Goal: Information Seeking & Learning: Obtain resource

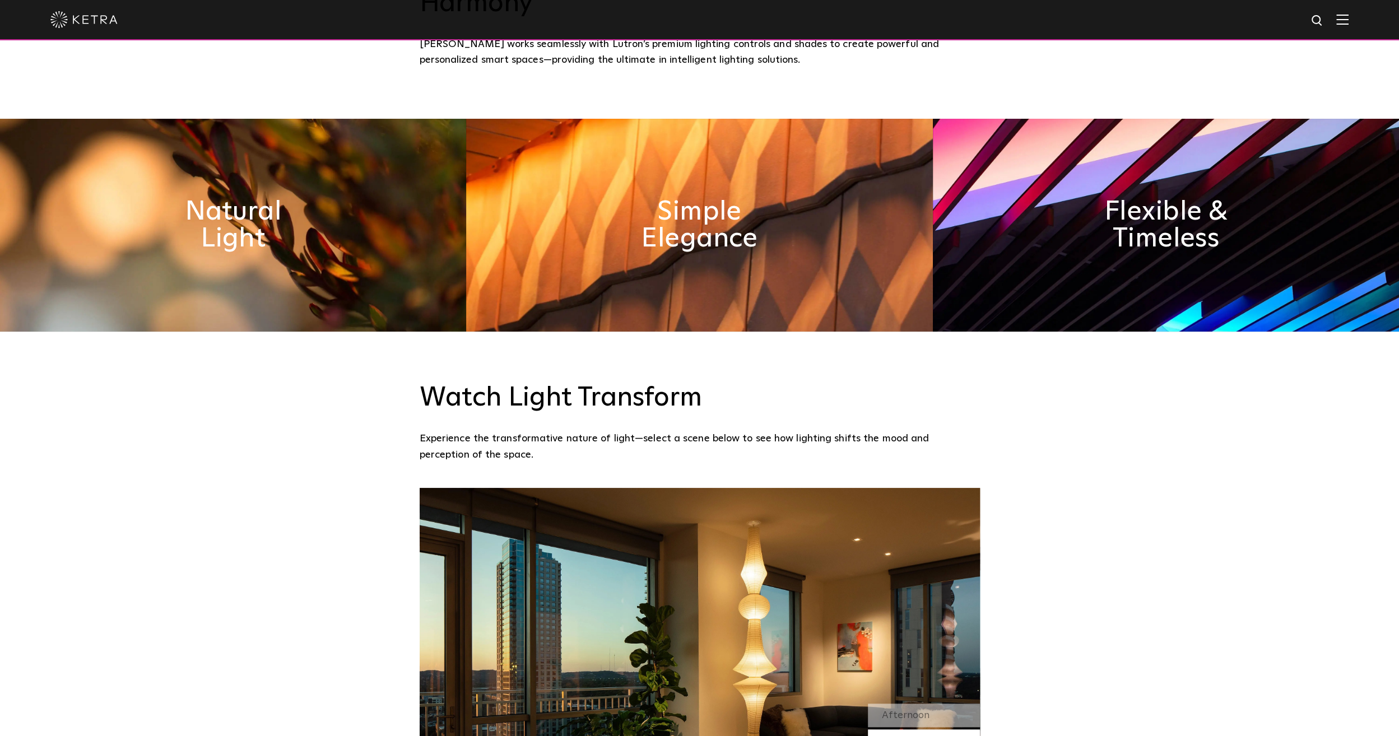
scroll to position [731, 0]
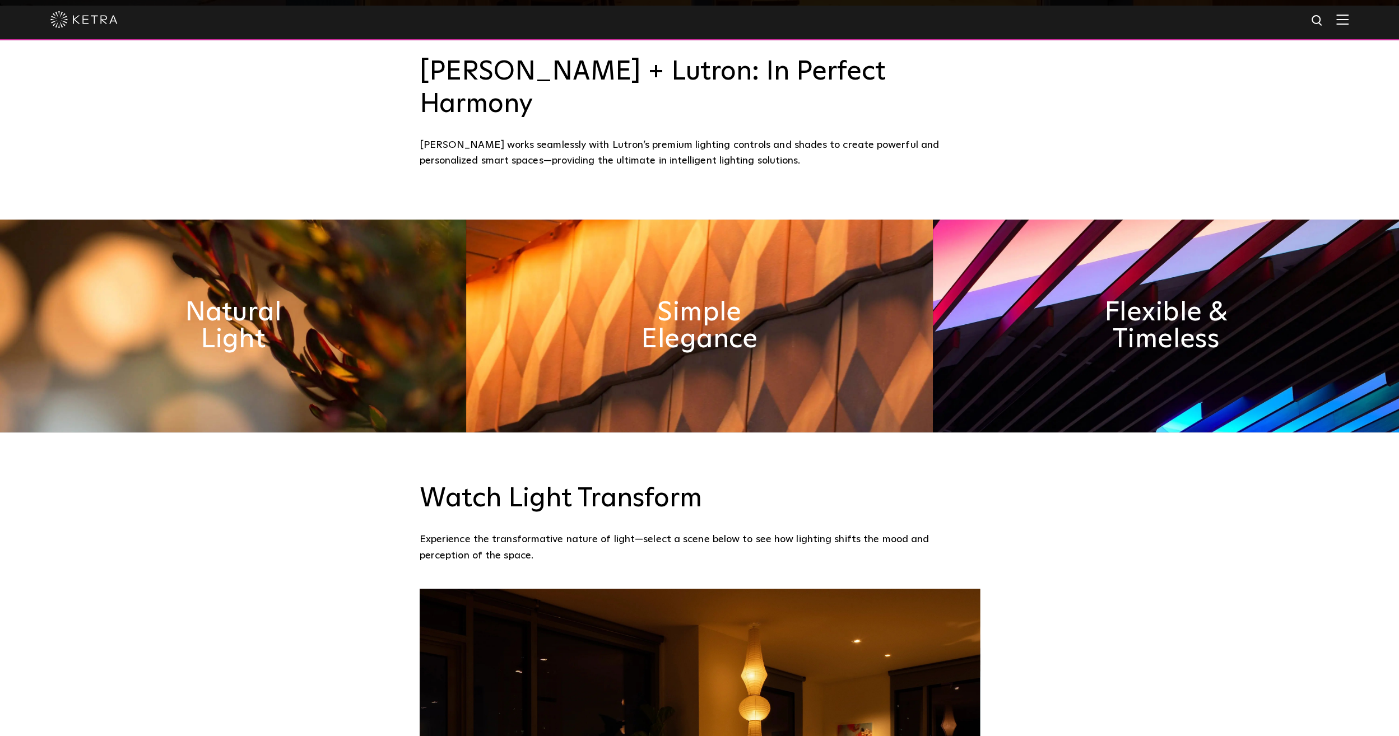
click at [1325, 17] on img at bounding box center [1318, 21] width 14 height 14
type input "d2"
click at [1282, 12] on button "Search" at bounding box center [1290, 20] width 17 height 17
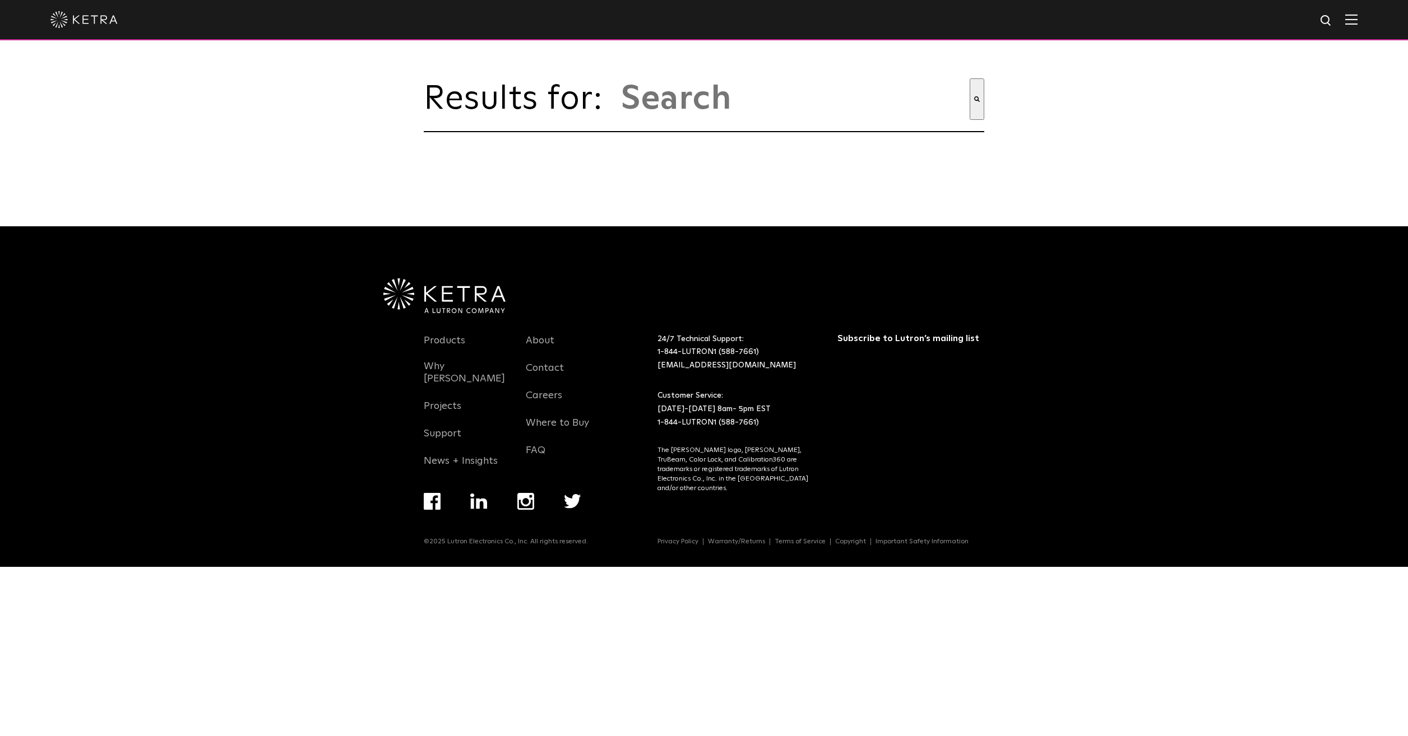
type input "d2"
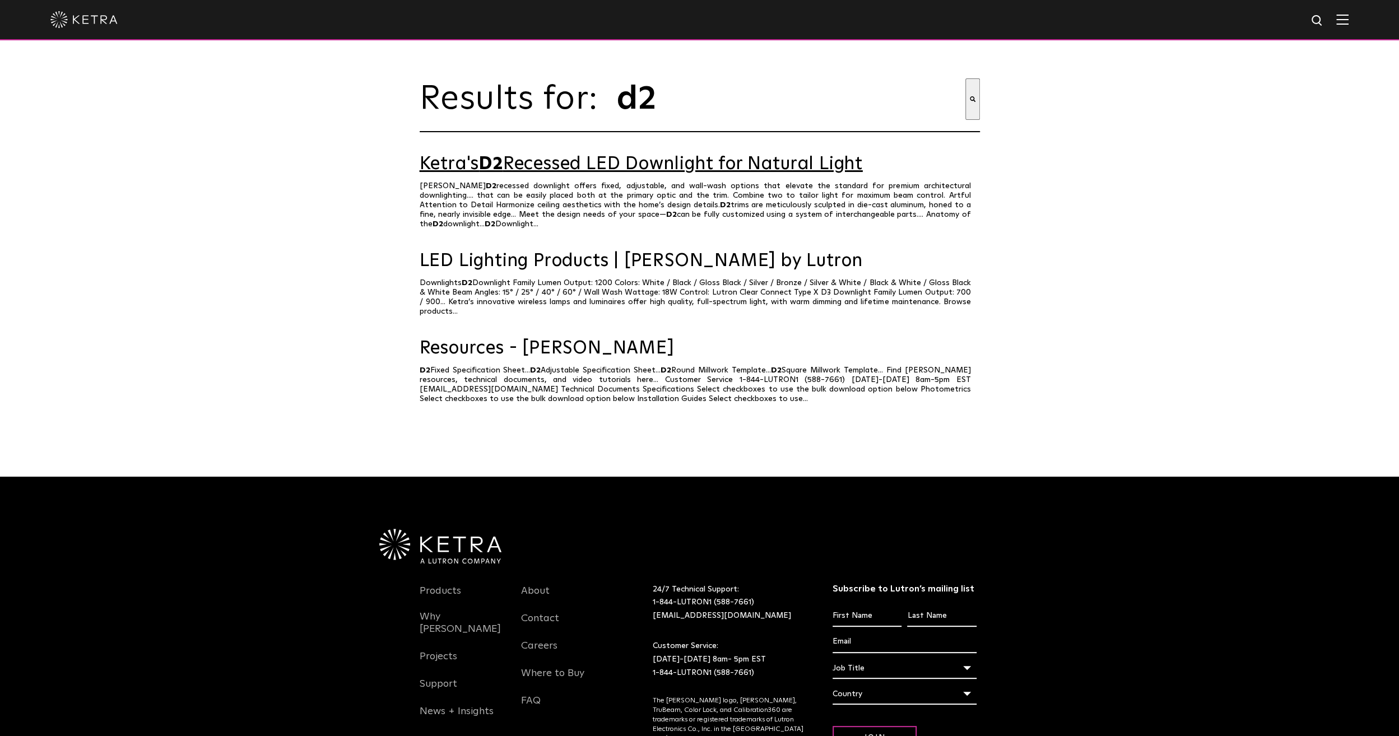
click at [720, 174] on link "Ketra's D2 Recessed LED Downlight for Natural Light" at bounding box center [700, 165] width 560 height 20
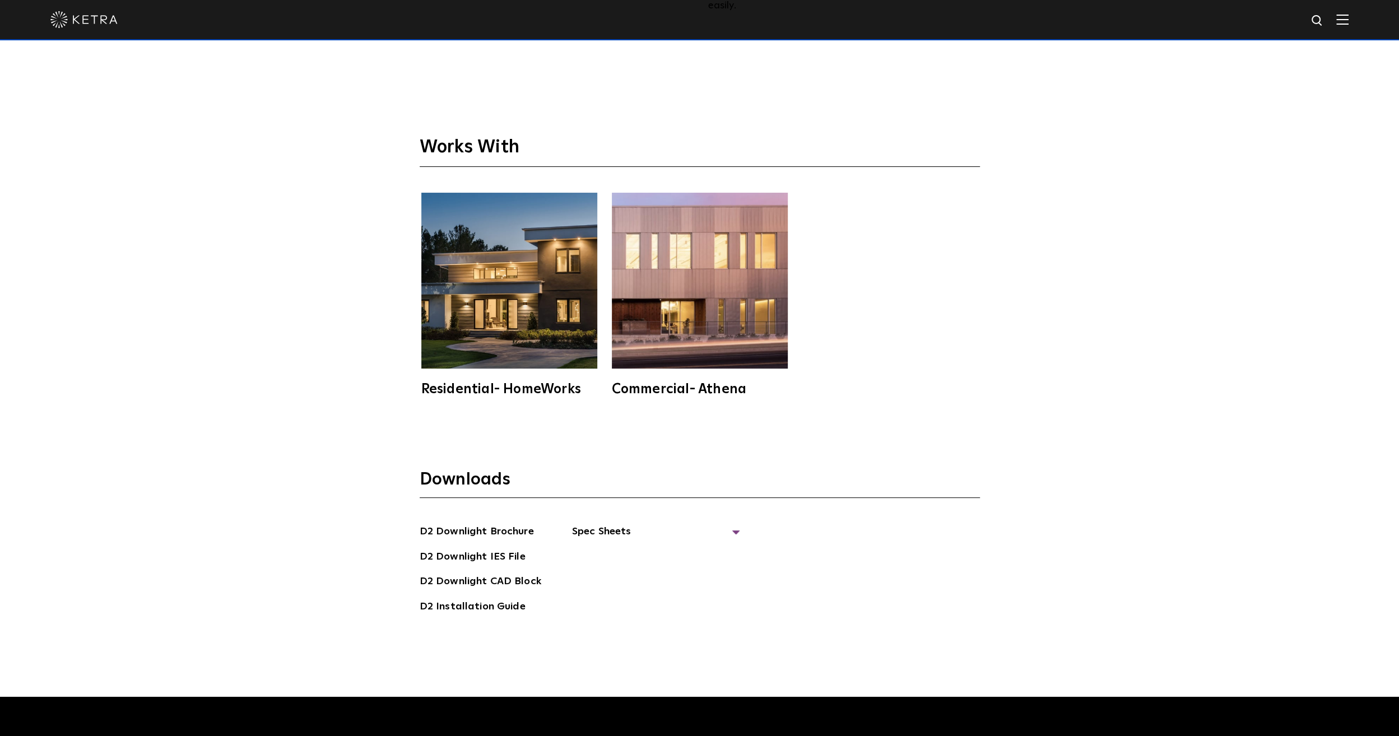
scroll to position [3642, 0]
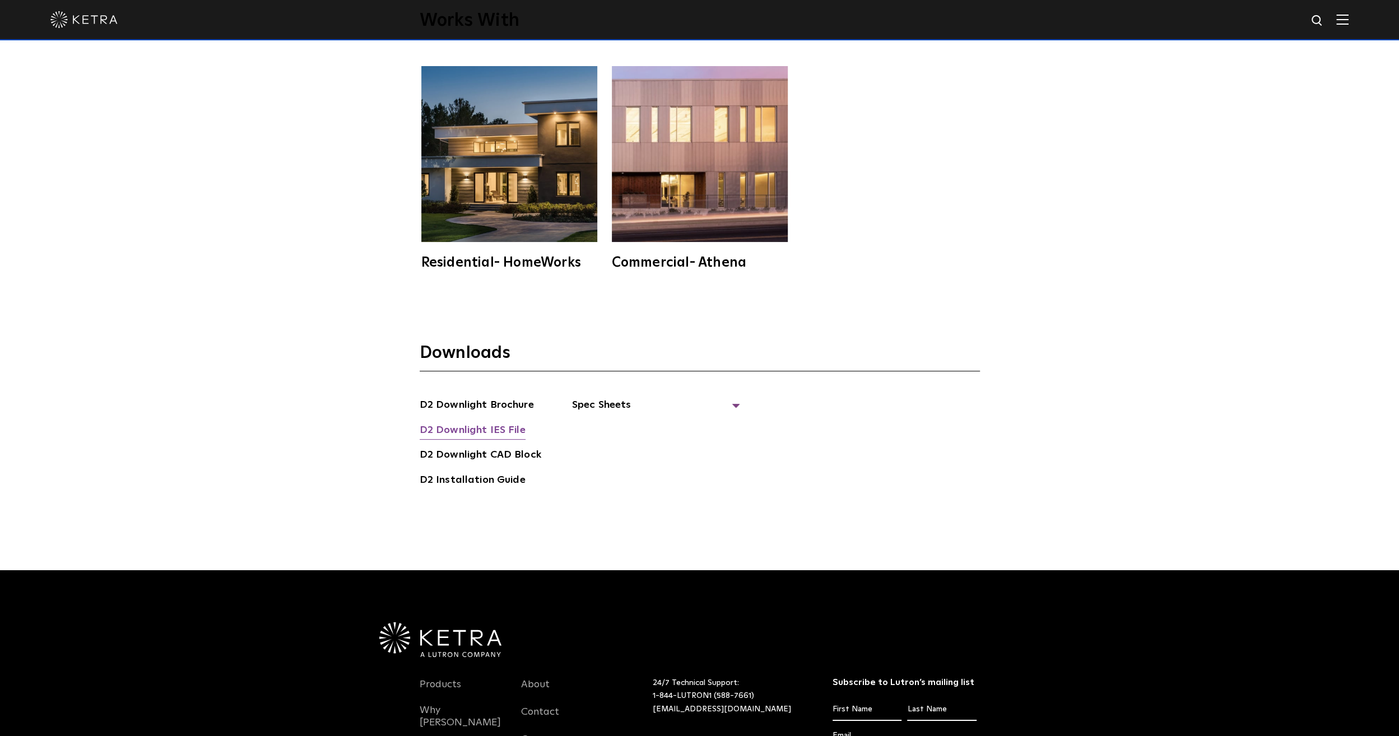
click at [514, 422] on link "D2 Downlight IES File" at bounding box center [473, 431] width 106 height 18
click at [365, 308] on div "Downloads D2 Downlight Brochure D2 Downlight IES File D2 Downlight CAD Block D2…" at bounding box center [699, 438] width 1399 height 264
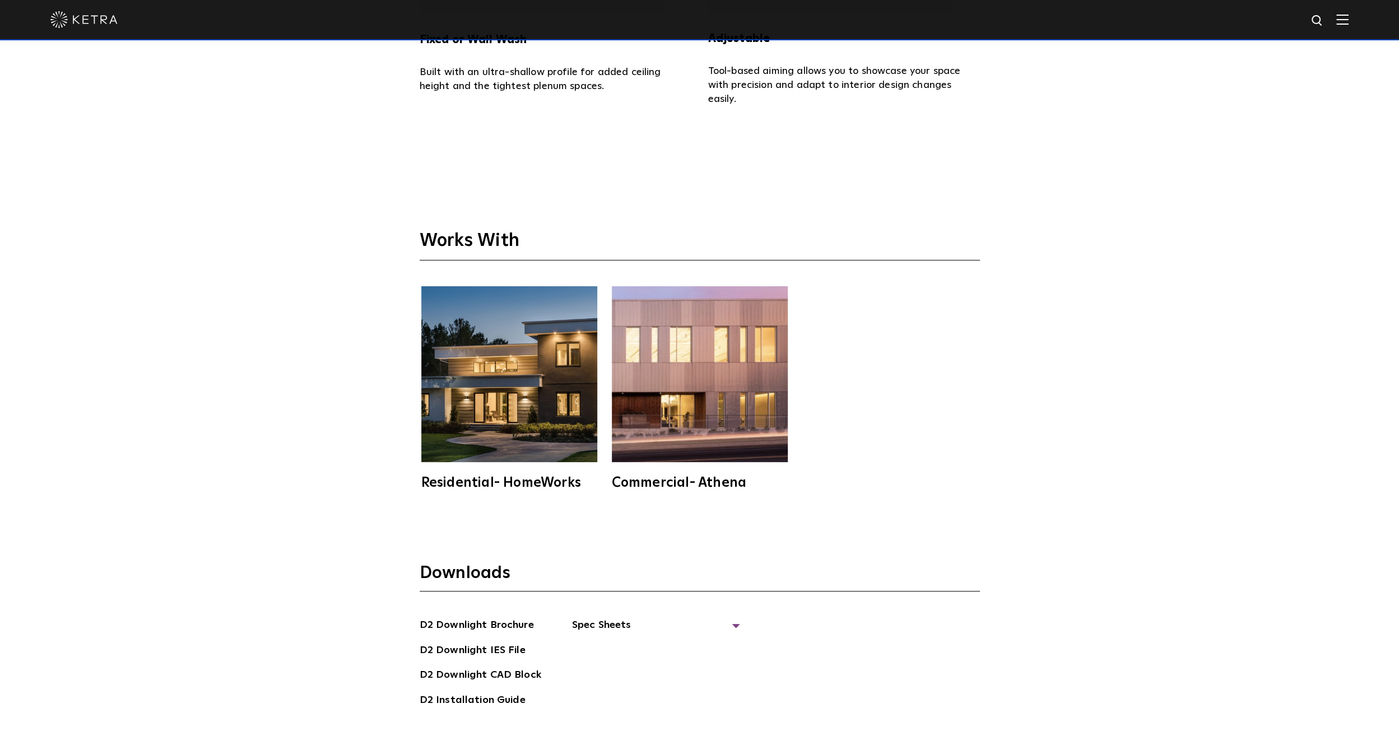
scroll to position [3418, 0]
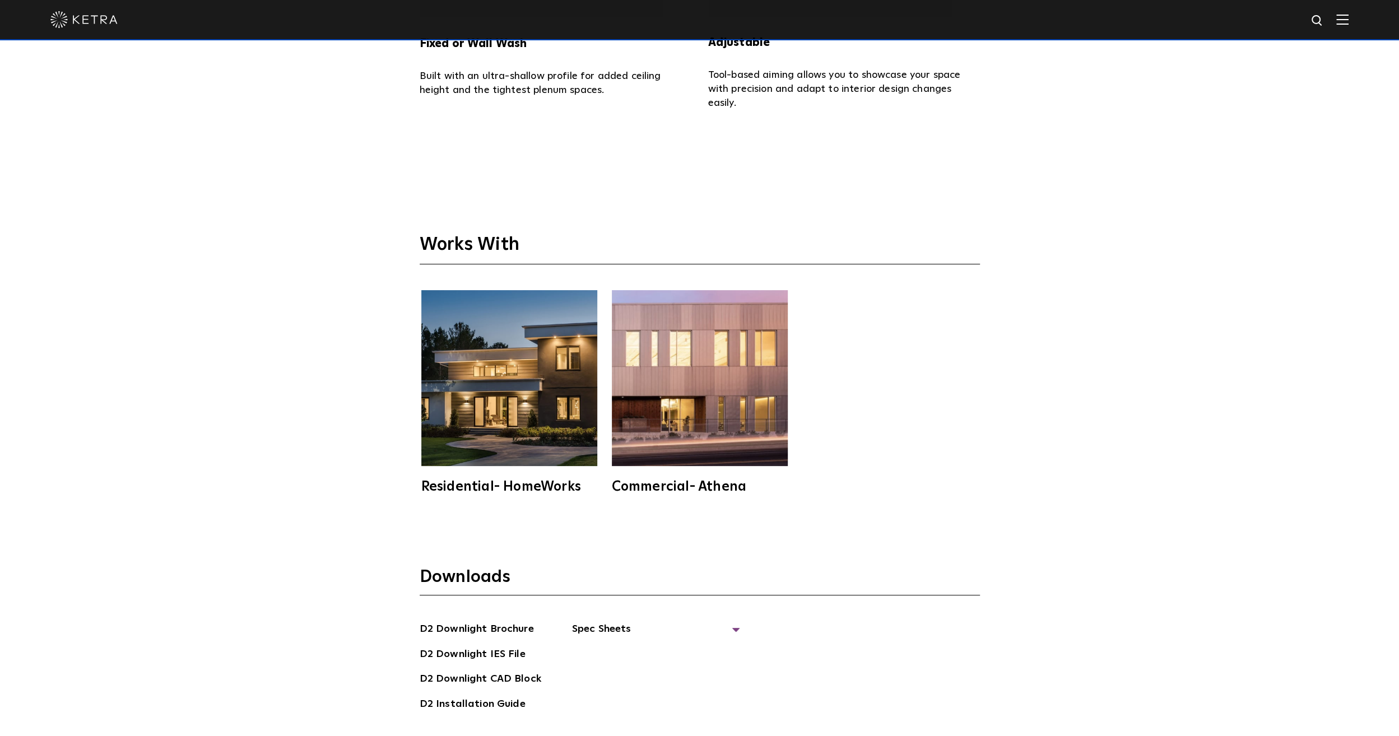
click at [1325, 18] on img at bounding box center [1318, 21] width 14 height 14
type input "leaner"
click at [1282, 12] on button "Search" at bounding box center [1290, 20] width 17 height 17
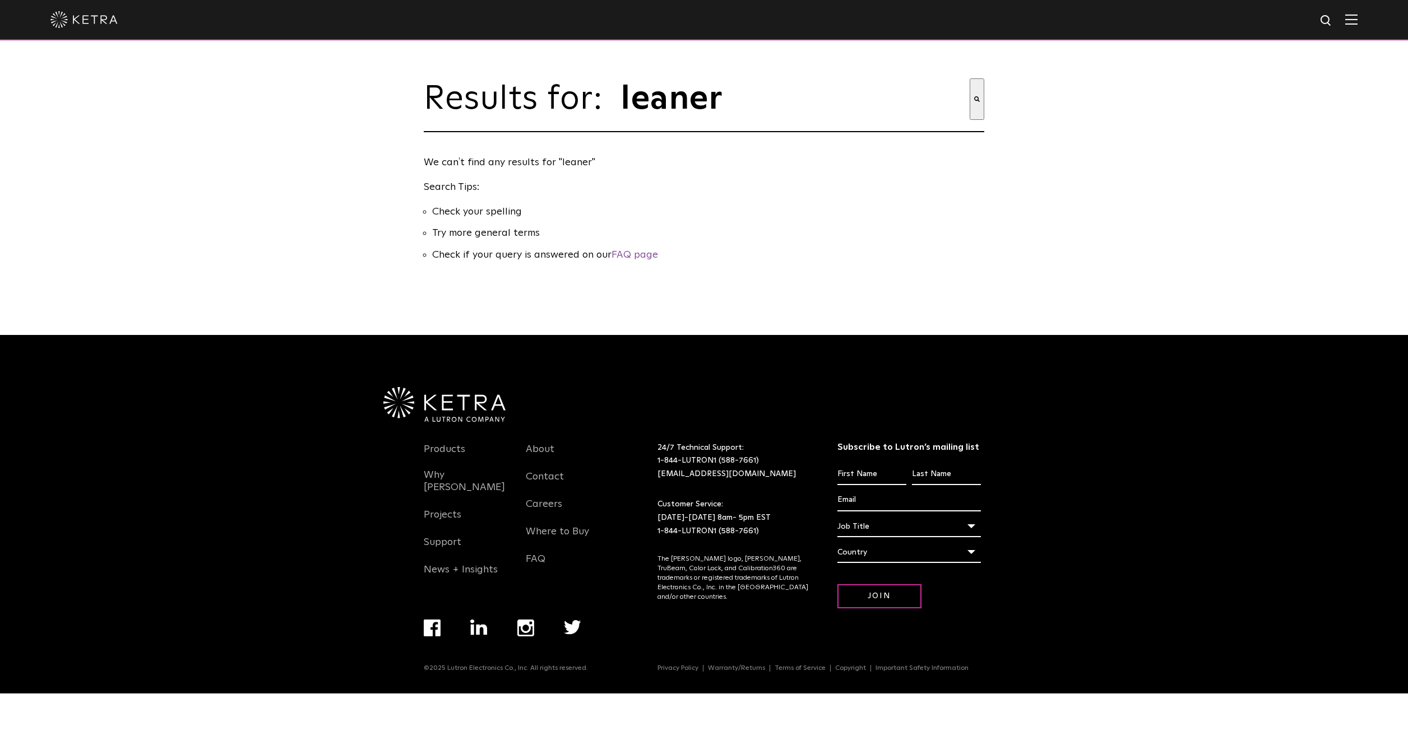
click at [1331, 19] on img at bounding box center [1326, 21] width 14 height 14
type input "leanerlinear"
click at [1294, 12] on button "Search" at bounding box center [1302, 20] width 17 height 17
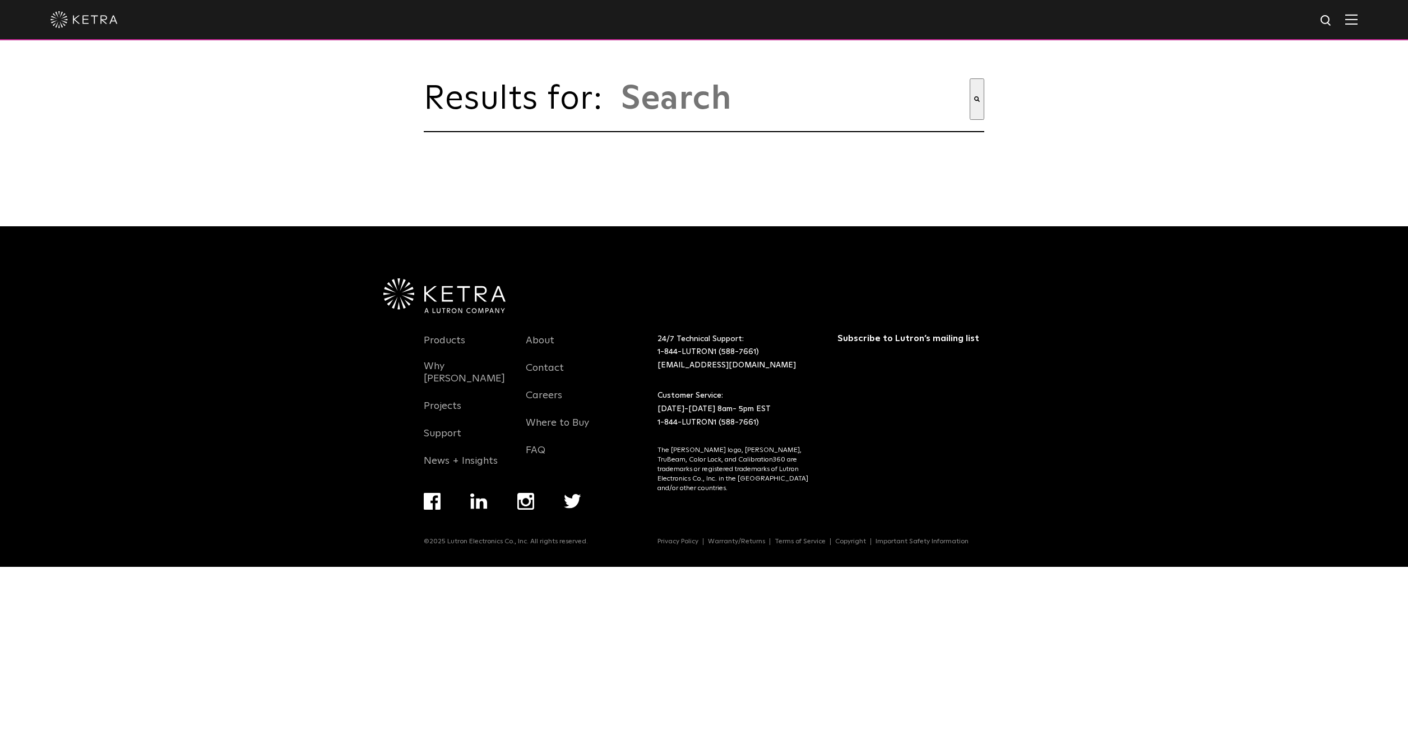
type input "leanerlinear"
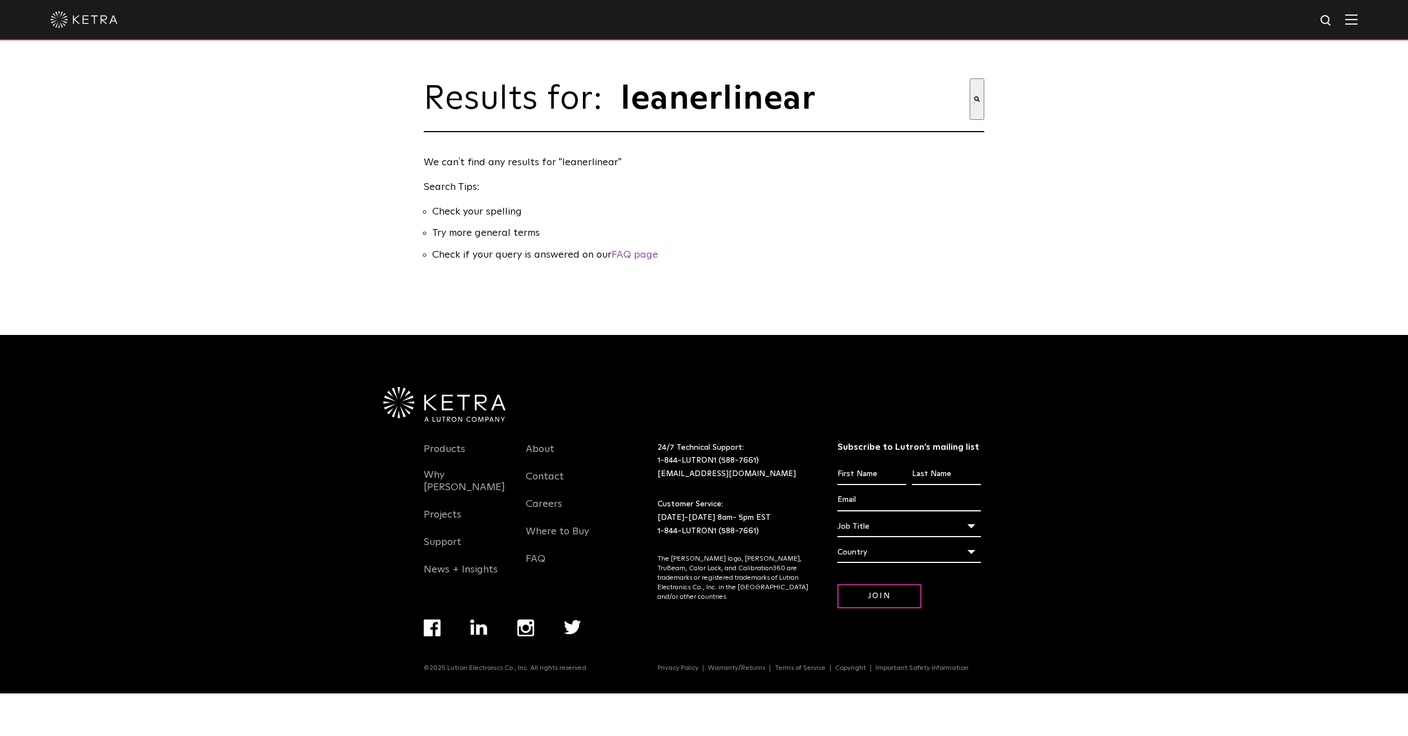
click at [1322, 29] on div at bounding box center [703, 19] width 1307 height 39
click at [1324, 25] on img at bounding box center [1326, 21] width 14 height 14
drag, startPoint x: 1267, startPoint y: 25, endPoint x: 1132, endPoint y: 16, distance: 135.3
click at [1133, 17] on div "leanerlinear" at bounding box center [704, 20] width 1408 height 40
click at [1321, 18] on img at bounding box center [1326, 21] width 14 height 14
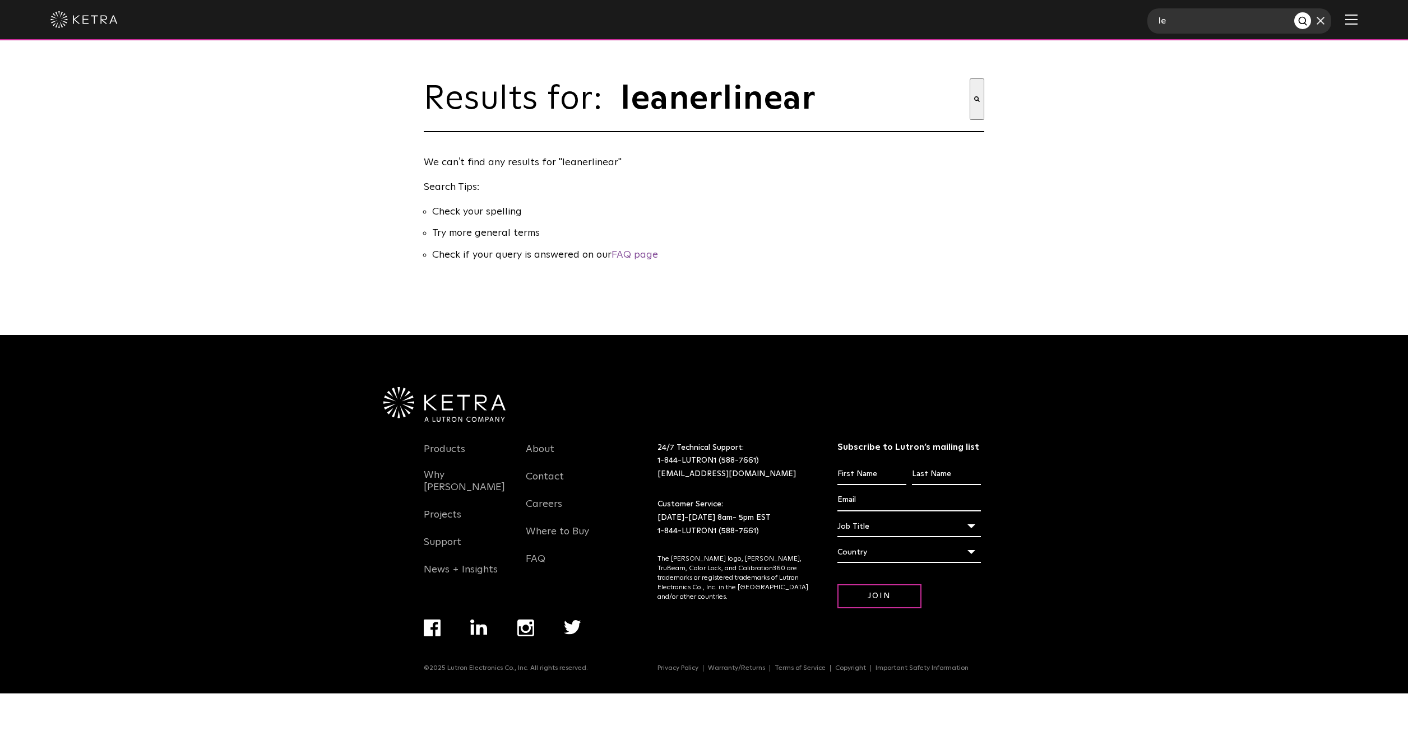
drag, startPoint x: 1173, startPoint y: 25, endPoint x: 1143, endPoint y: 21, distance: 30.5
click at [1143, 21] on div "le" at bounding box center [704, 20] width 1408 height 40
type input "linear"
click at [1294, 12] on button "Search" at bounding box center [1302, 20] width 17 height 17
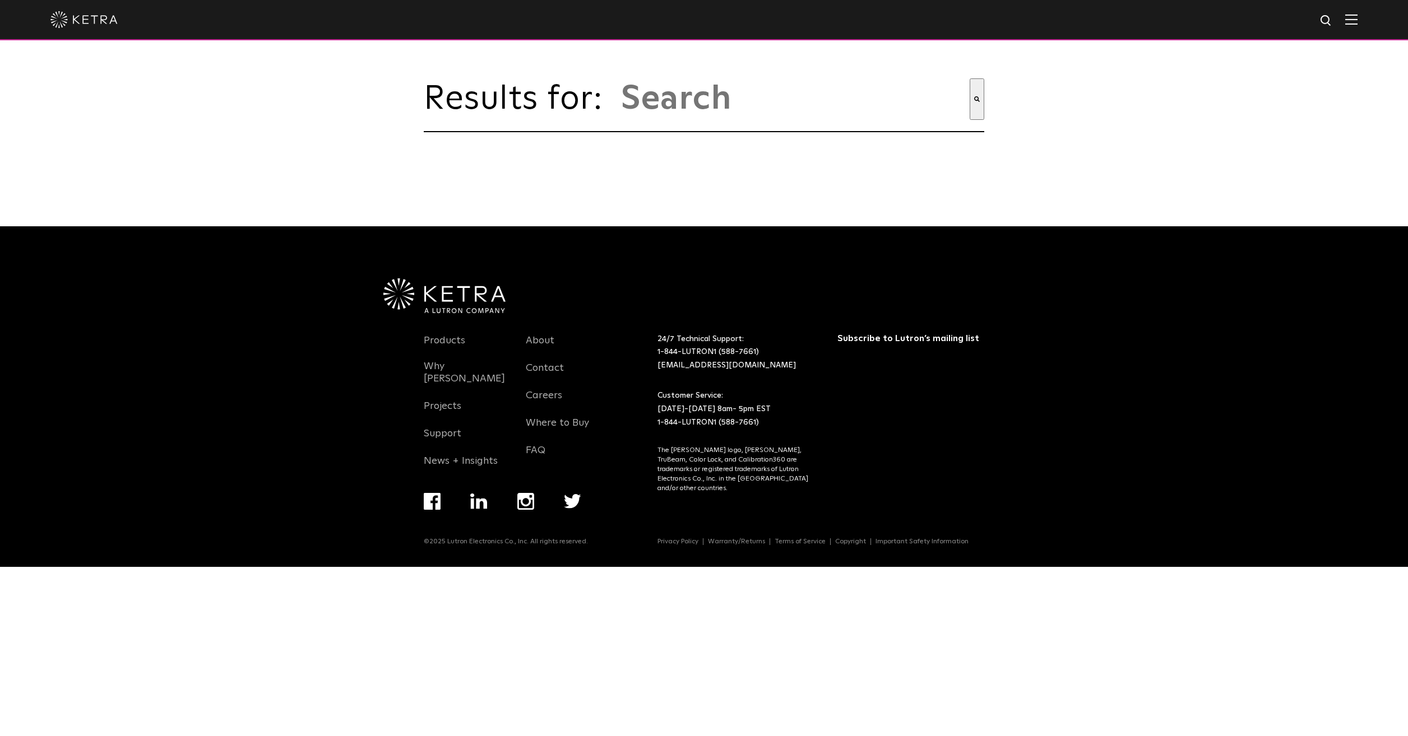
type input "linear"
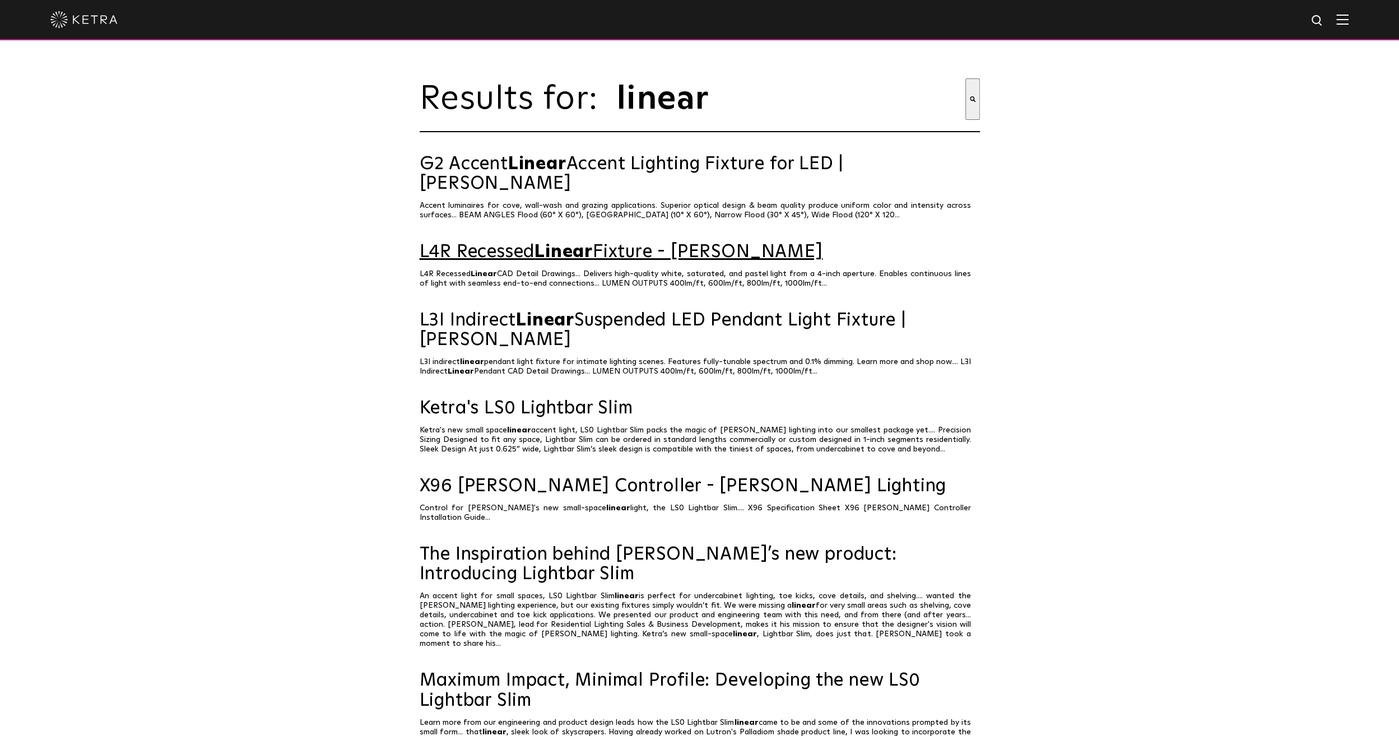
click at [669, 243] on link "L4R Recessed Linear Fixture - [PERSON_NAME]" at bounding box center [700, 253] width 560 height 20
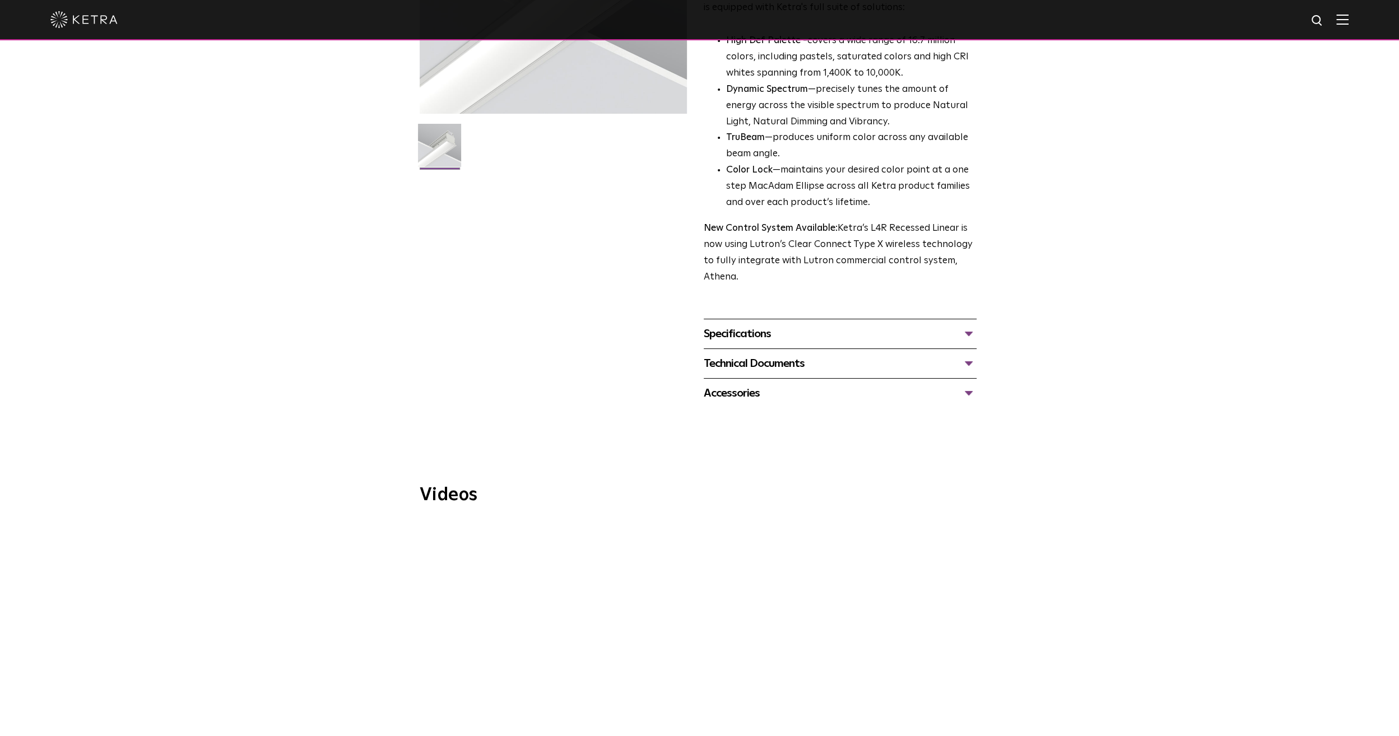
scroll to position [280, 0]
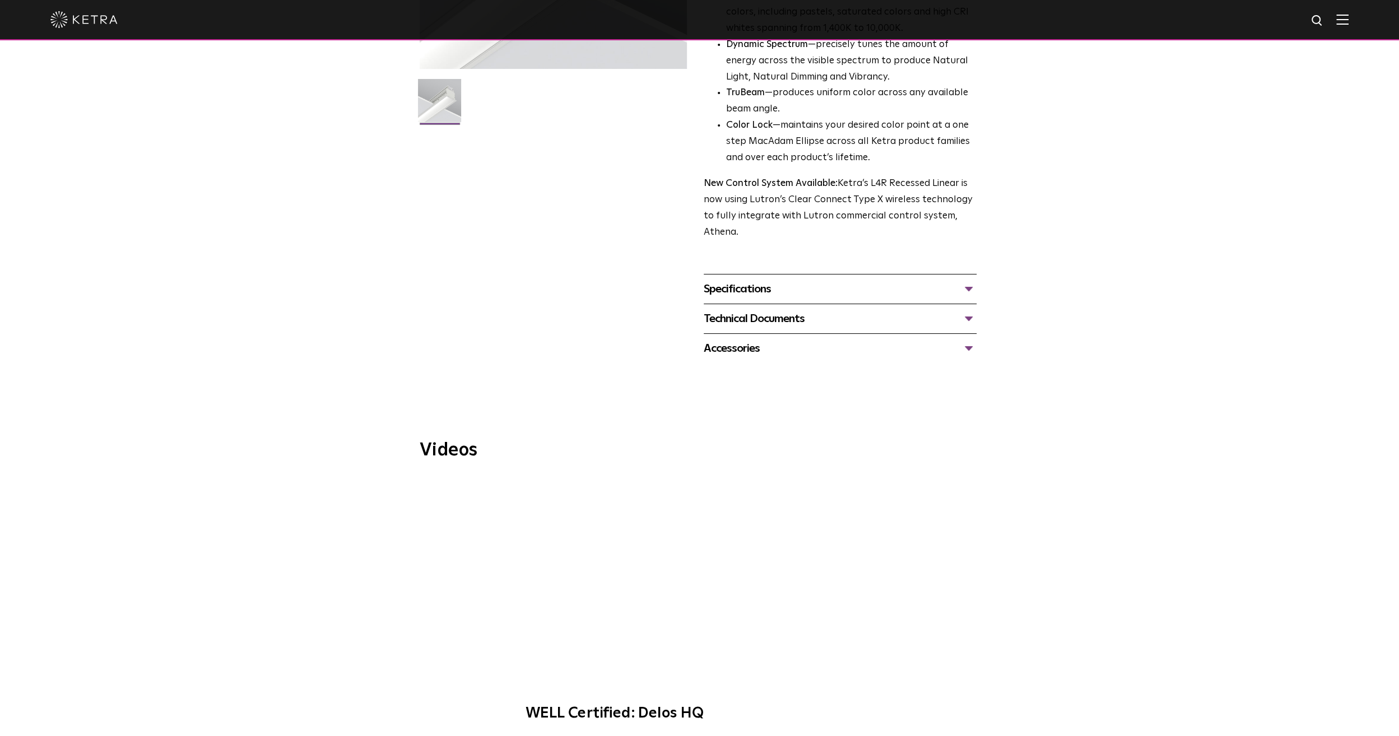
click at [732, 290] on div "Specifications" at bounding box center [840, 289] width 273 height 18
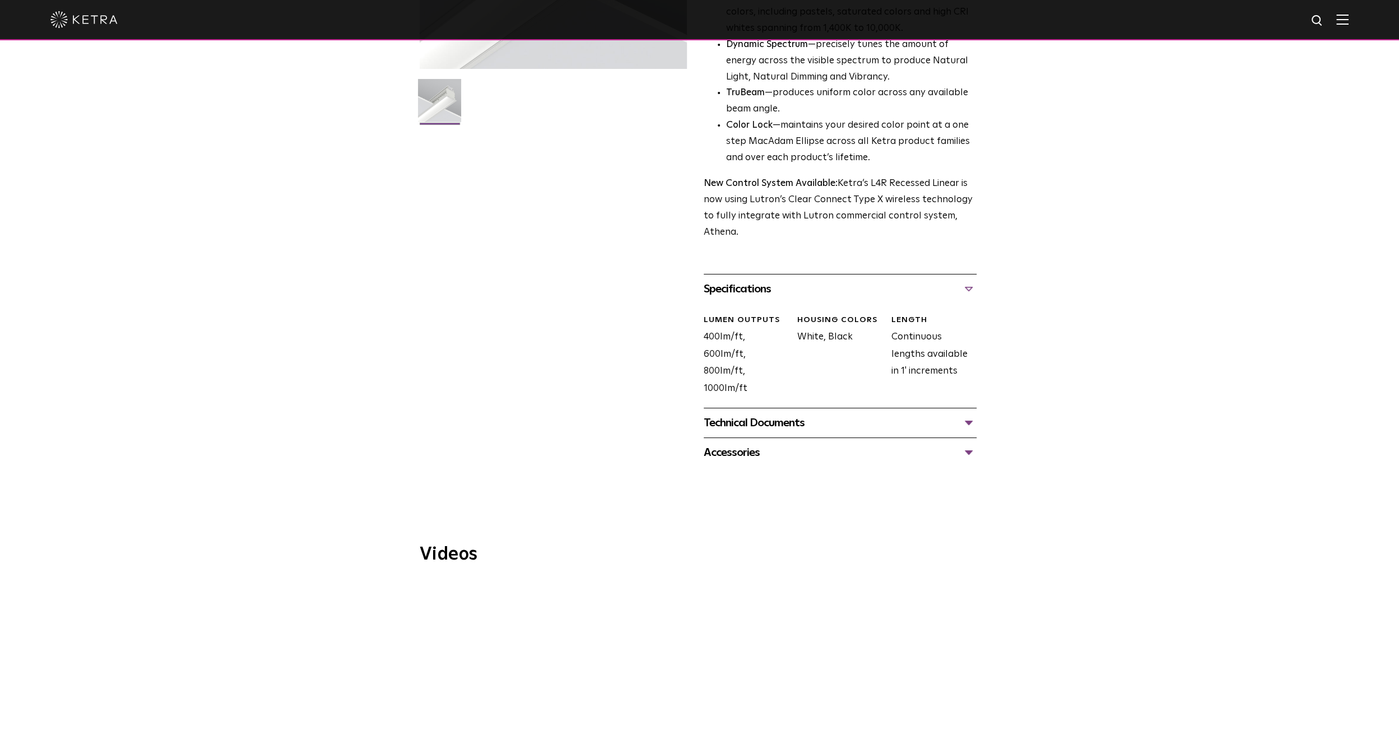
click at [732, 289] on div "Specifications" at bounding box center [840, 289] width 273 height 18
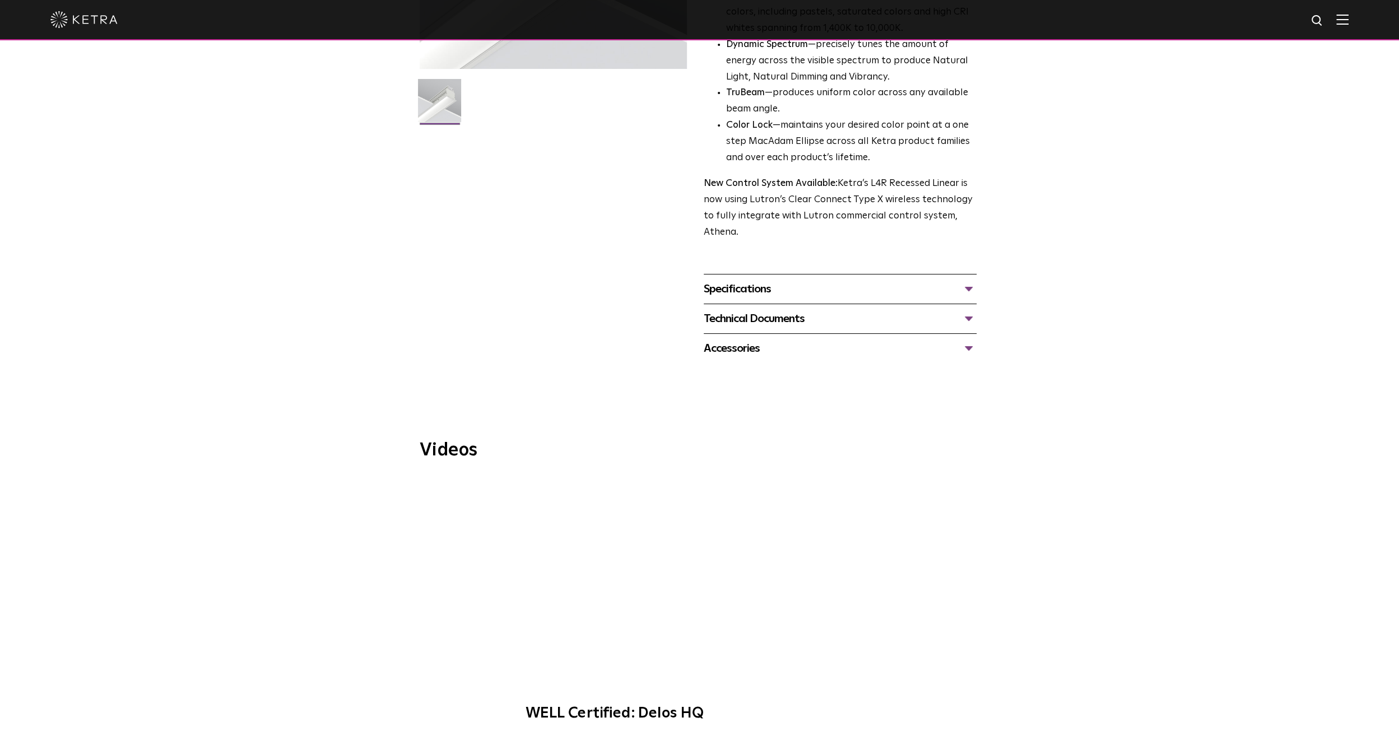
click at [741, 319] on div "Technical Documents" at bounding box center [840, 319] width 273 height 18
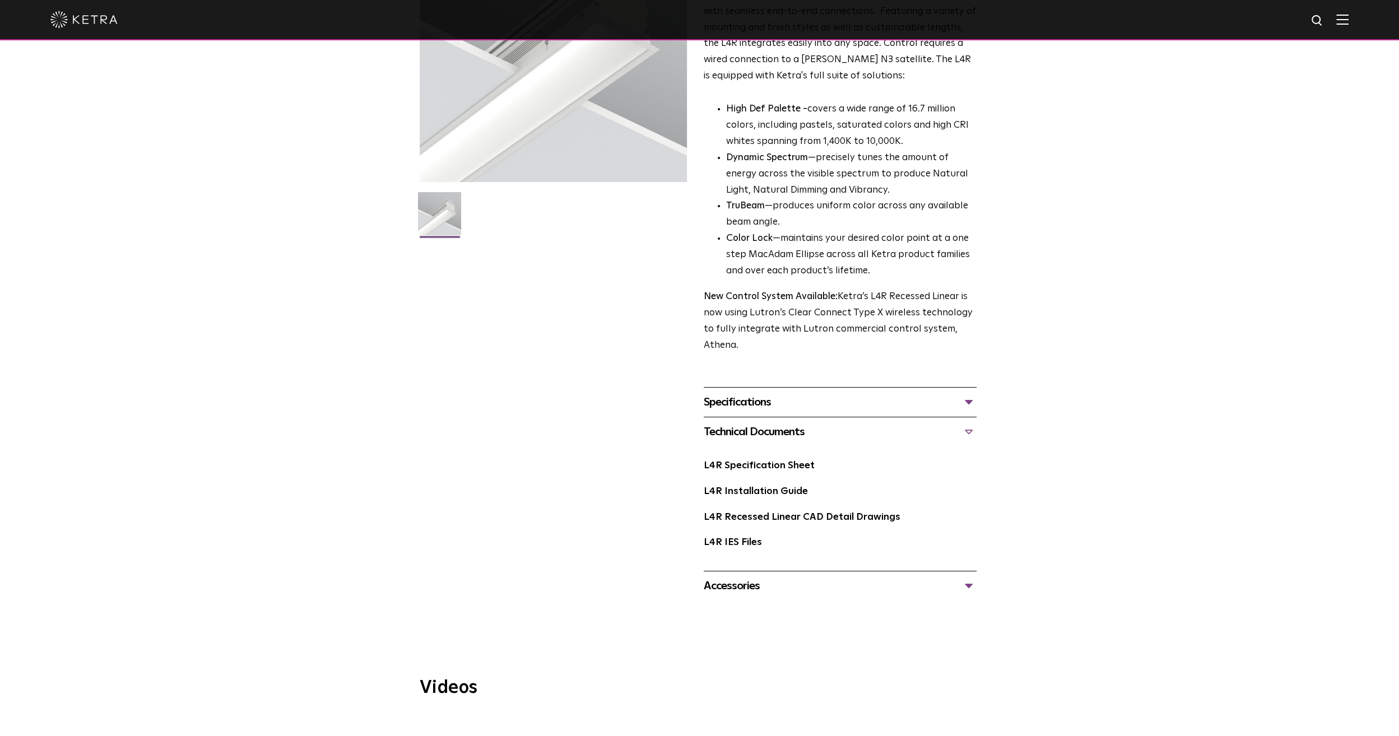
scroll to position [165, 0]
click at [727, 524] on link "L4R Recessed Linear CAD Detail Drawings" at bounding box center [802, 519] width 197 height 10
click at [708, 402] on div "Specifications" at bounding box center [840, 404] width 273 height 18
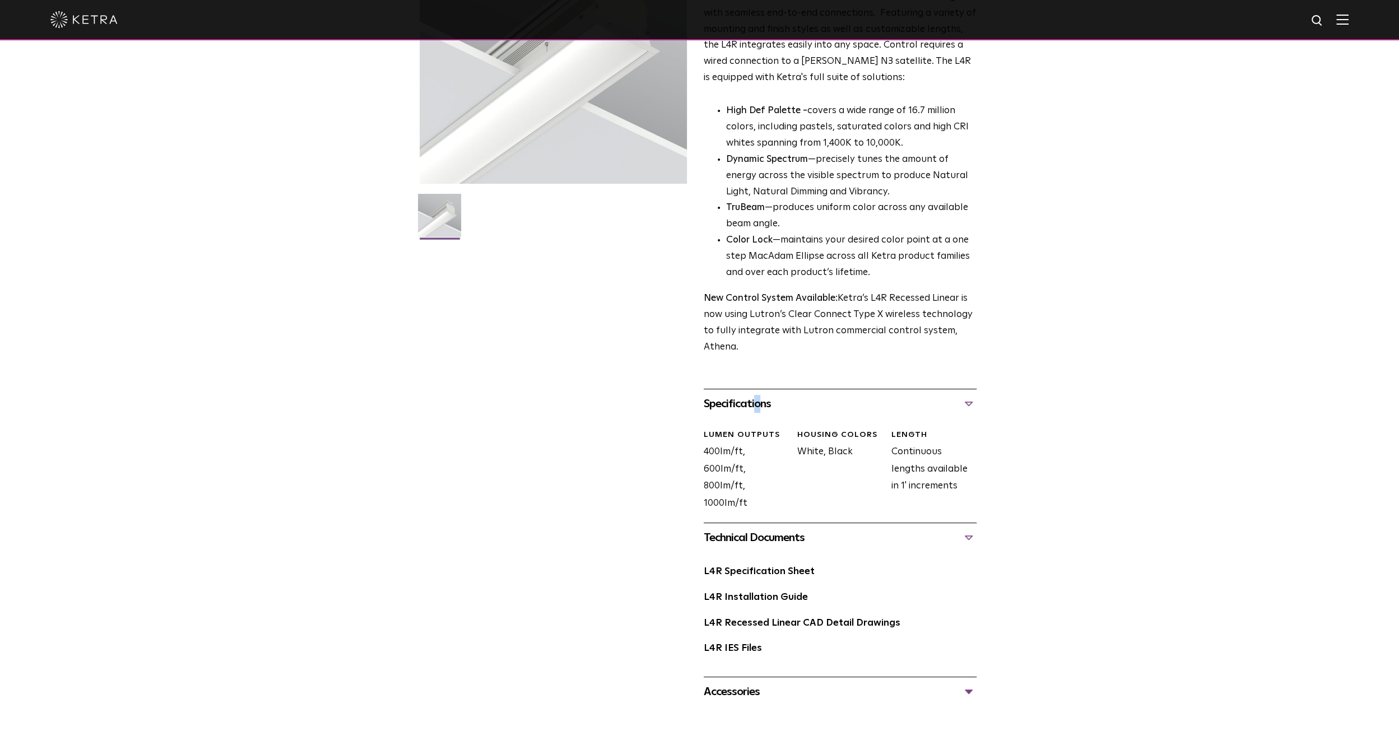
click at [735, 405] on div "Specifications" at bounding box center [840, 404] width 273 height 18
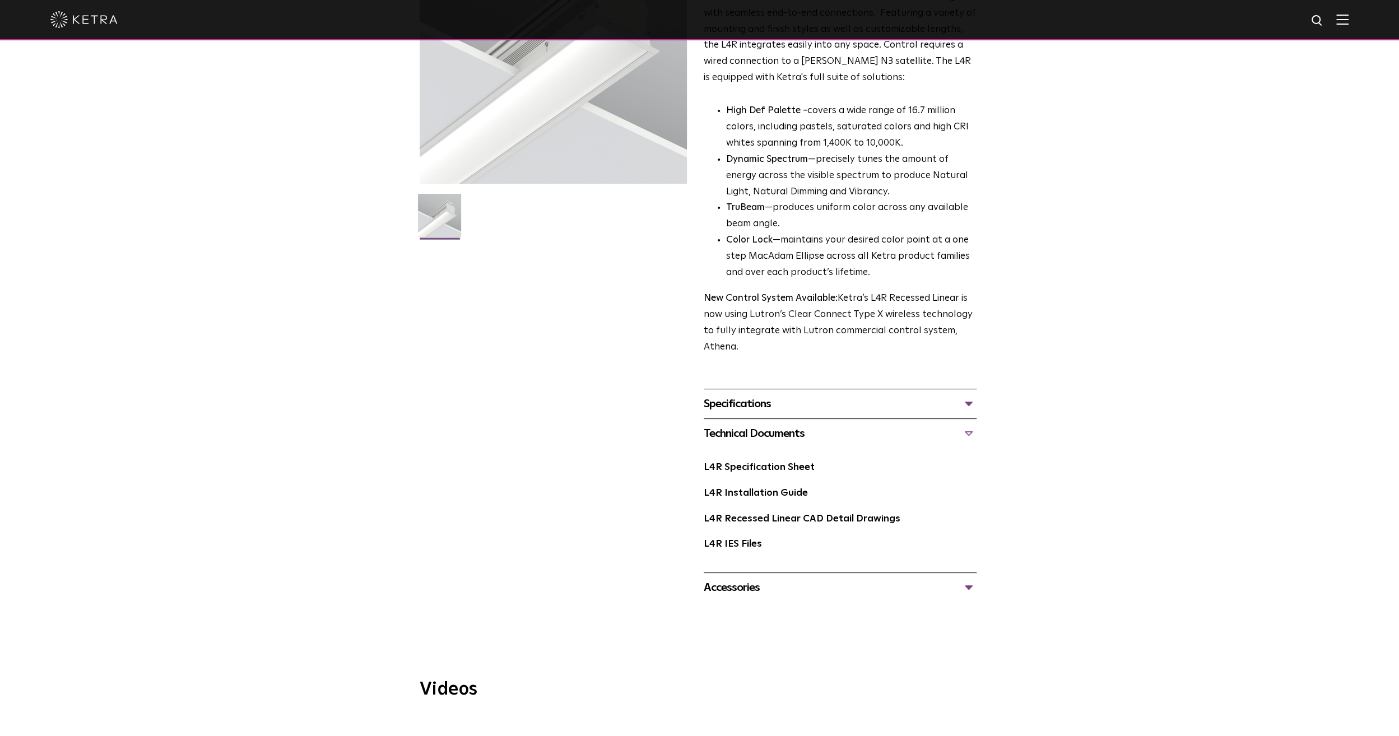
drag, startPoint x: 735, startPoint y: 405, endPoint x: 740, endPoint y: 435, distance: 30.7
click at [740, 435] on div "Technical Documents" at bounding box center [840, 434] width 273 height 18
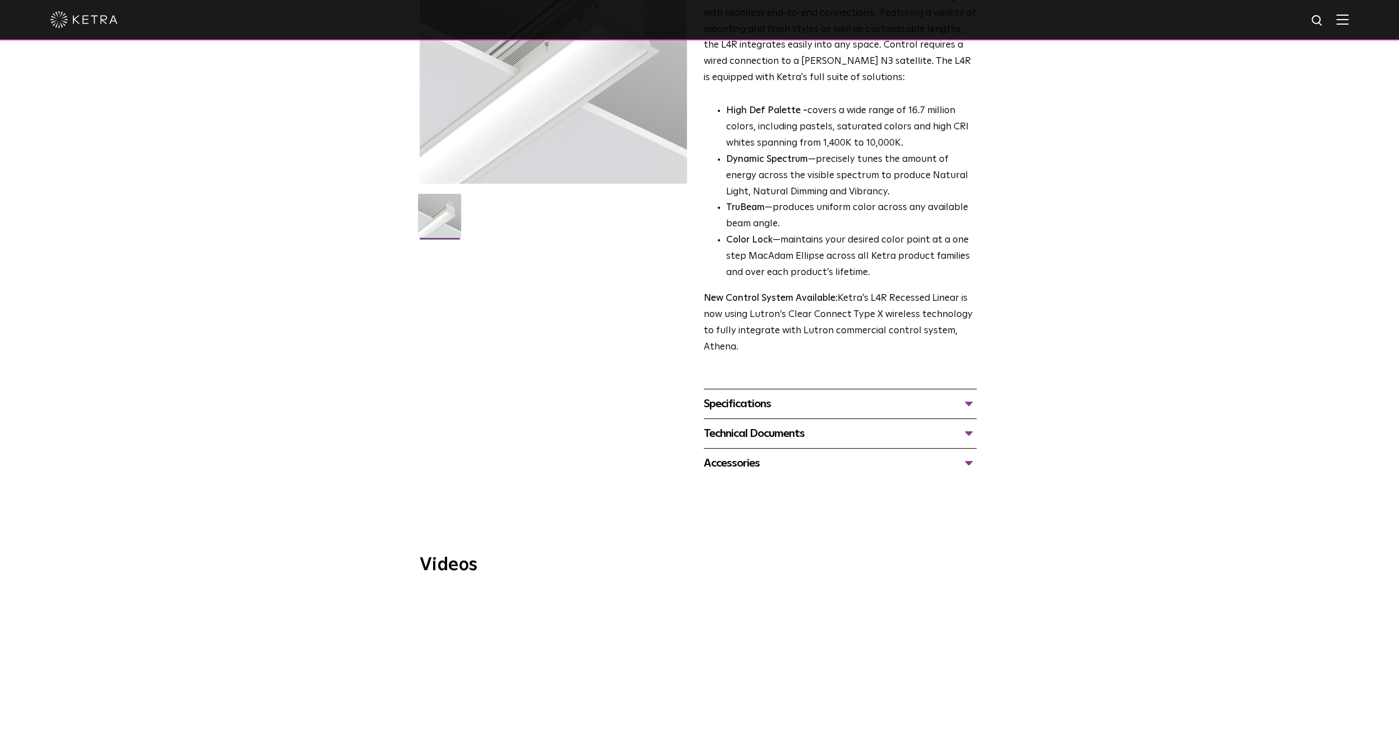
click at [740, 435] on div "Technical Documents" at bounding box center [840, 434] width 273 height 18
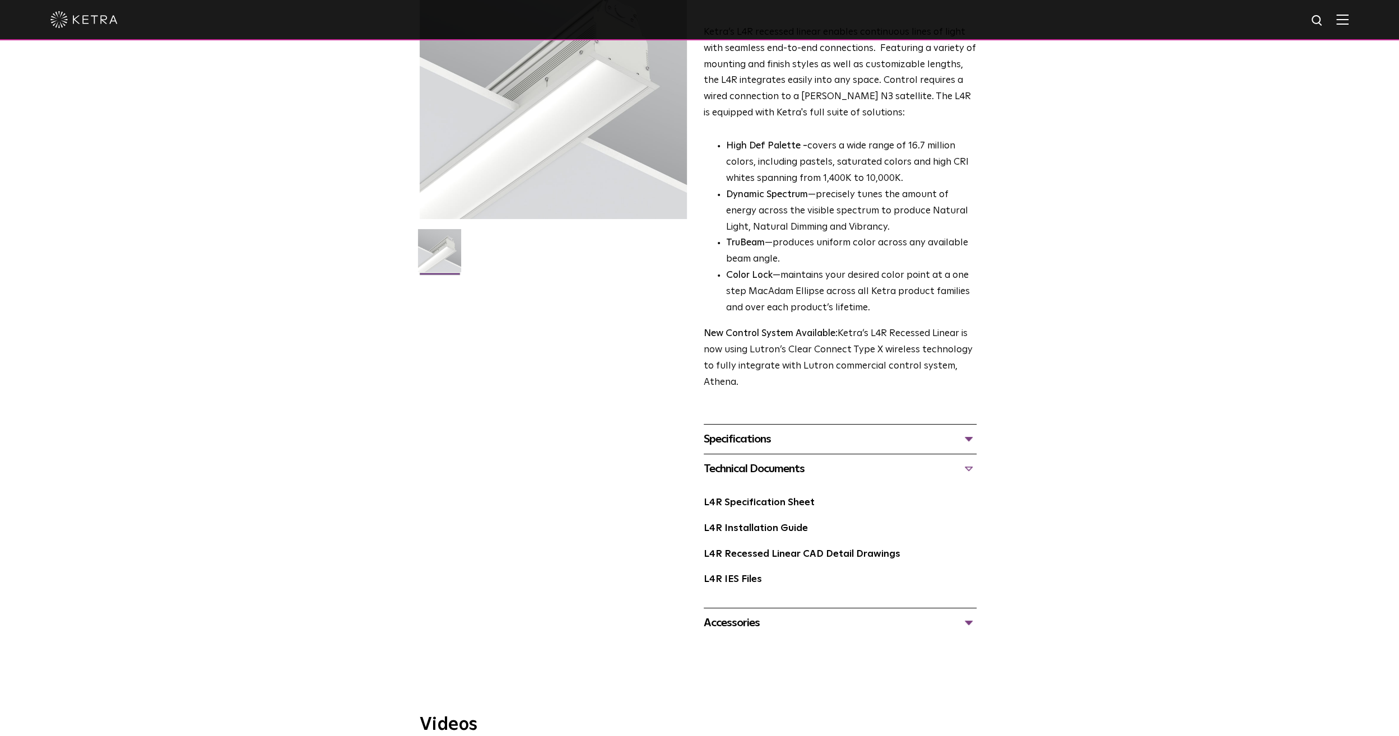
scroll to position [0, 0]
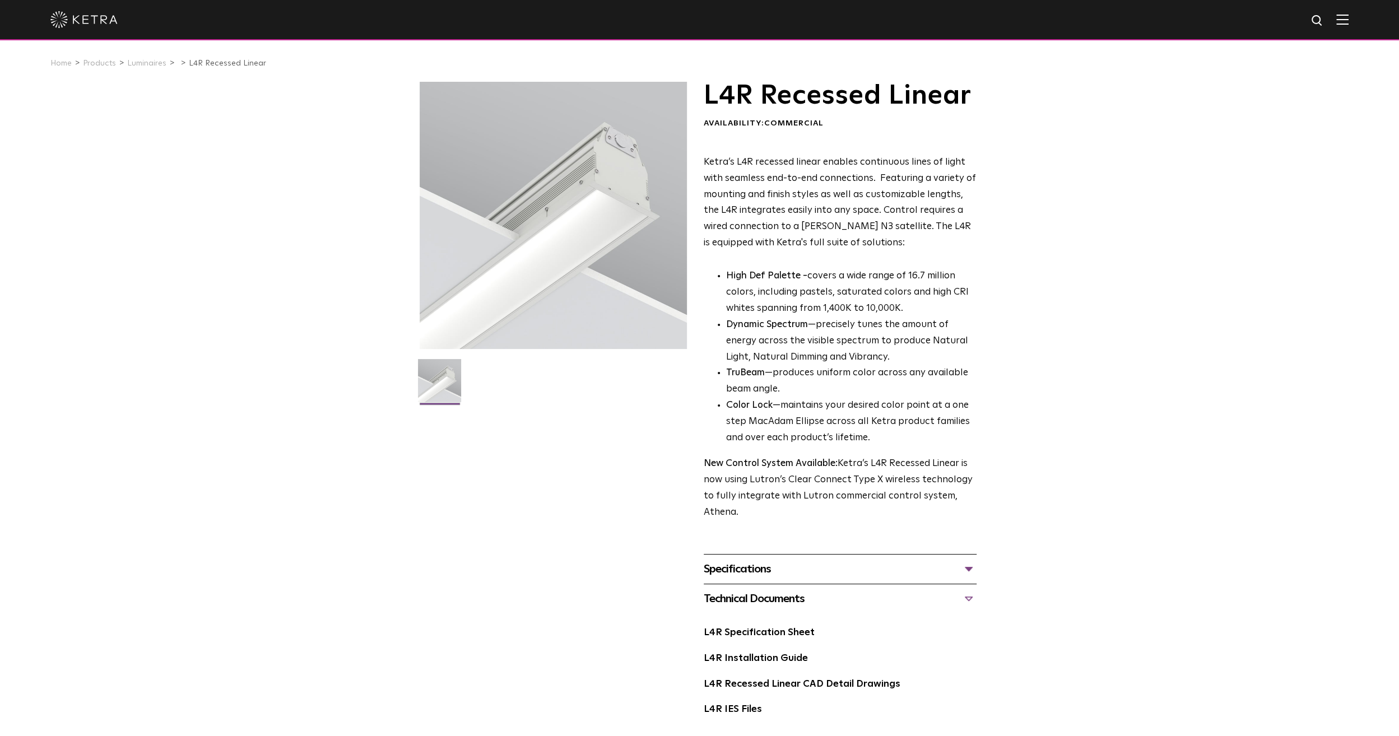
click at [1171, 217] on div "L4R Recessed Linear Availability: Commercial Ketra’s L4R recessed linear enable…" at bounding box center [699, 425] width 1399 height 686
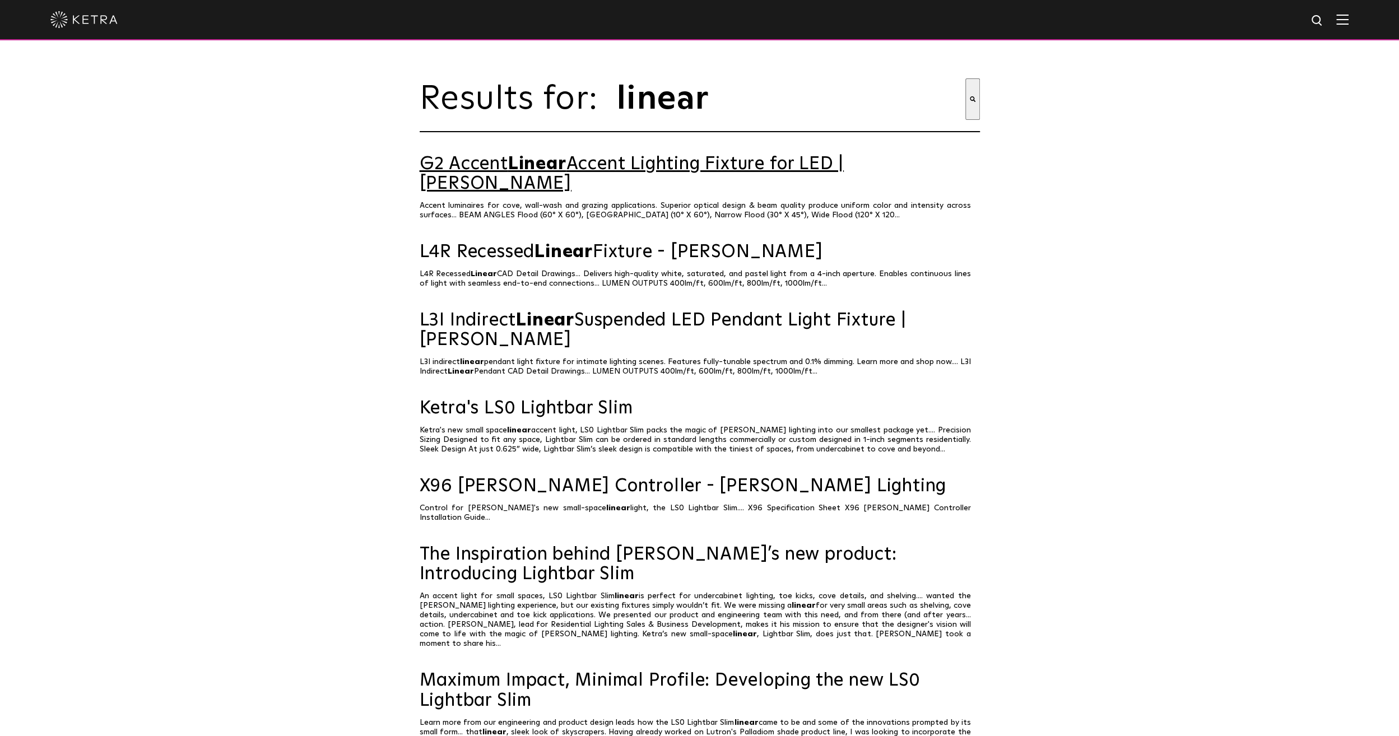
click at [632, 171] on link "G2 Accent Linear Accent Lighting Fixture for LED | Ketra" at bounding box center [700, 174] width 560 height 39
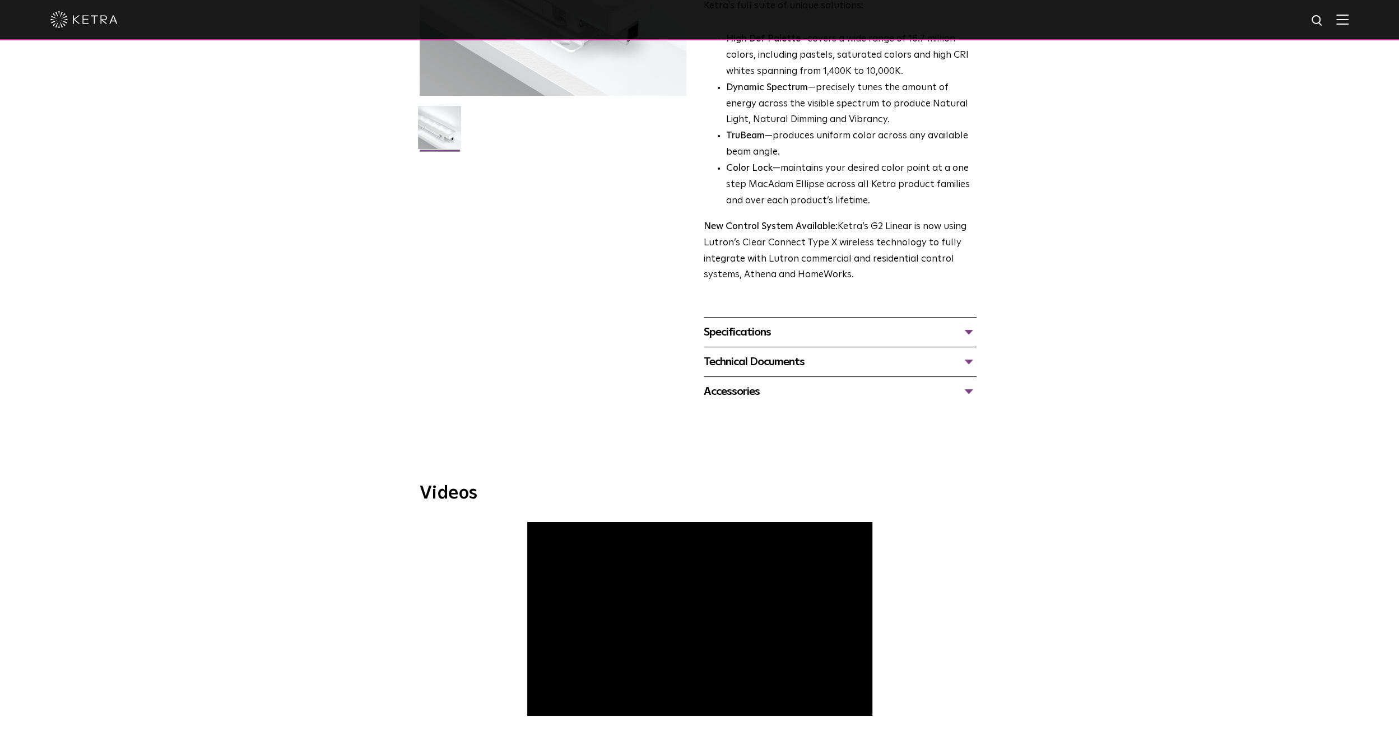
scroll to position [113, 0]
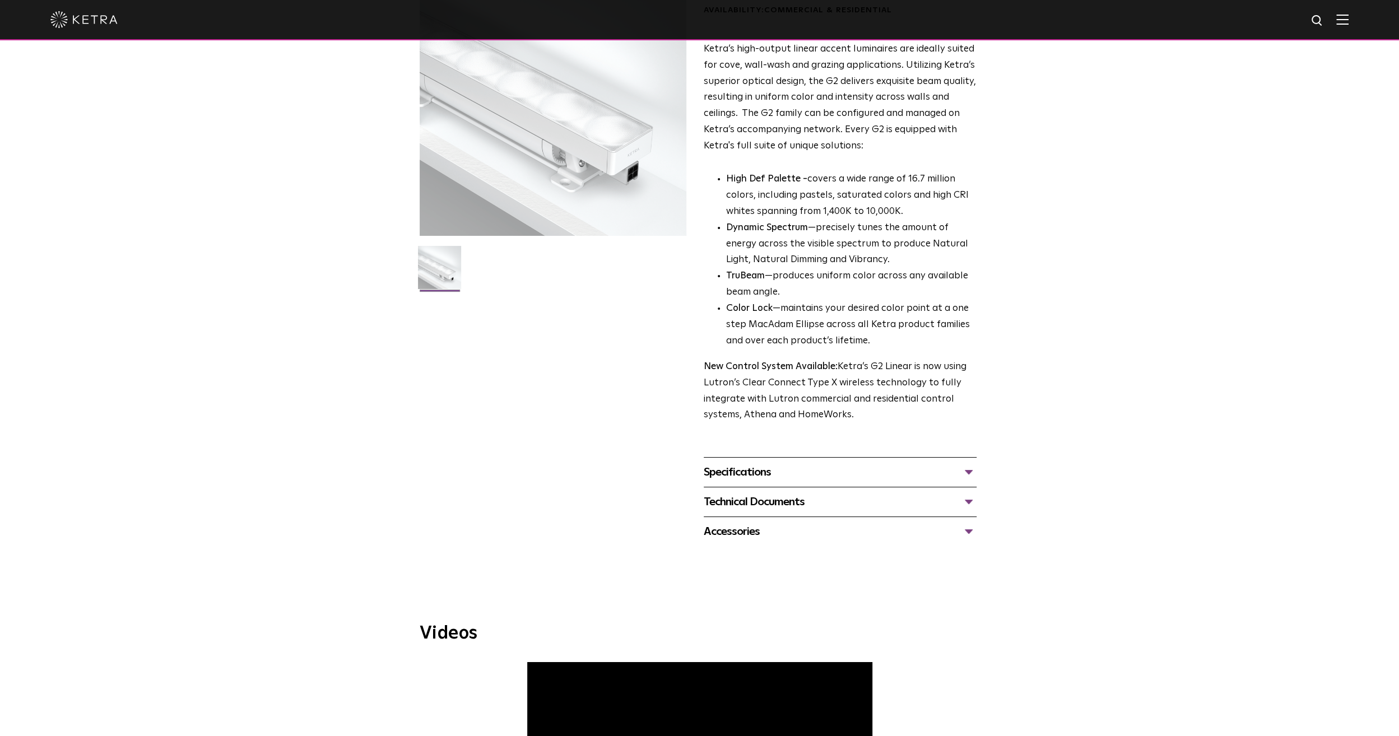
click at [763, 466] on div "Specifications" at bounding box center [840, 472] width 273 height 18
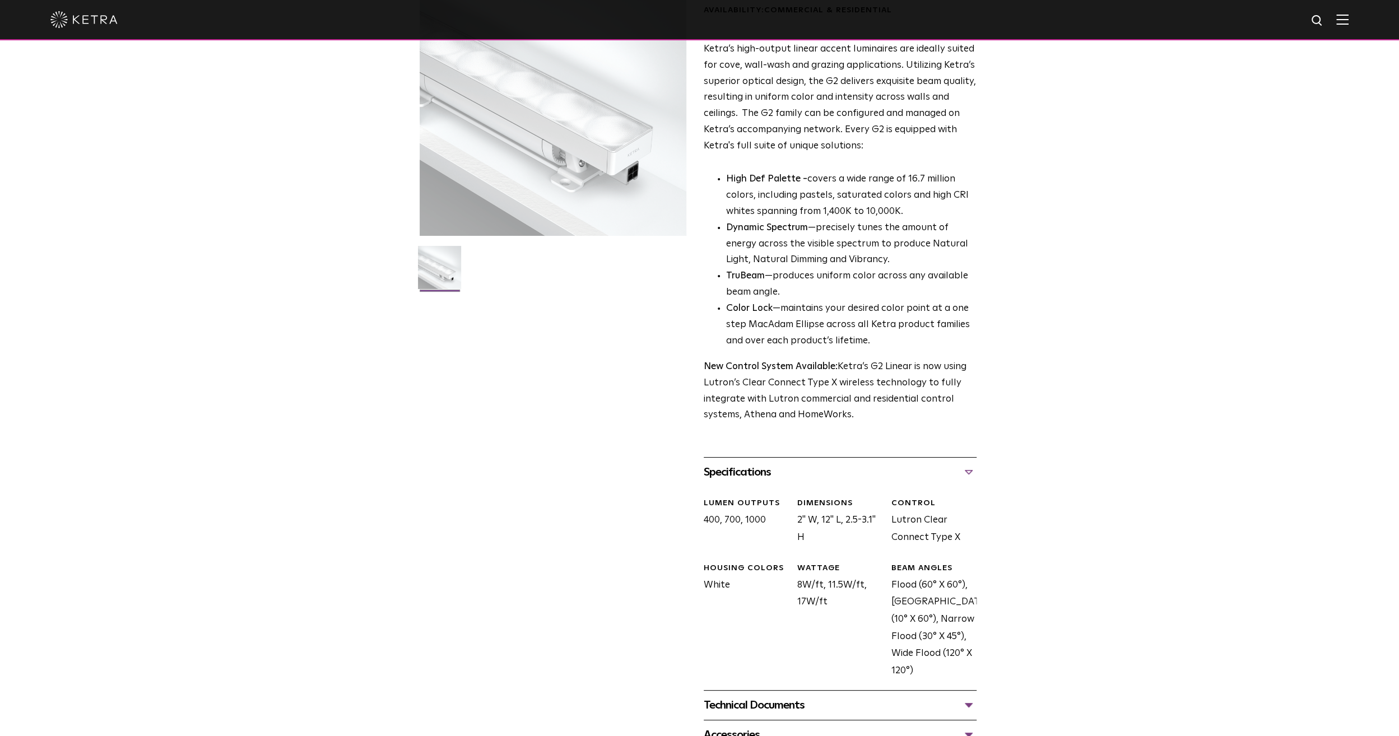
click at [763, 466] on div "Specifications" at bounding box center [840, 472] width 273 height 18
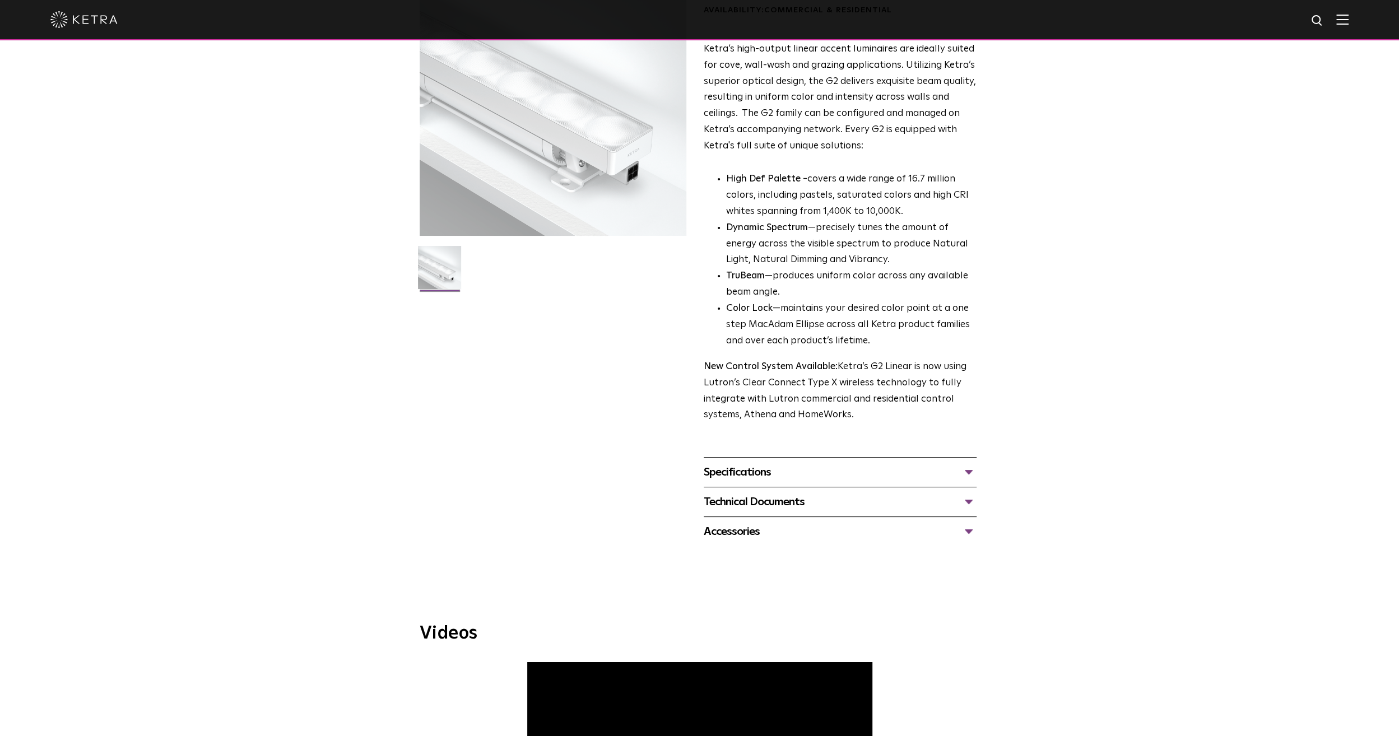
click at [795, 508] on div "Technical Documents" at bounding box center [840, 502] width 273 height 18
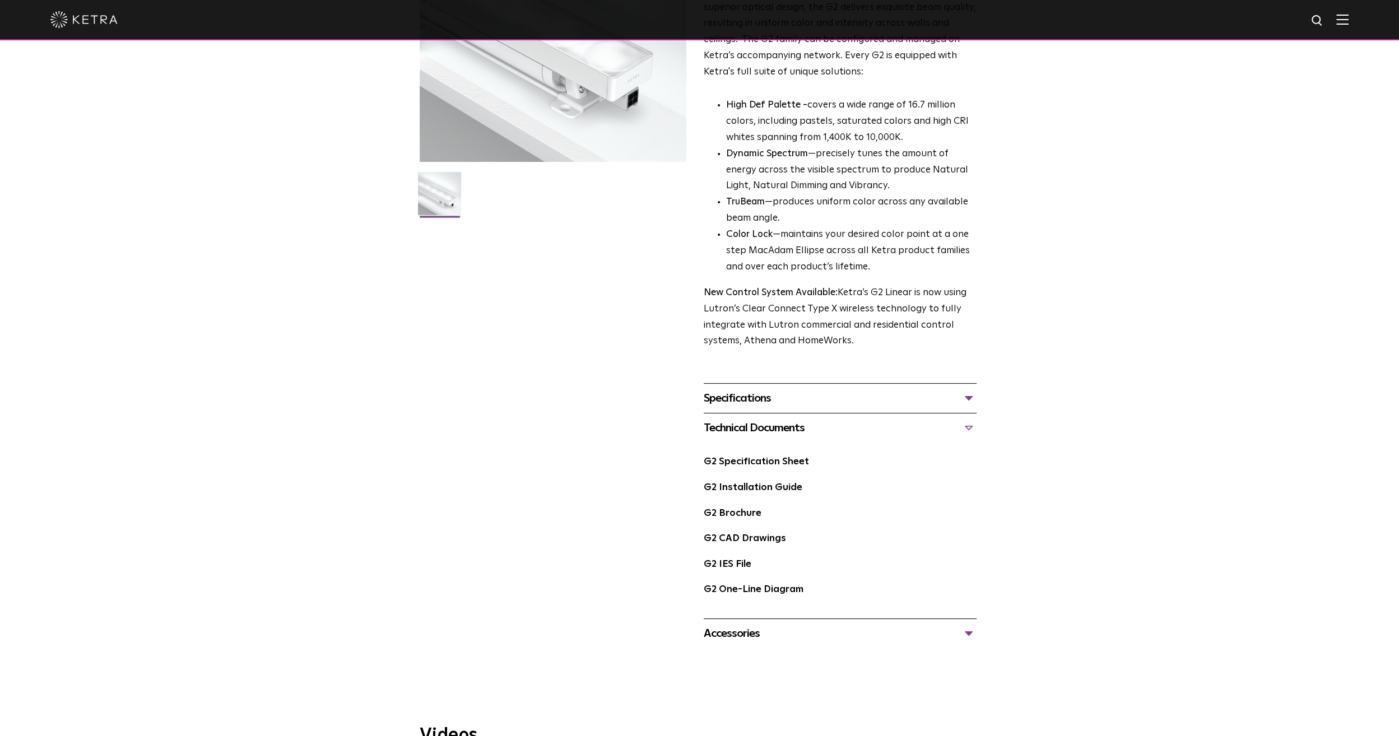
scroll to position [169, 0]
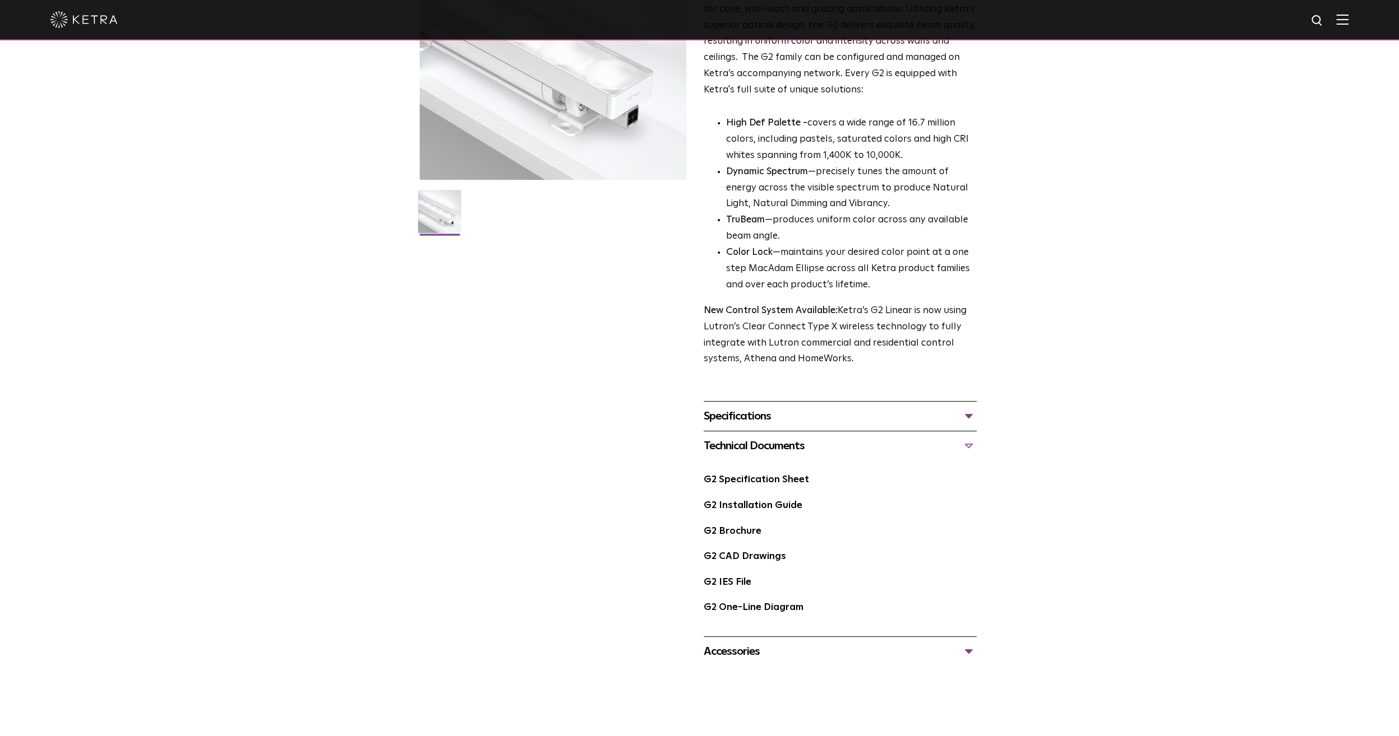
click at [715, 603] on link "G2 One-Line Diagram" at bounding box center [754, 608] width 100 height 10
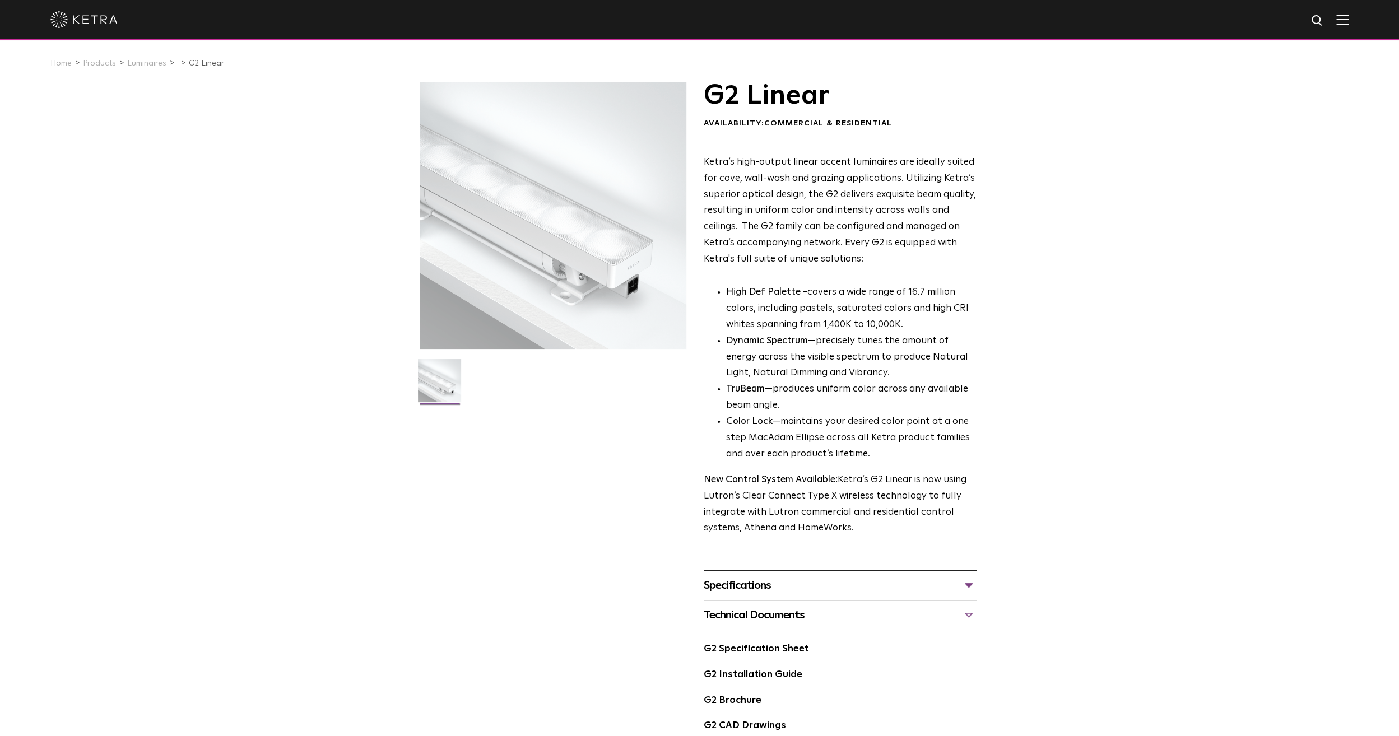
scroll to position [0, 0]
click at [1325, 22] on img at bounding box center [1318, 21] width 14 height 14
type input "revit"
click at [1282, 12] on button "Search" at bounding box center [1290, 20] width 17 height 17
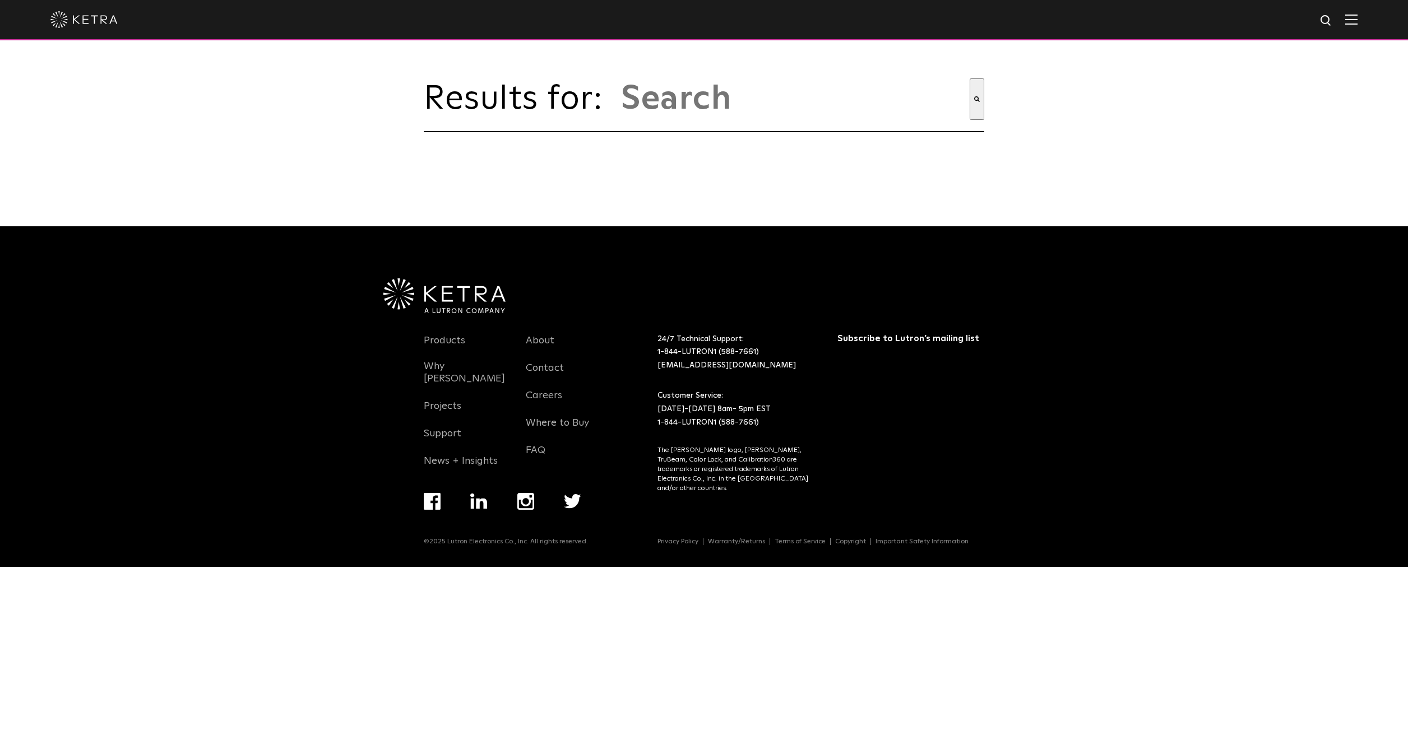
type input "revit"
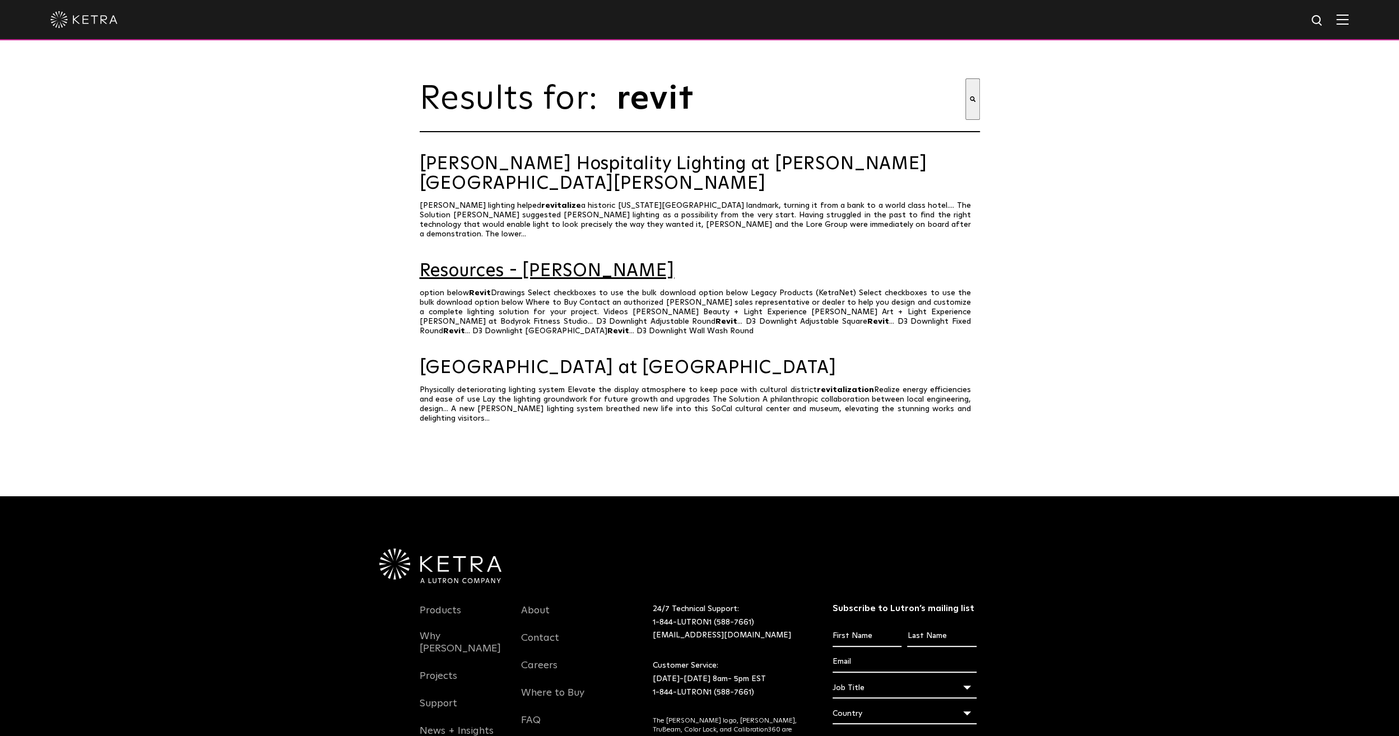
click at [519, 262] on link "Resources - Ketra" at bounding box center [700, 272] width 560 height 20
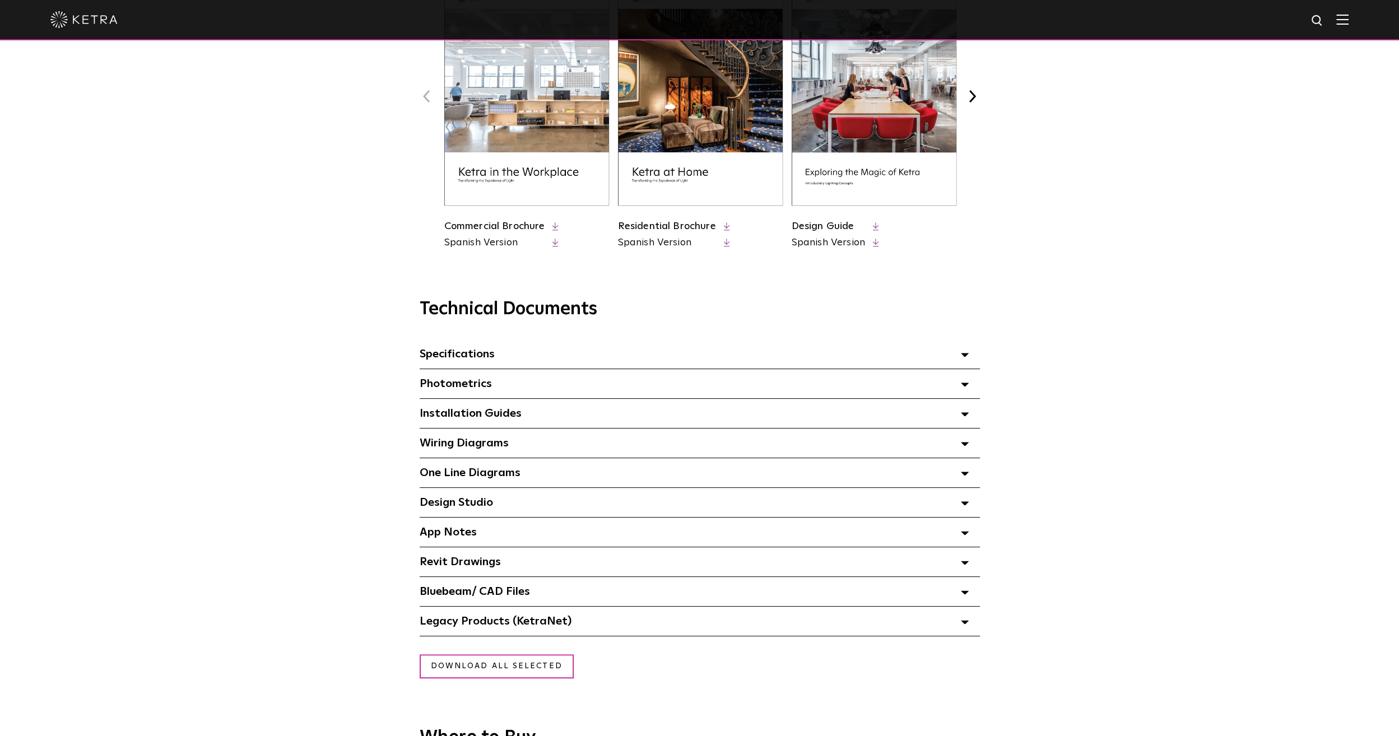
scroll to position [560, 0]
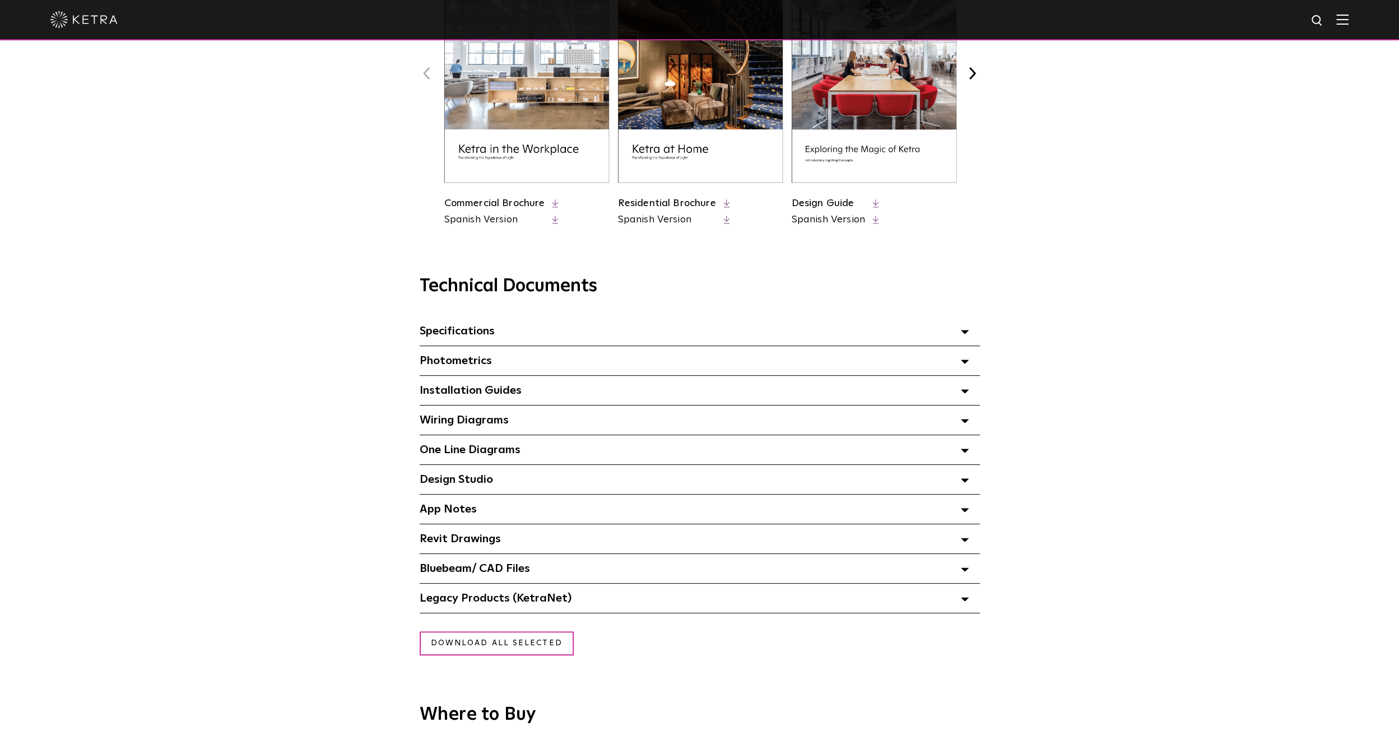
click at [494, 542] on span "Revit Drawings Select checkboxes to use the bulk download option below" at bounding box center [460, 538] width 81 height 11
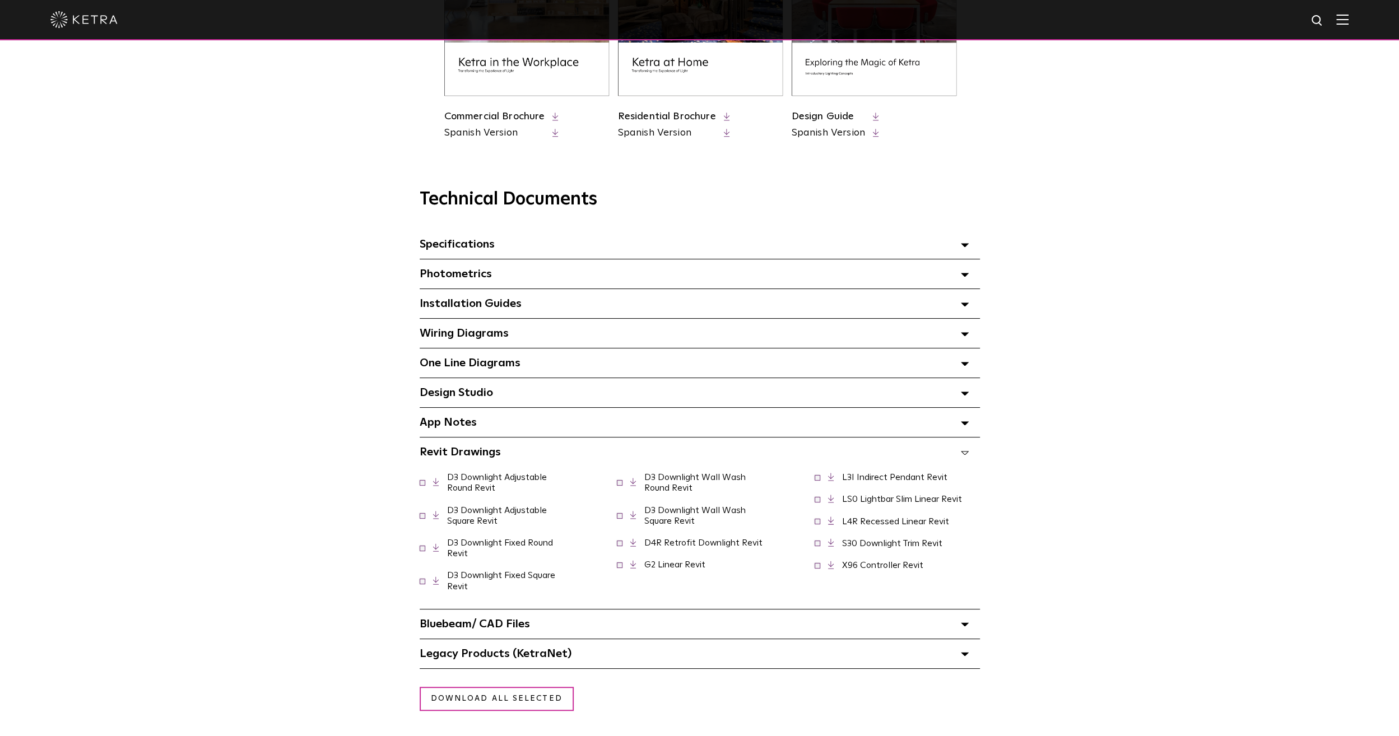
scroll to position [672, 0]
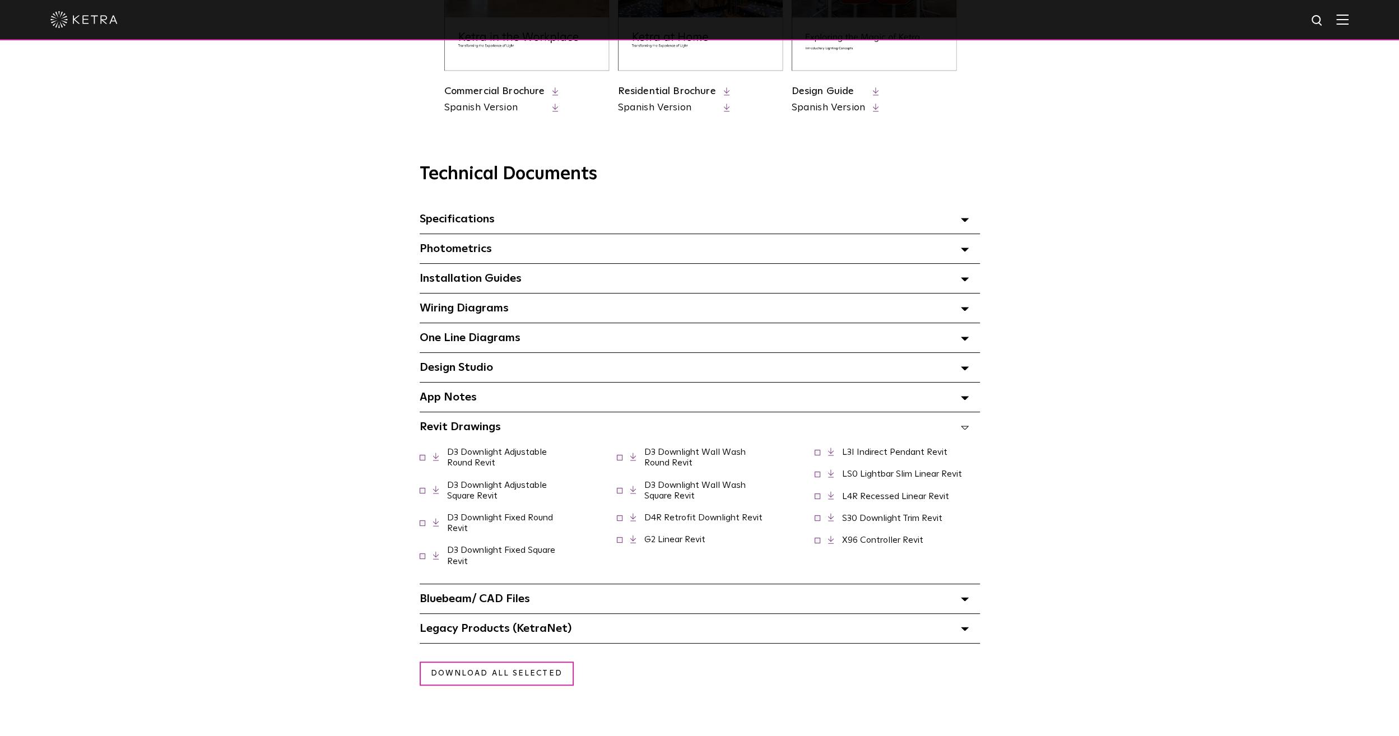
click at [632, 544] on icon at bounding box center [633, 539] width 6 height 8
click at [830, 452] on polyline at bounding box center [829, 451] width 3 height 6
click at [835, 477] on link at bounding box center [836, 474] width 17 height 8
click at [1120, 512] on div "Technical Documents Specifications Select checkboxes to use the bulk download o…" at bounding box center [699, 390] width 1399 height 508
click at [833, 496] on icon at bounding box center [831, 496] width 6 height 8
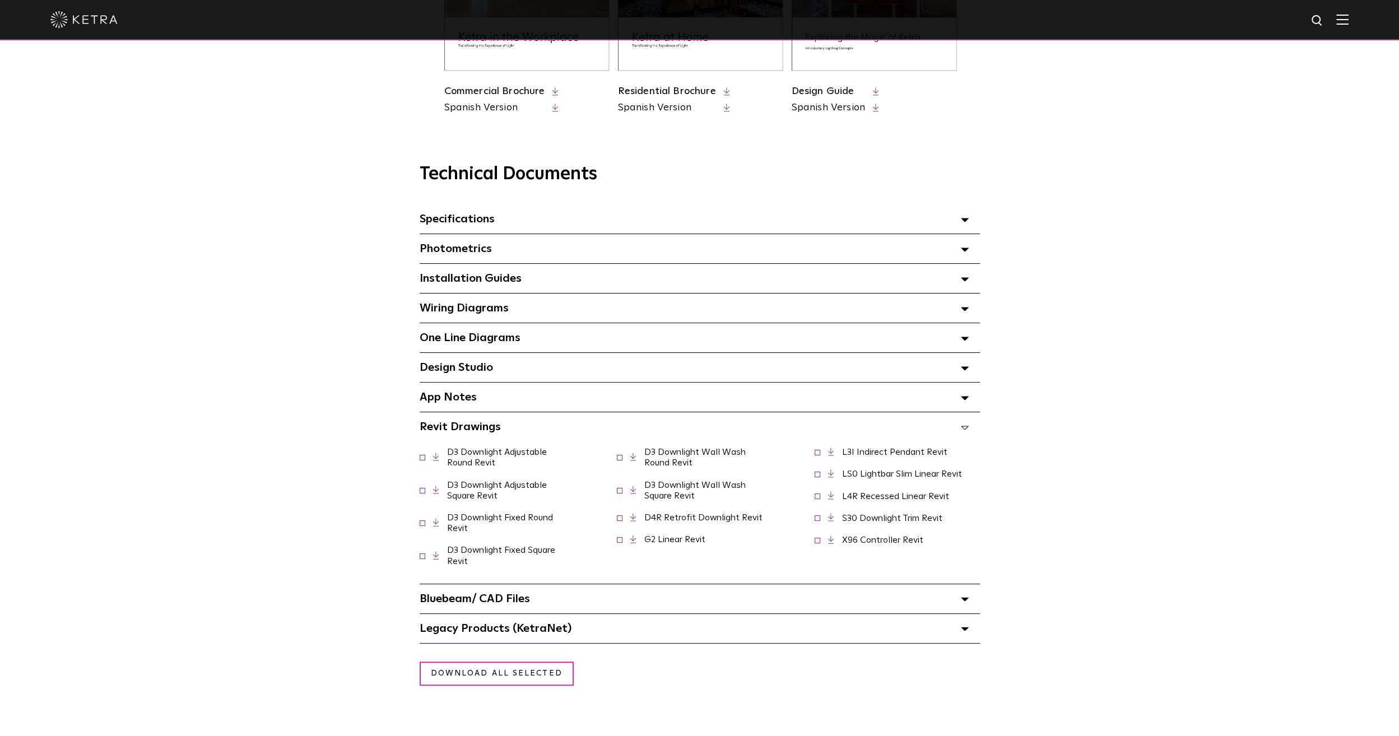
click at [829, 517] on icon at bounding box center [831, 518] width 6 height 8
click at [1123, 494] on div "Technical Documents Specifications Select checkboxes to use the bulk download o…" at bounding box center [699, 390] width 1399 height 508
click at [830, 541] on icon at bounding box center [831, 540] width 6 height 8
click at [1122, 517] on div "Technical Documents Specifications Select checkboxes to use the bulk download o…" at bounding box center [699, 390] width 1399 height 508
click at [471, 425] on span "Revit Drawings Select checkboxes to use the bulk download option below" at bounding box center [460, 426] width 81 height 11
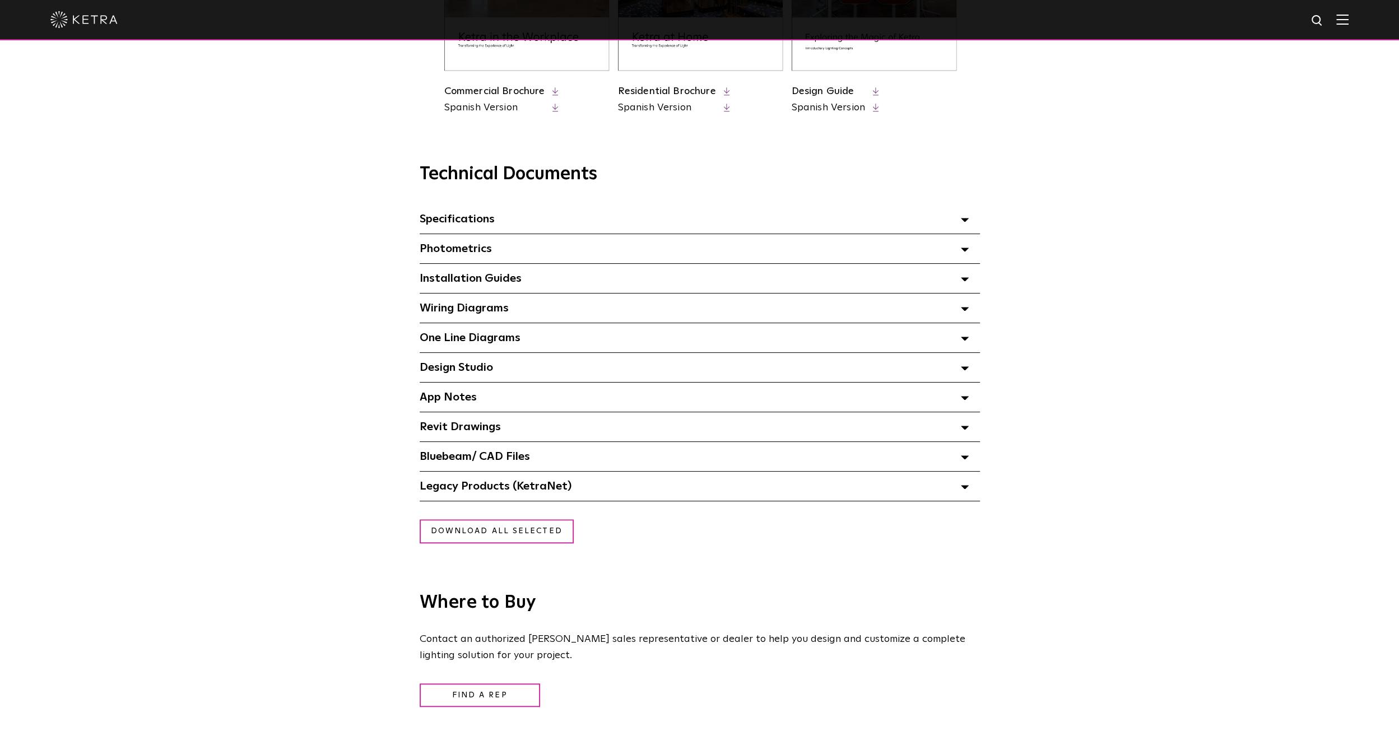
click at [512, 459] on span "Bluebeam/ CAD Files" at bounding box center [475, 456] width 110 height 11
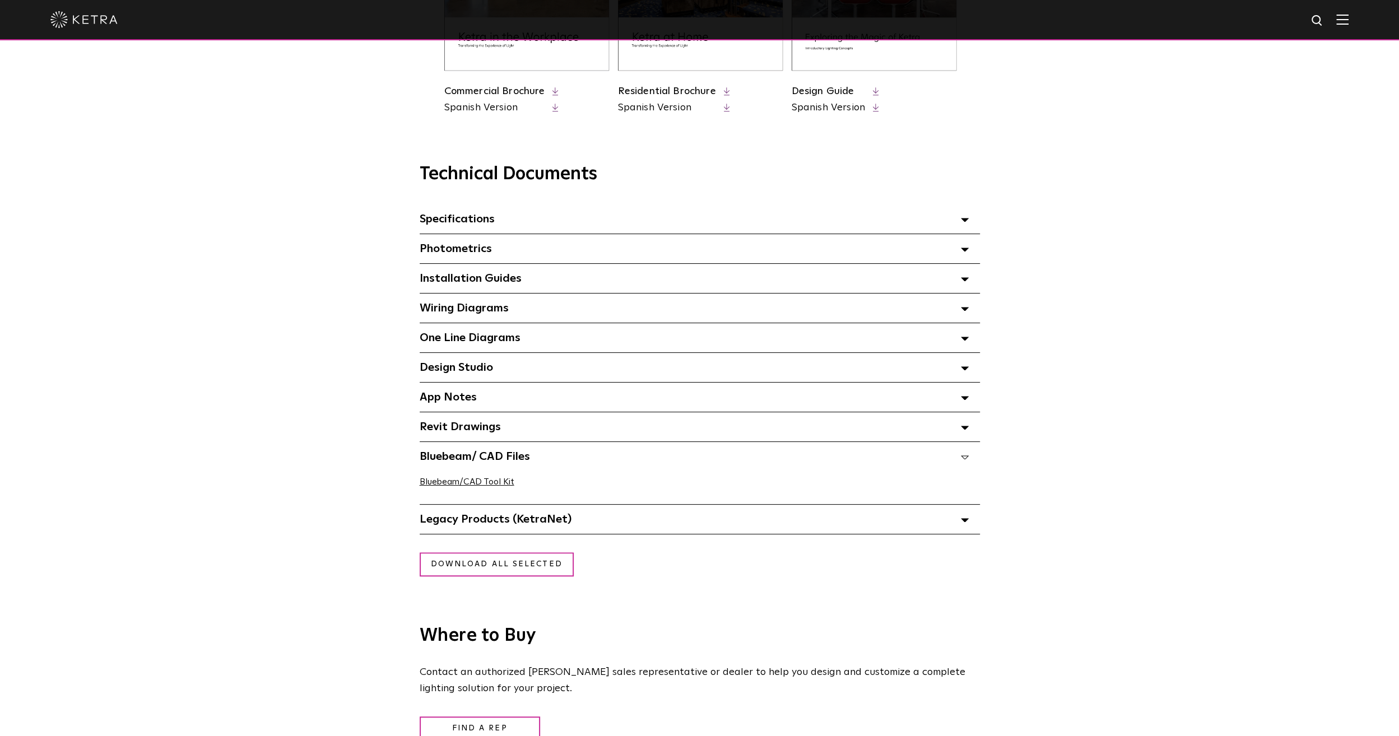
click at [512, 459] on span "Bluebeam/ CAD Files" at bounding box center [475, 456] width 110 height 11
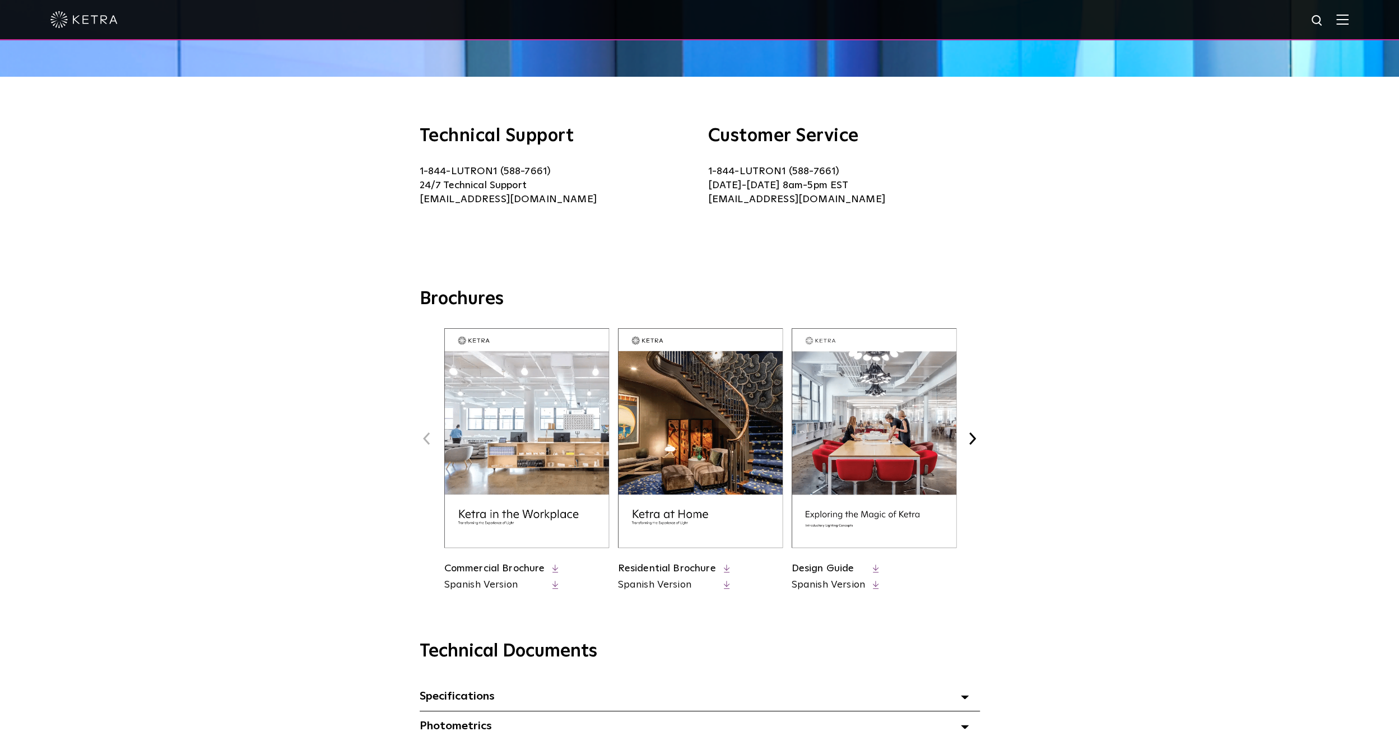
scroll to position [224, 0]
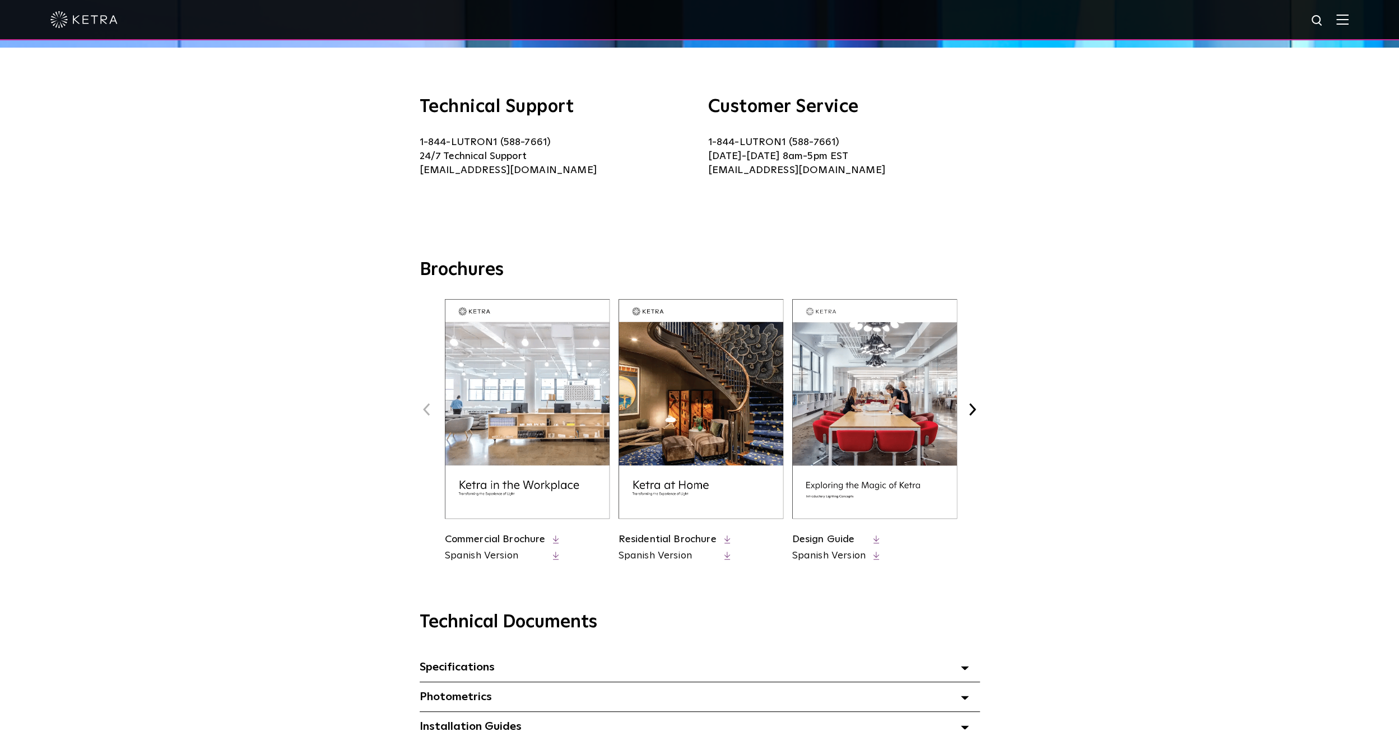
click at [656, 467] on img at bounding box center [701, 409] width 165 height 220
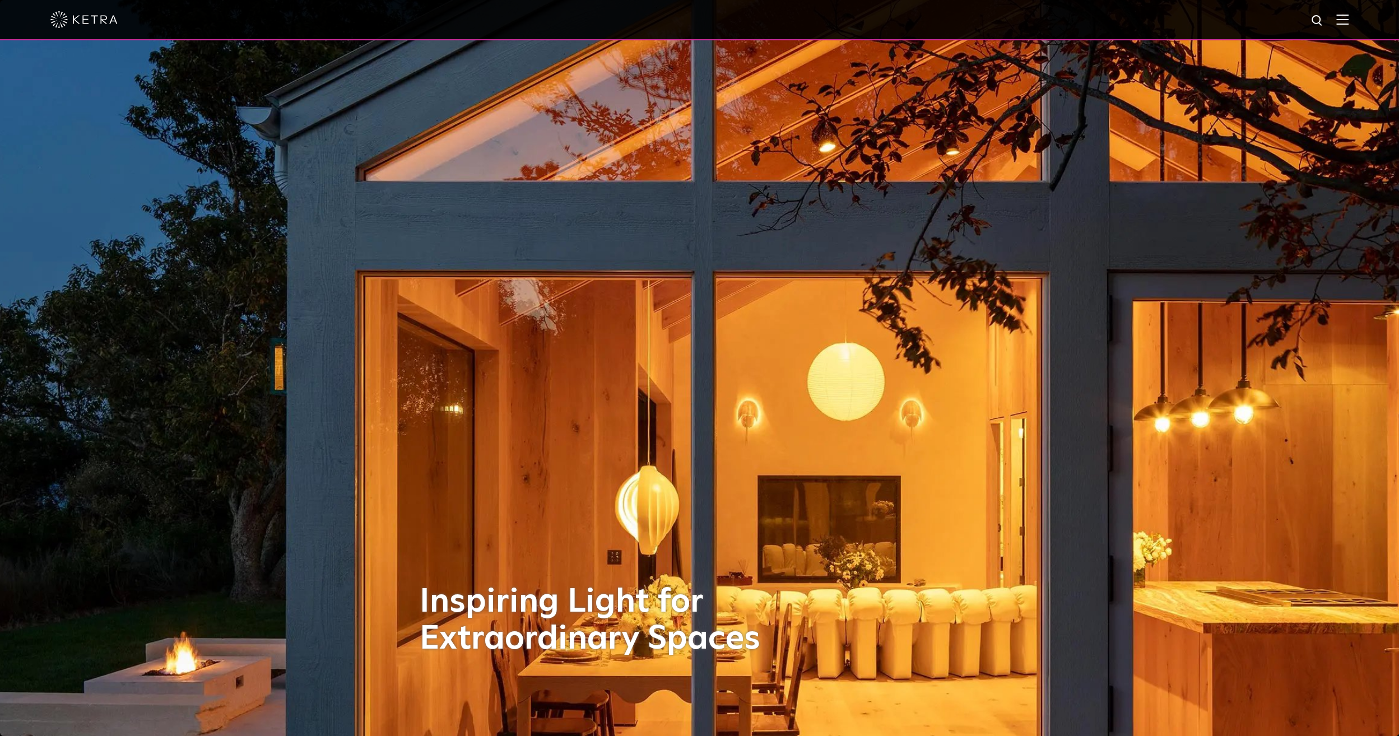
click at [1322, 23] on img at bounding box center [1318, 21] width 14 height 14
type input "revit"
click at [1282, 12] on button "Search" at bounding box center [1290, 20] width 17 height 17
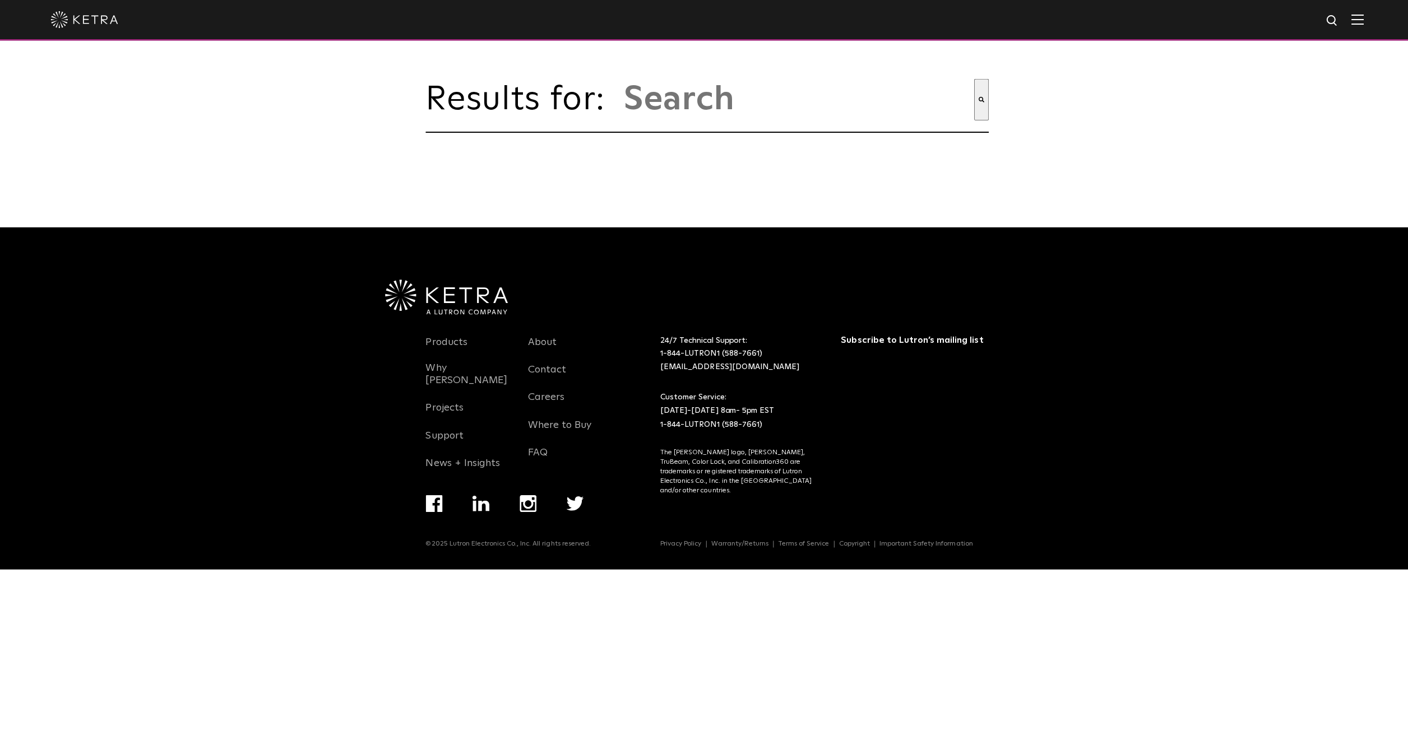
type input "revit"
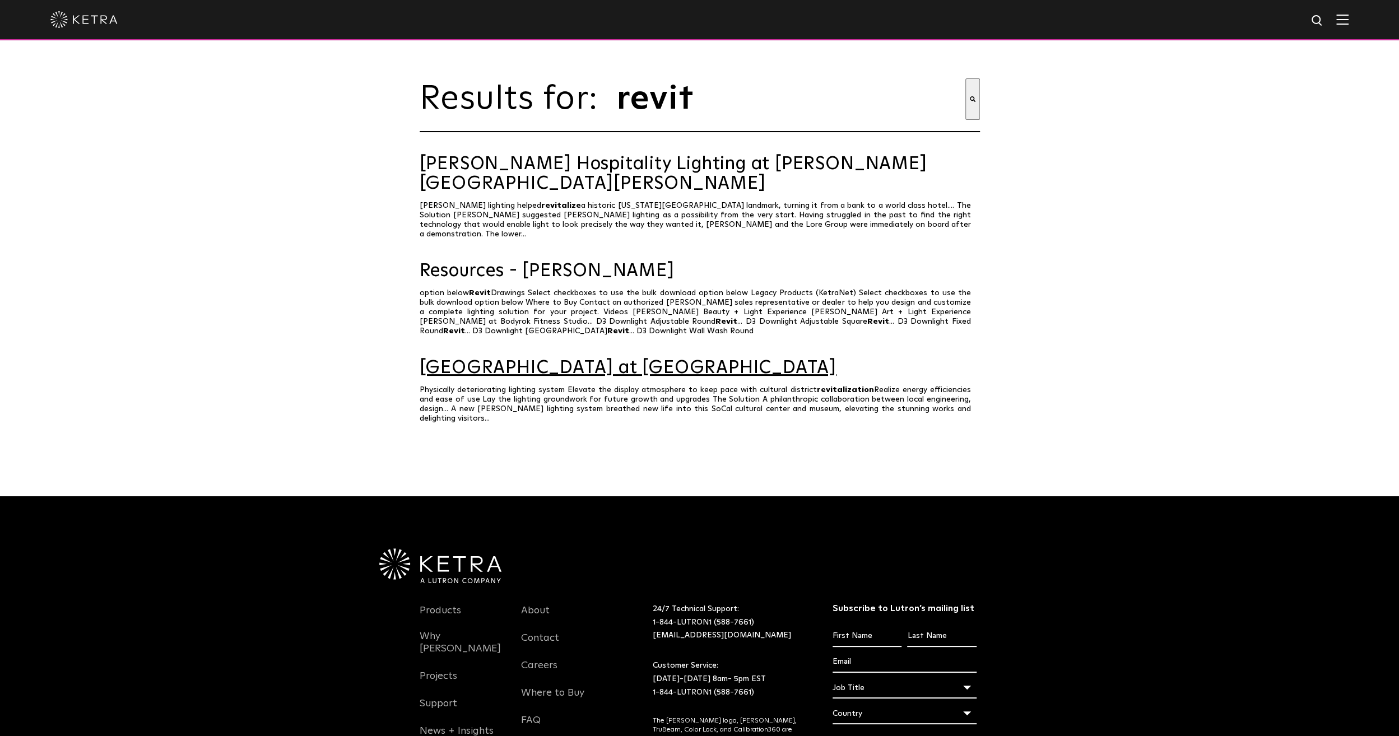
click at [545, 359] on link "[GEOGRAPHIC_DATA] at [GEOGRAPHIC_DATA]" at bounding box center [700, 369] width 560 height 20
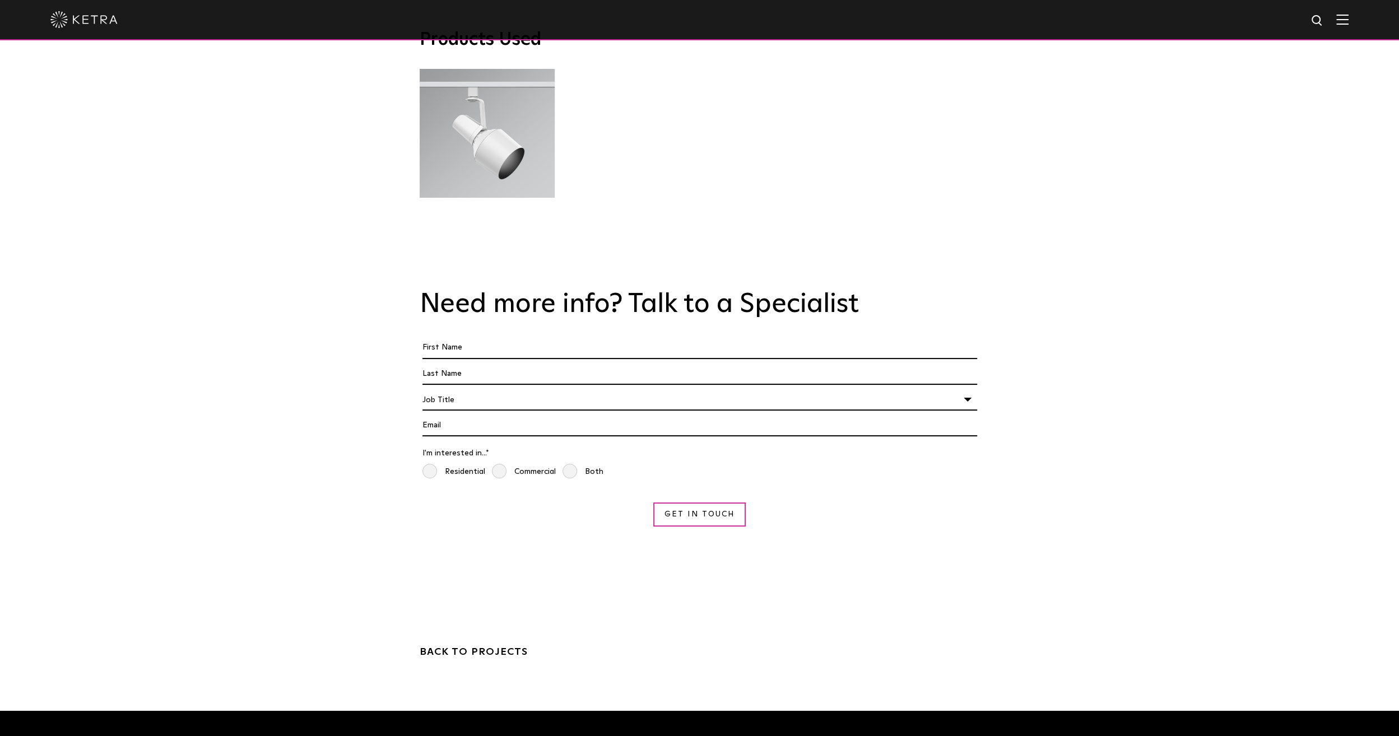
scroll to position [3418, 0]
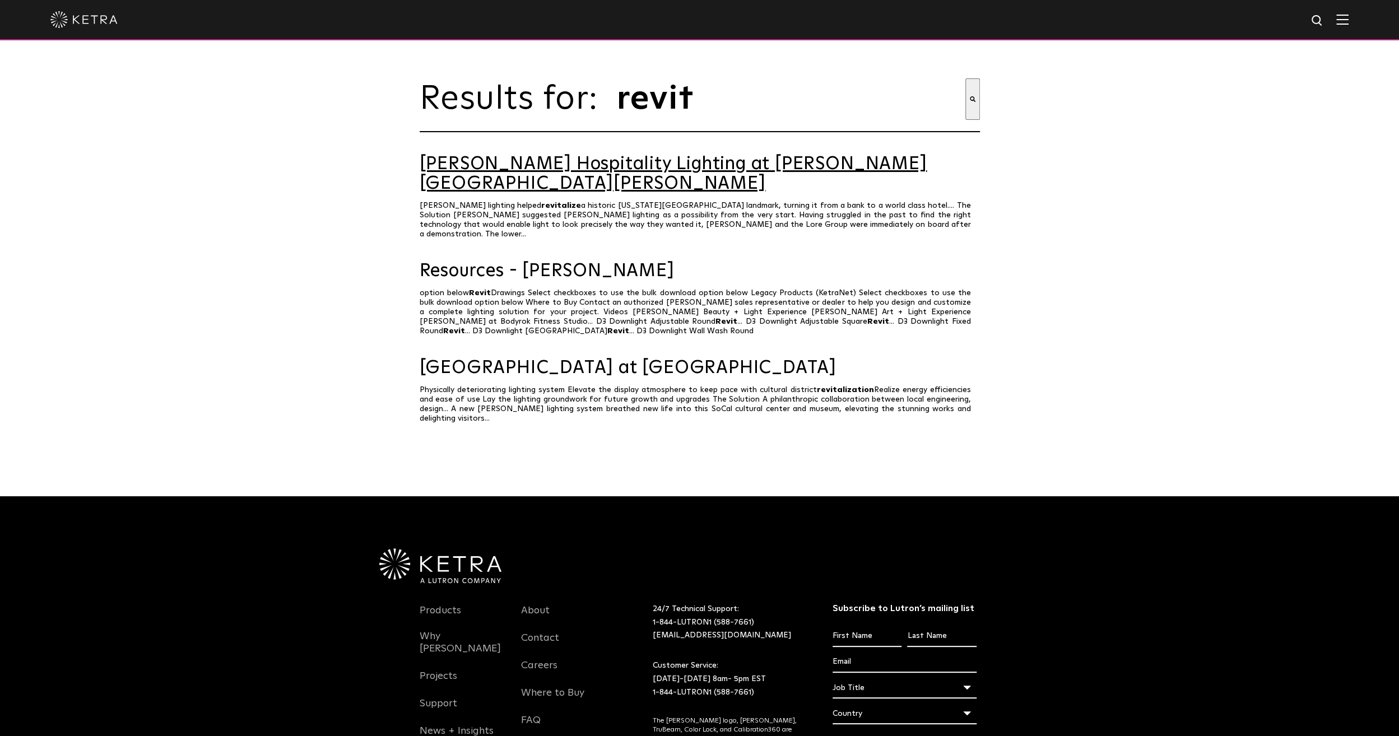
click at [549, 176] on link "[PERSON_NAME] Hospitality Lighting at [PERSON_NAME][GEOGRAPHIC_DATA][PERSON_NAM…" at bounding box center [700, 174] width 560 height 39
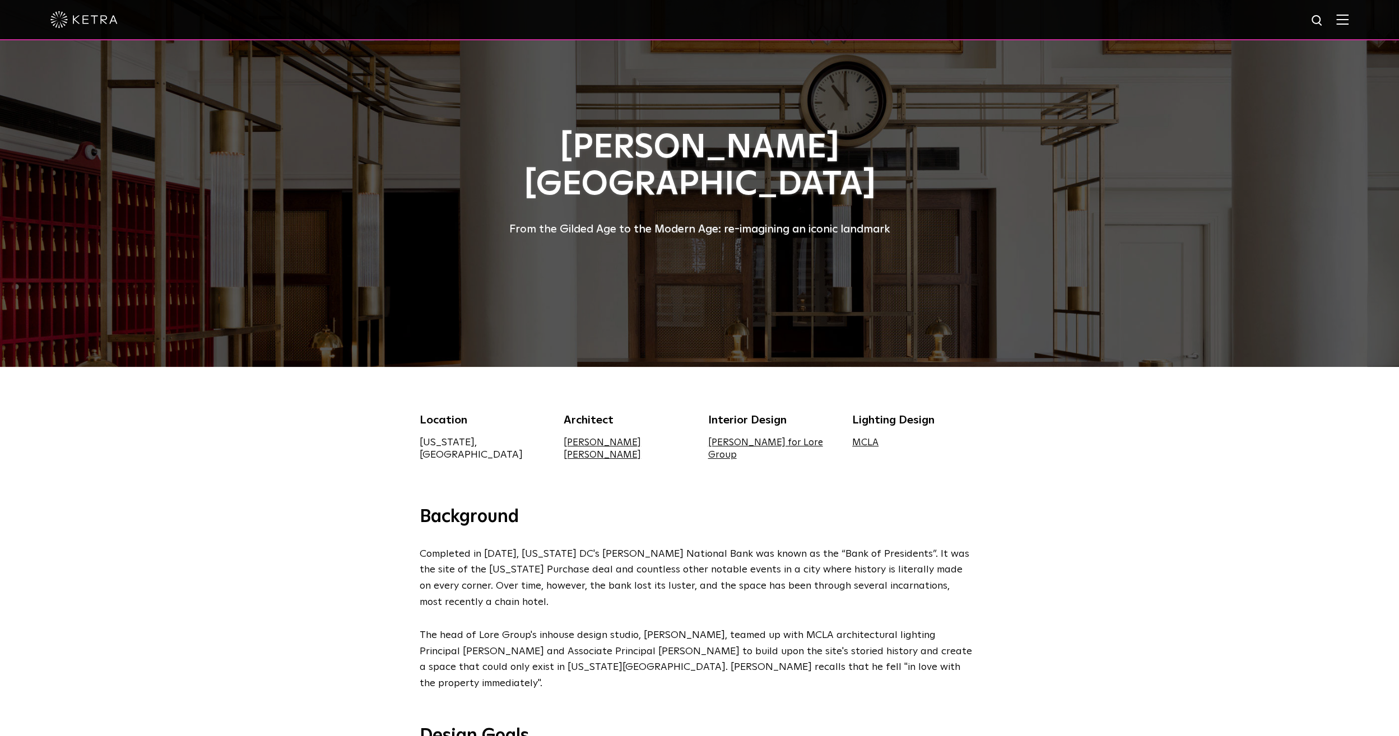
click at [1322, 22] on img at bounding box center [1318, 21] width 14 height 14
type input "revit"
click at [1282, 12] on button "Search" at bounding box center [1290, 20] width 17 height 17
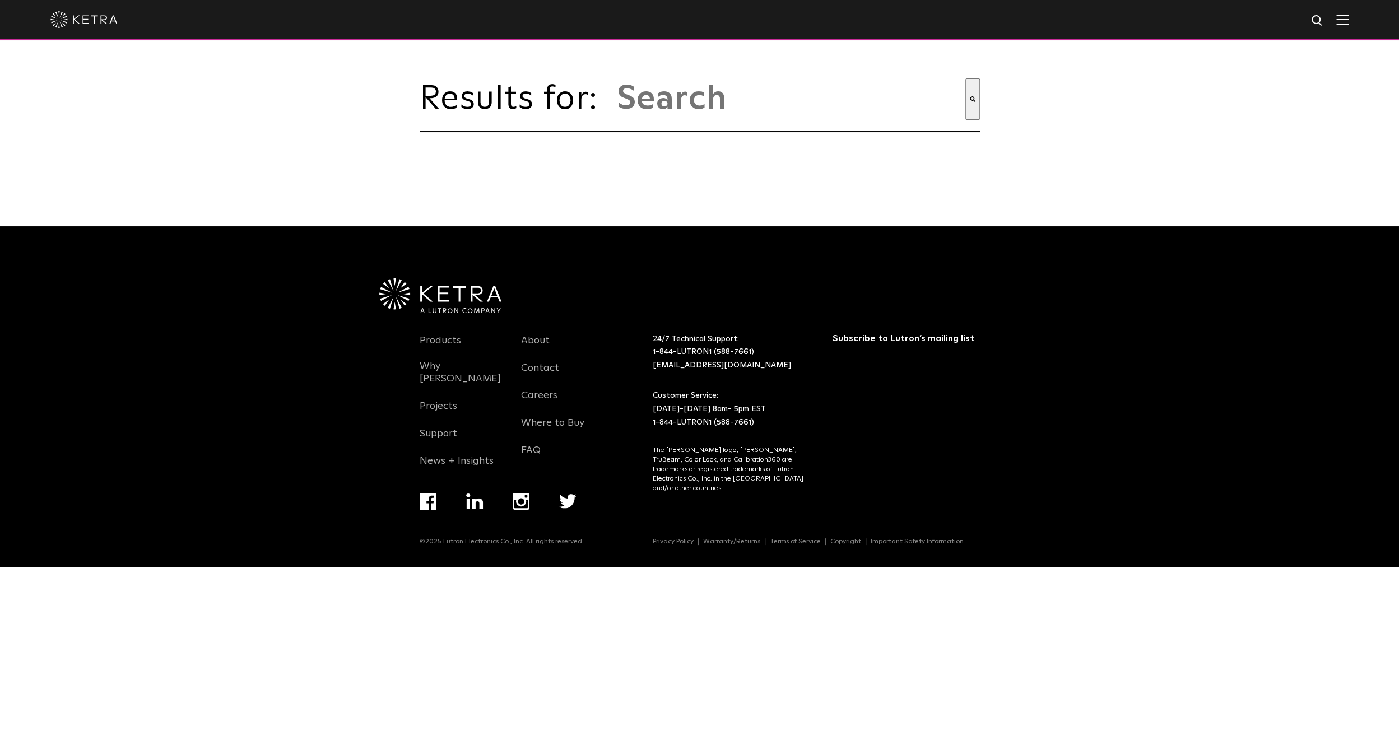
type input "revit"
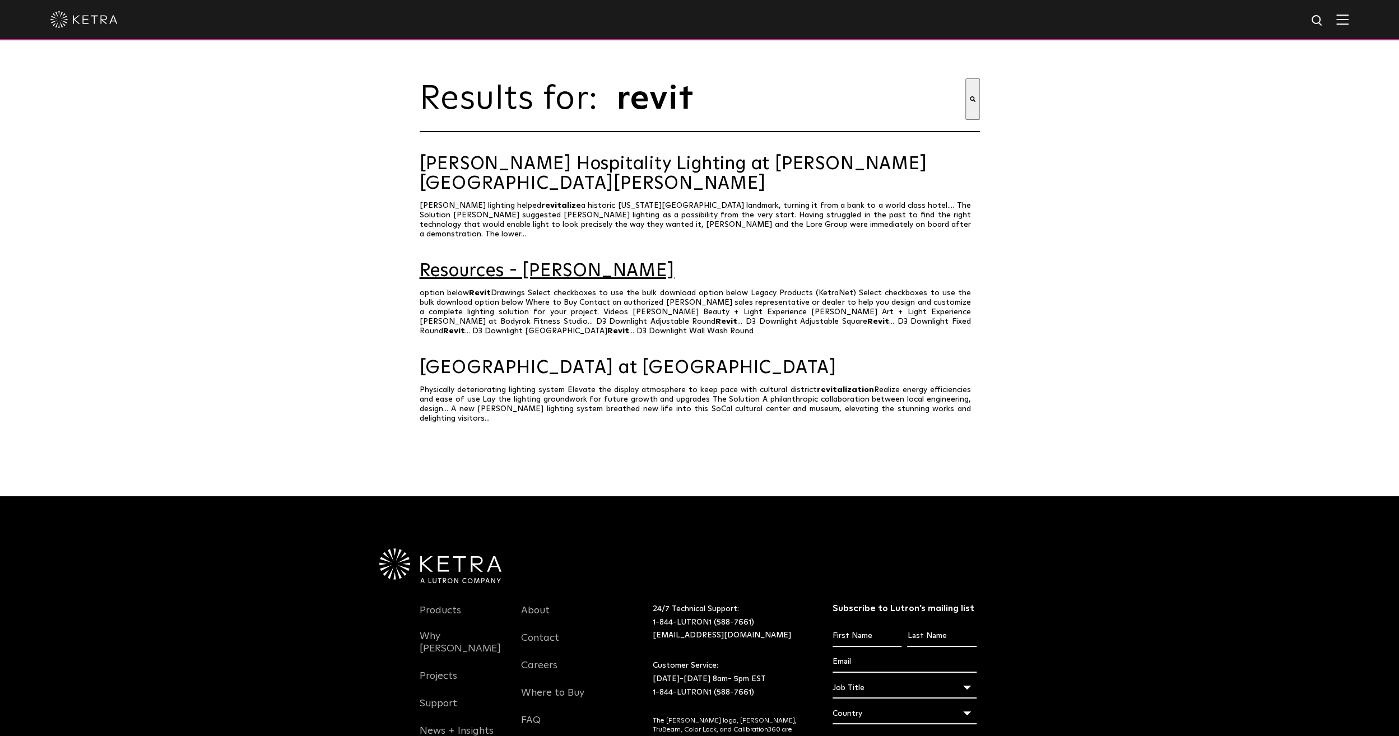
click at [463, 262] on link "Resources - Ketra" at bounding box center [700, 272] width 560 height 20
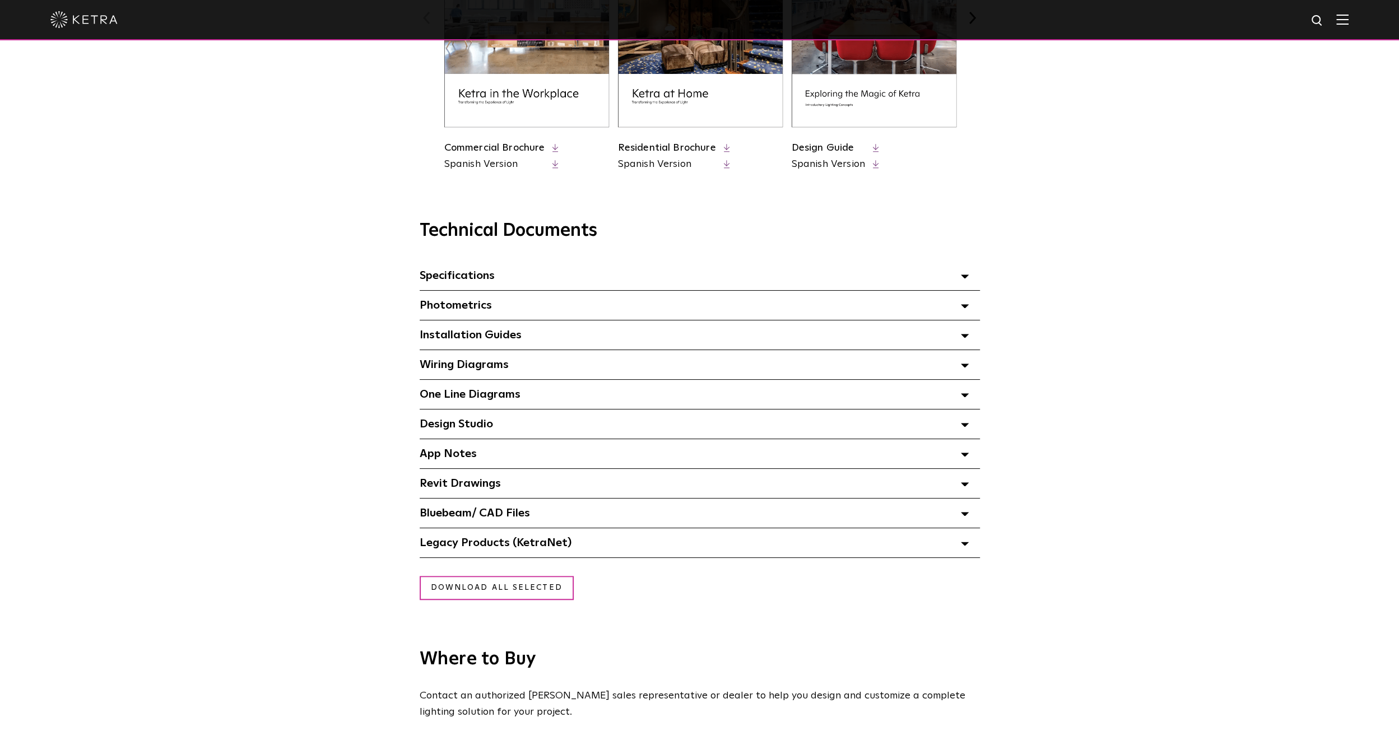
scroll to position [616, 0]
click at [442, 495] on div "Revit Drawings Select checkboxes to use the bulk download option below" at bounding box center [700, 482] width 560 height 29
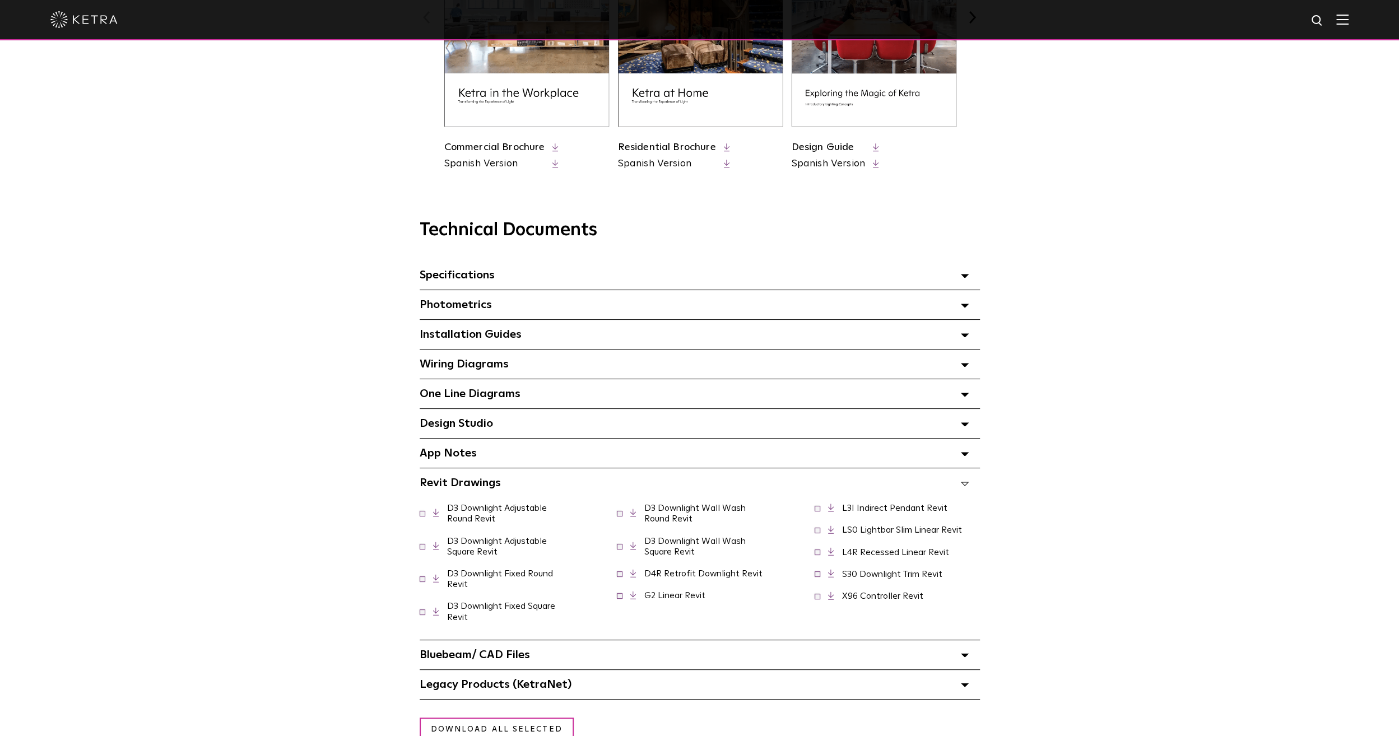
click at [442, 495] on div "Revit Drawings Select checkboxes to use the bulk download option below" at bounding box center [700, 482] width 560 height 29
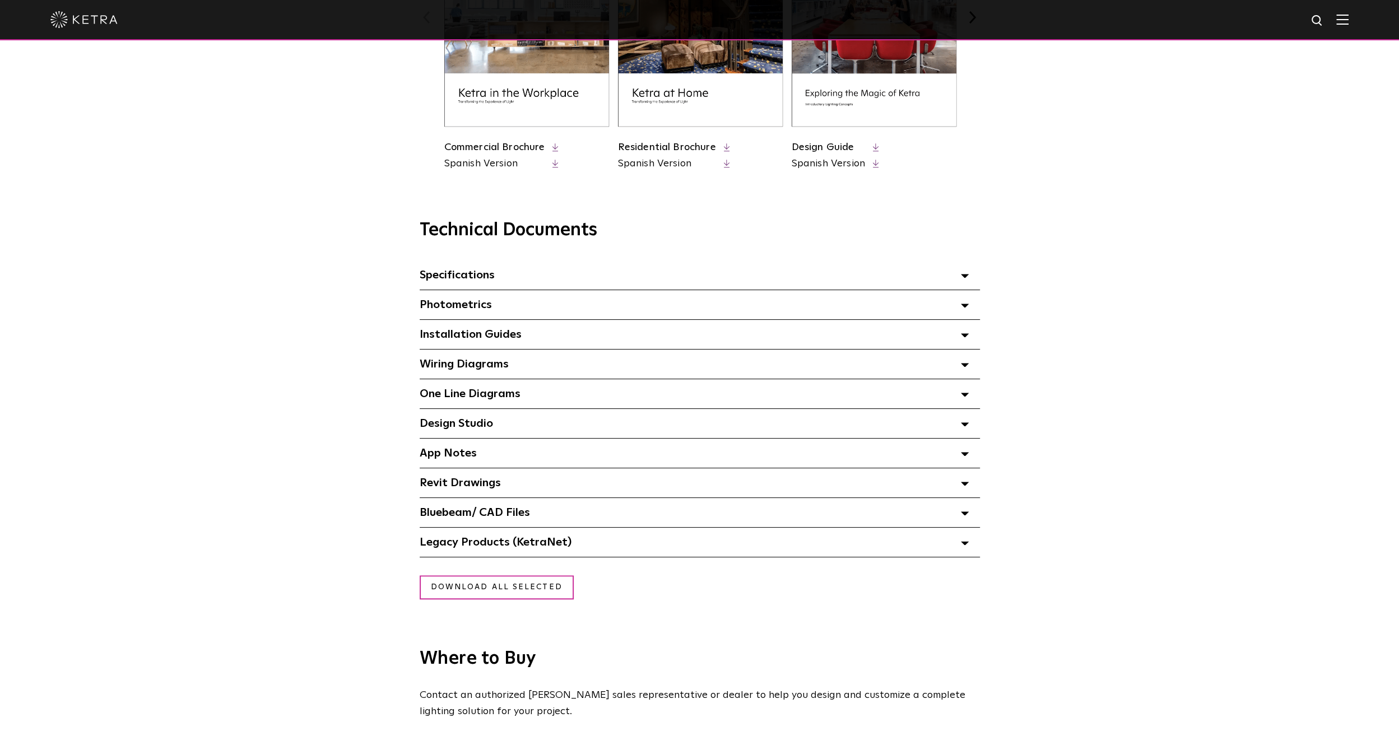
click at [451, 513] on span "Bluebeam/ CAD Files" at bounding box center [475, 512] width 110 height 11
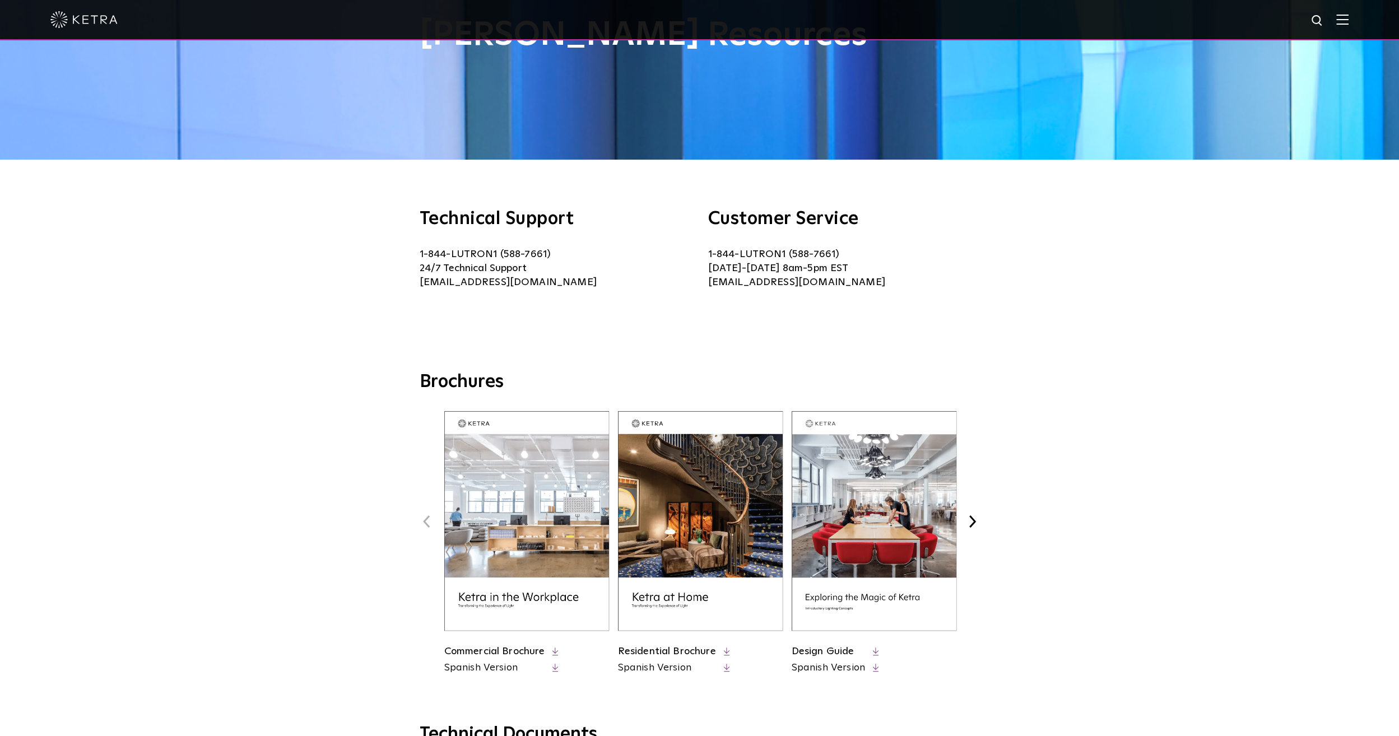
scroll to position [0, 0]
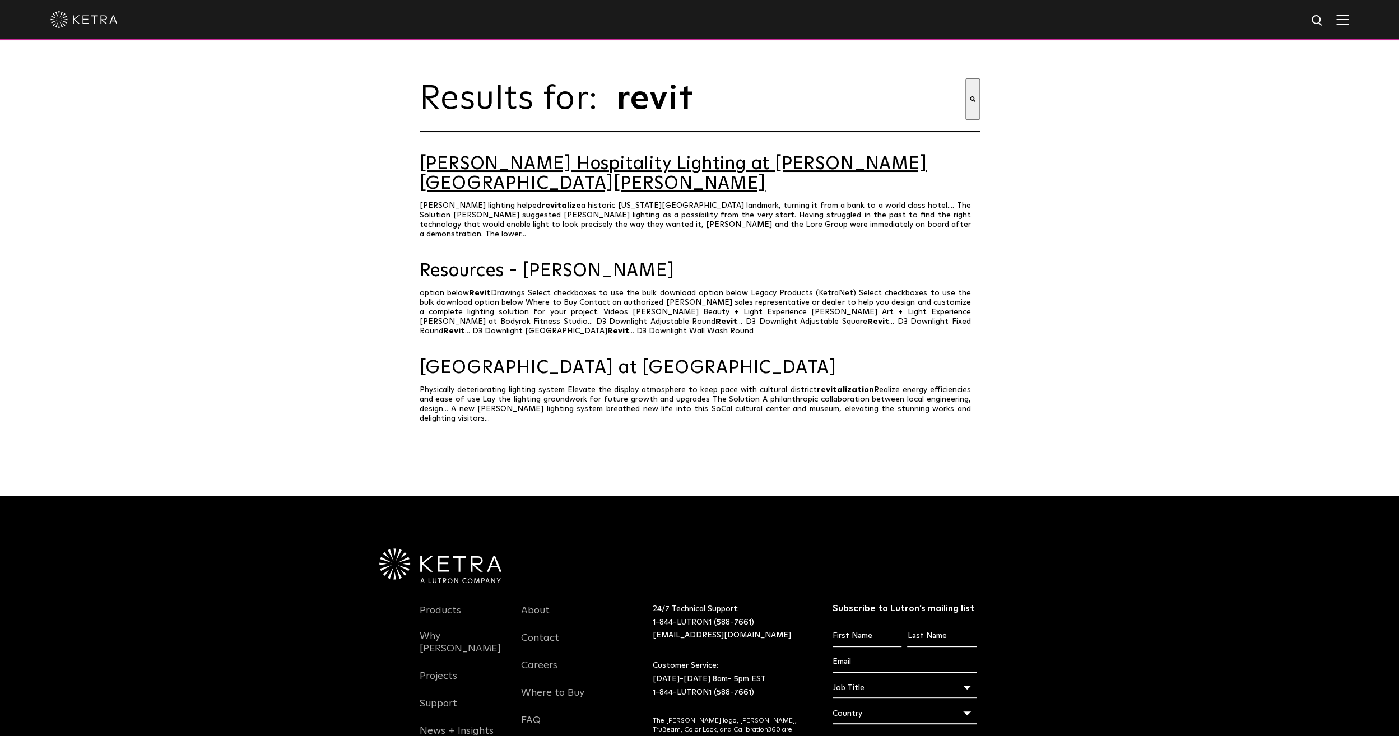
click at [666, 174] on link "[PERSON_NAME] Hospitality Lighting at [PERSON_NAME][GEOGRAPHIC_DATA][PERSON_NAM…" at bounding box center [700, 174] width 560 height 39
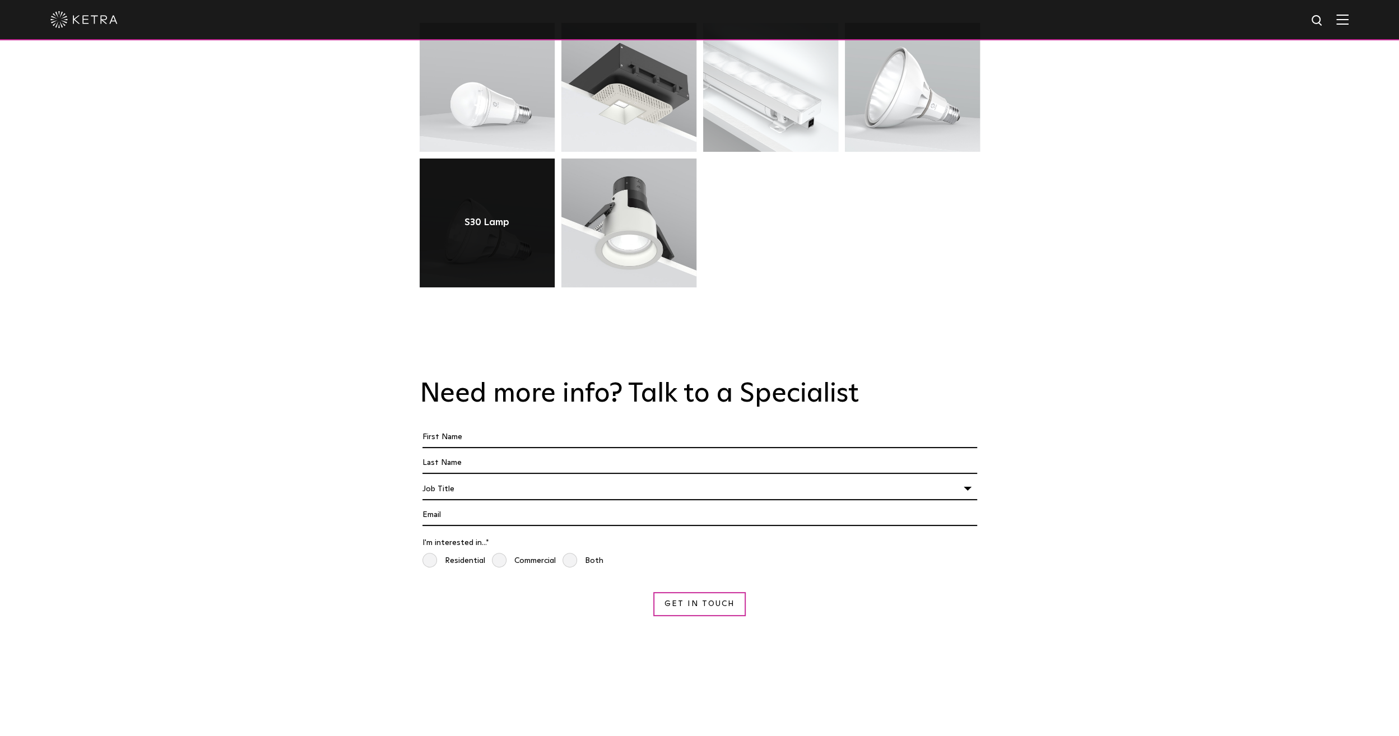
scroll to position [3208, 0]
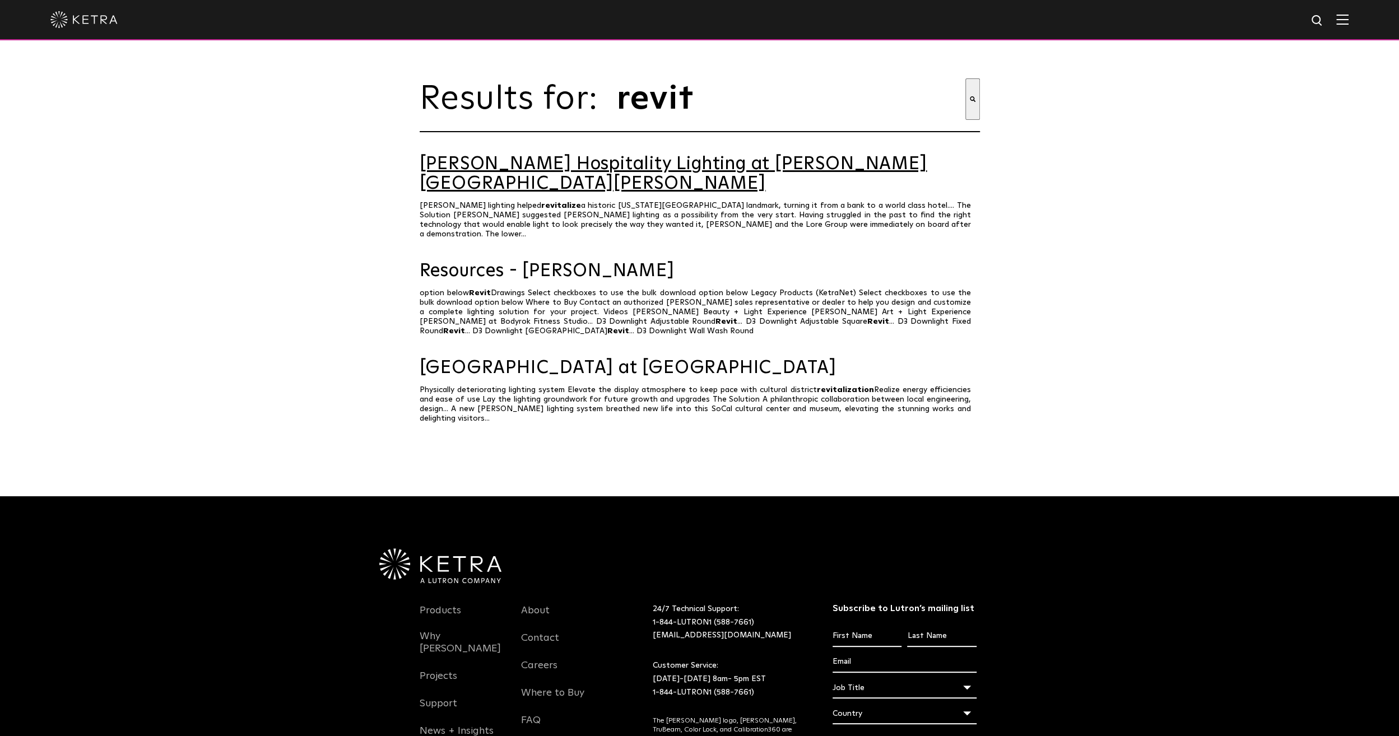
click at [791, 180] on link "[PERSON_NAME] Hospitality Lighting at [PERSON_NAME][GEOGRAPHIC_DATA][PERSON_NAM…" at bounding box center [700, 174] width 560 height 39
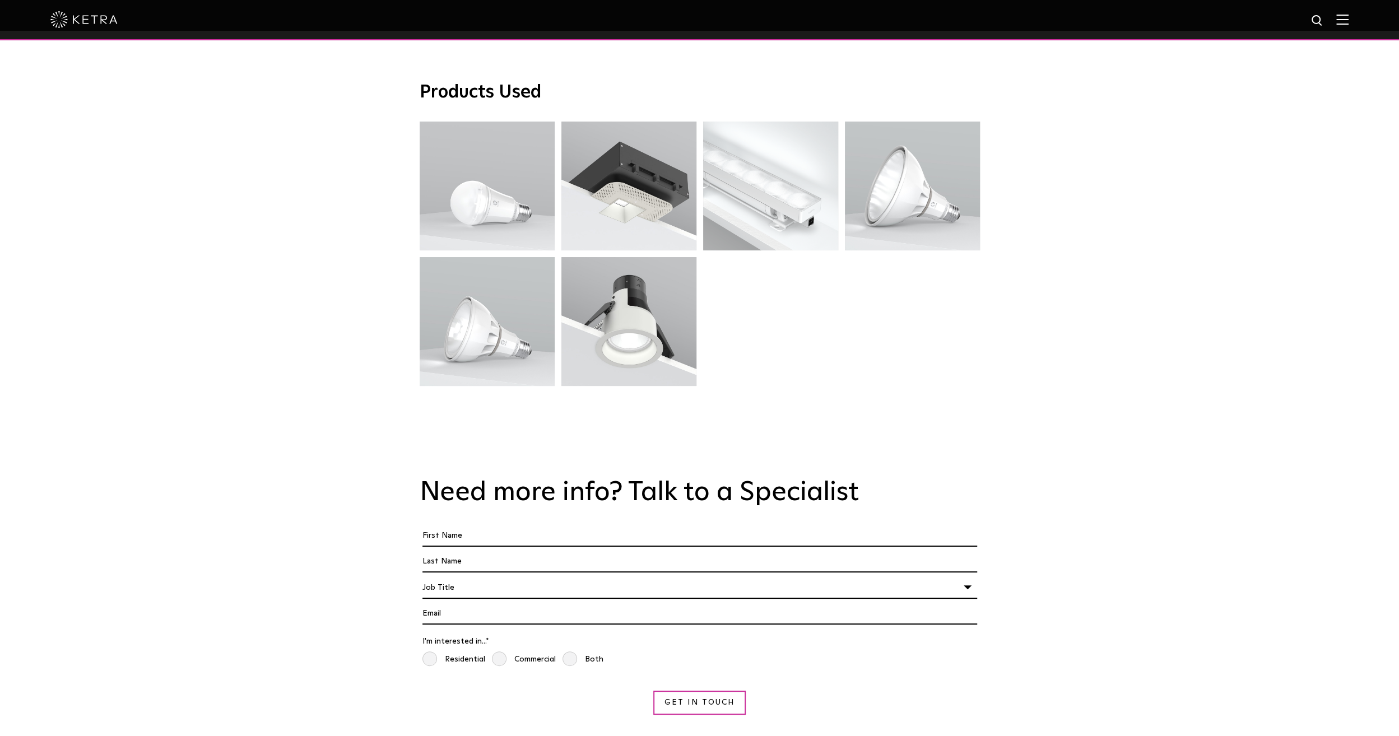
scroll to position [3208, 0]
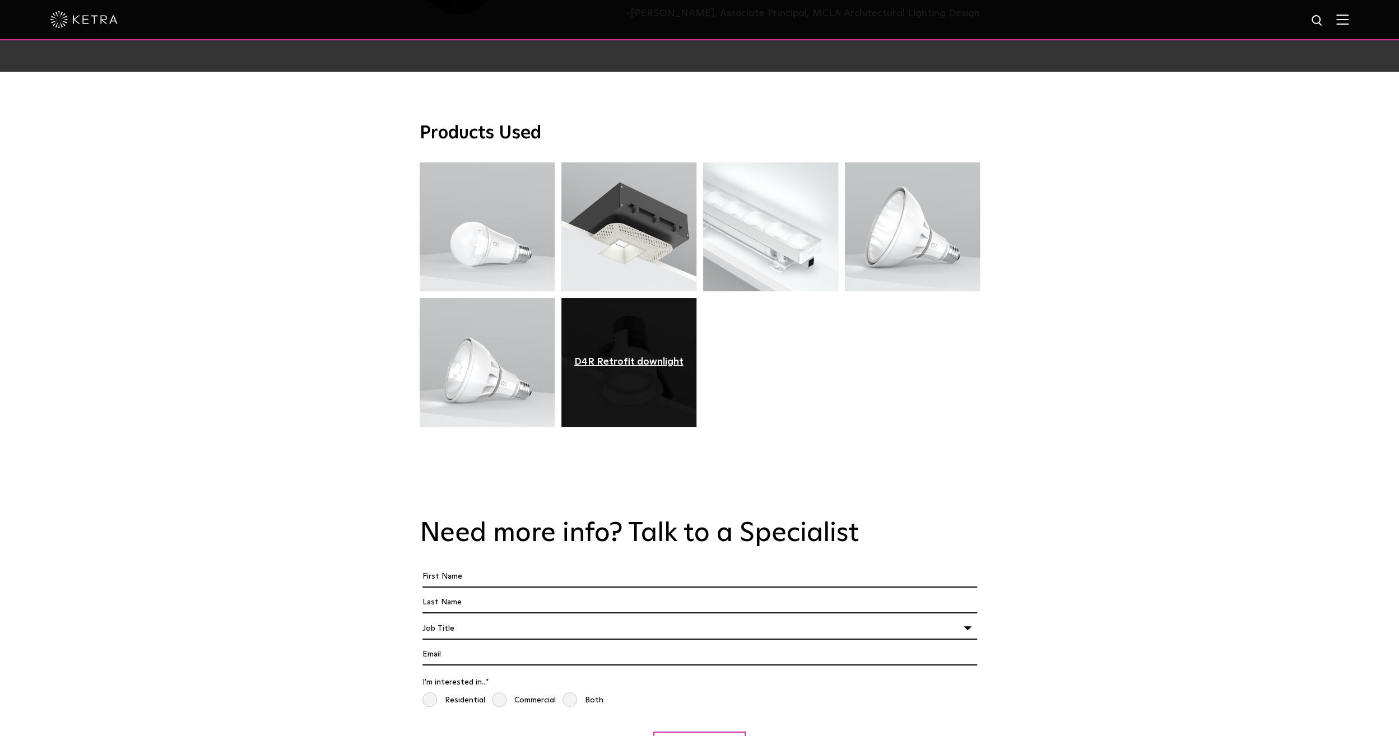
click at [637, 357] on div "D4R Retrofit downlight" at bounding box center [628, 362] width 109 height 11
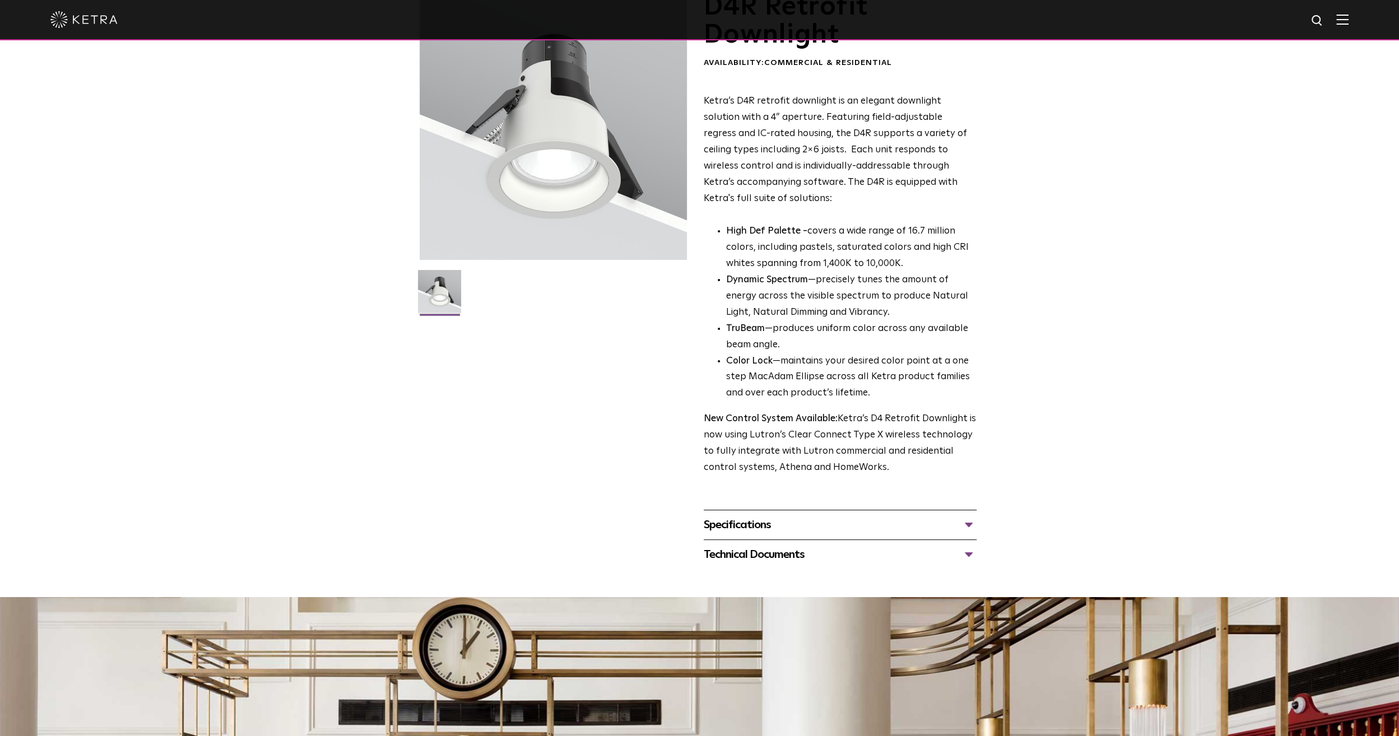
scroll to position [168, 0]
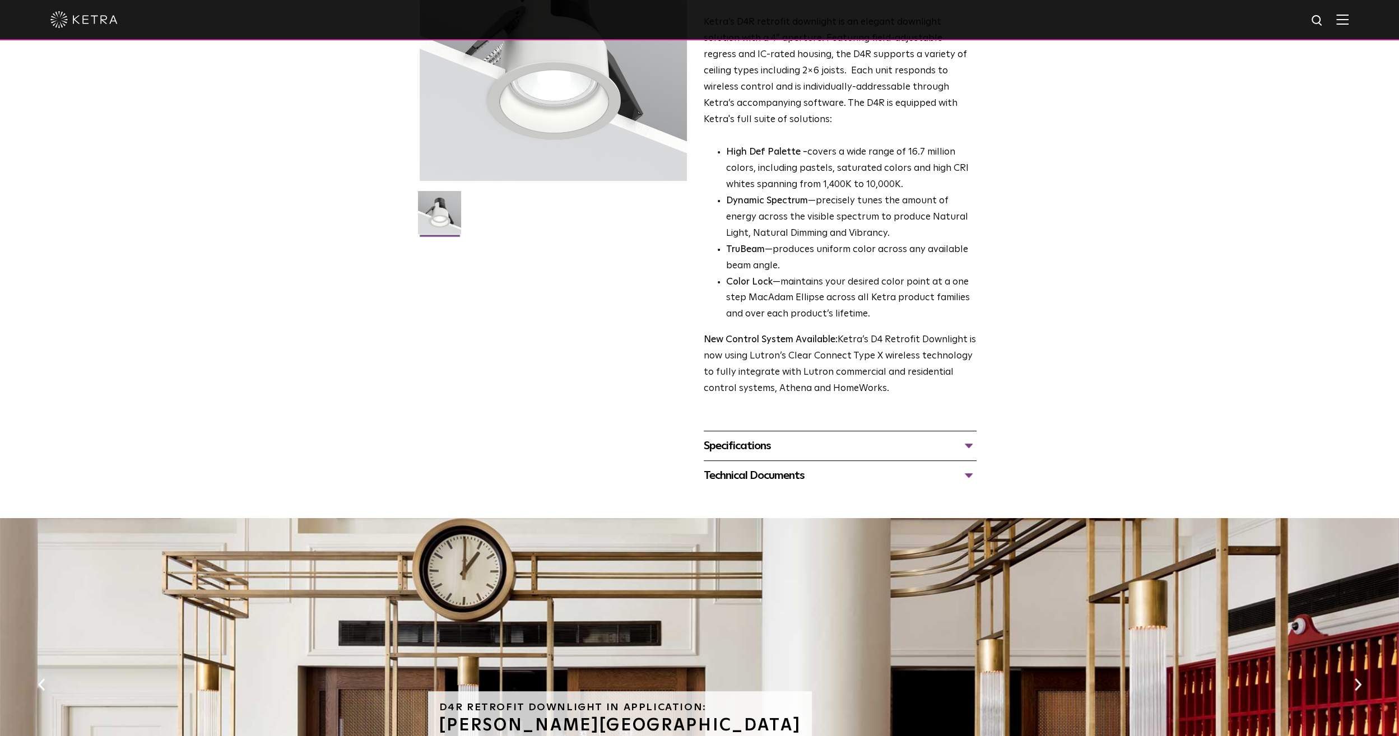
click at [739, 463] on div "Technical Documents D4R Specification Sheet D4R Installation Guide D4R Retrofit…" at bounding box center [840, 476] width 273 height 30
click at [741, 449] on div "Specifications" at bounding box center [840, 446] width 273 height 18
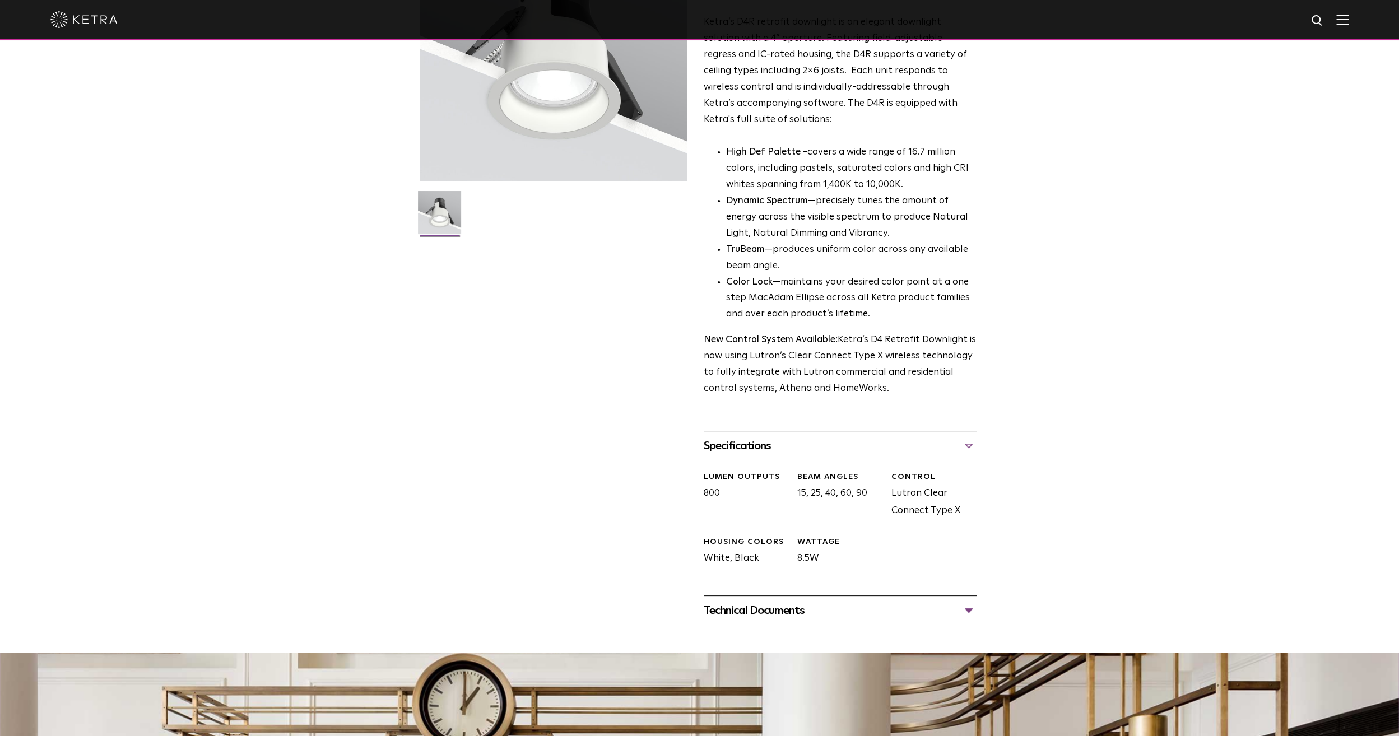
click at [741, 449] on div "Specifications" at bounding box center [840, 446] width 273 height 18
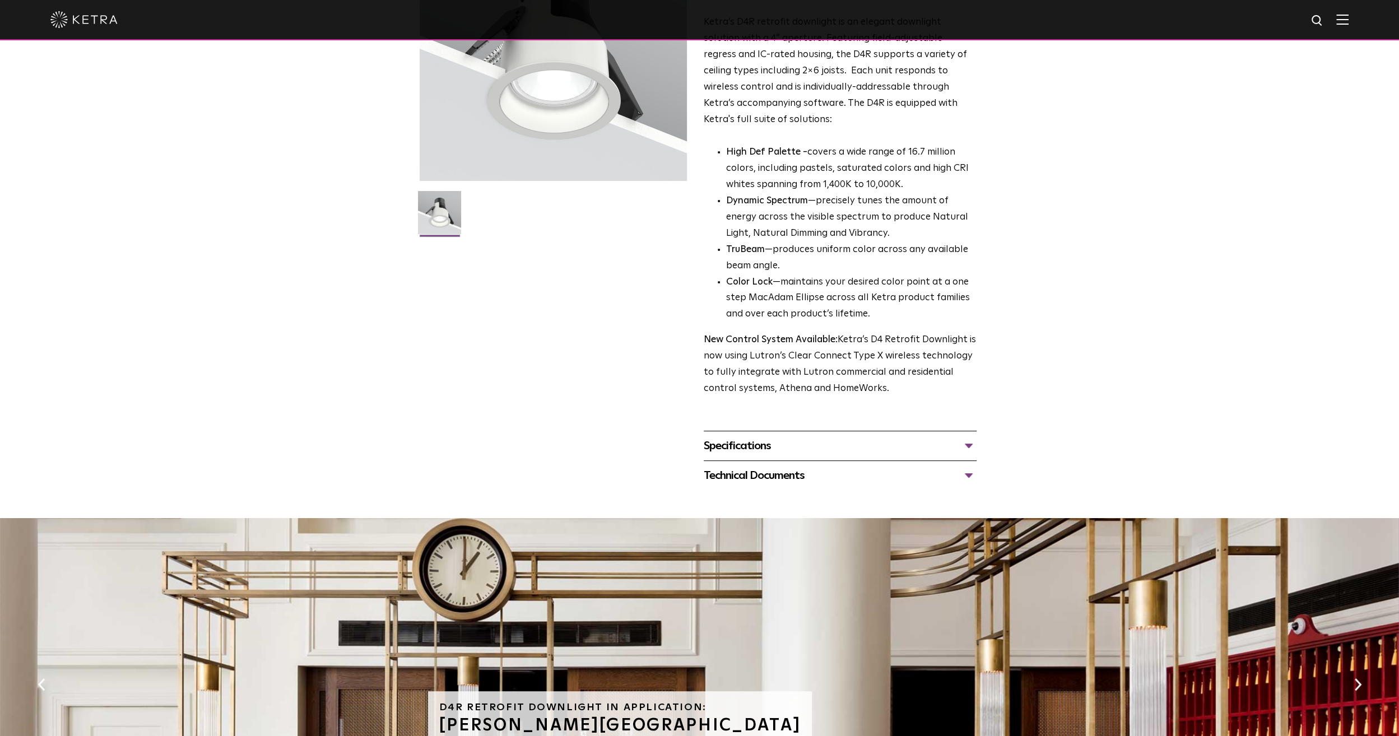
click at [751, 476] on div "Technical Documents" at bounding box center [840, 476] width 273 height 18
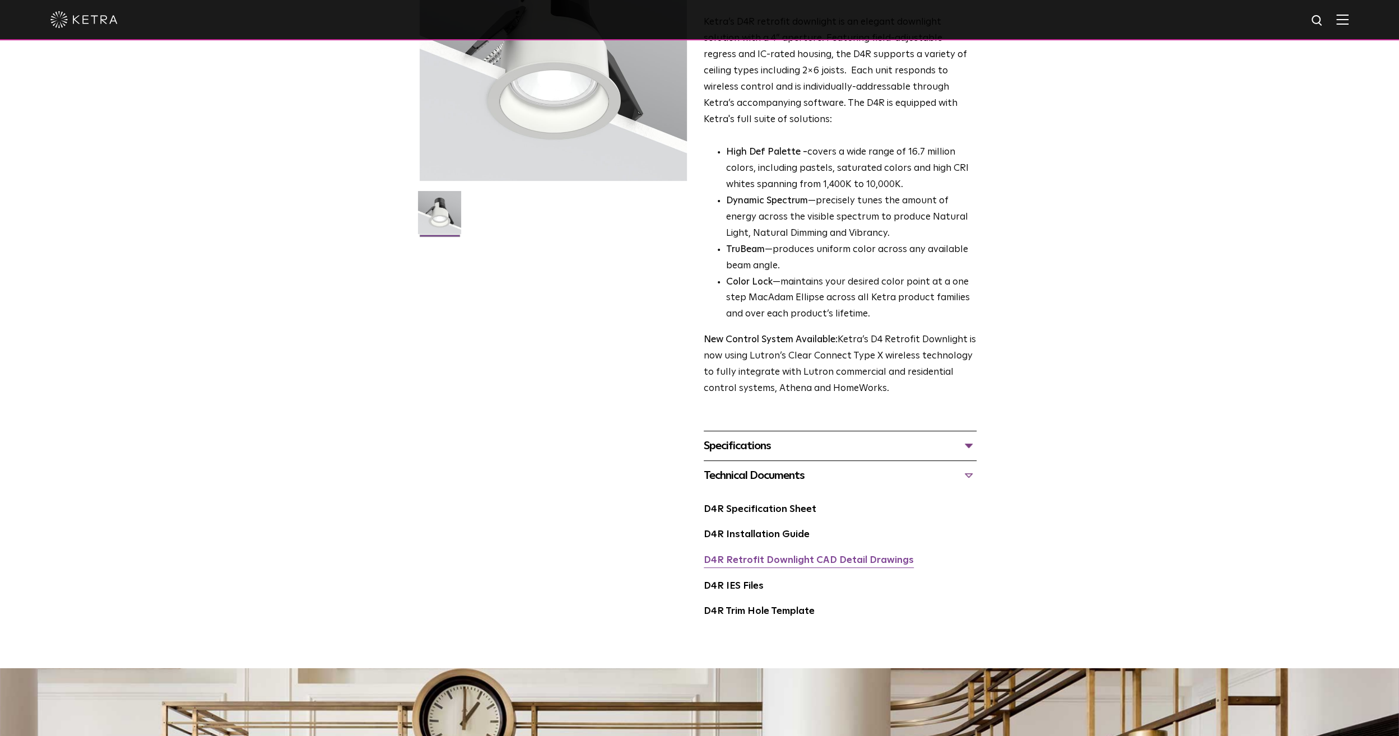
click at [834, 559] on link "D4R Retrofit Downlight CAD Detail Drawings" at bounding box center [809, 561] width 210 height 10
click at [1025, 326] on div "D4R Retrofit Downlight Availability: Commercial & Residential Ketra’s D4R retro…" at bounding box center [699, 277] width 1399 height 727
click at [738, 587] on link "D4R IES Files" at bounding box center [734, 587] width 60 height 10
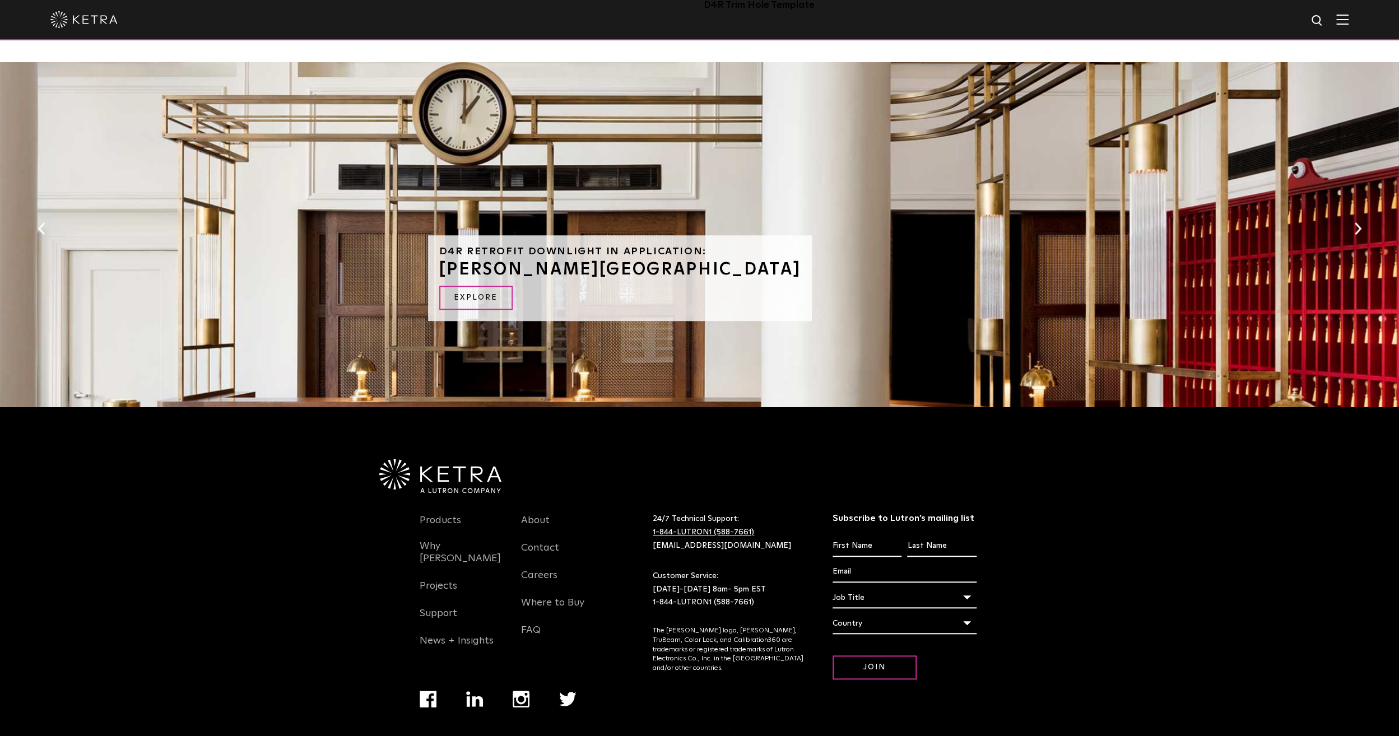
scroll to position [805, 0]
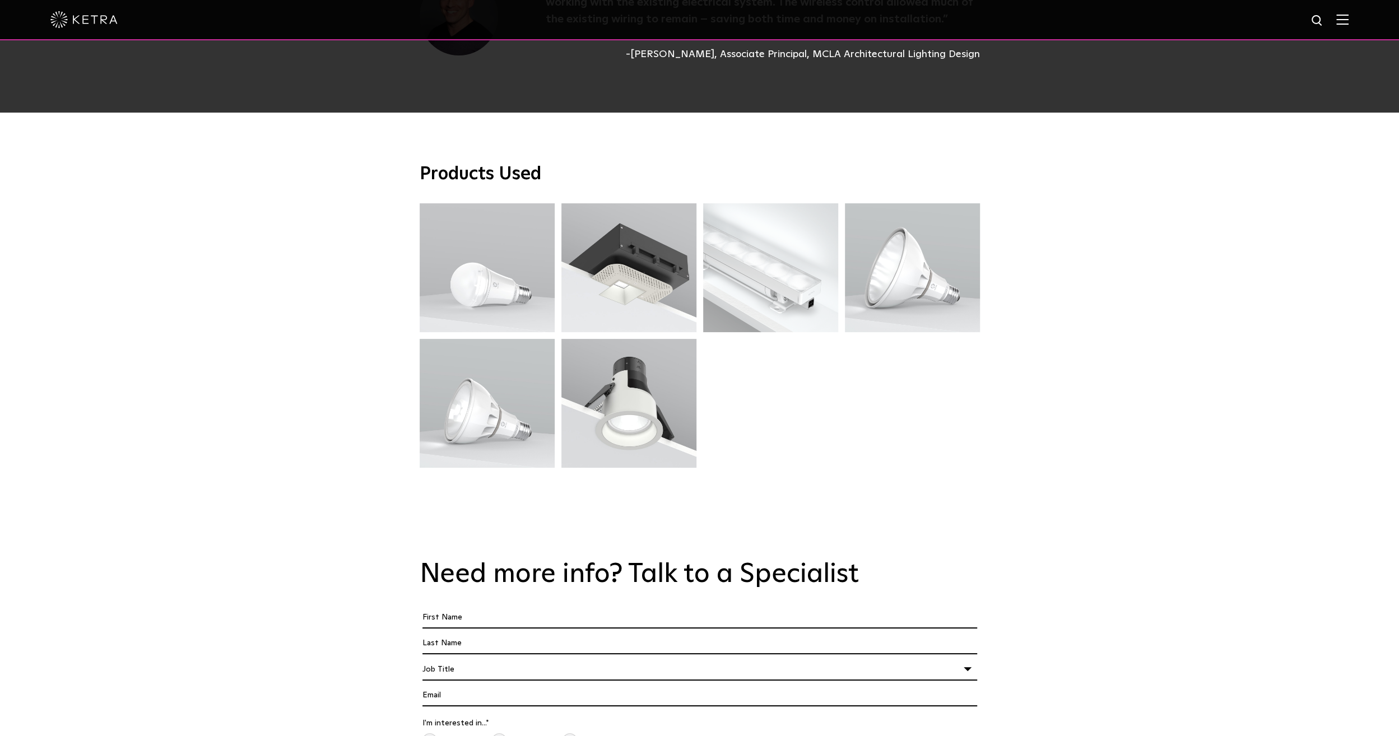
scroll to position [3096, 0]
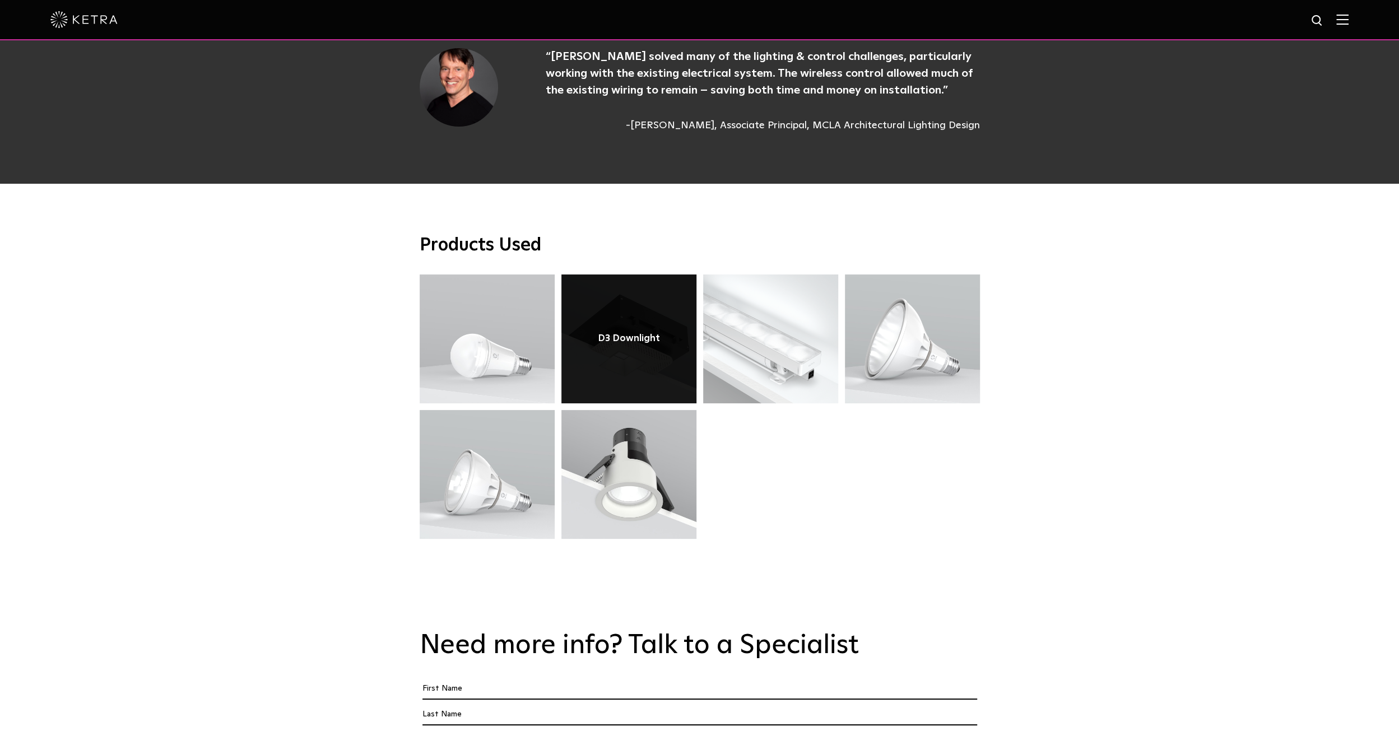
click at [619, 294] on link at bounding box center [628, 339] width 135 height 129
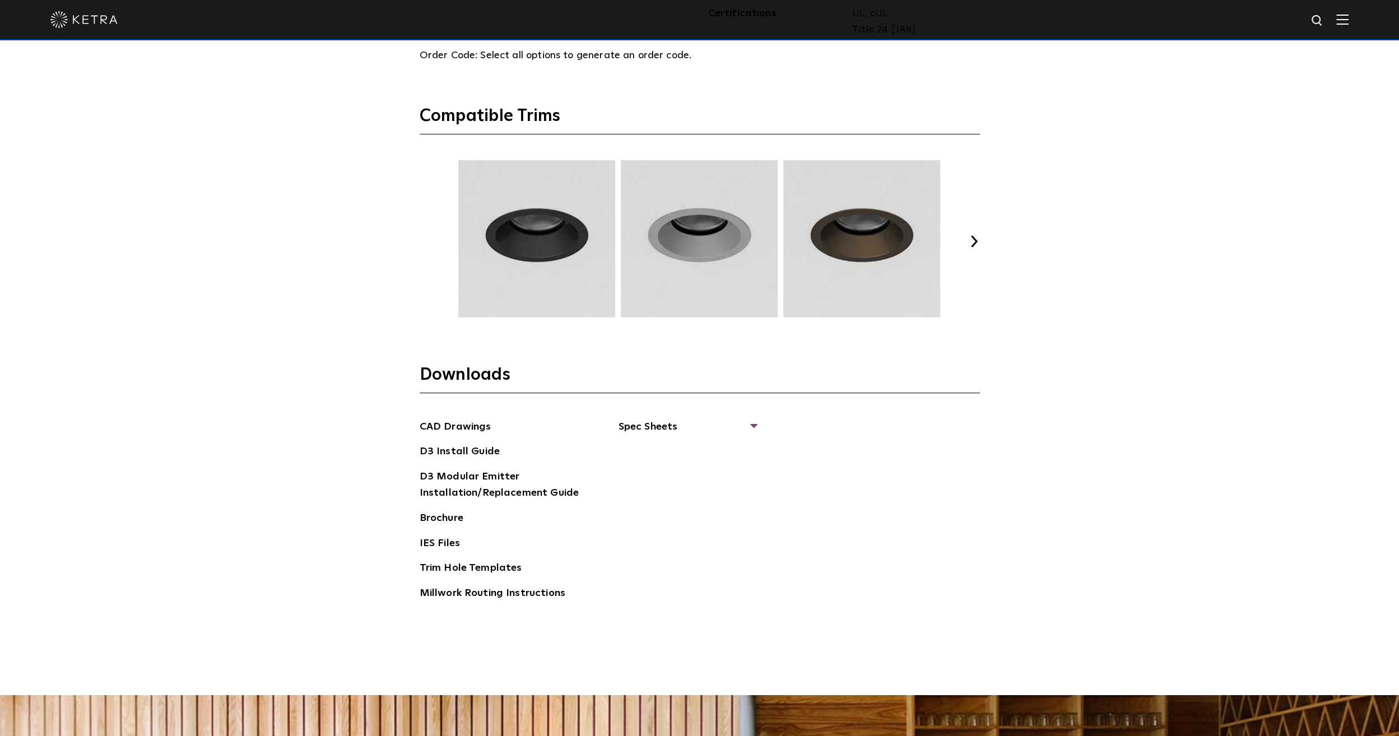
scroll to position [1793, 0]
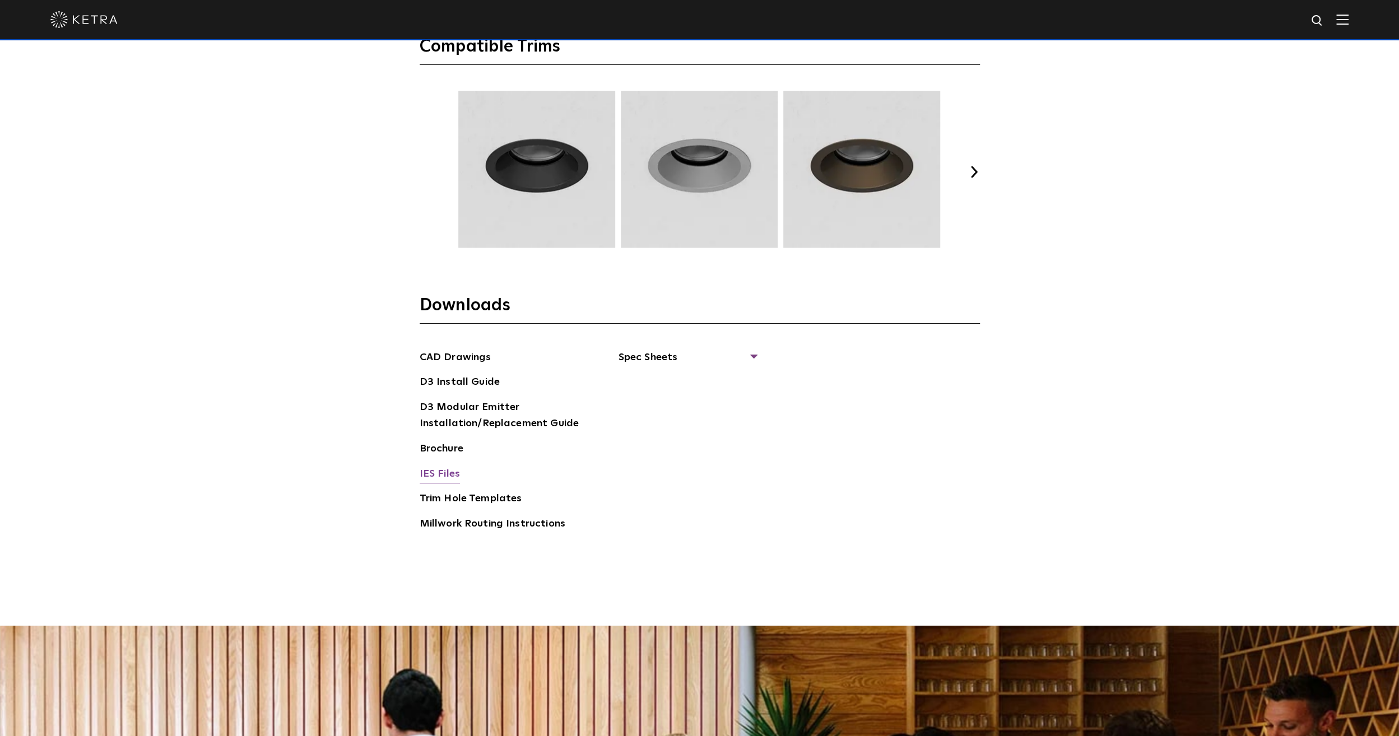
click at [434, 471] on link "IES Files" at bounding box center [440, 475] width 40 height 18
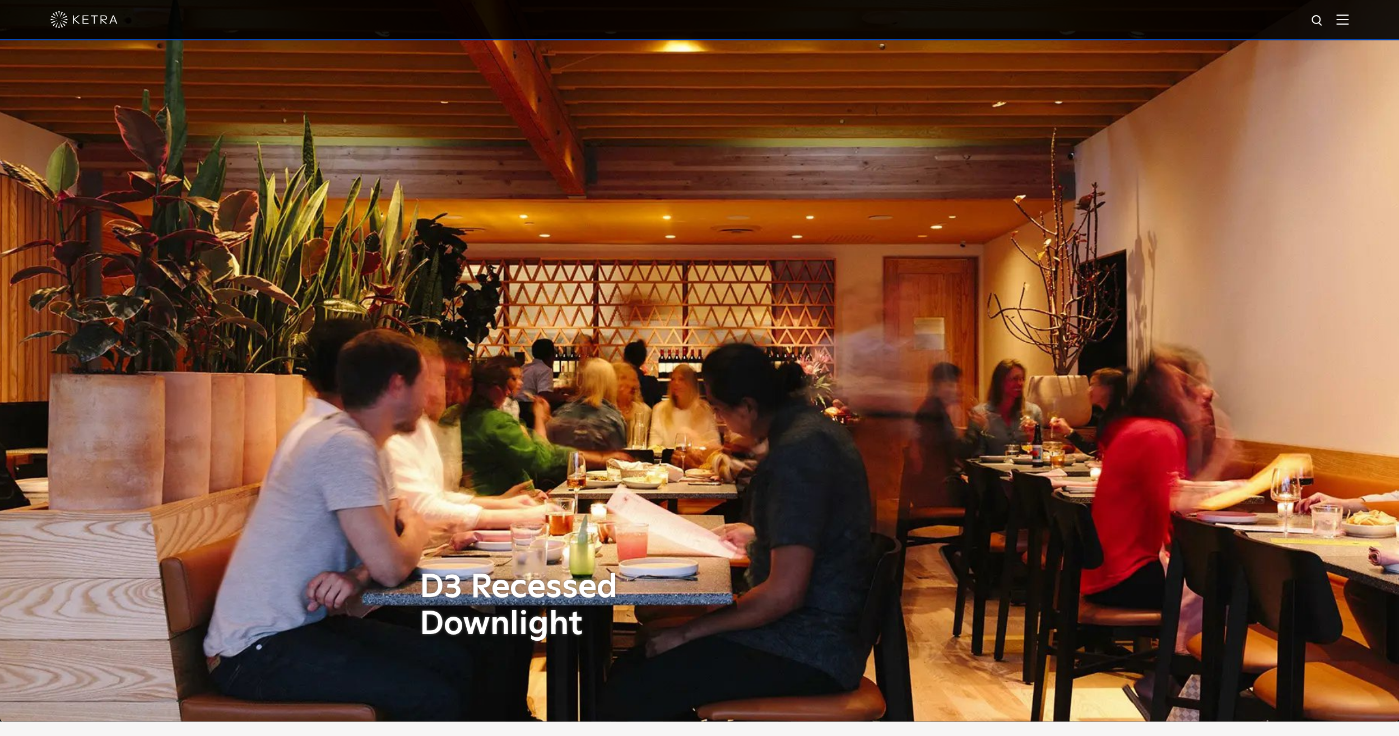
scroll to position [0, 0]
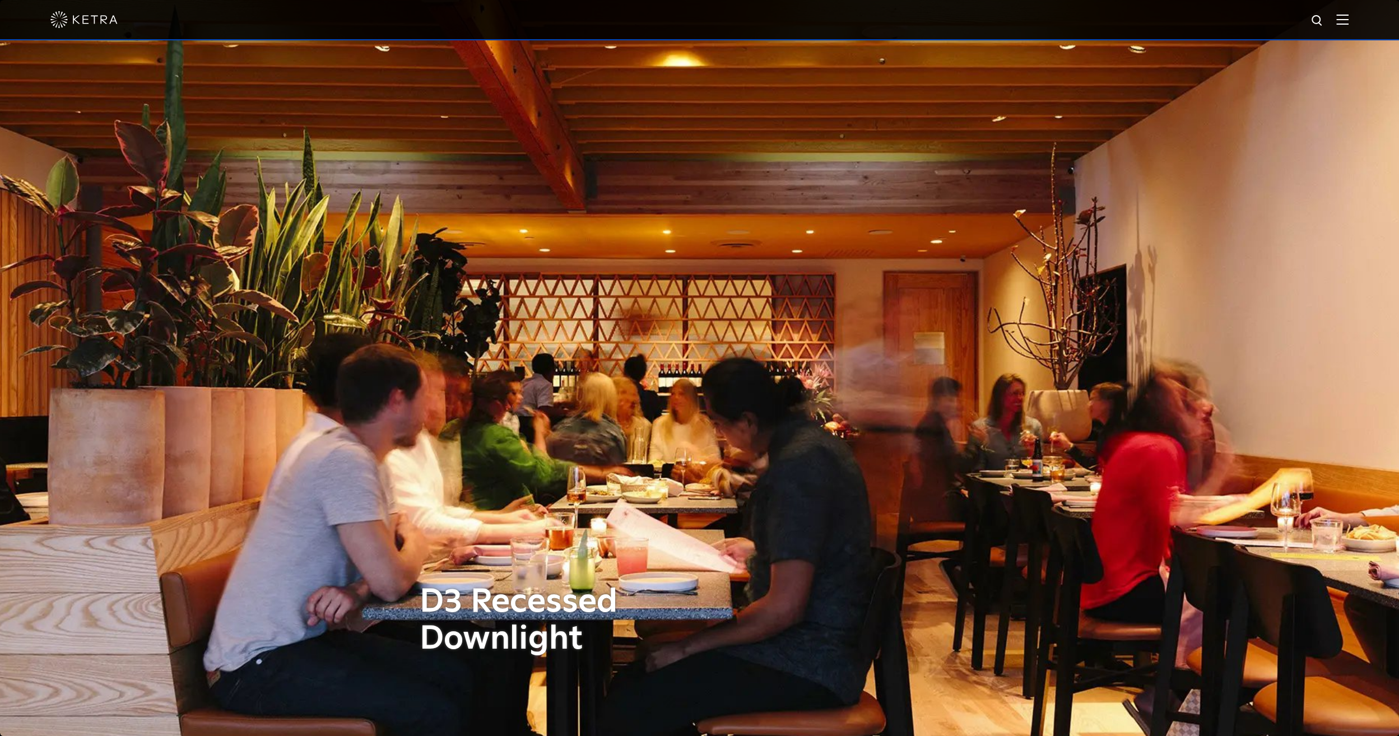
click at [1105, 21] on div at bounding box center [699, 19] width 1298 height 39
click at [1336, 18] on div at bounding box center [699, 19] width 1298 height 39
click at [1325, 19] on img at bounding box center [1318, 21] width 14 height 14
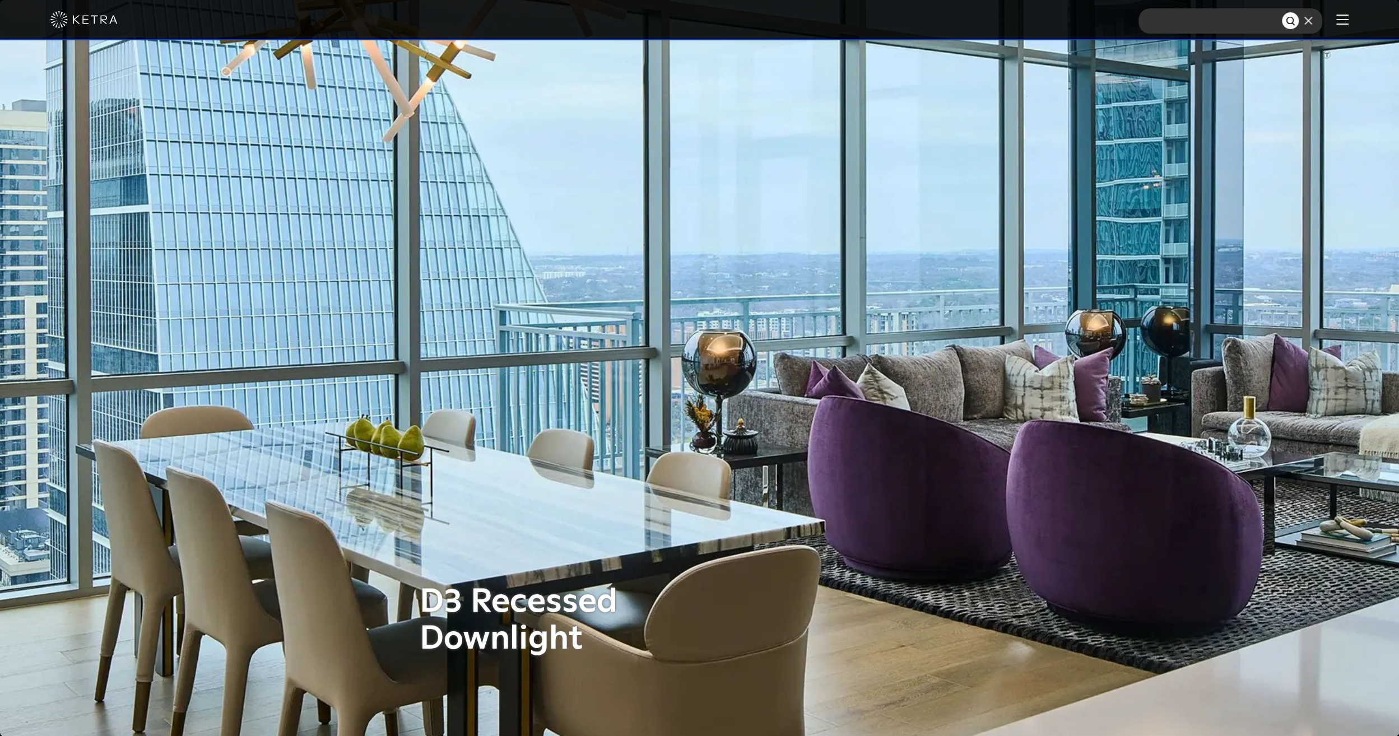
click at [1237, 21] on input "text" at bounding box center [1210, 20] width 143 height 25
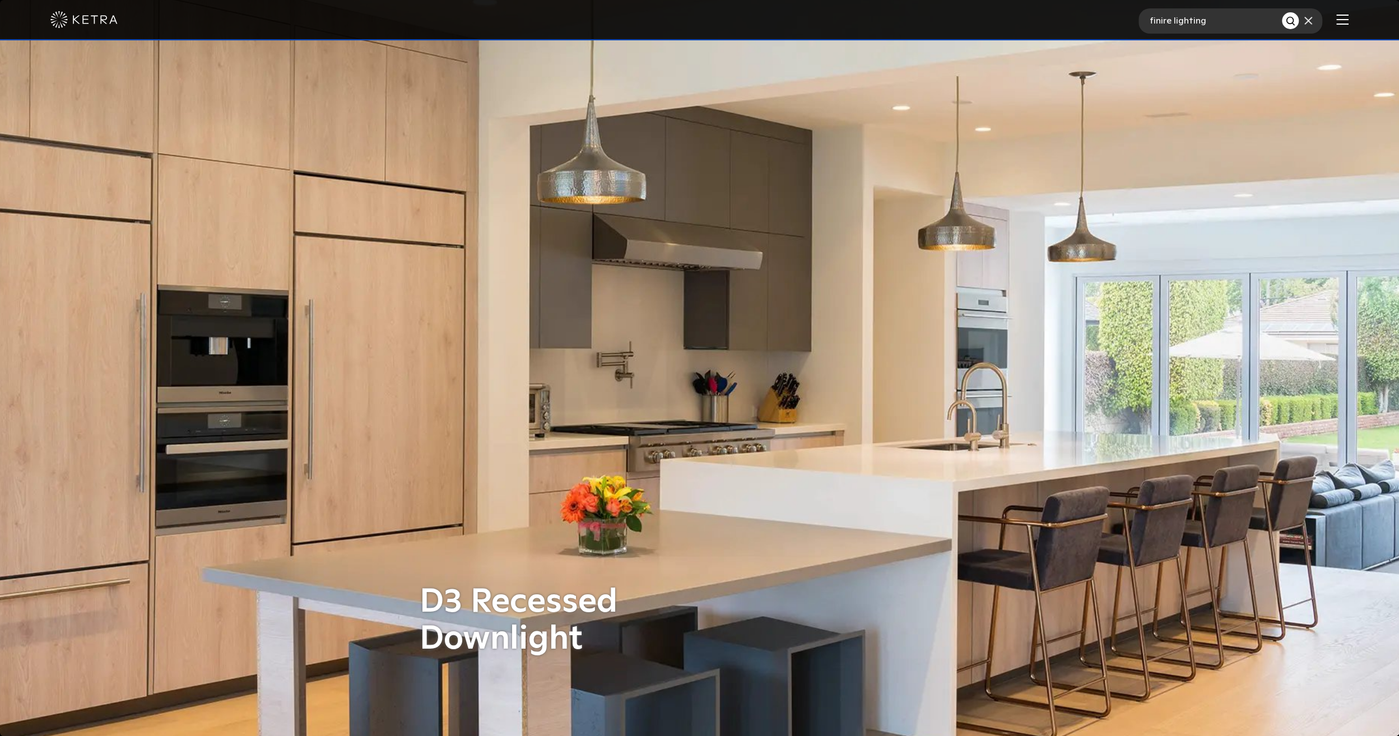
type input "finire lighting"
click at [1282, 12] on button "Search" at bounding box center [1290, 20] width 17 height 17
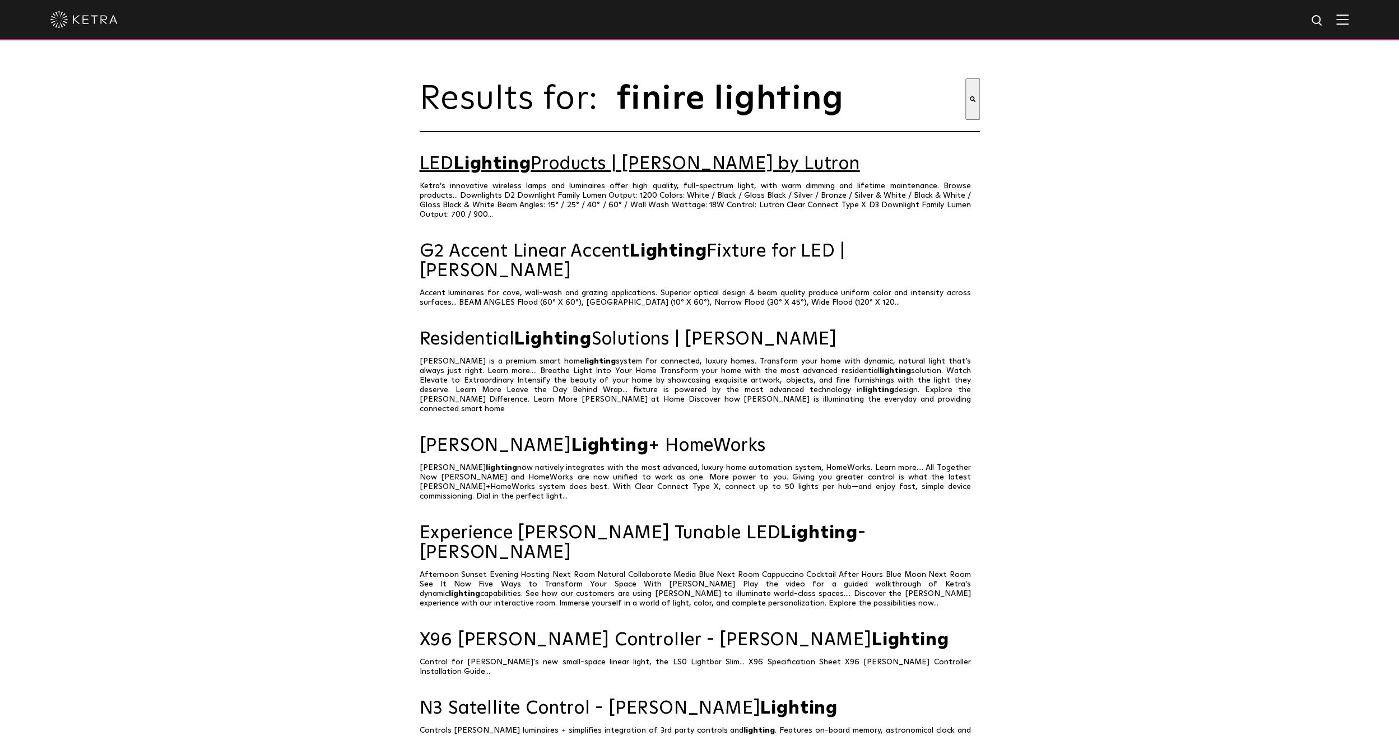
click at [538, 167] on link "LED Lighting Products | [PERSON_NAME] by Lutron" at bounding box center [700, 165] width 560 height 20
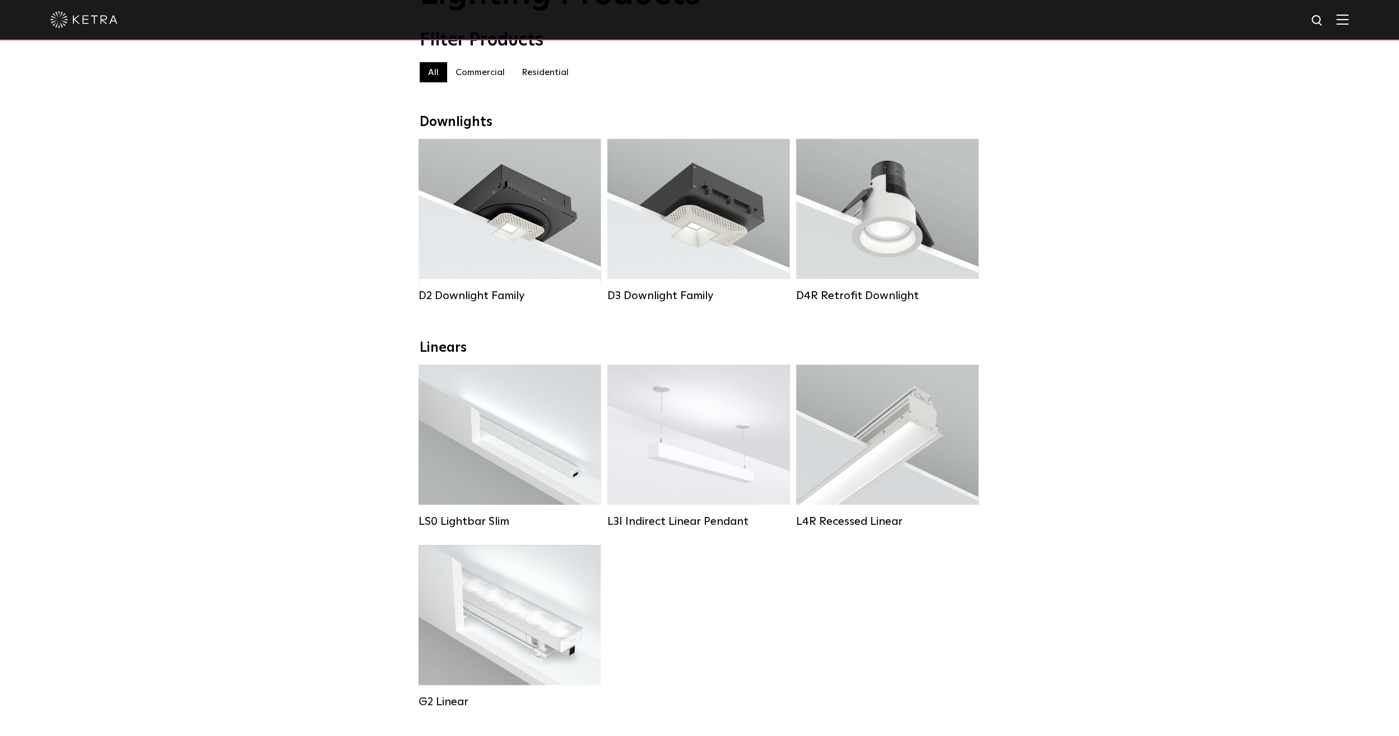
scroll to position [112, 0]
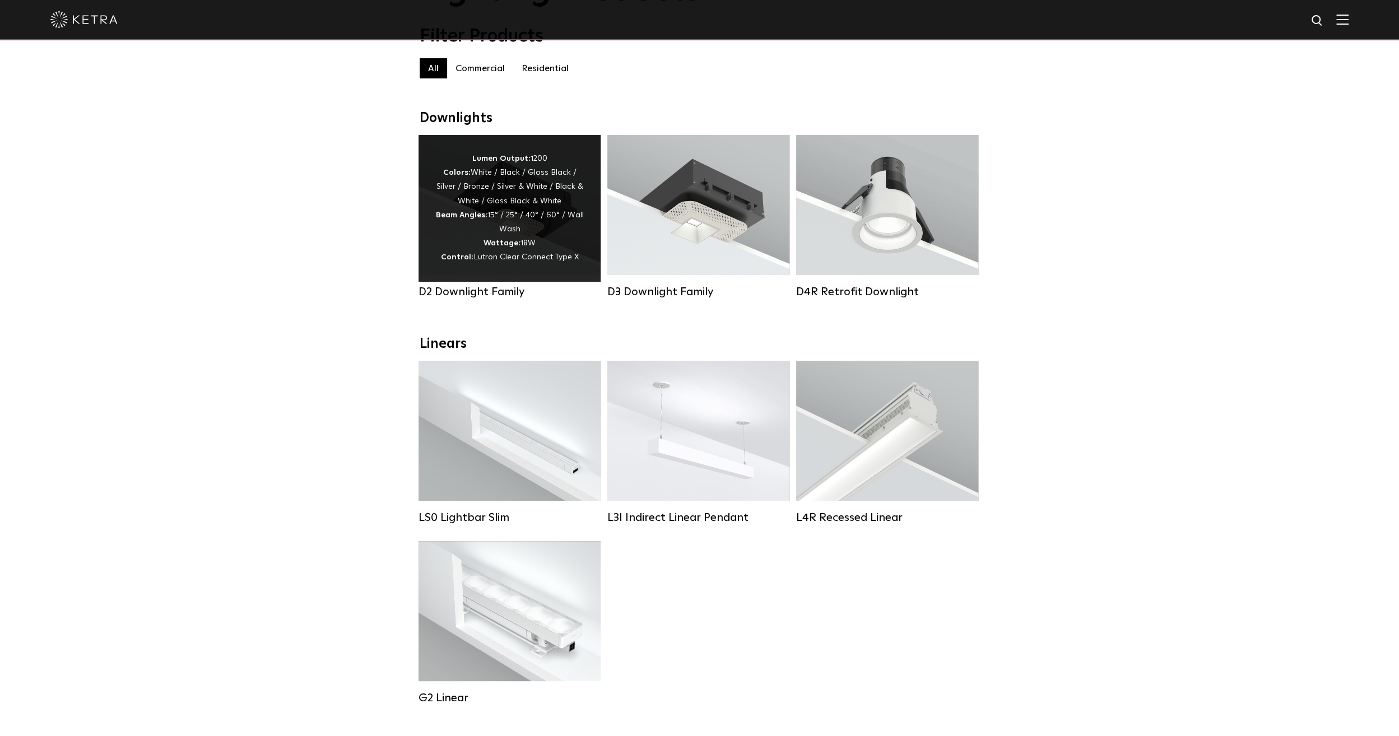
click at [534, 257] on div "Lumen Output: 1200 Colors: White / Black / Gloss Black / Silver / Bronze / Silv…" at bounding box center [509, 208] width 148 height 113
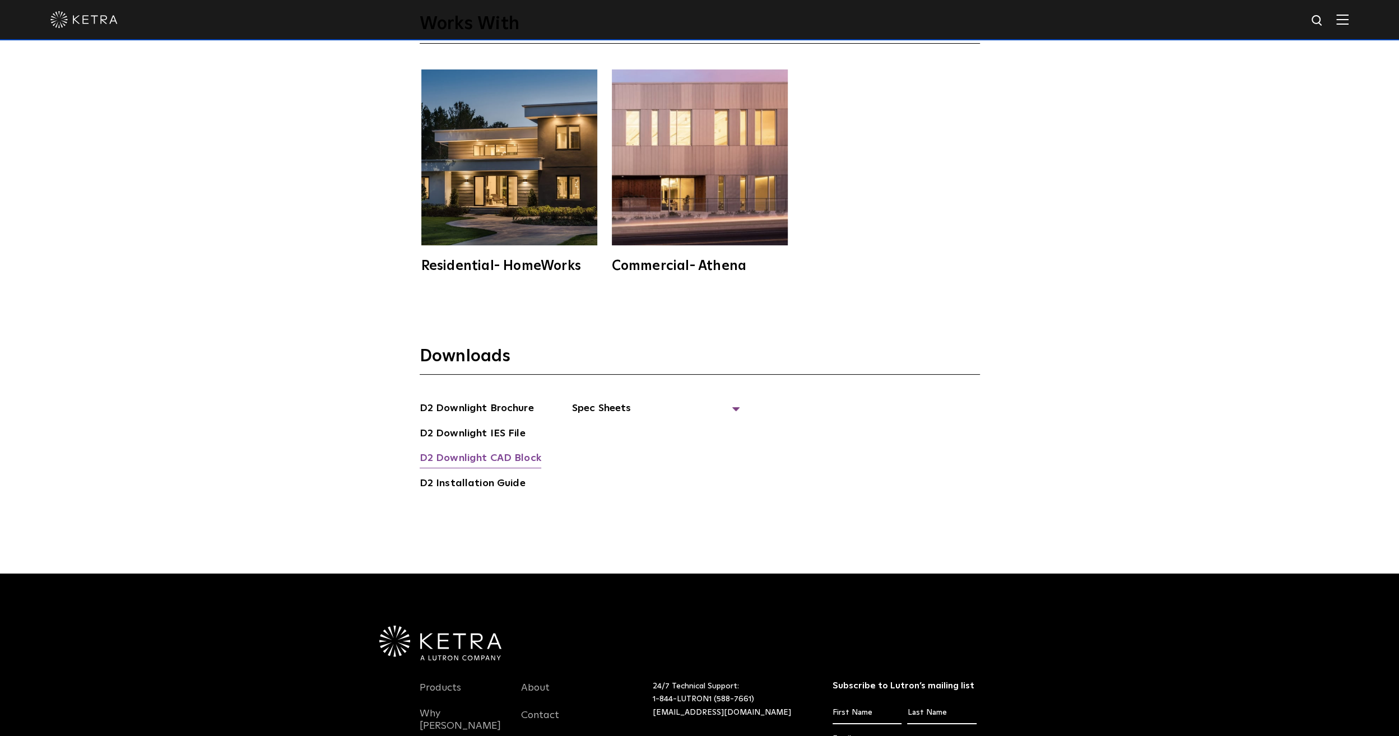
scroll to position [3642, 0]
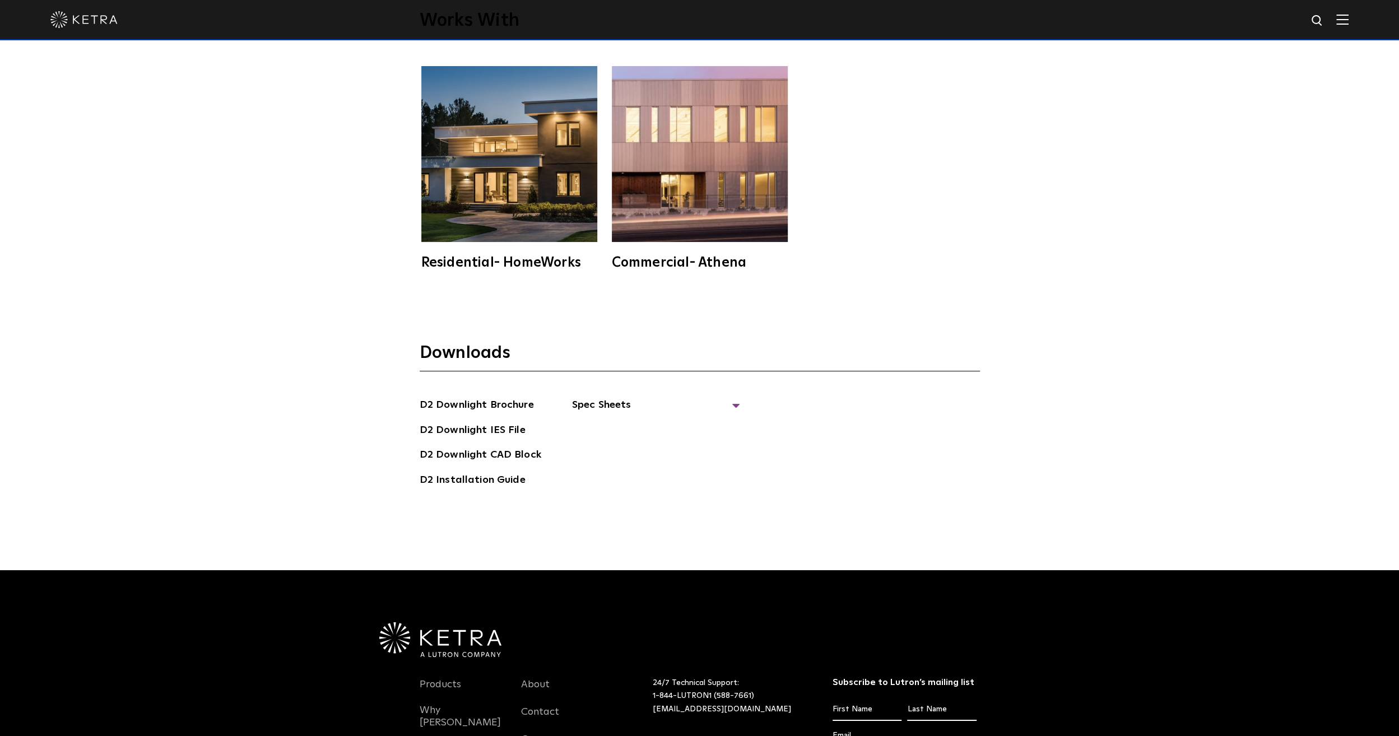
click at [959, 306] on div "Downloads D2 Downlight Brochure D2 Downlight IES File D2 Downlight CAD Block D2…" at bounding box center [699, 438] width 1399 height 264
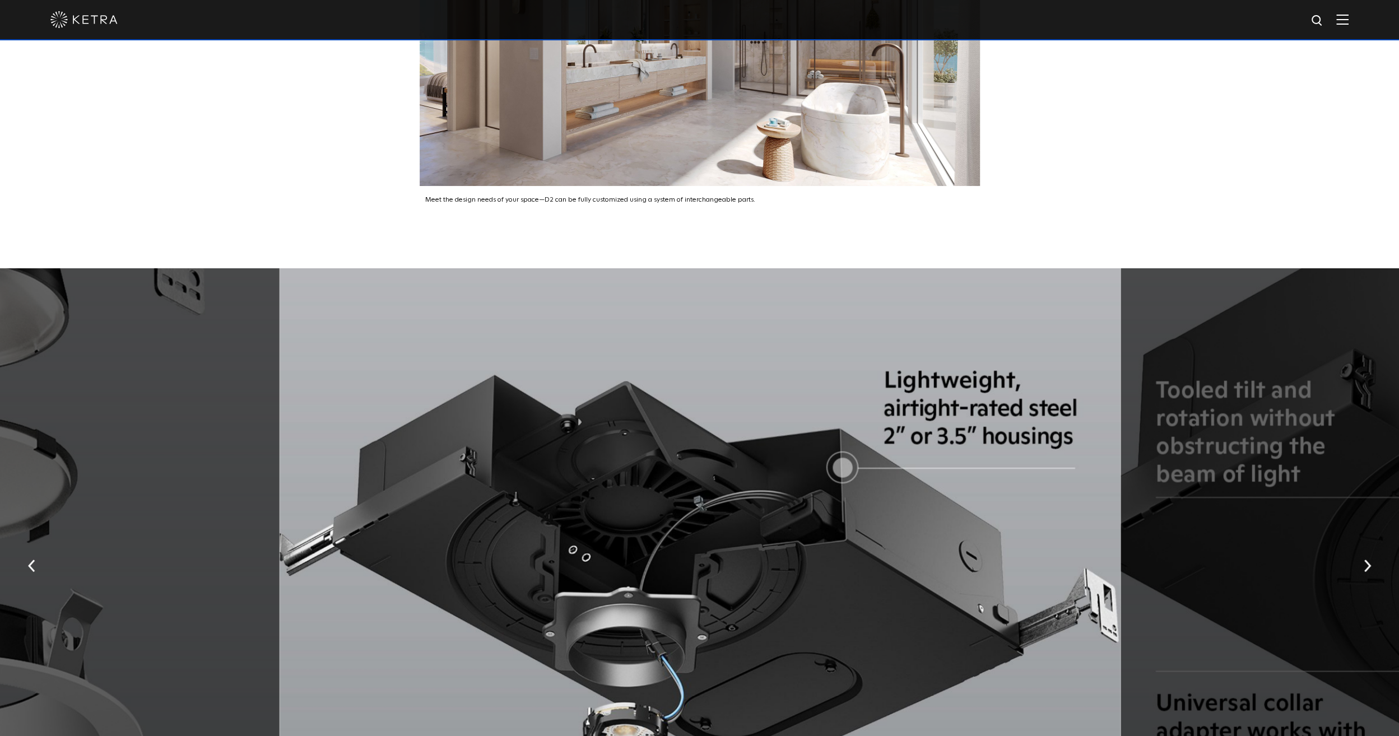
scroll to position [2241, 0]
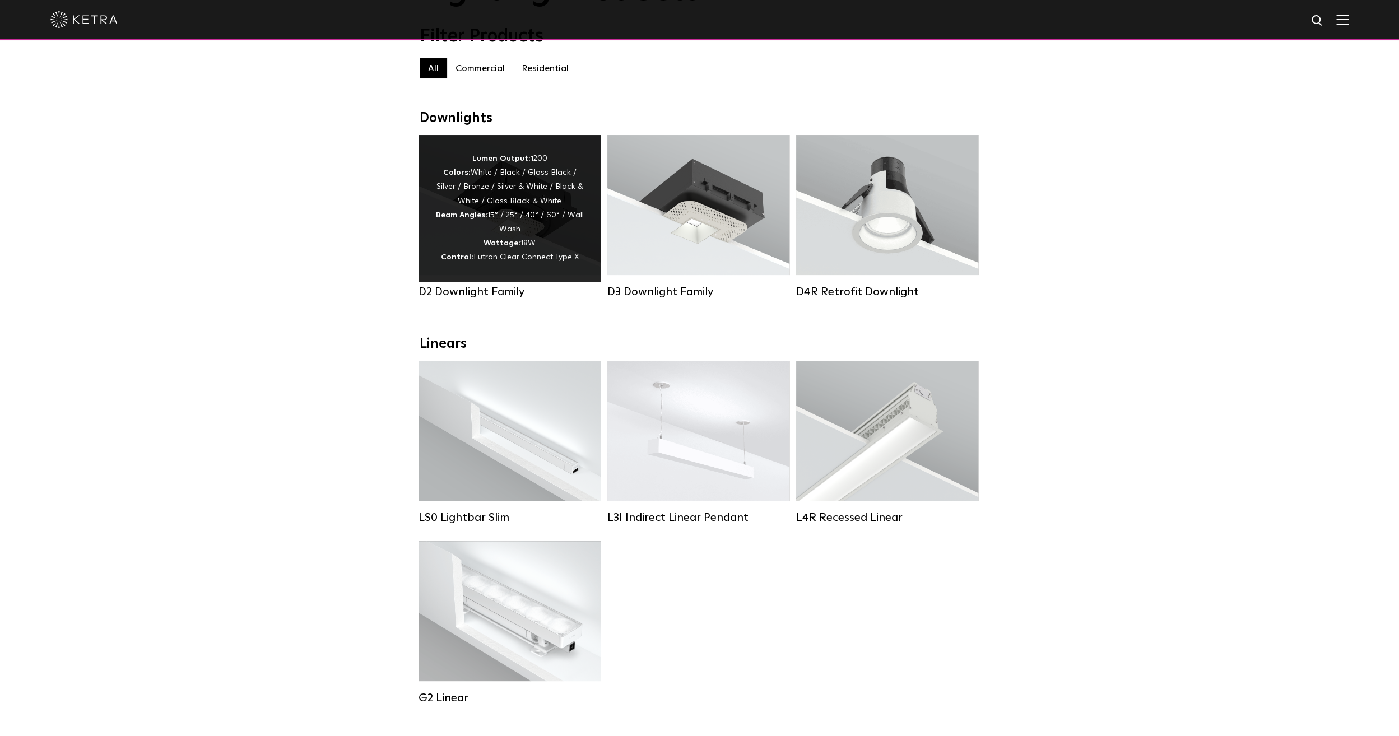
scroll to position [112, 0]
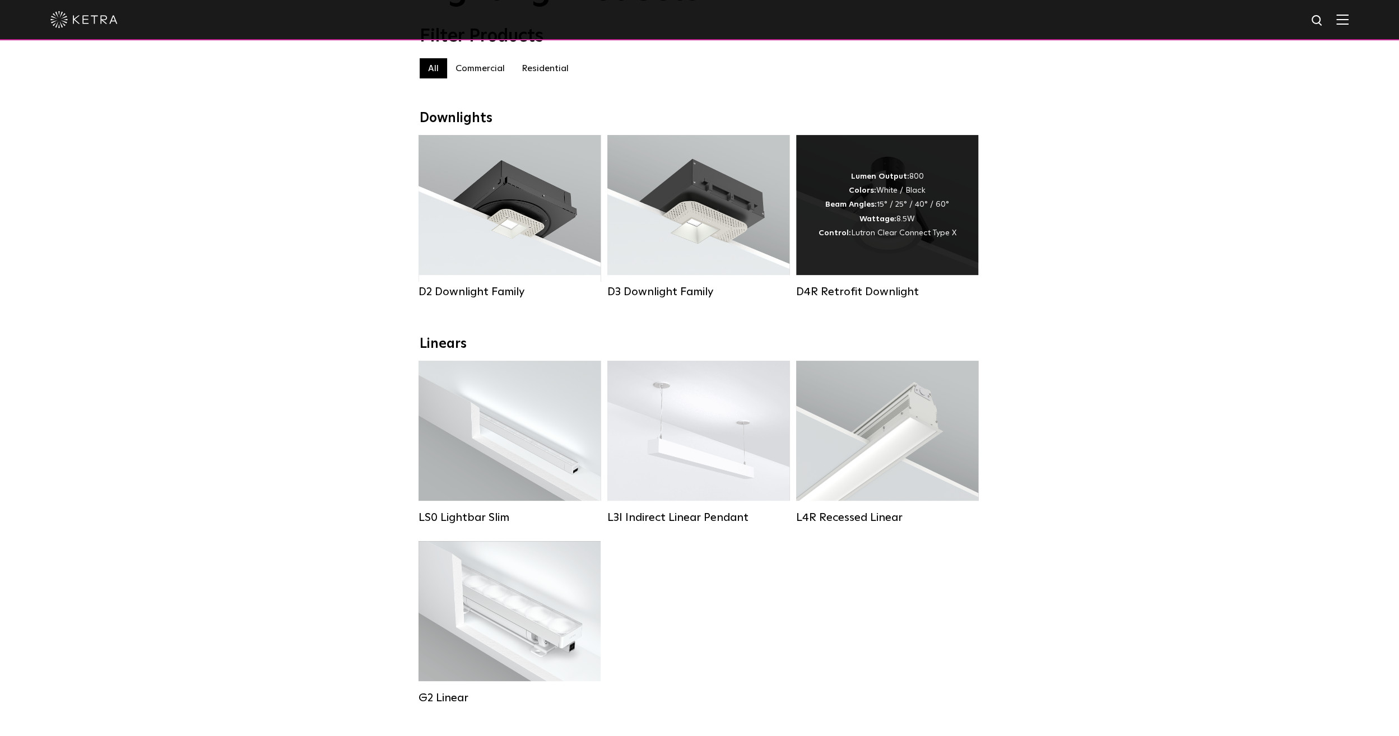
click at [879, 255] on div "Lumen Output: 800 Colors: White / Black Beam Angles: 15° / 25° / 40° / 60° Watt…" at bounding box center [887, 205] width 182 height 140
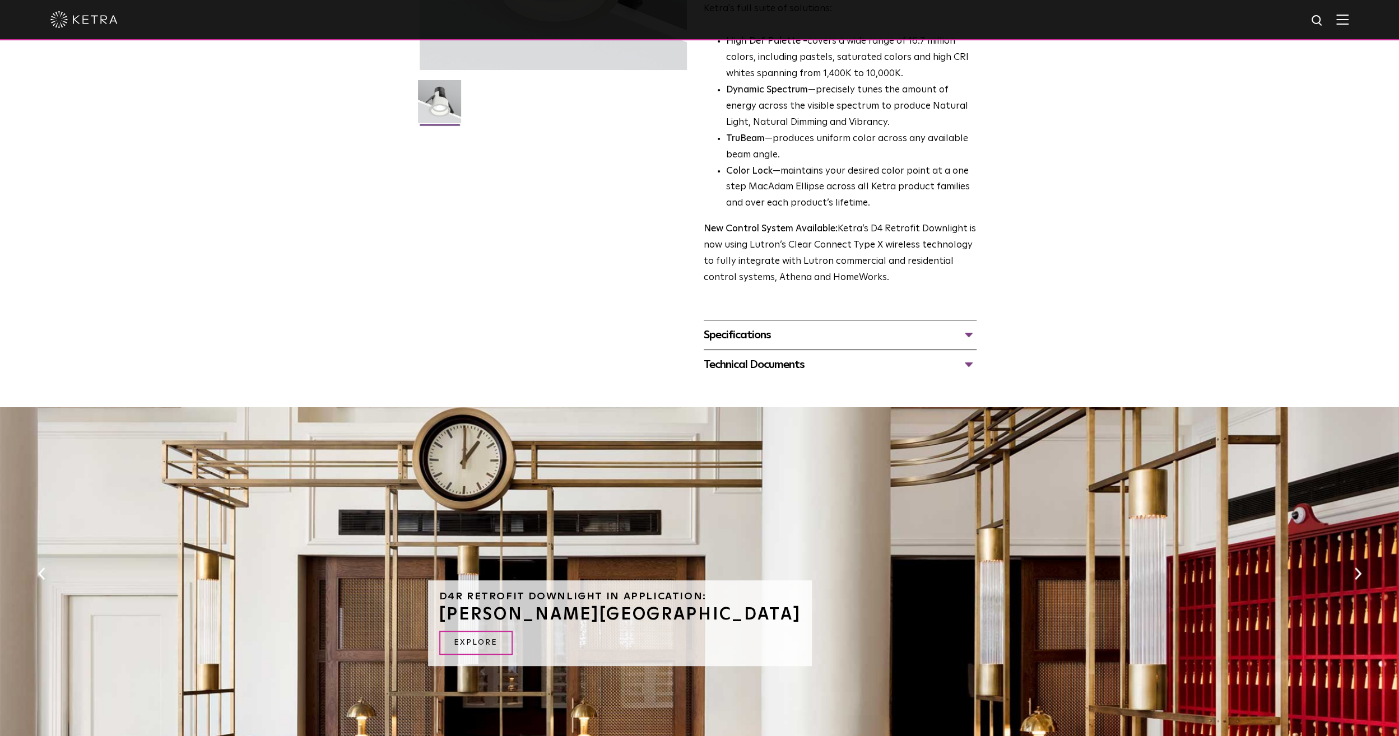
scroll to position [280, 0]
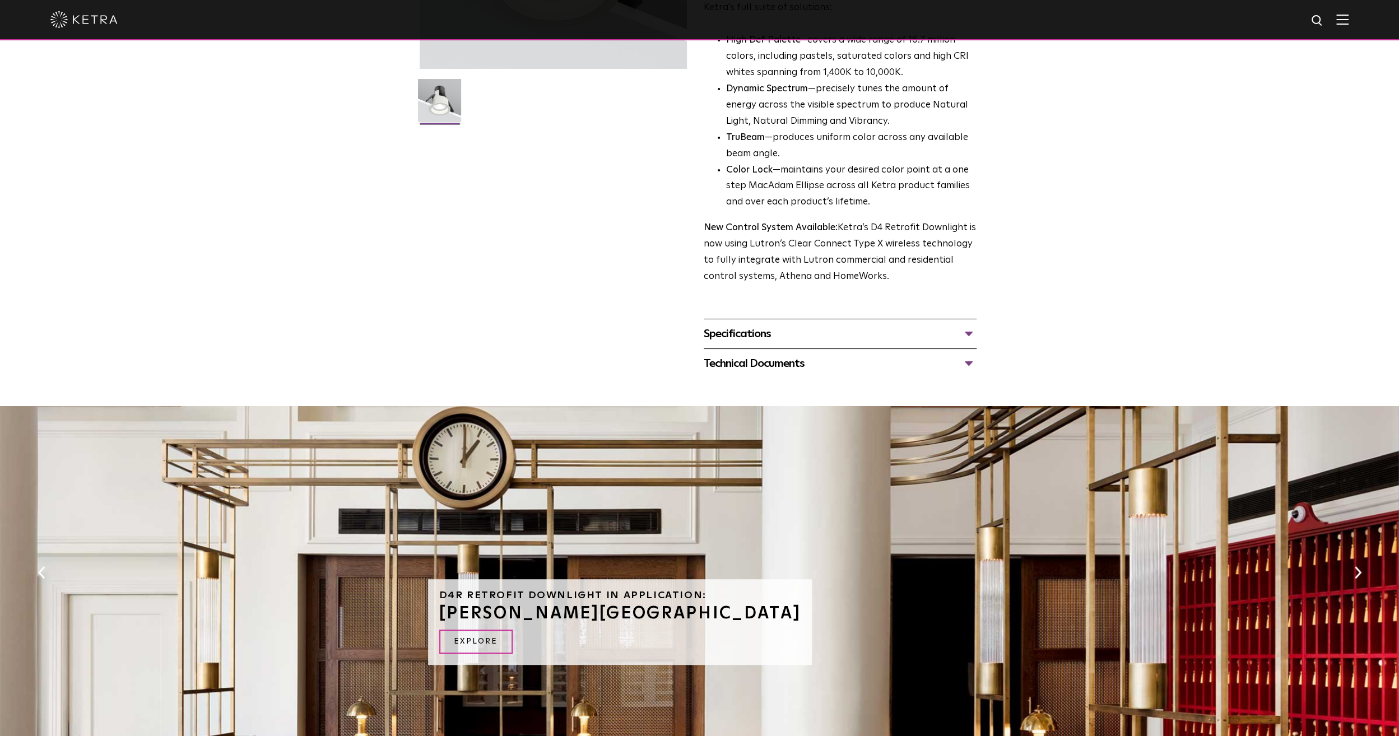
click at [744, 368] on div "Technical Documents" at bounding box center [840, 364] width 273 height 18
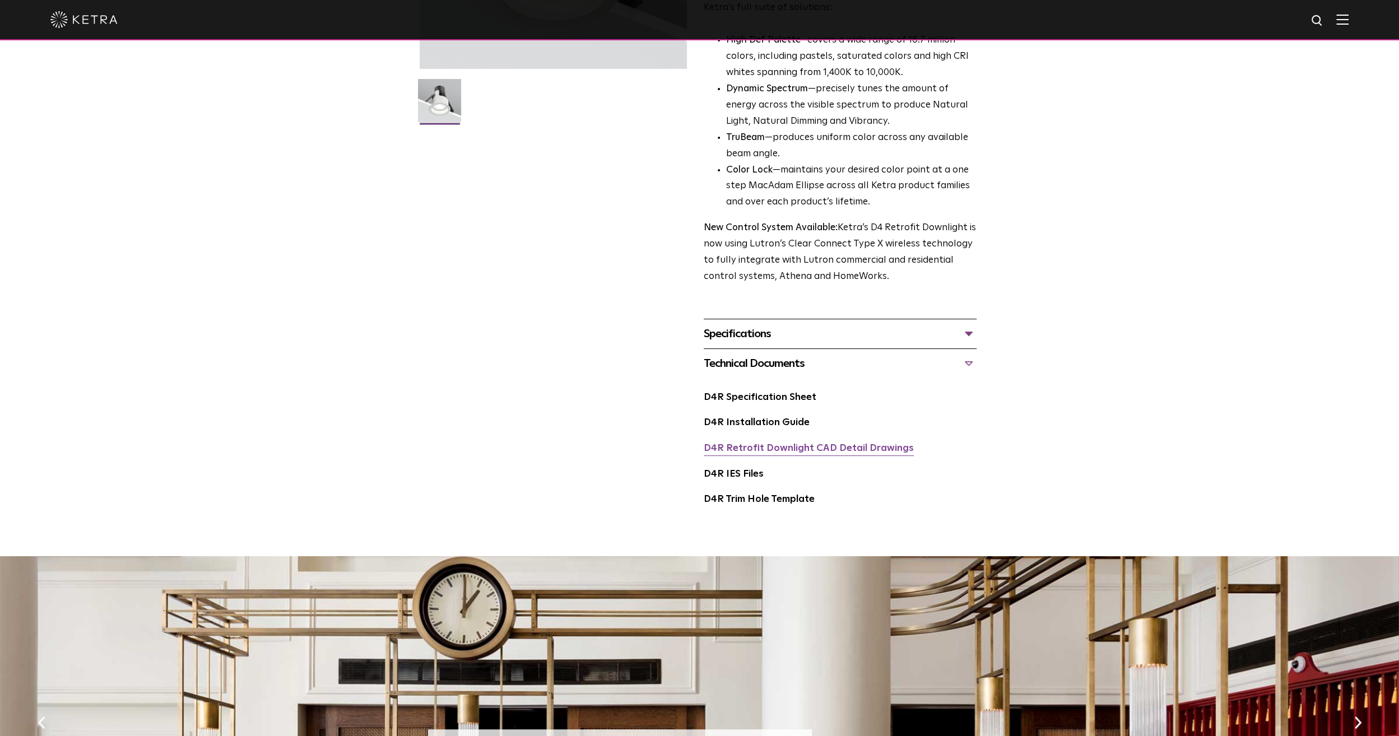
click at [756, 446] on link "D4R Retrofit Downlight CAD Detail Drawings" at bounding box center [809, 449] width 210 height 10
click at [751, 470] on link "D4R IES Files" at bounding box center [734, 475] width 60 height 10
click at [1035, 290] on div "D4R Retrofit Downlight Availability: Commercial & Residential Ketra’s D4R retro…" at bounding box center [699, 165] width 1399 height 727
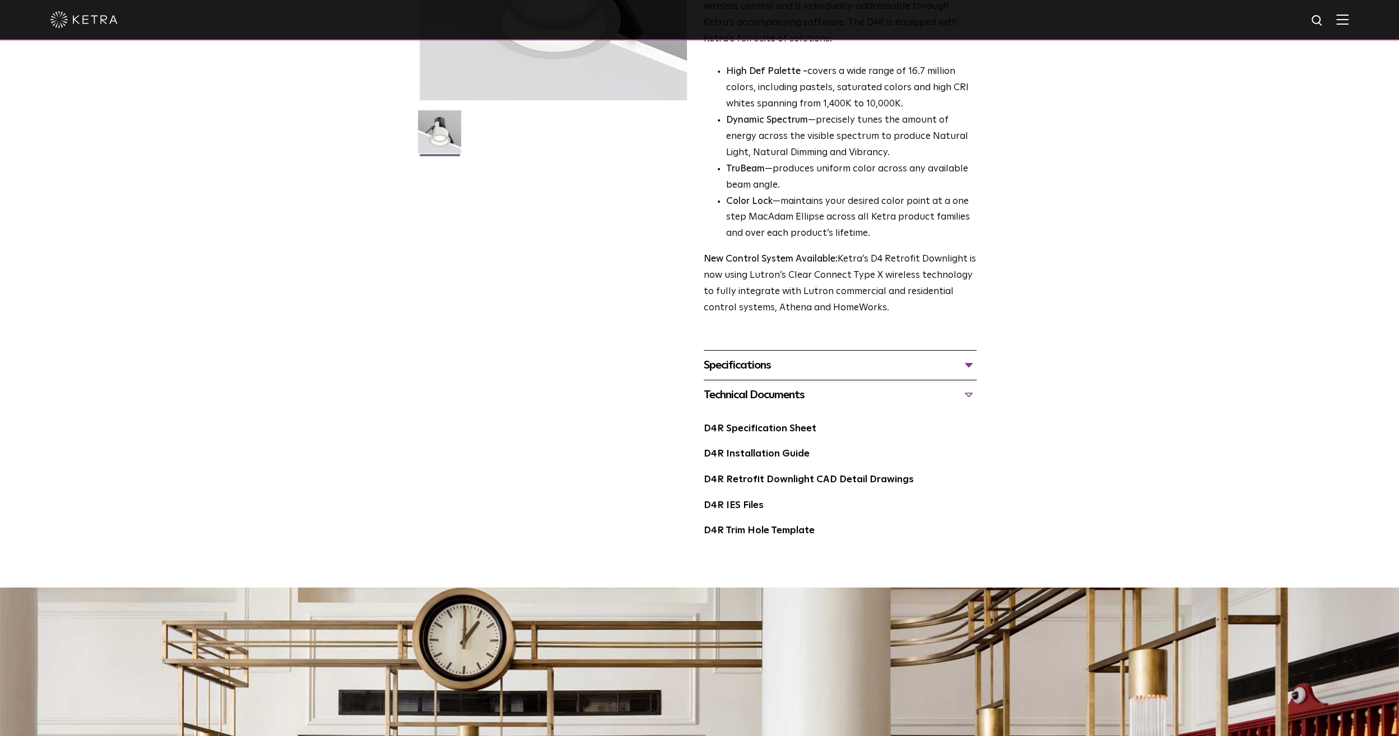
scroll to position [224, 0]
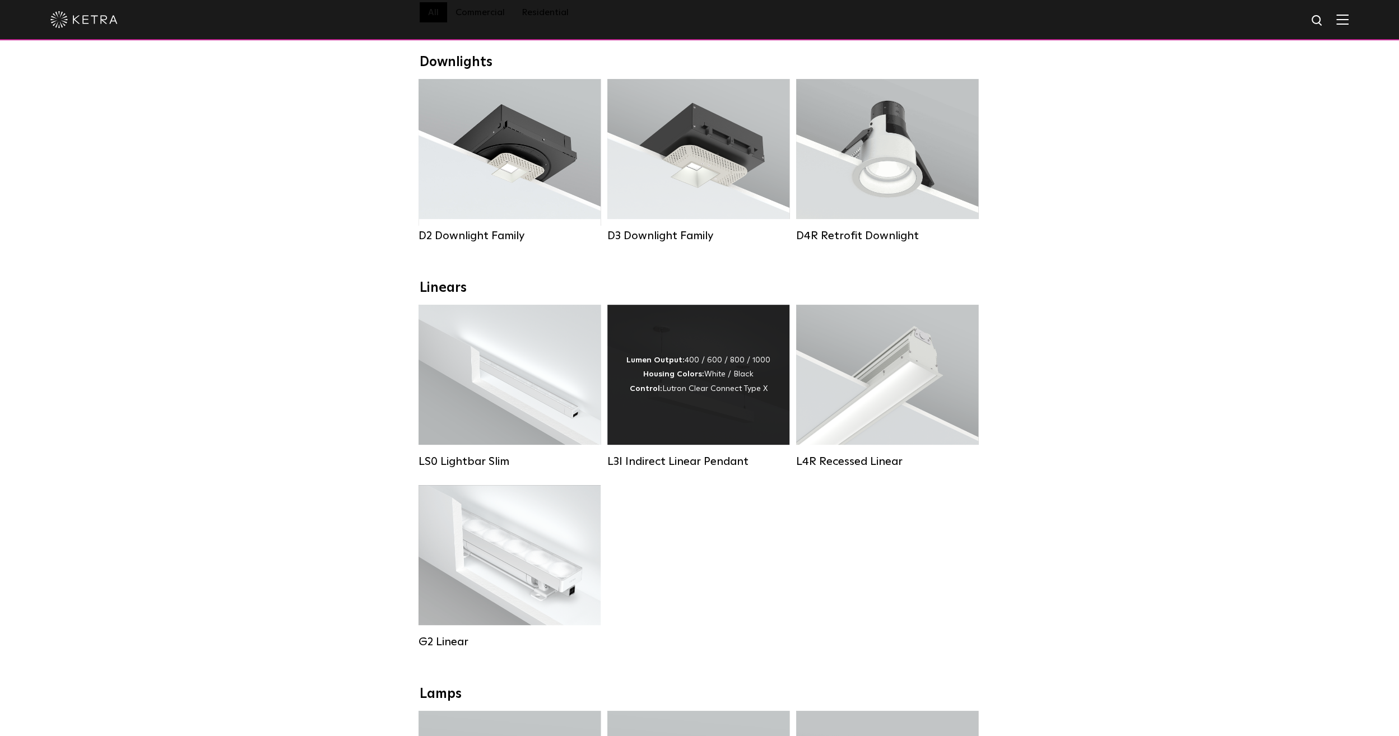
scroll to position [280, 0]
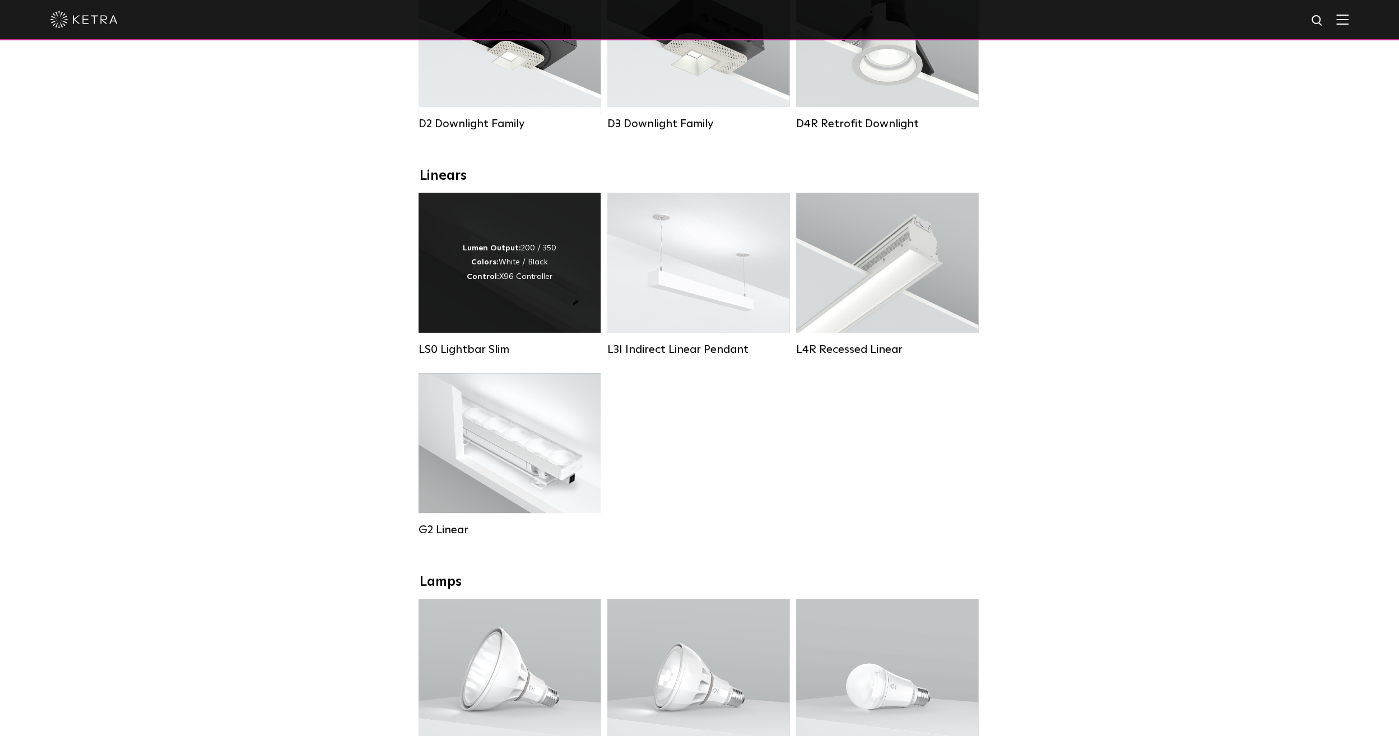
click at [540, 312] on div "Lumen Output: 200 / 350 Colors: White / Black Control: X96 Controller" at bounding box center [510, 263] width 182 height 140
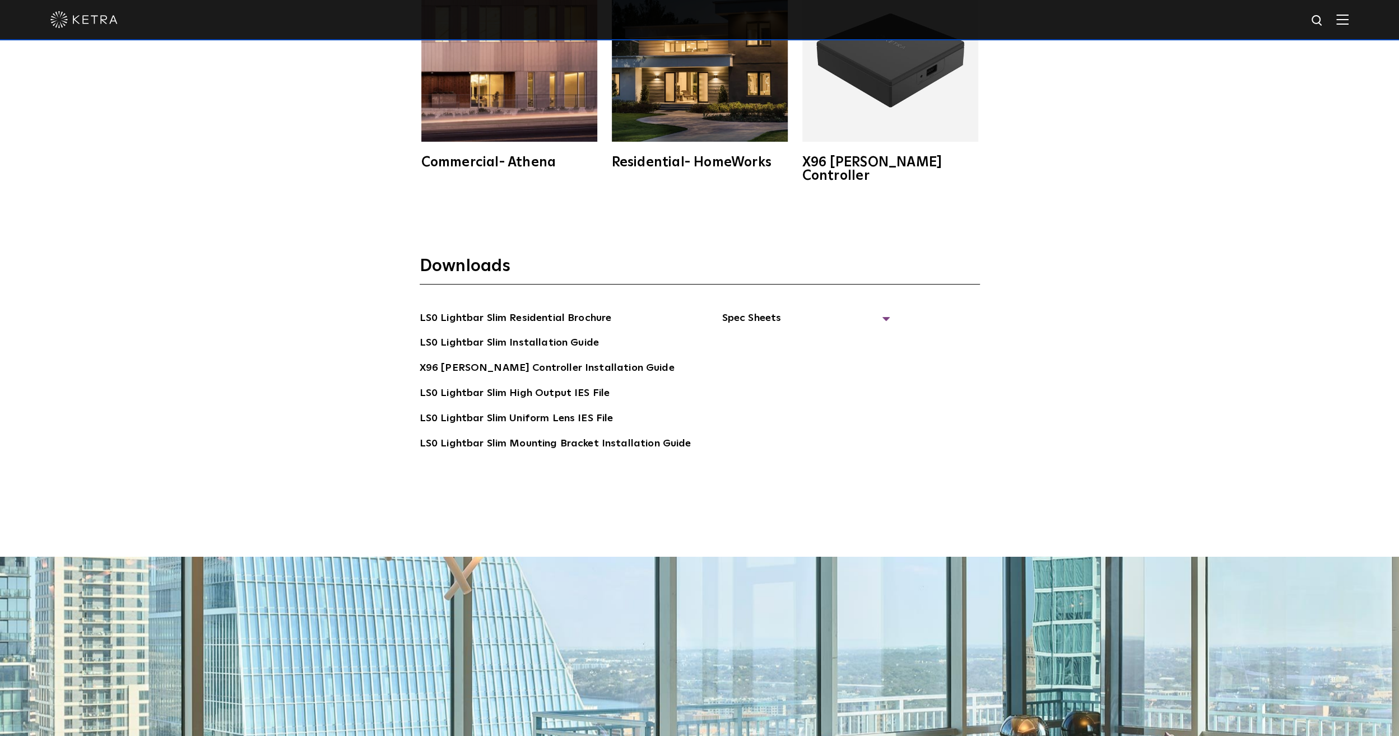
scroll to position [2690, 0]
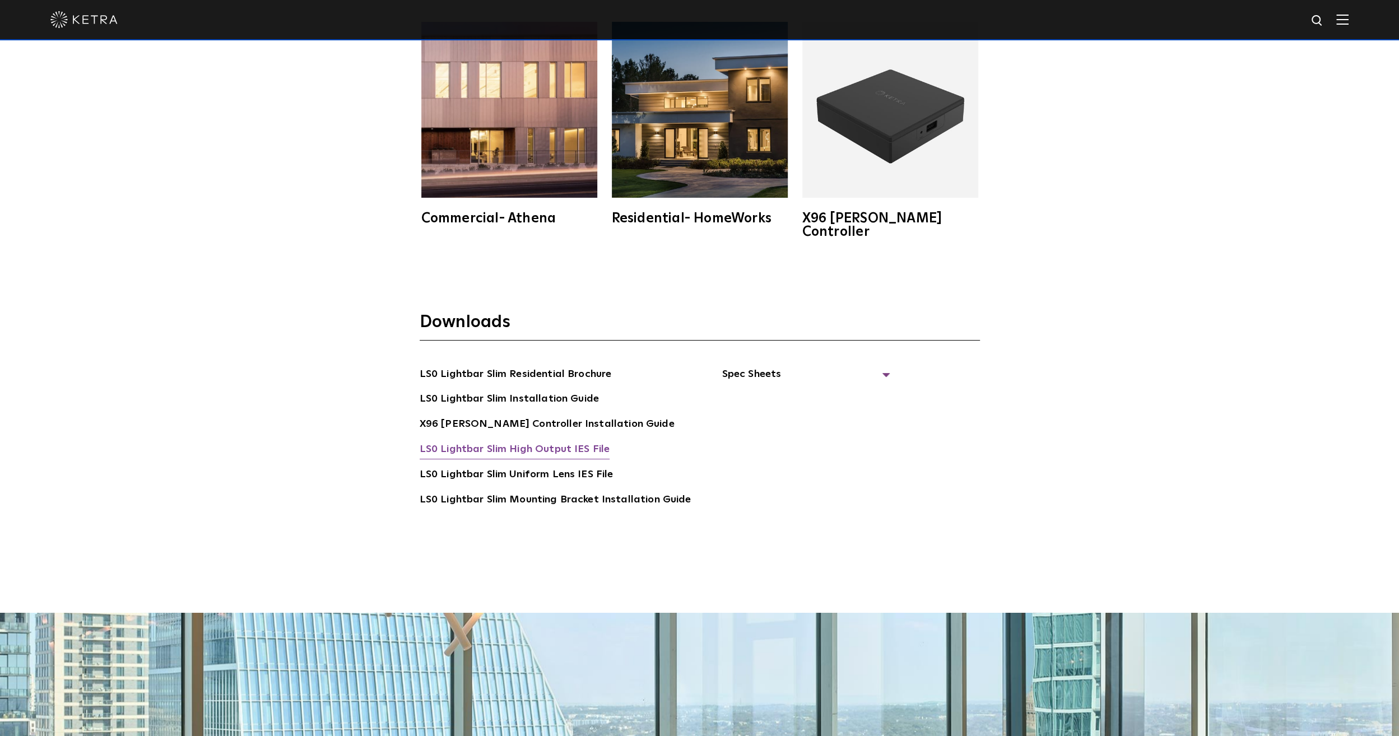
click at [508, 442] on link "LS0 Lightbar Slim High Output IES File" at bounding box center [515, 451] width 191 height 18
click at [591, 467] on link "LS0 Lightbar Slim Uniform Lens IES File" at bounding box center [517, 476] width 194 height 18
click at [1150, 330] on div "Downloads LS0 Lightbar Slim Residential Brochure LS0 Lightbar Slim Installation…" at bounding box center [699, 444] width 1399 height 338
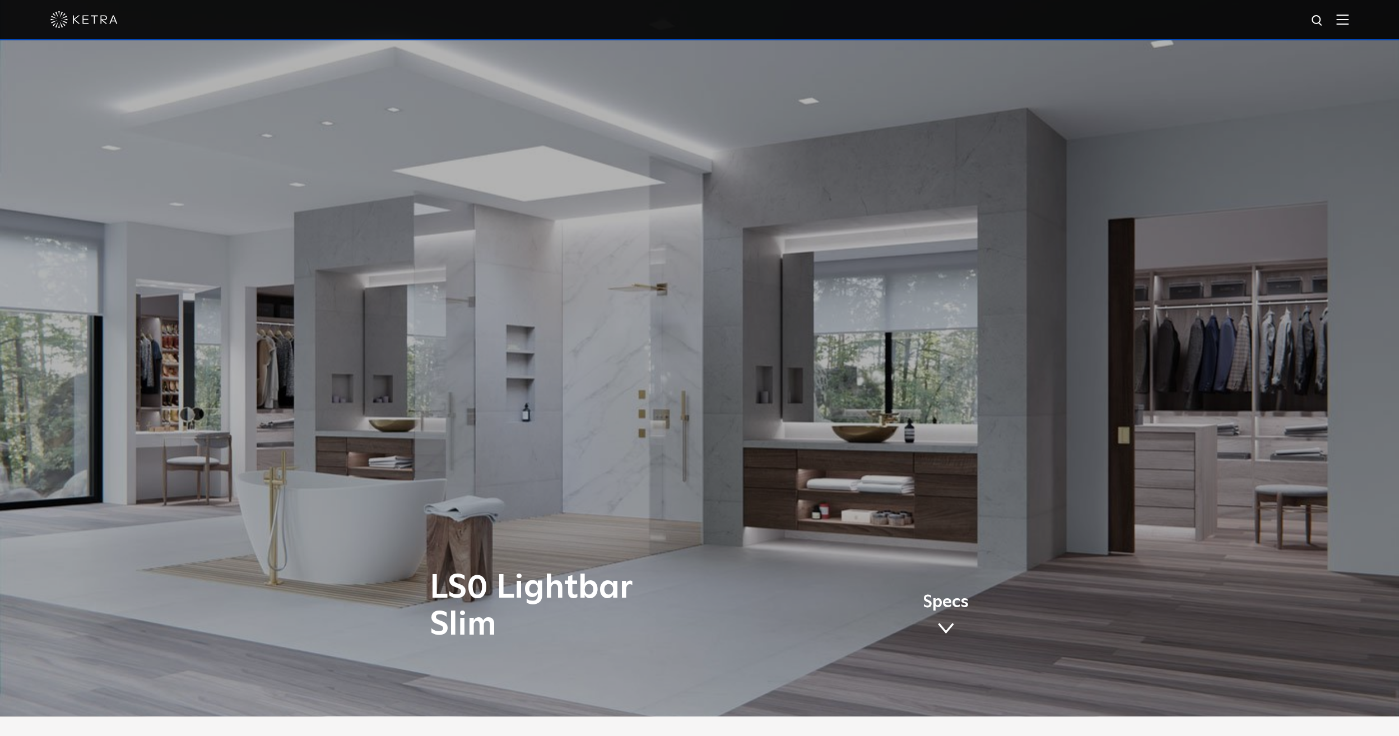
scroll to position [0, 0]
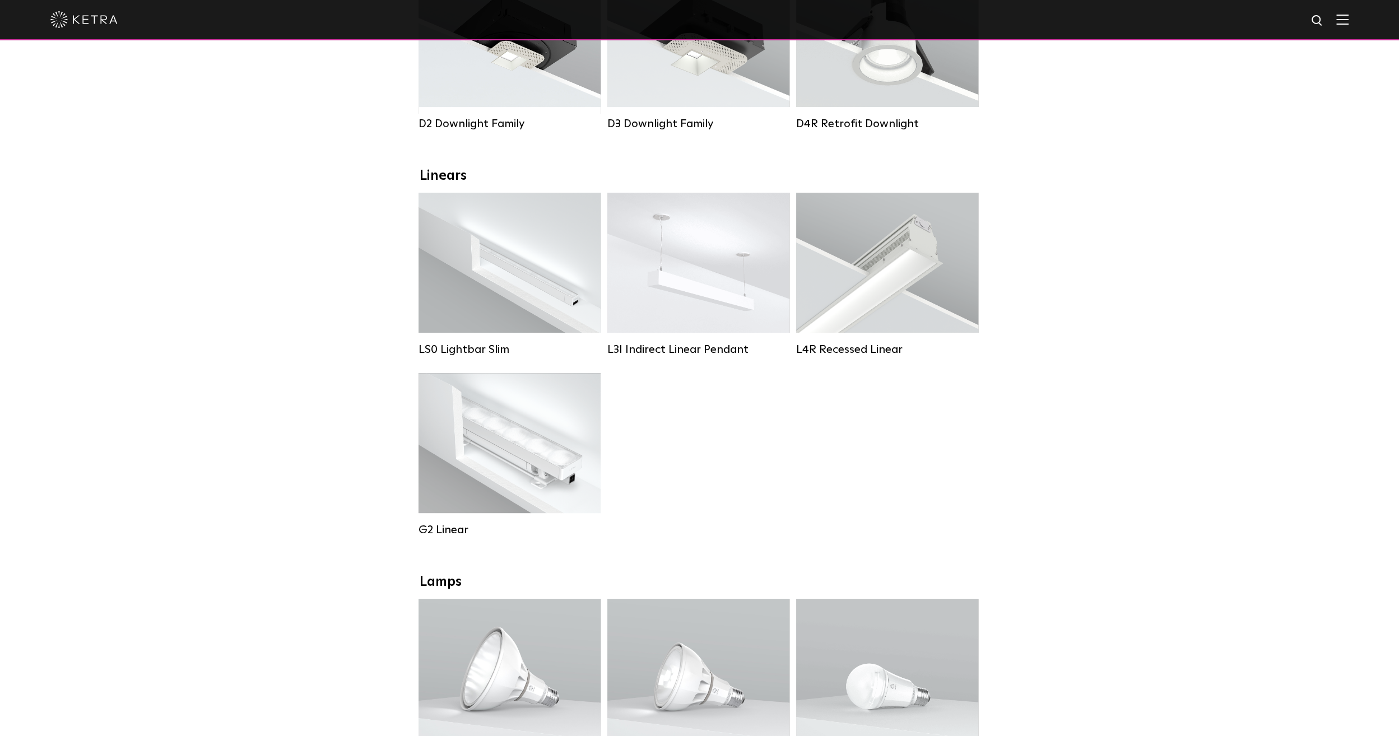
scroll to position [224, 0]
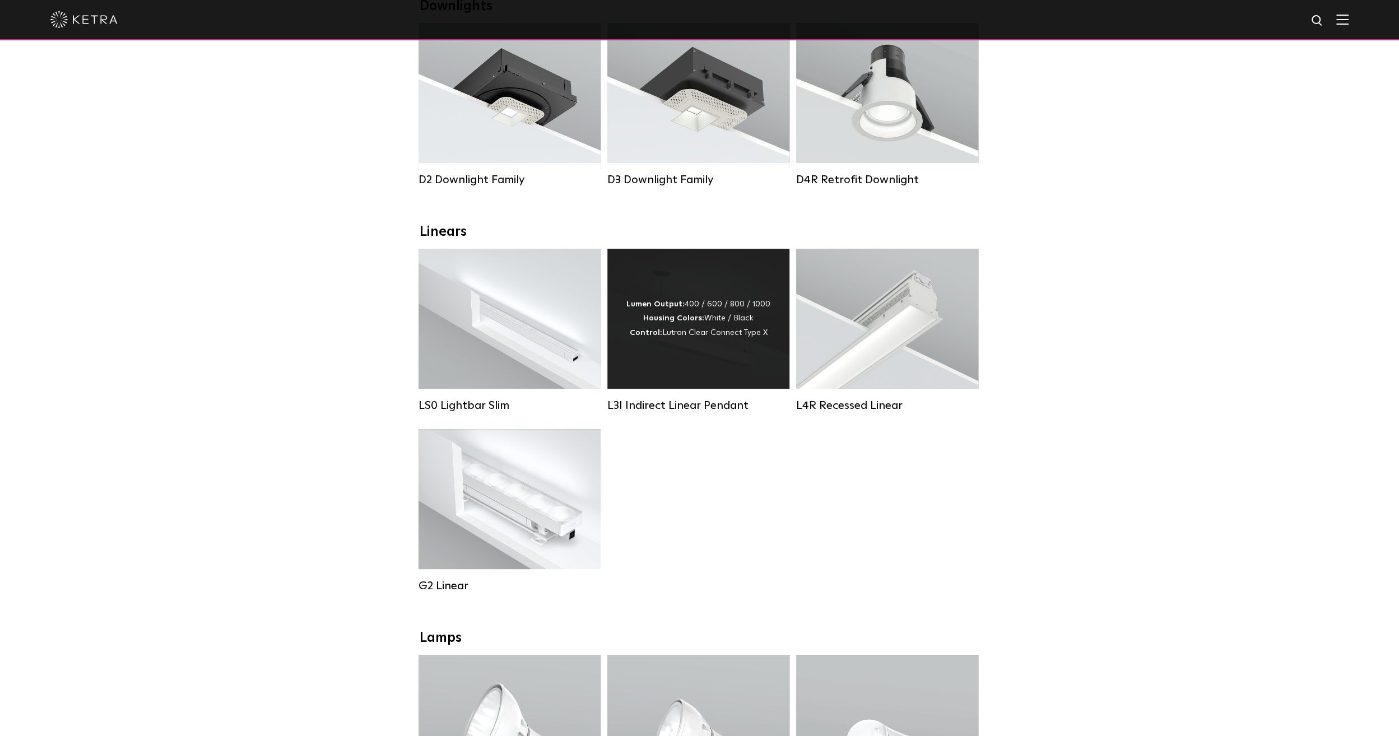
click at [755, 331] on div "Lumen Output: 400 / 600 / 800 / 1000 Housing Colors: White / Black Control: Lut…" at bounding box center [698, 319] width 144 height 43
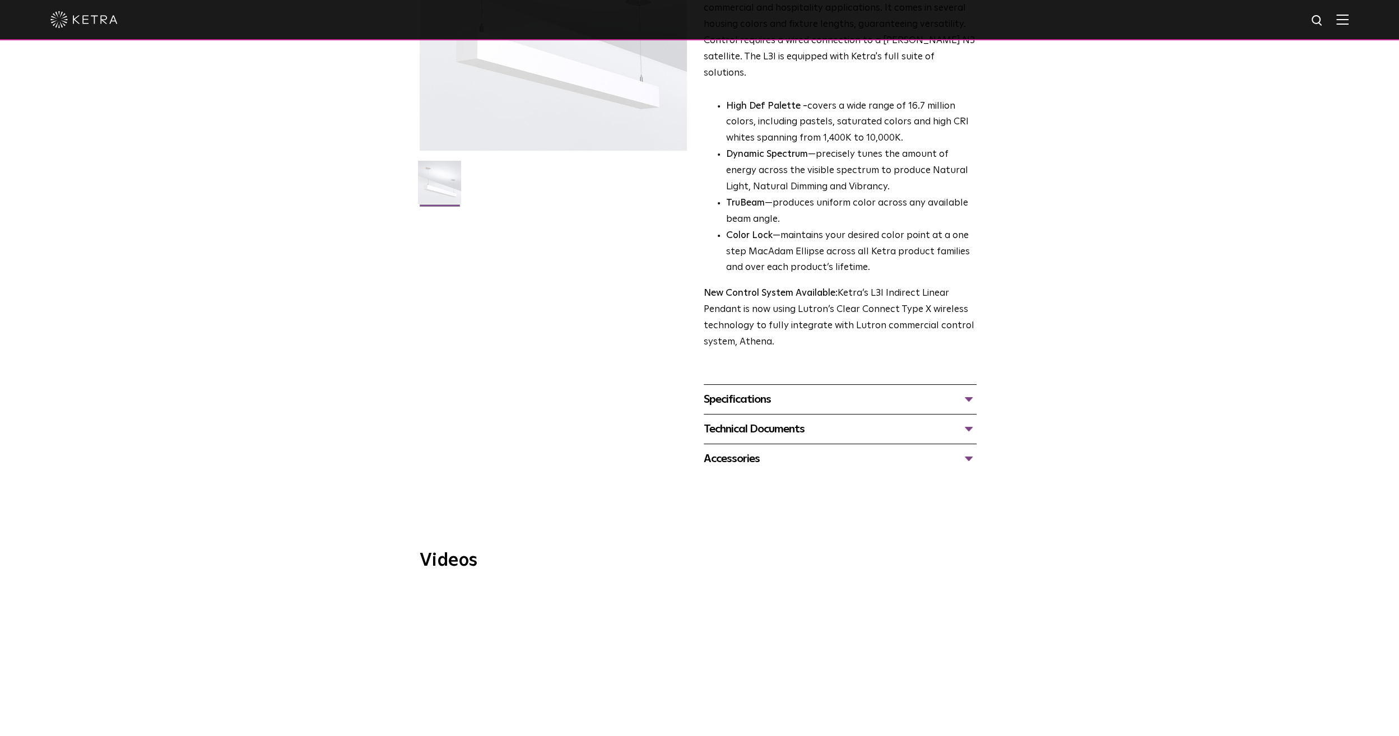
scroll to position [224, 0]
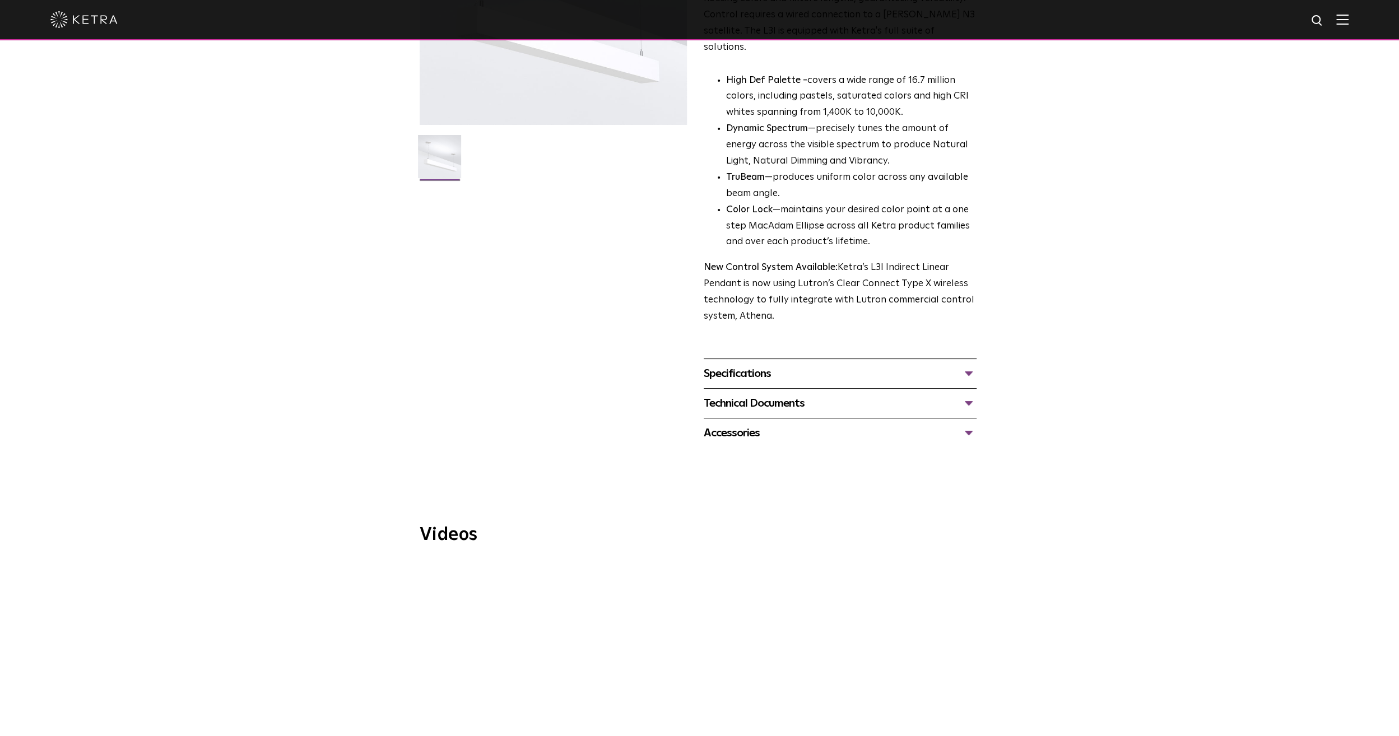
click at [758, 365] on div "Specifications" at bounding box center [840, 374] width 273 height 18
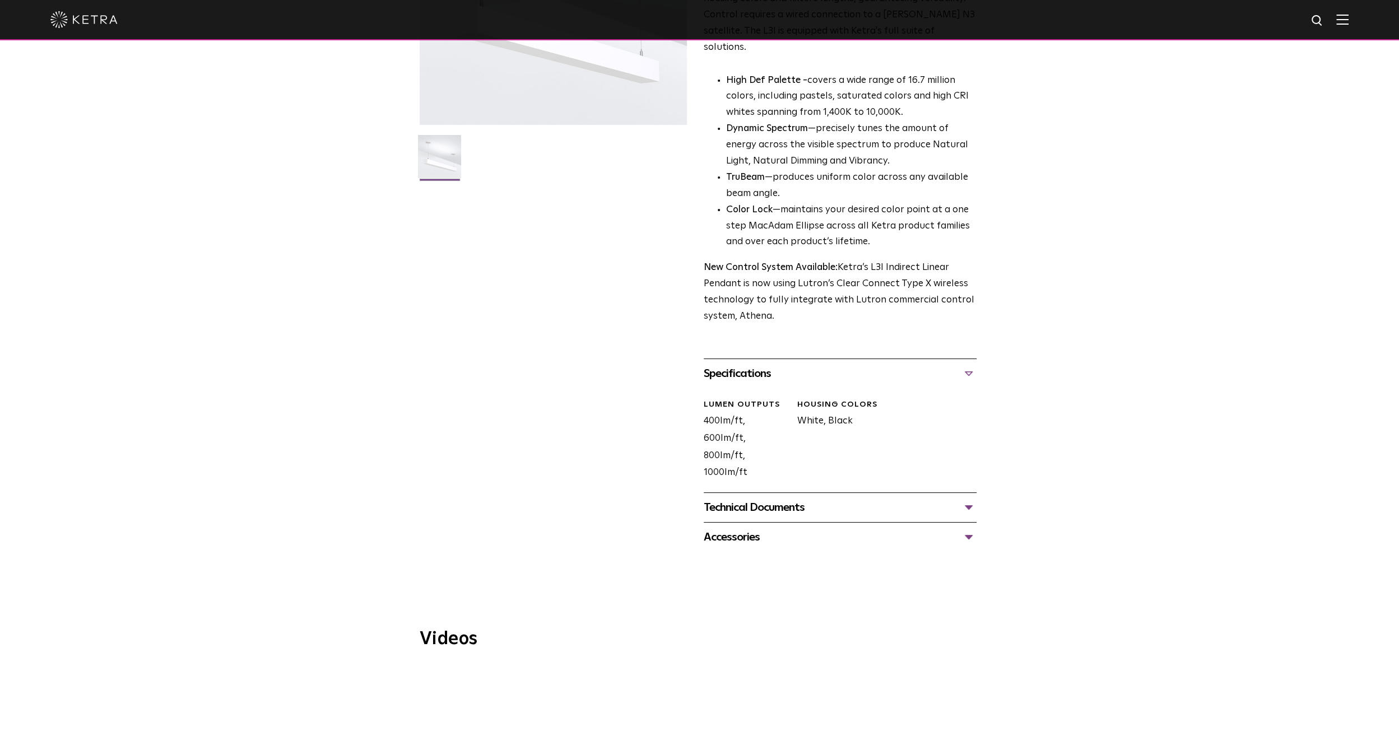
click at [758, 365] on div "Specifications" at bounding box center [840, 374] width 273 height 18
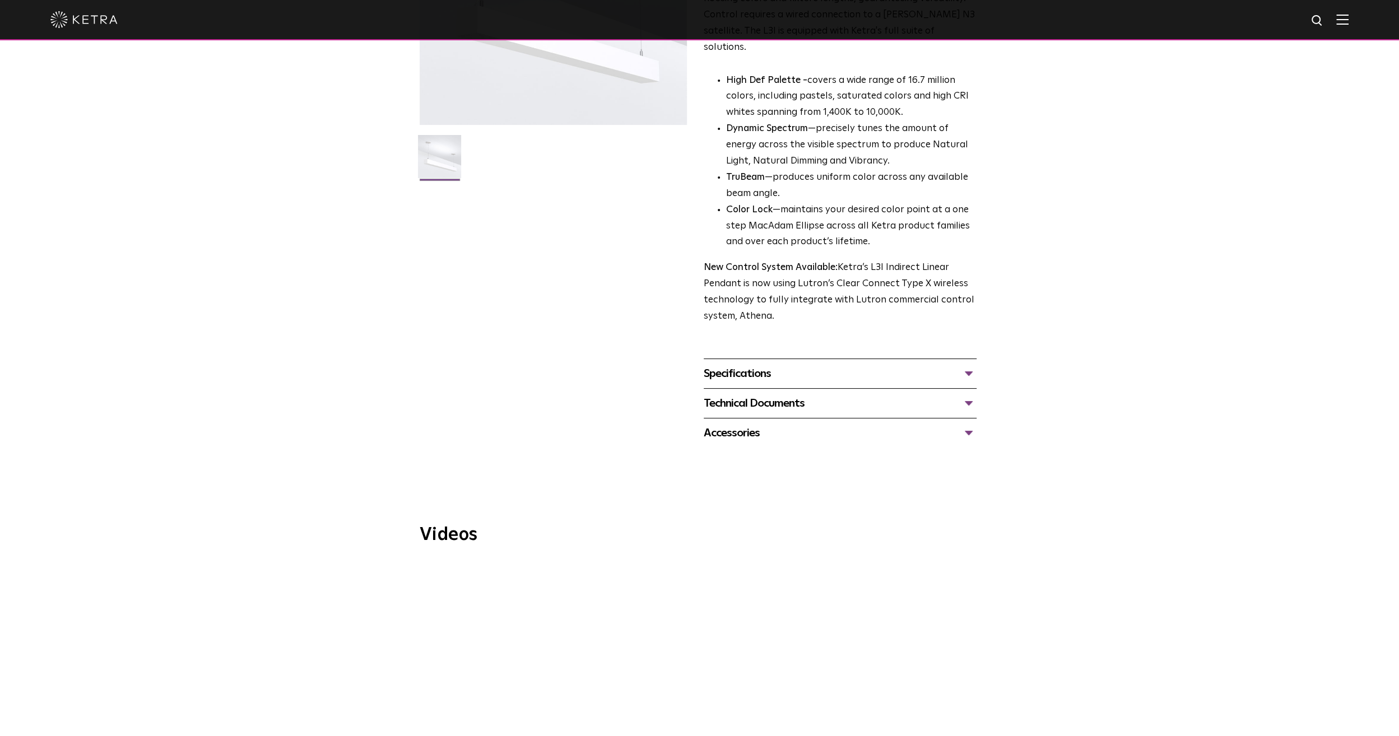
click at [761, 394] on div "Technical Documents" at bounding box center [840, 403] width 273 height 18
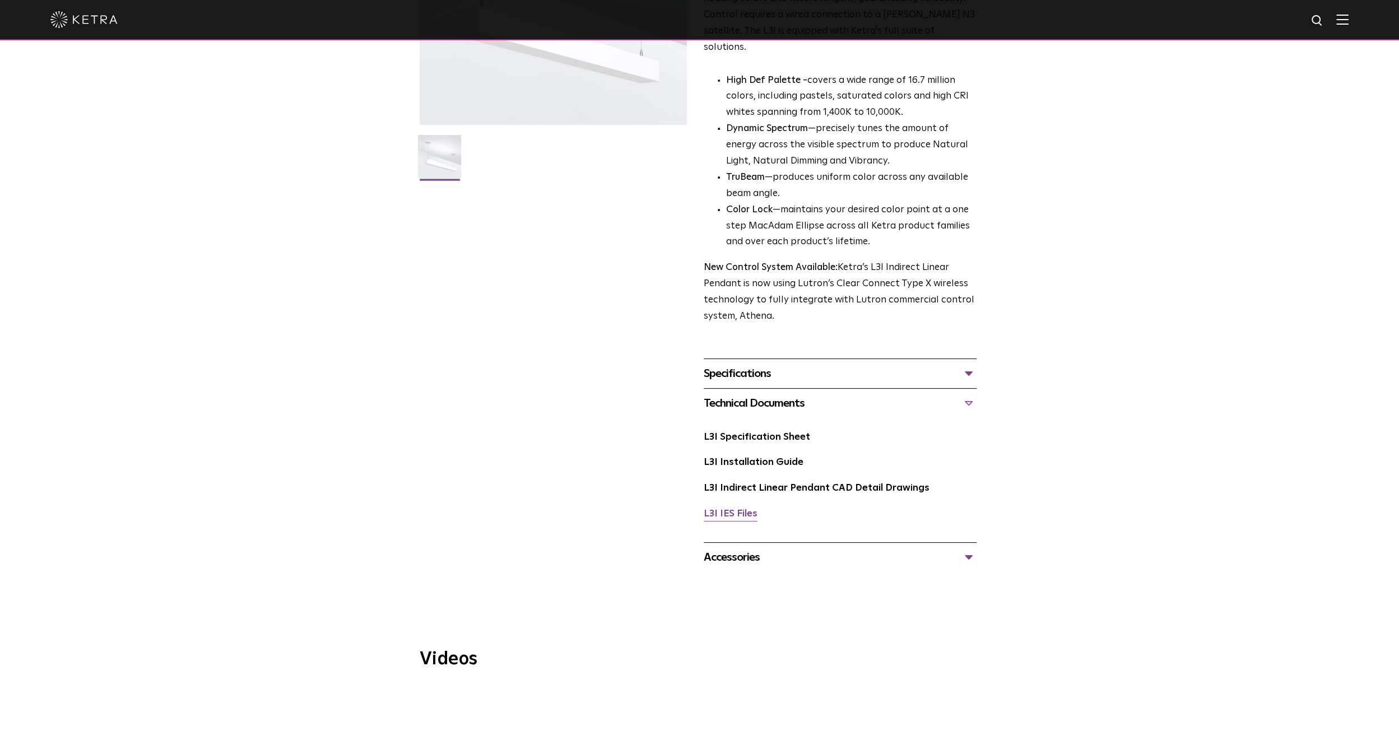
click at [732, 509] on link "L3I IES Files" at bounding box center [731, 514] width 54 height 10
click at [719, 509] on link "L3I IES Files" at bounding box center [731, 514] width 54 height 10
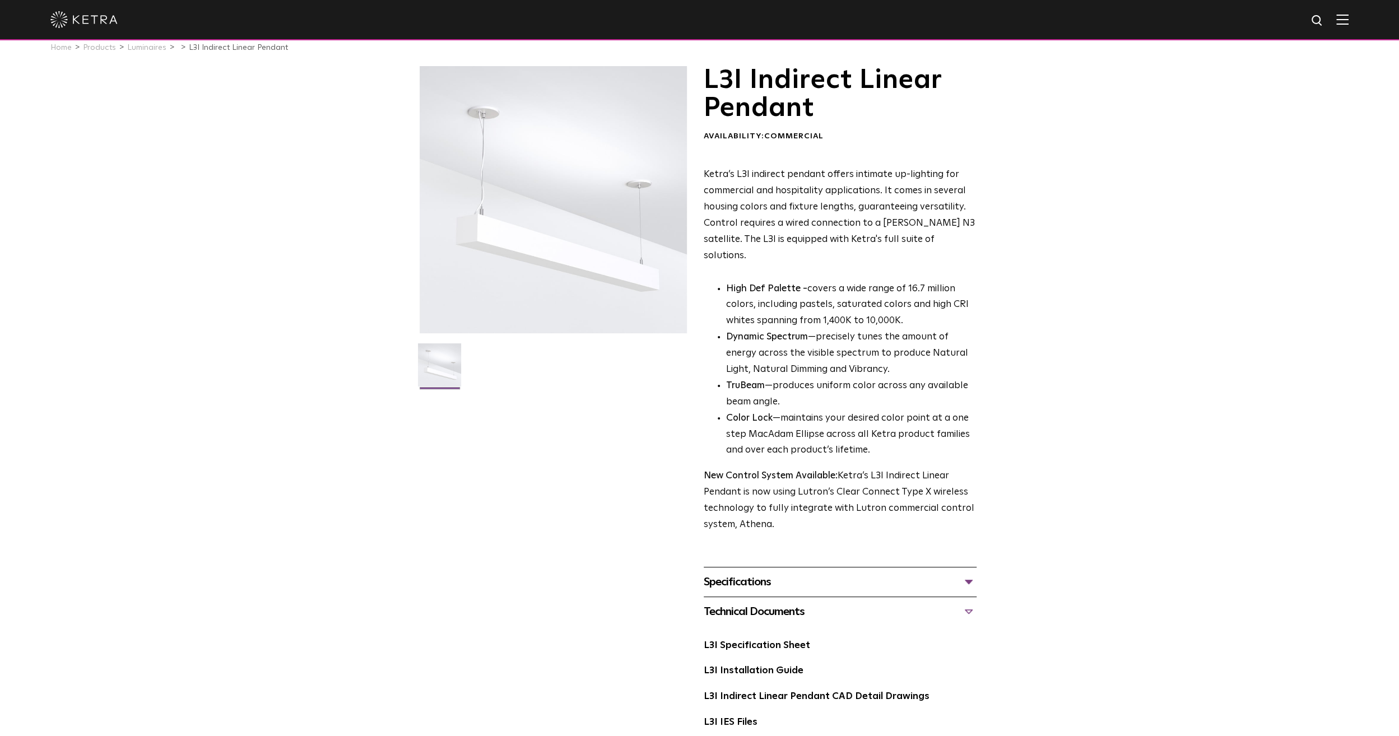
scroll to position [0, 0]
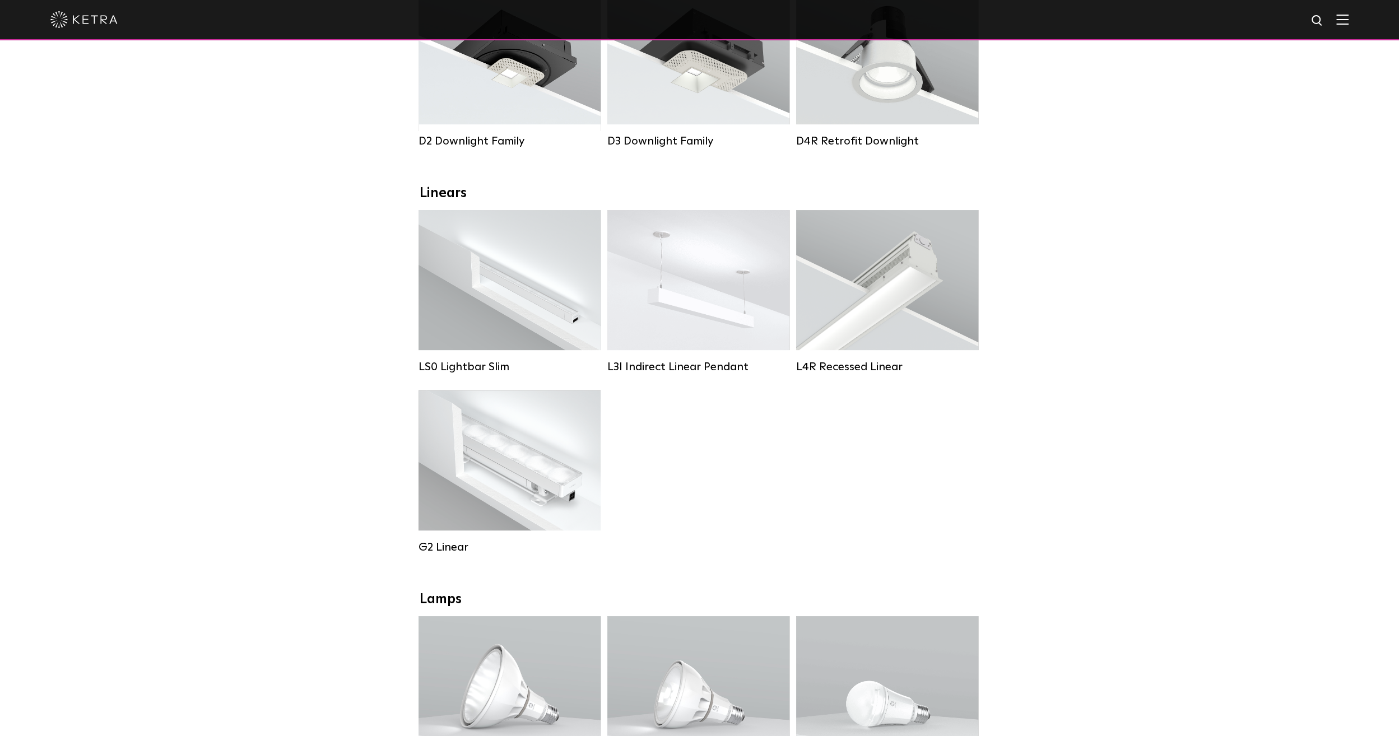
scroll to position [280, 0]
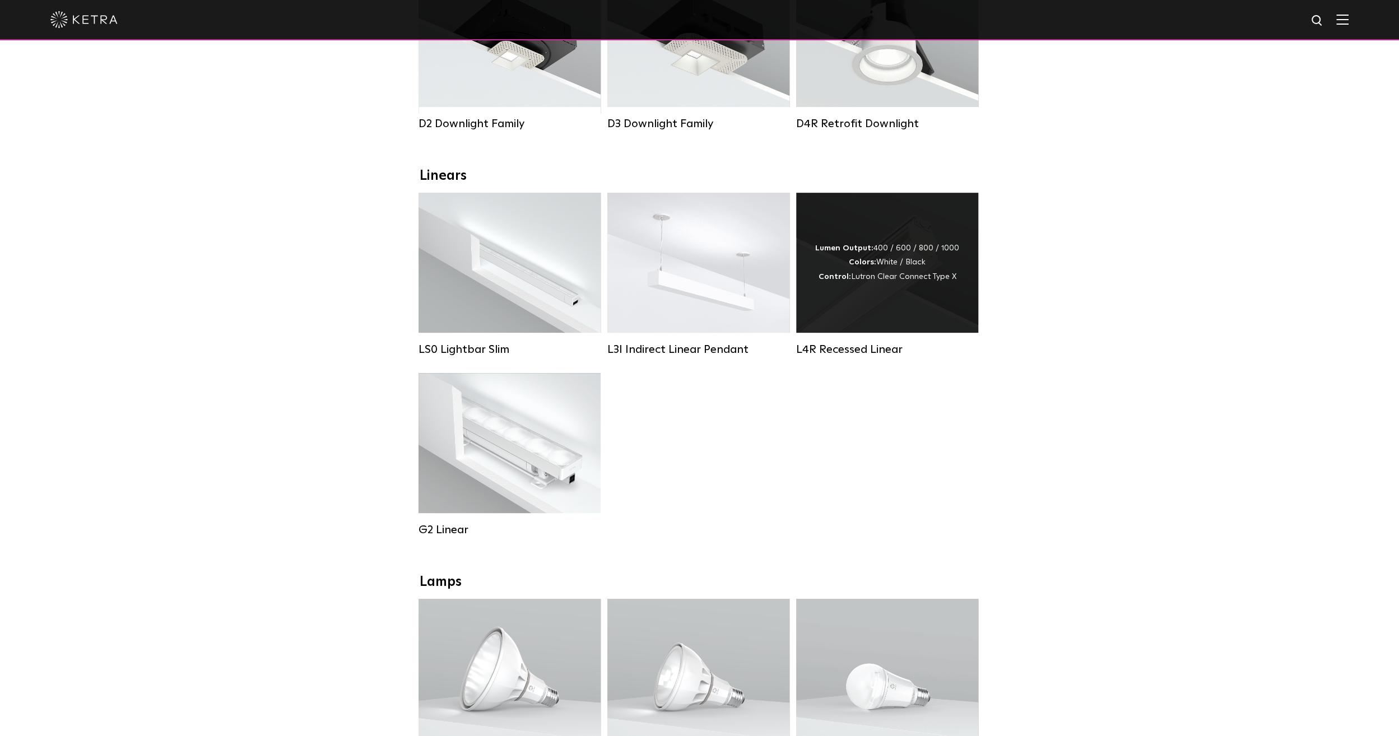
click at [938, 252] on div "Lumen Output: 400 / 600 / 800 / 1000 Colors: White / Black Control: Lutron Clea…" at bounding box center [887, 263] width 144 height 43
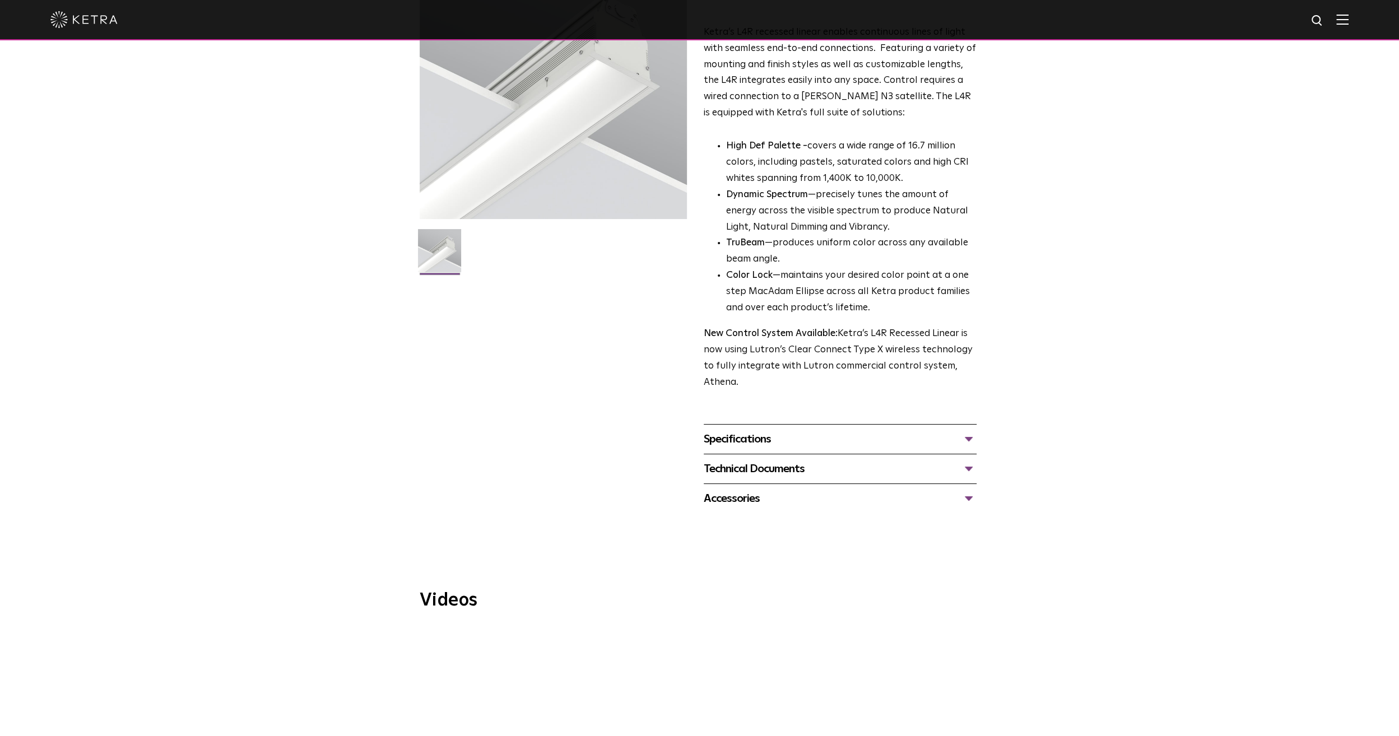
scroll to position [168, 0]
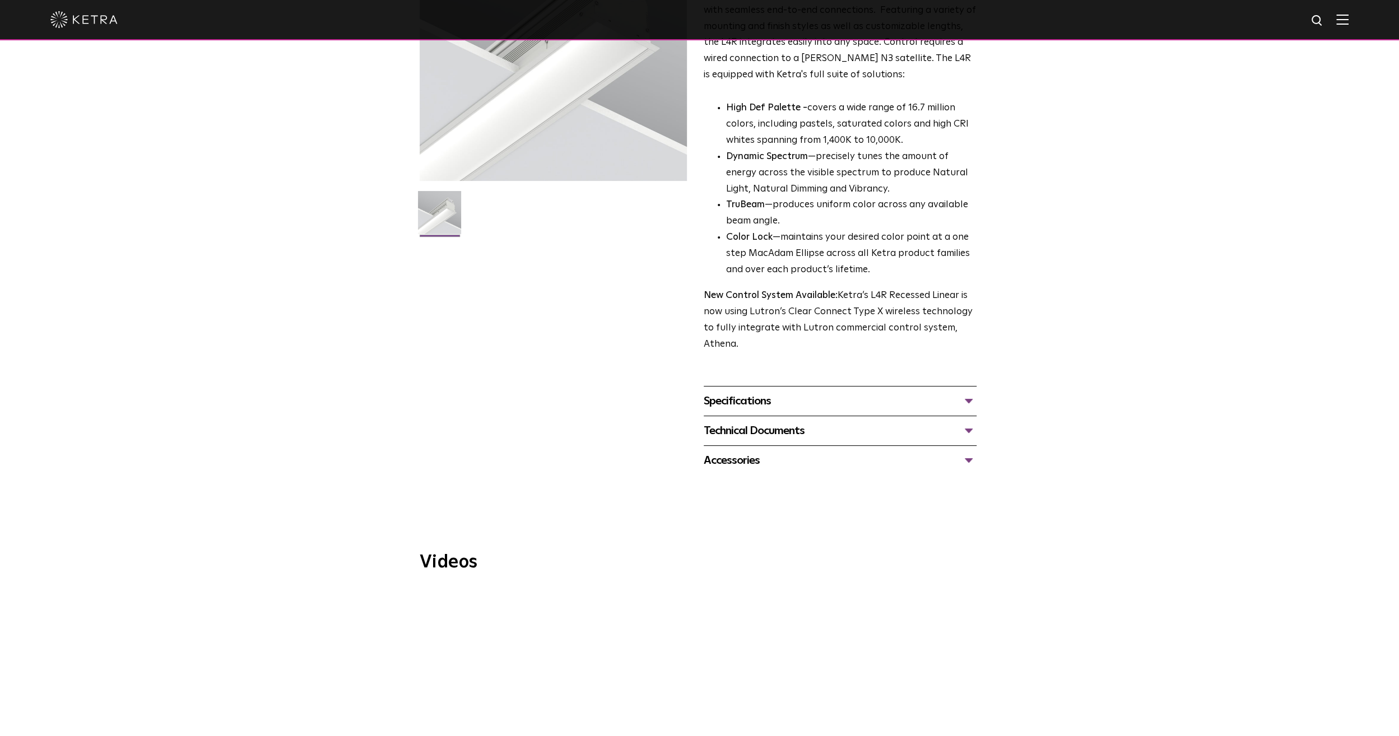
click at [796, 436] on div "Technical Documents" at bounding box center [840, 431] width 273 height 18
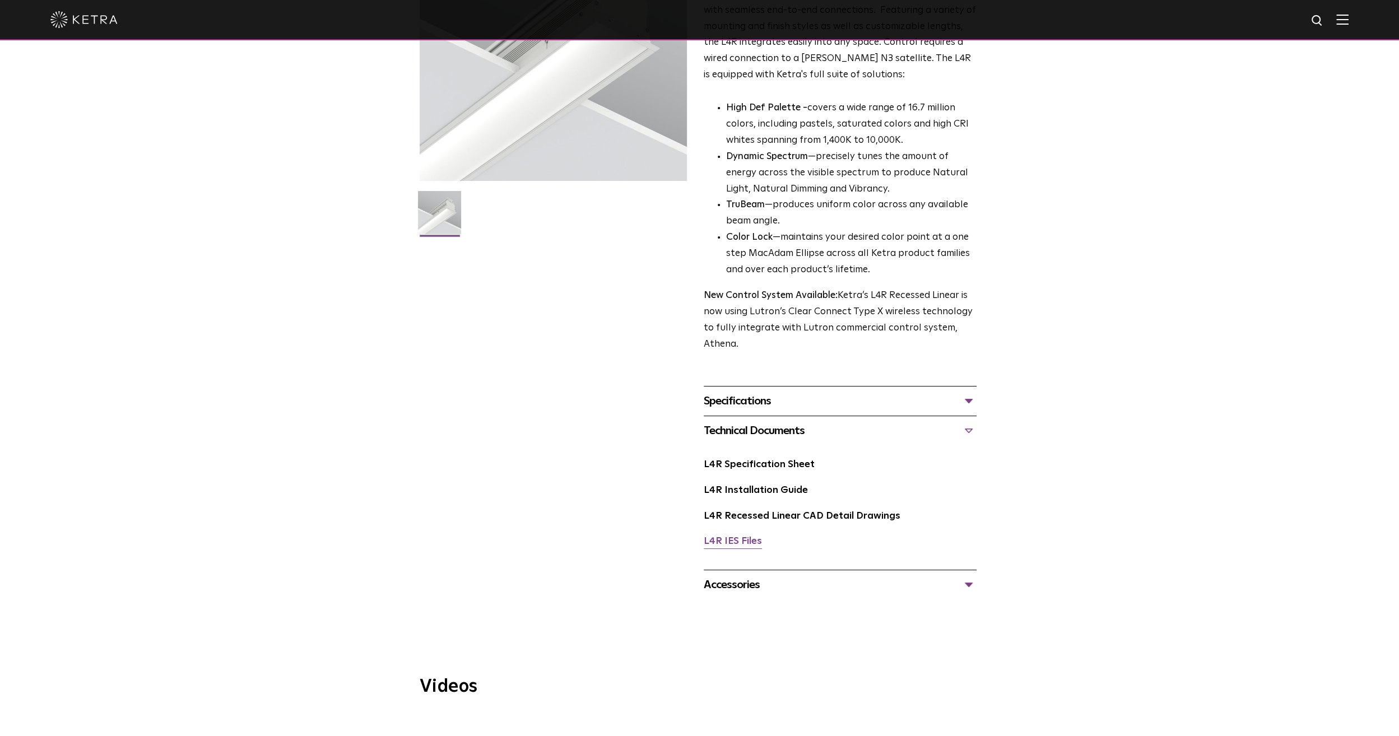
click at [737, 545] on link "L4R IES Files" at bounding box center [733, 542] width 58 height 10
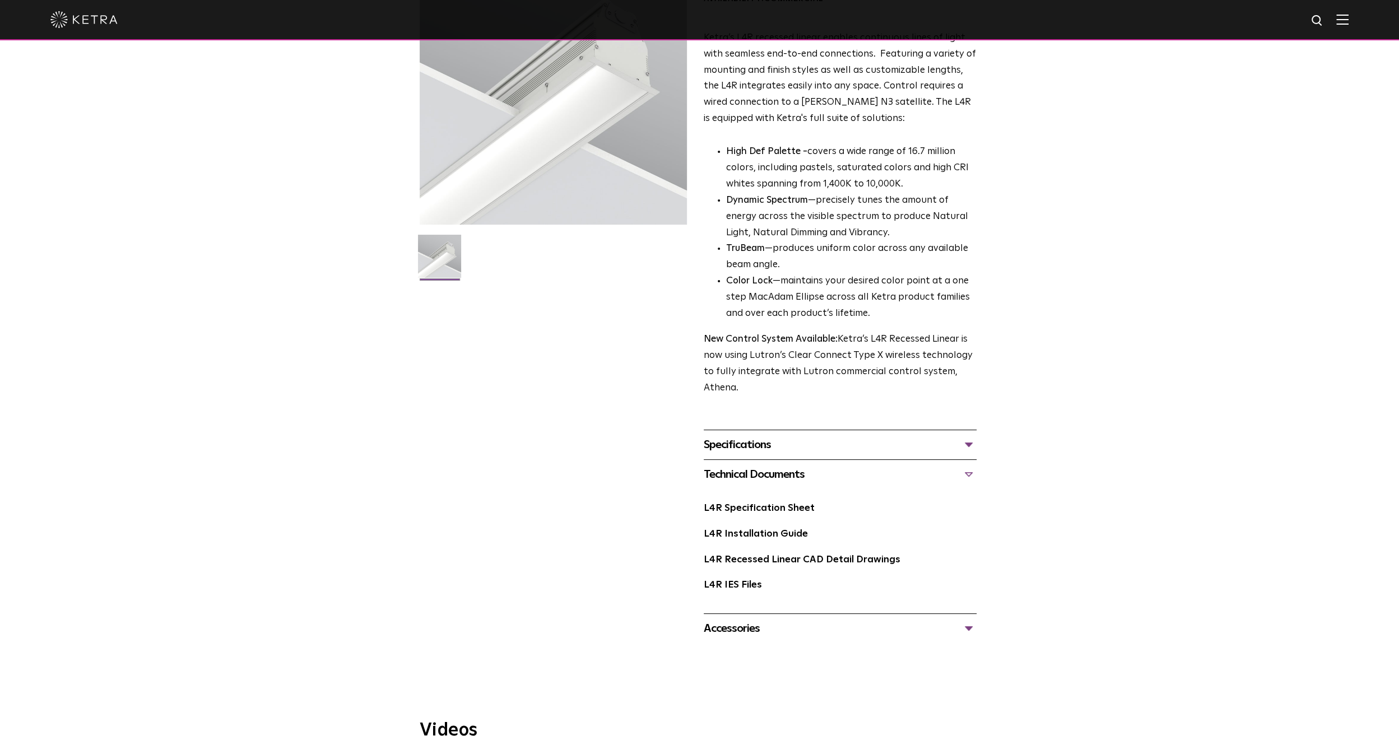
scroll to position [0, 0]
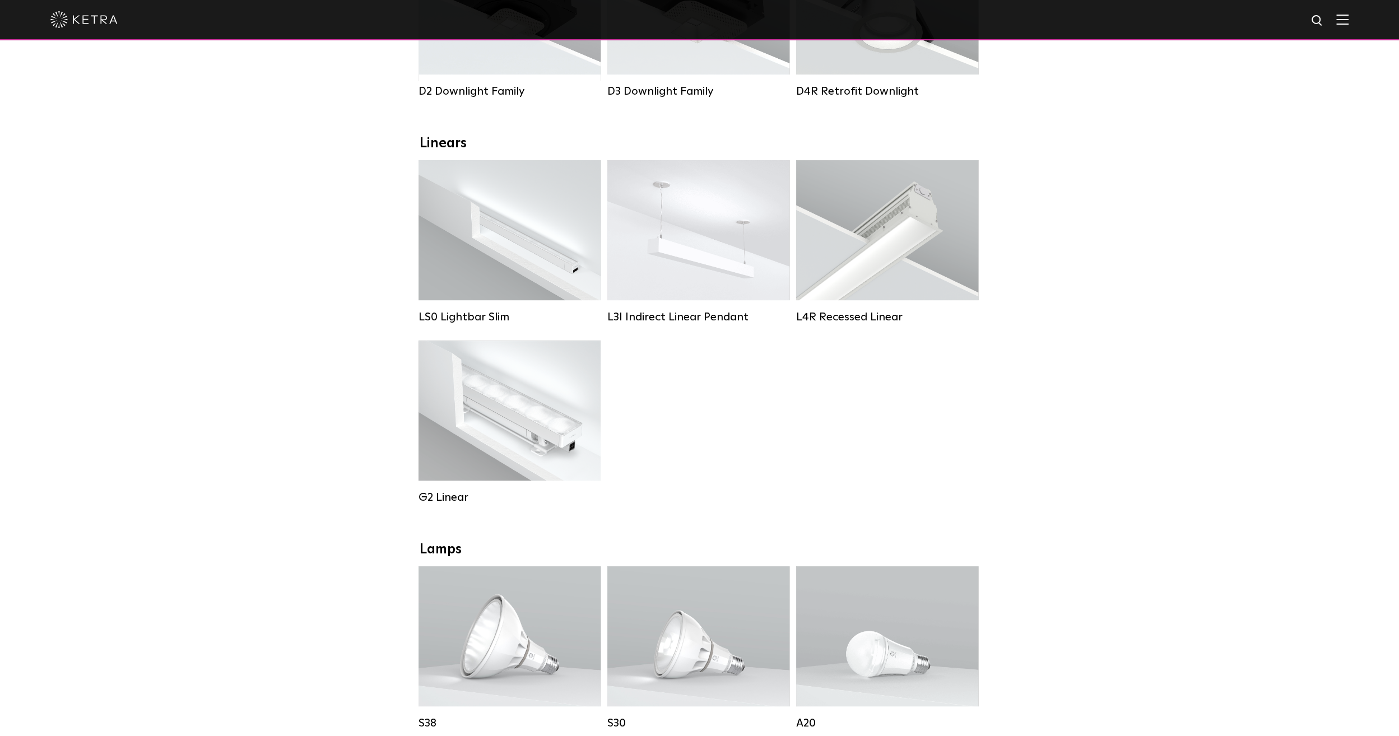
scroll to position [336, 0]
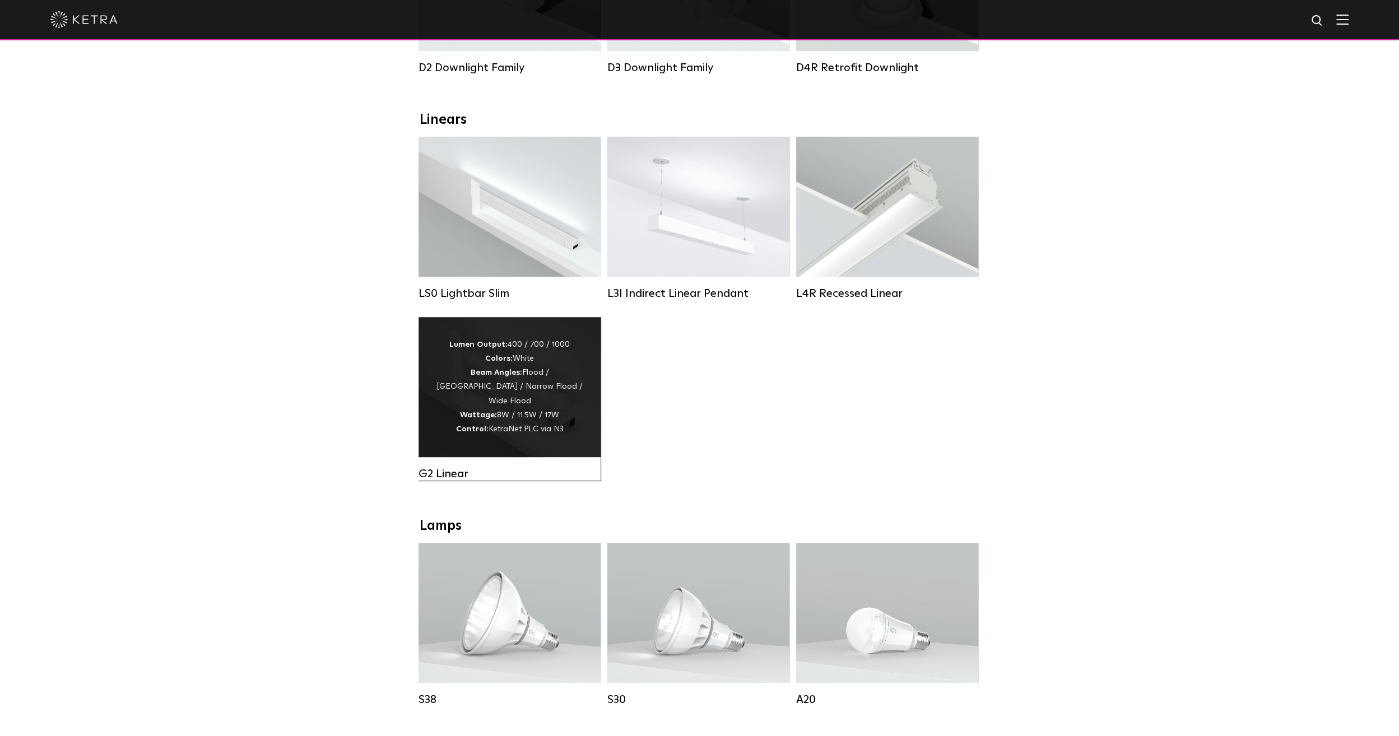
click at [552, 428] on div "Lumen Output: 400 / 700 / 1000 Colors: White Beam Angles: Flood / [GEOGRAPHIC_D…" at bounding box center [509, 387] width 148 height 99
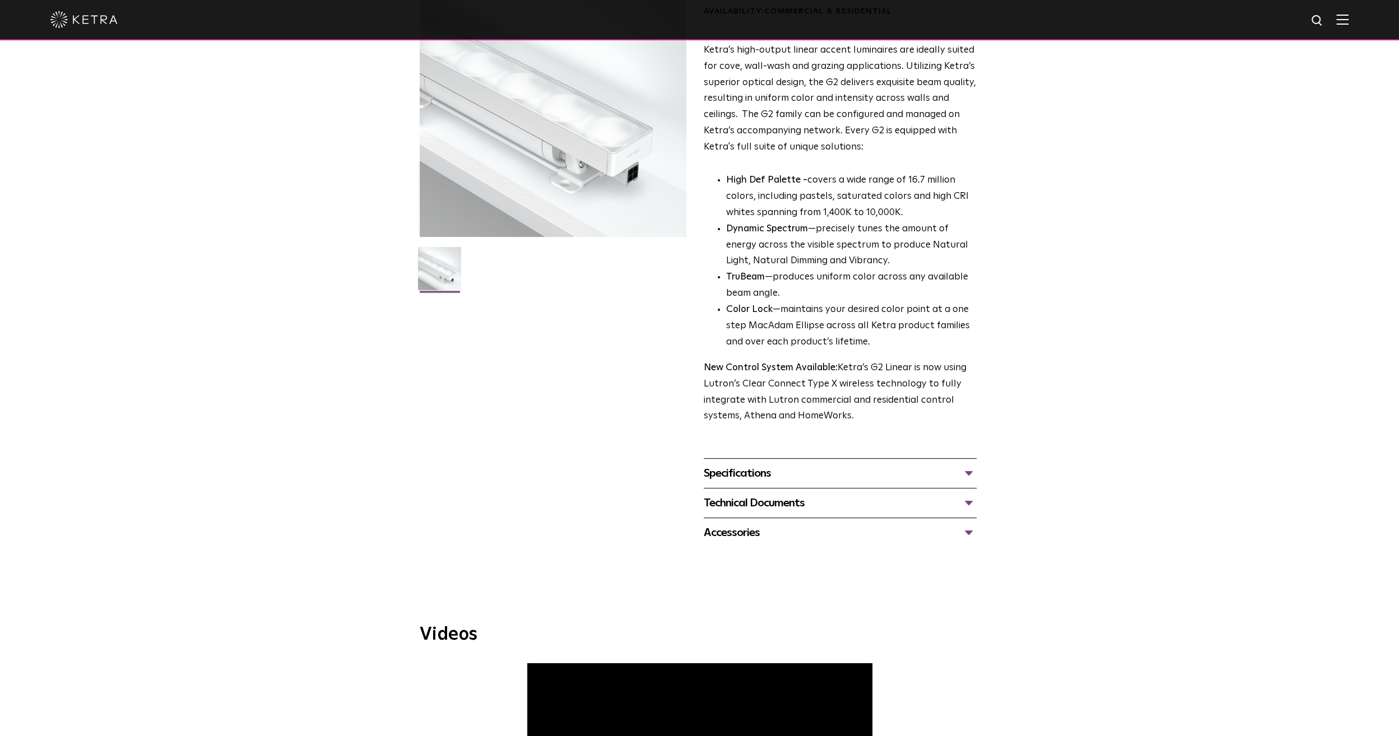
click at [778, 498] on div "Technical Documents" at bounding box center [840, 503] width 273 height 18
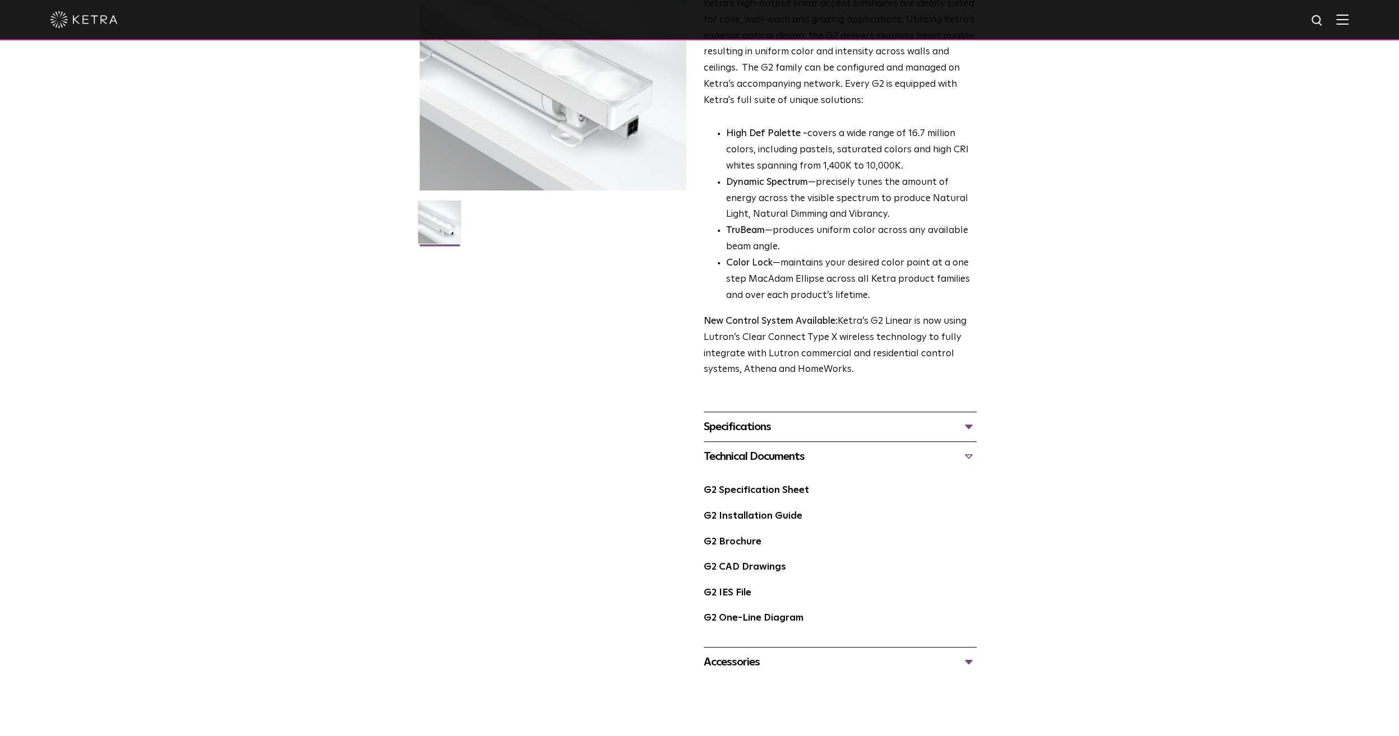
scroll to position [224, 0]
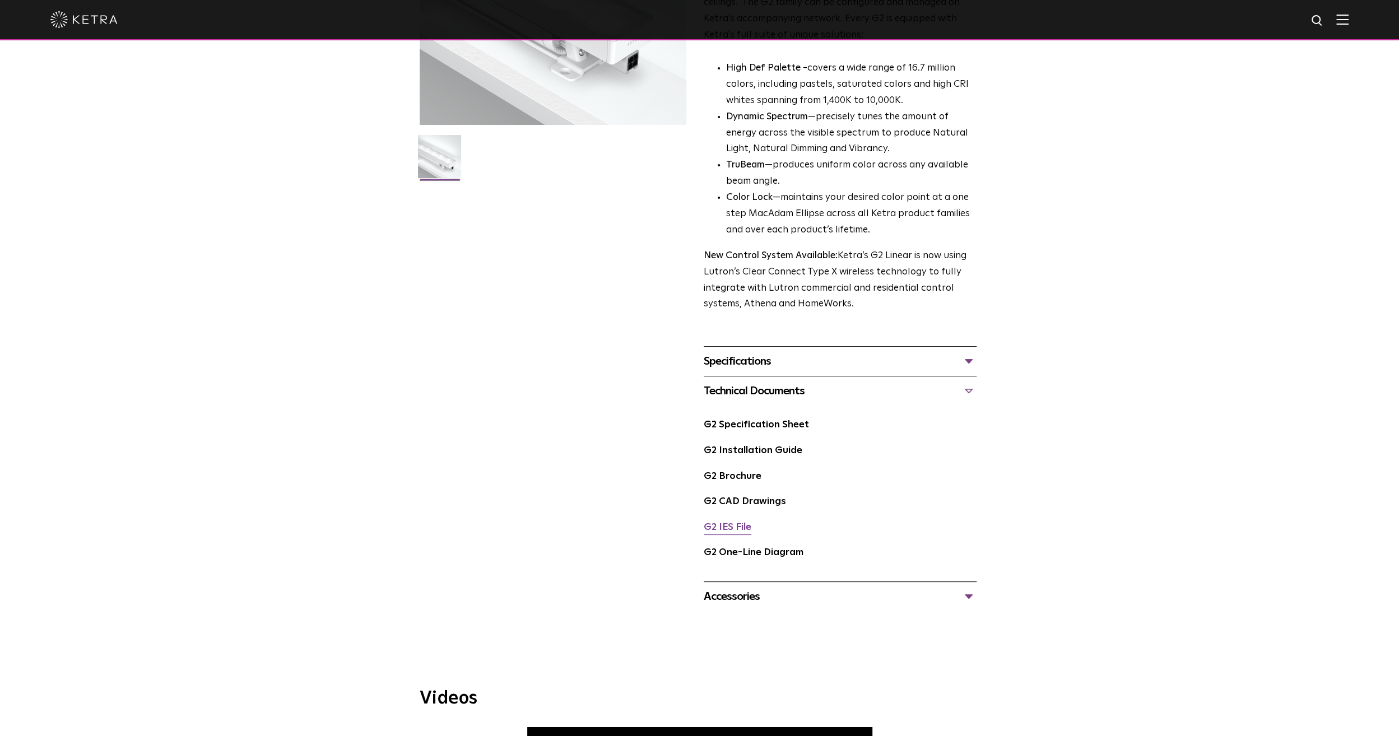
click at [749, 532] on link "G2 IES File" at bounding box center [728, 528] width 48 height 10
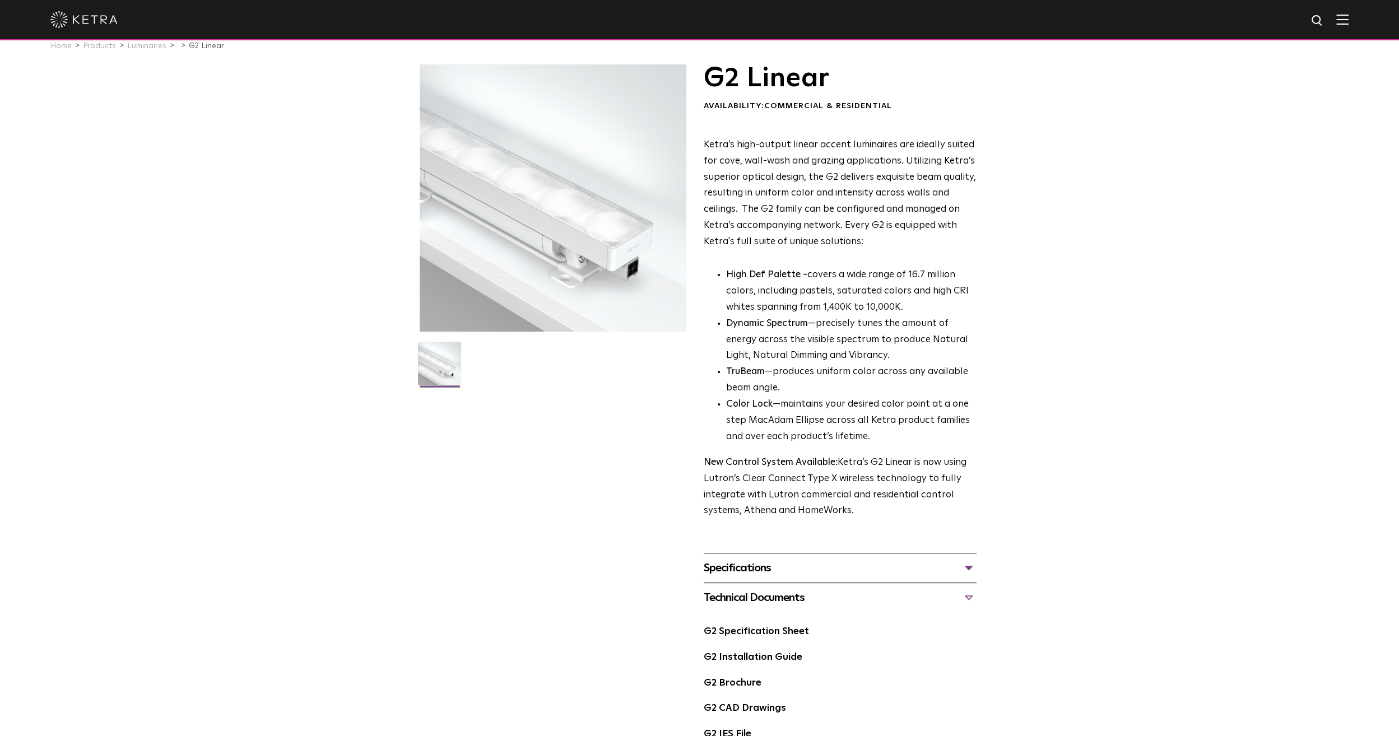
scroll to position [0, 0]
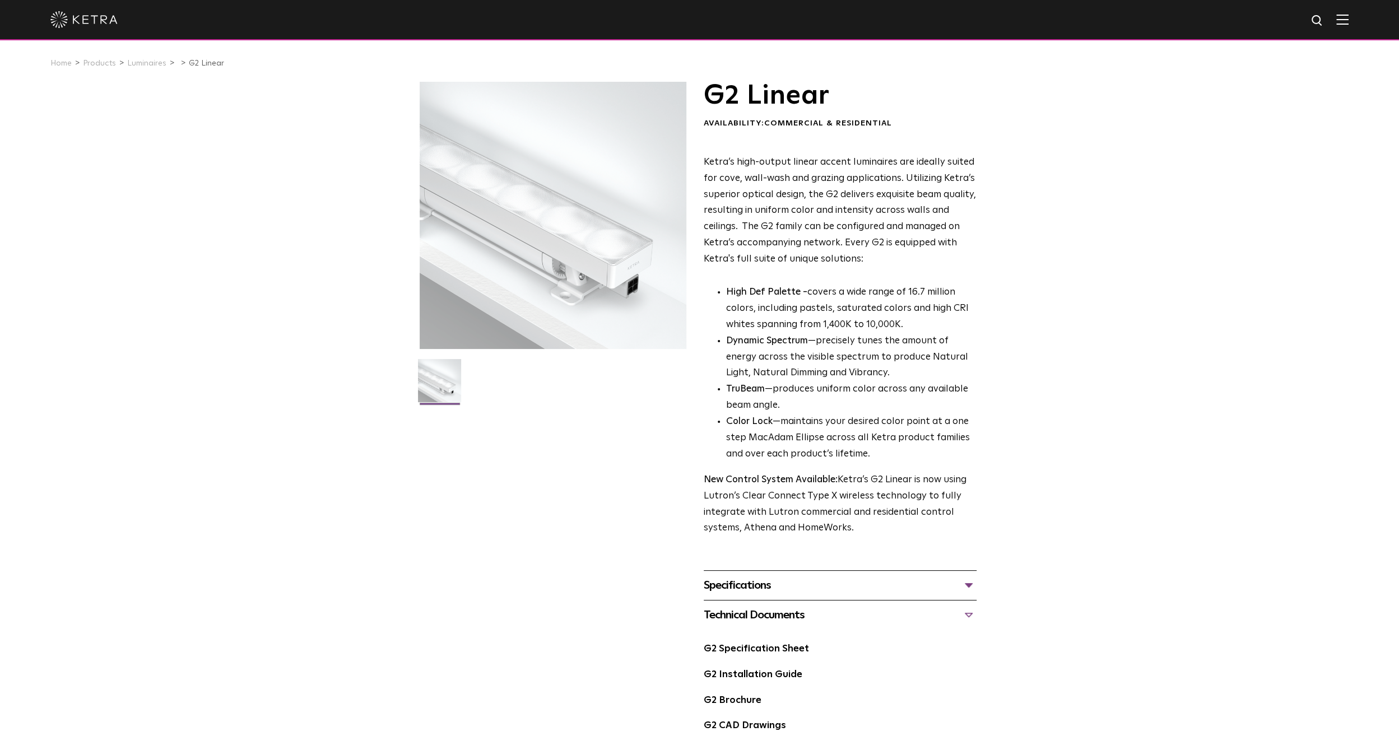
click at [1079, 269] on div "G2 Linear Availability: Commercial & Residential Ketra’s high-output linear acc…" at bounding box center [699, 459] width 1399 height 754
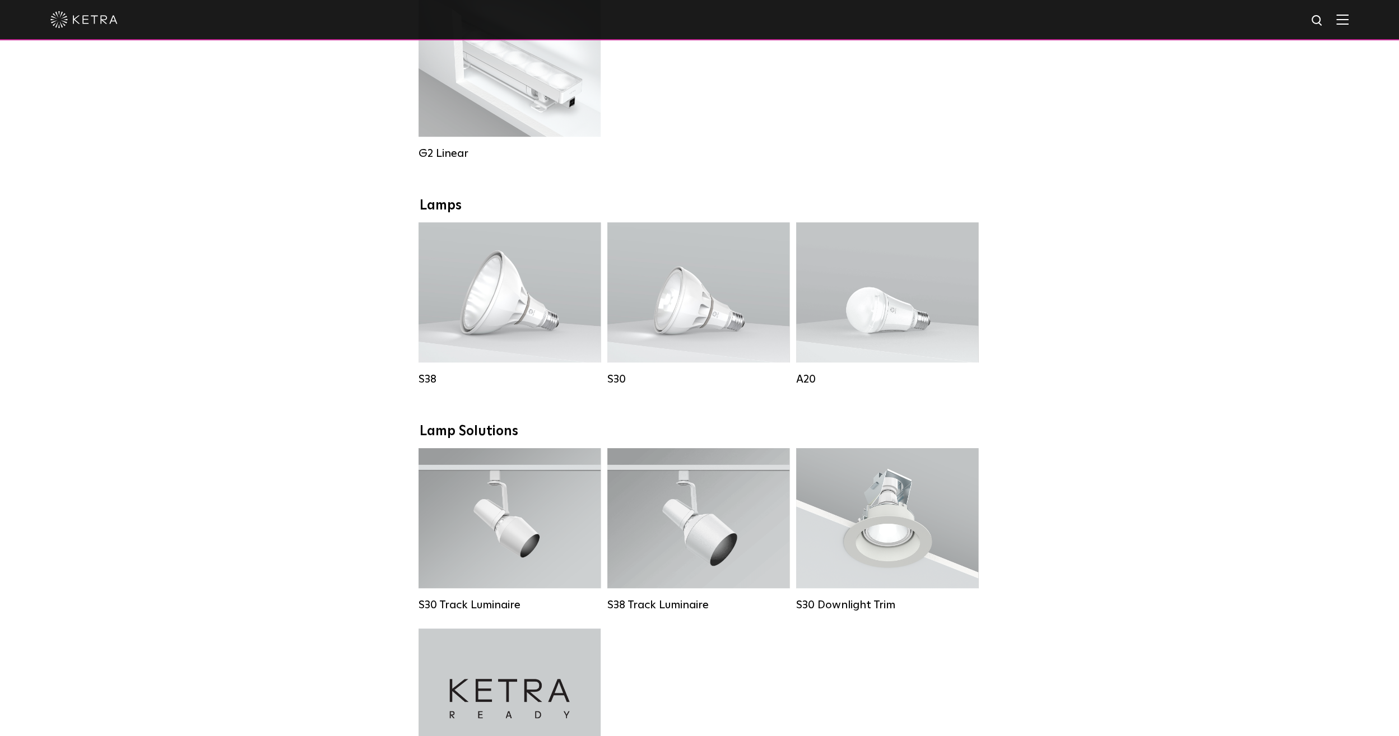
scroll to position [616, 0]
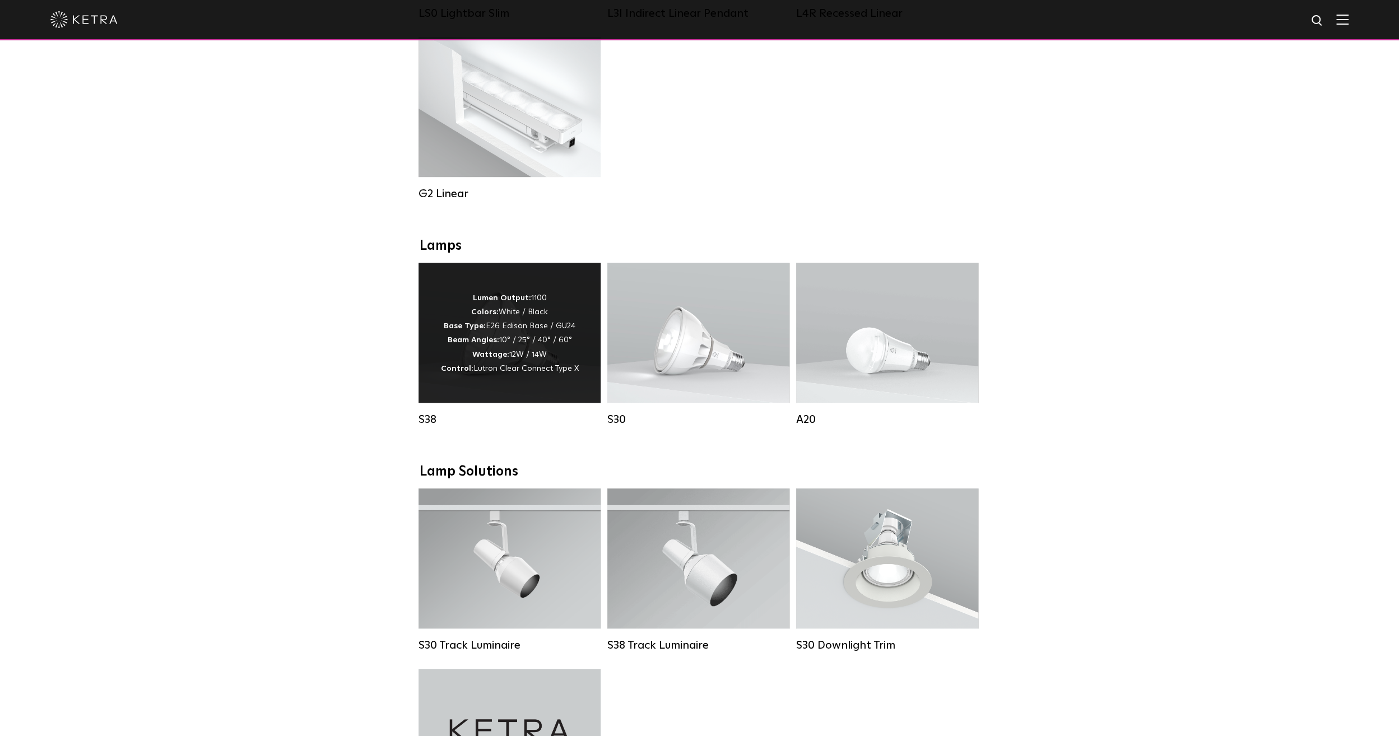
click at [434, 355] on div "Lumen Output: 1100 Colors: White / Black Base Type: E26 Edison Base / GU24 Beam…" at bounding box center [510, 333] width 182 height 140
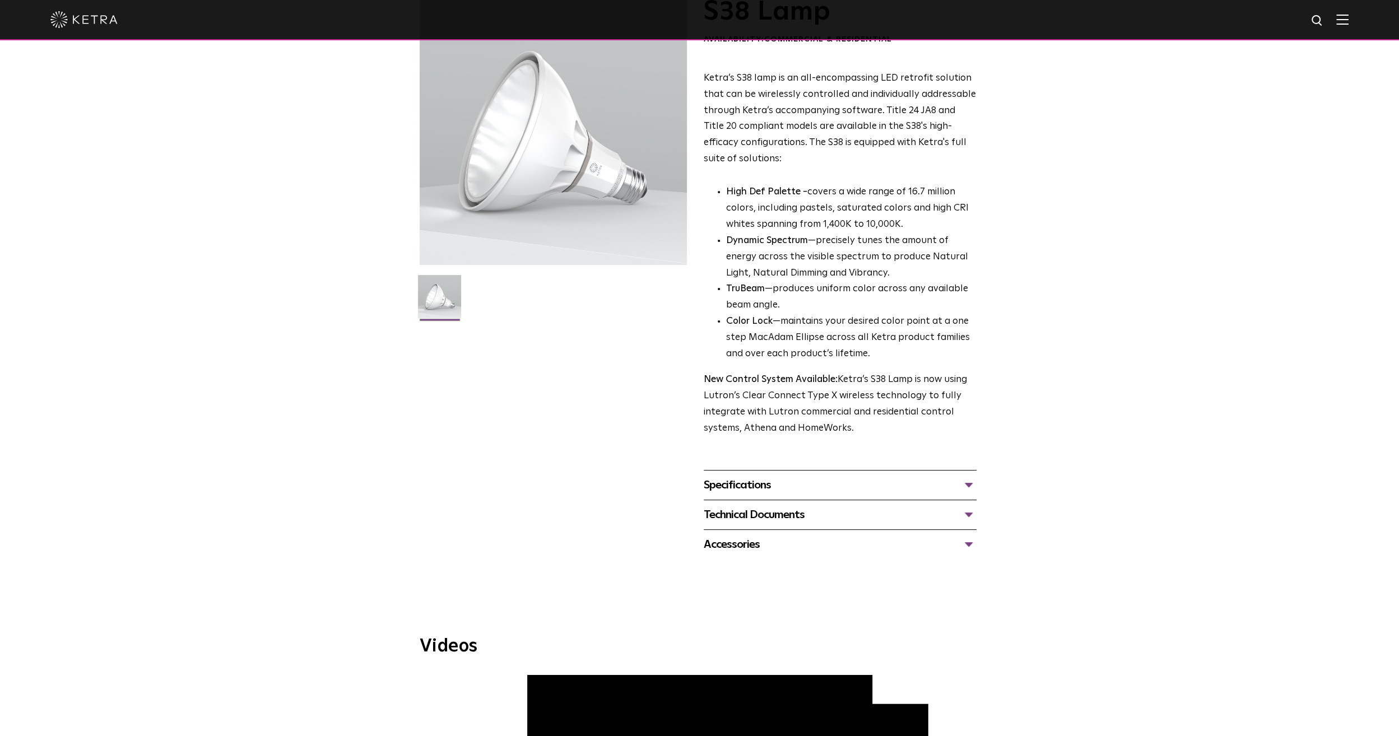
scroll to position [112, 0]
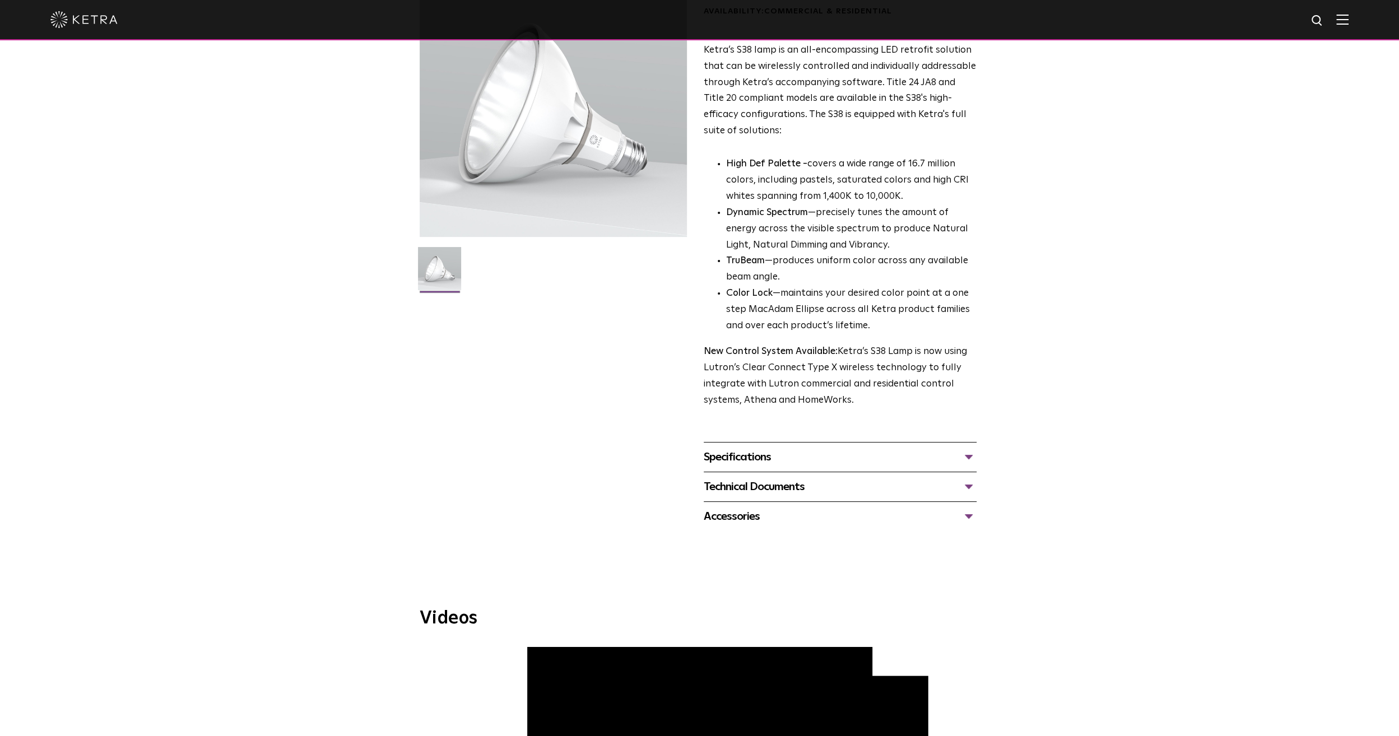
click at [772, 493] on div "Technical Documents" at bounding box center [840, 487] width 273 height 18
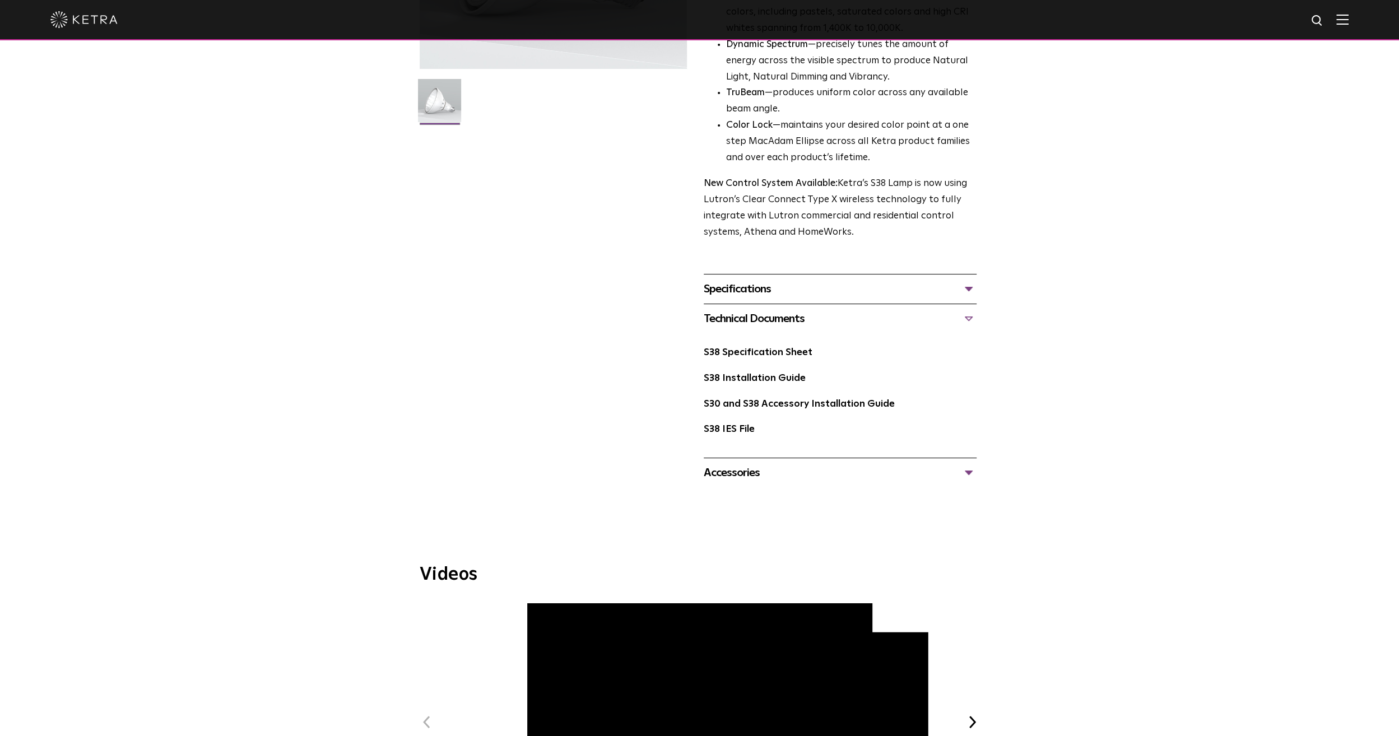
scroll to position [224, 0]
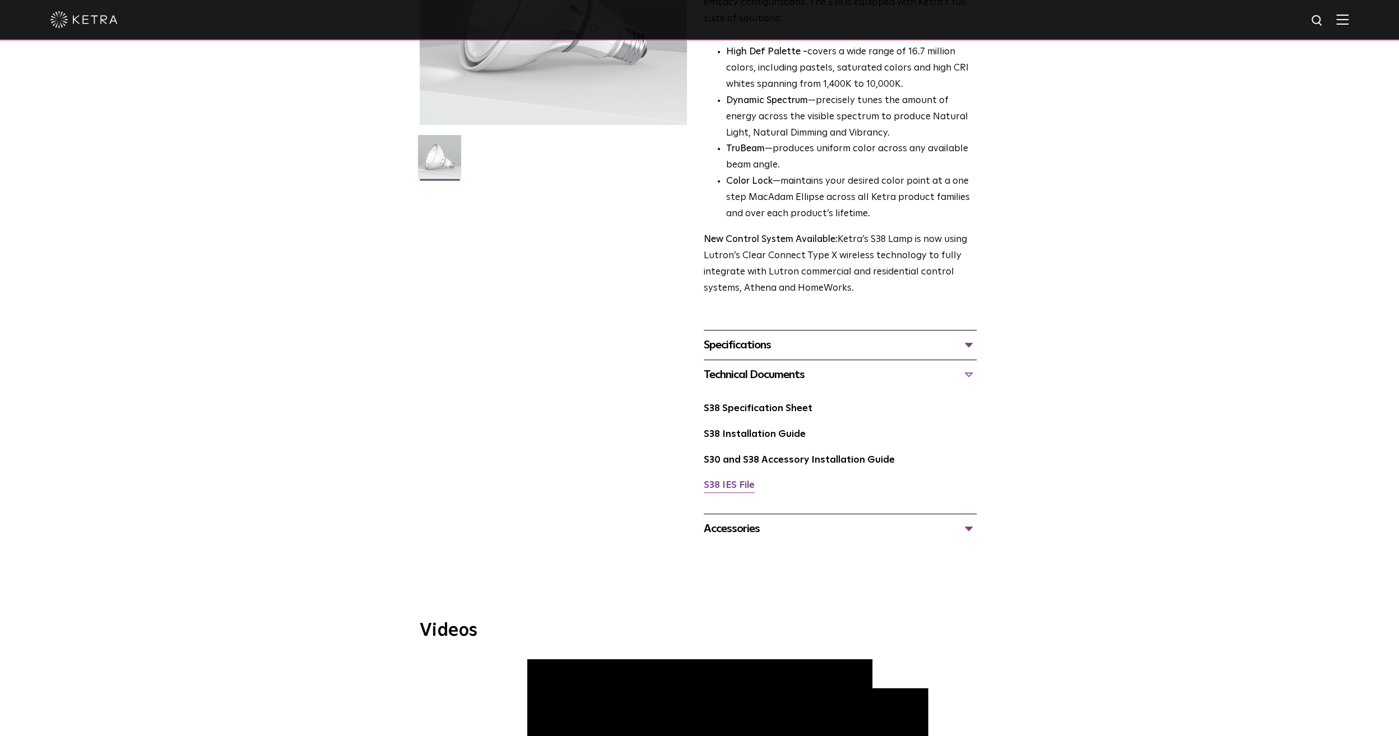
click at [740, 486] on link "S38 IES File" at bounding box center [729, 486] width 51 height 10
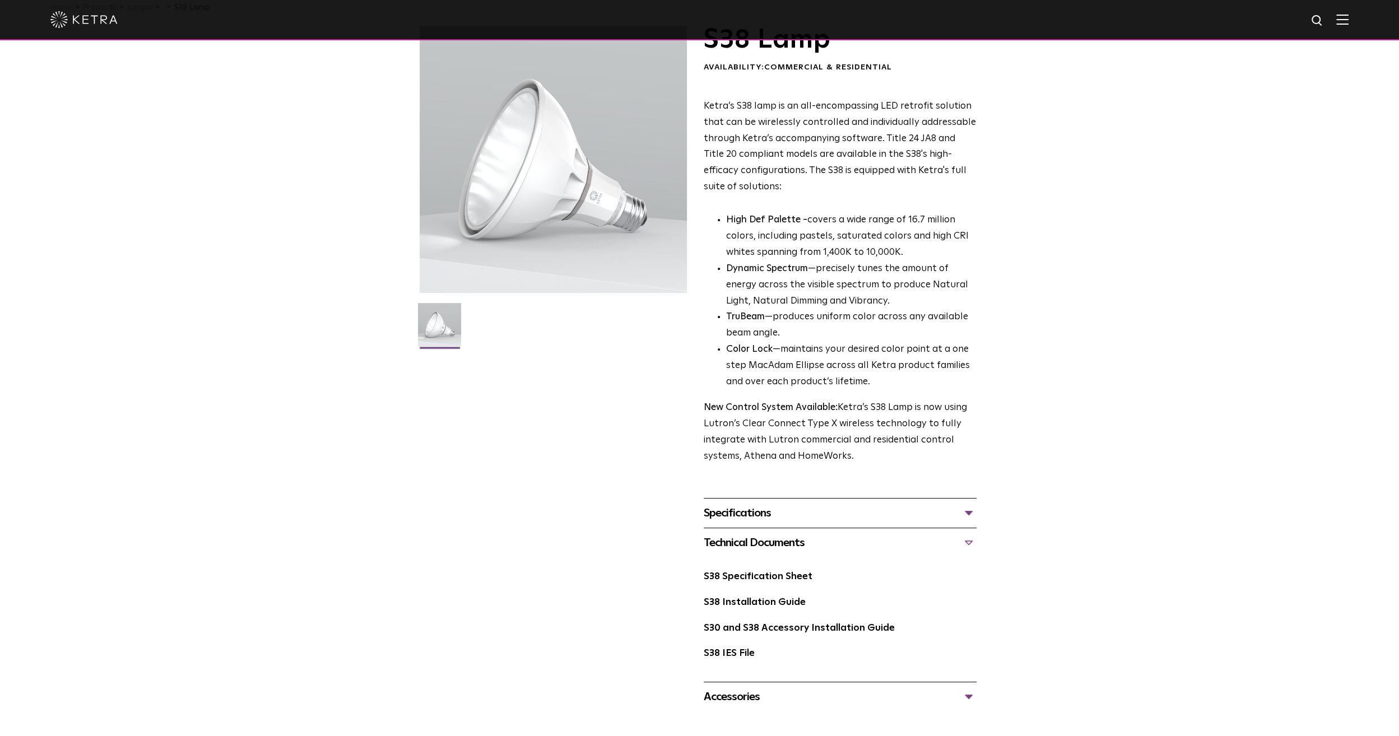
scroll to position [0, 0]
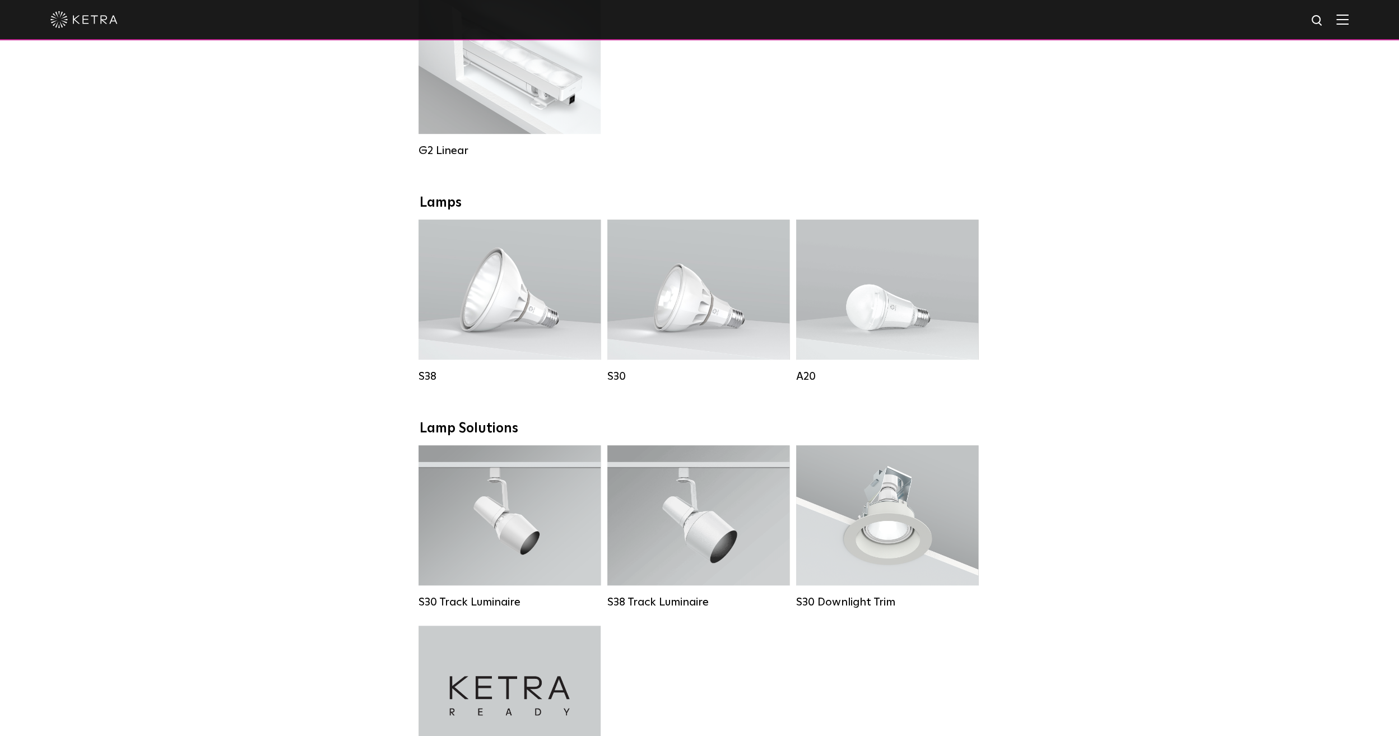
scroll to position [728, 0]
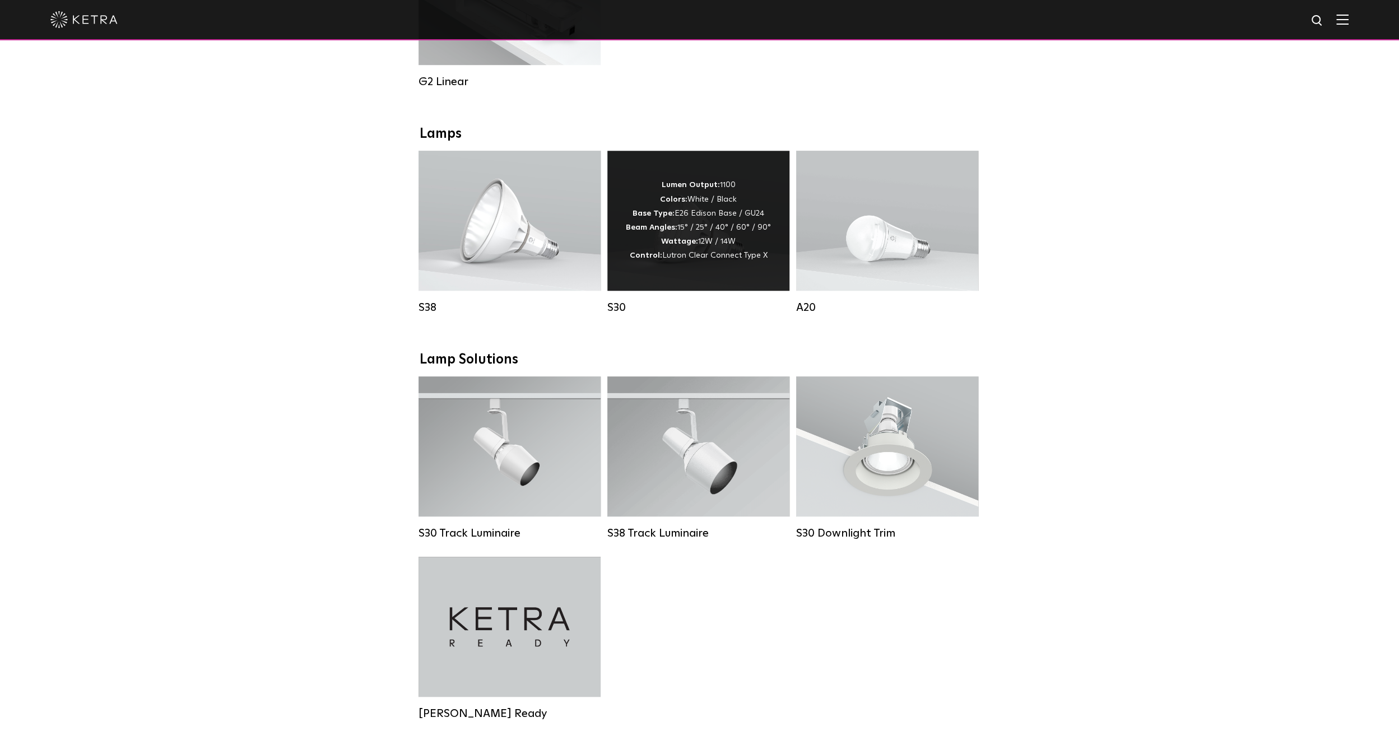
click at [685, 288] on div "Lumen Output: 1100 Colors: White / Black Base Type: E26 Edison Base / GU24 Beam…" at bounding box center [698, 221] width 182 height 140
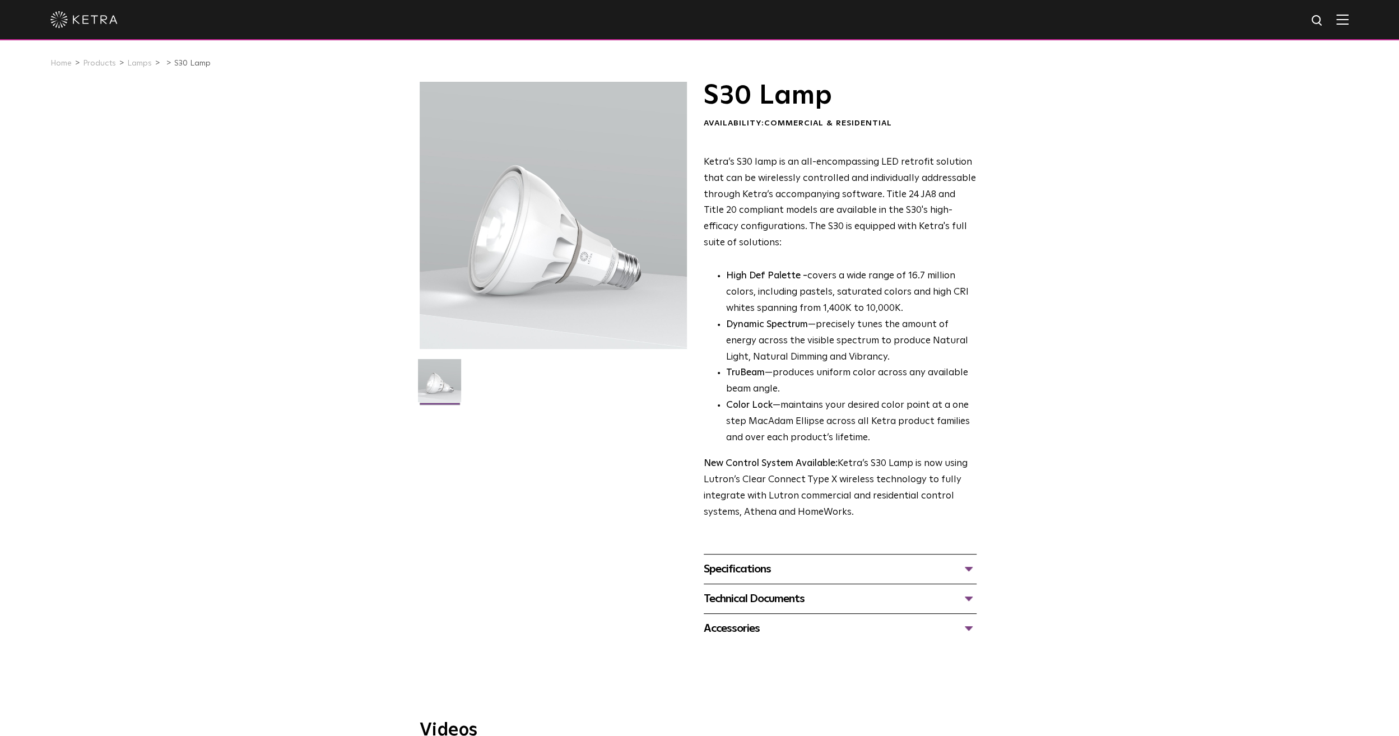
click at [778, 555] on div "Specifications DIMENSIONS Size 30 Long Neck LUMEN OUTPUTS 1100 HOUSING COLORS W…" at bounding box center [840, 569] width 273 height 30
click at [764, 560] on div "Specifications DIMENSIONS Size 30 Long Neck LUMEN OUTPUTS 1100 HOUSING COLORS W…" at bounding box center [840, 569] width 273 height 30
click at [765, 565] on div "Specifications" at bounding box center [840, 569] width 273 height 18
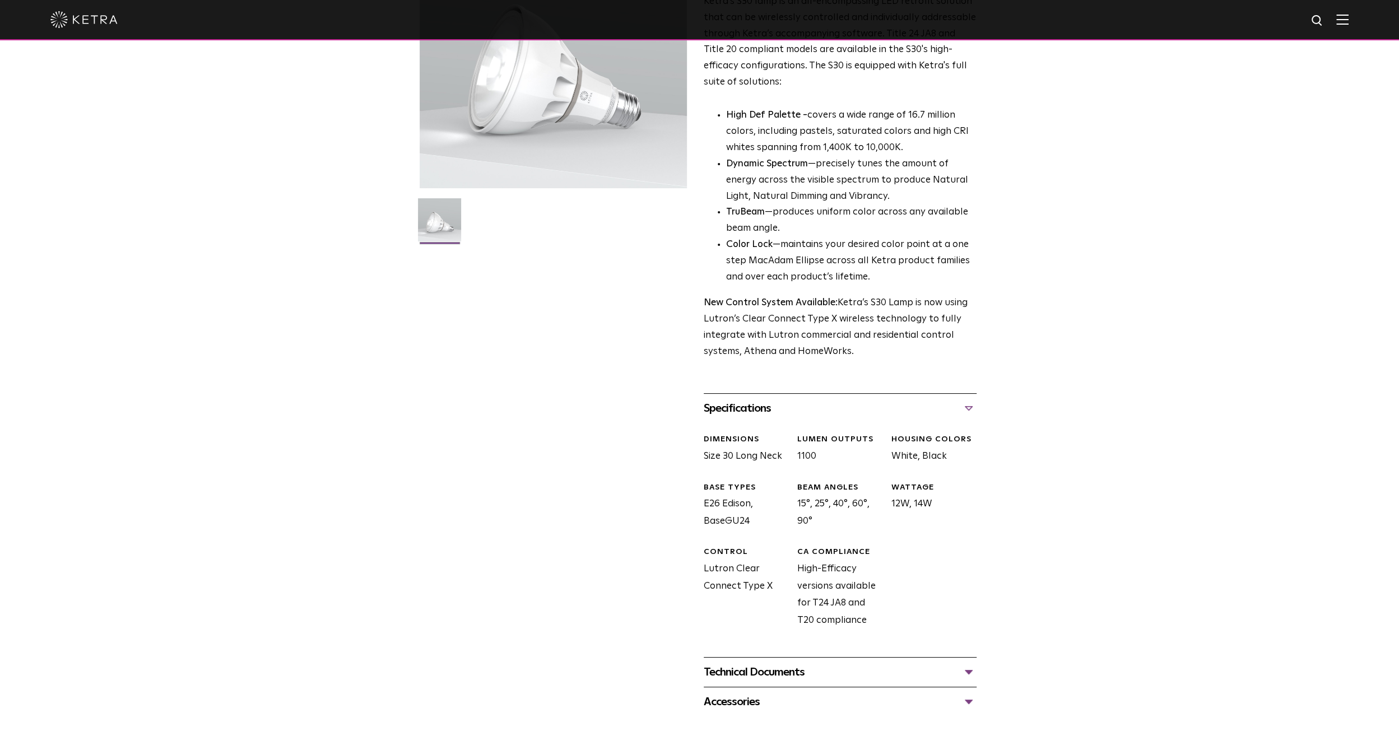
scroll to position [168, 0]
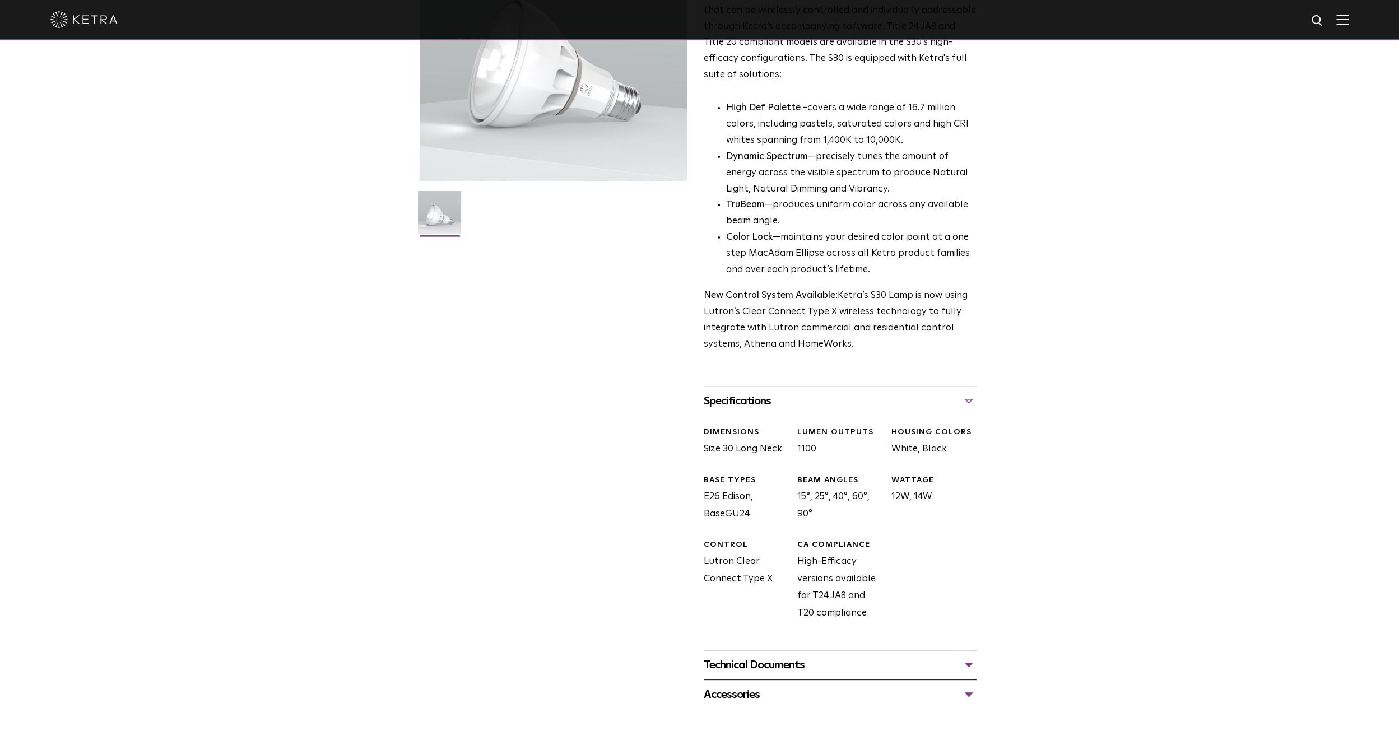
click at [727, 397] on div "Specifications" at bounding box center [840, 401] width 273 height 18
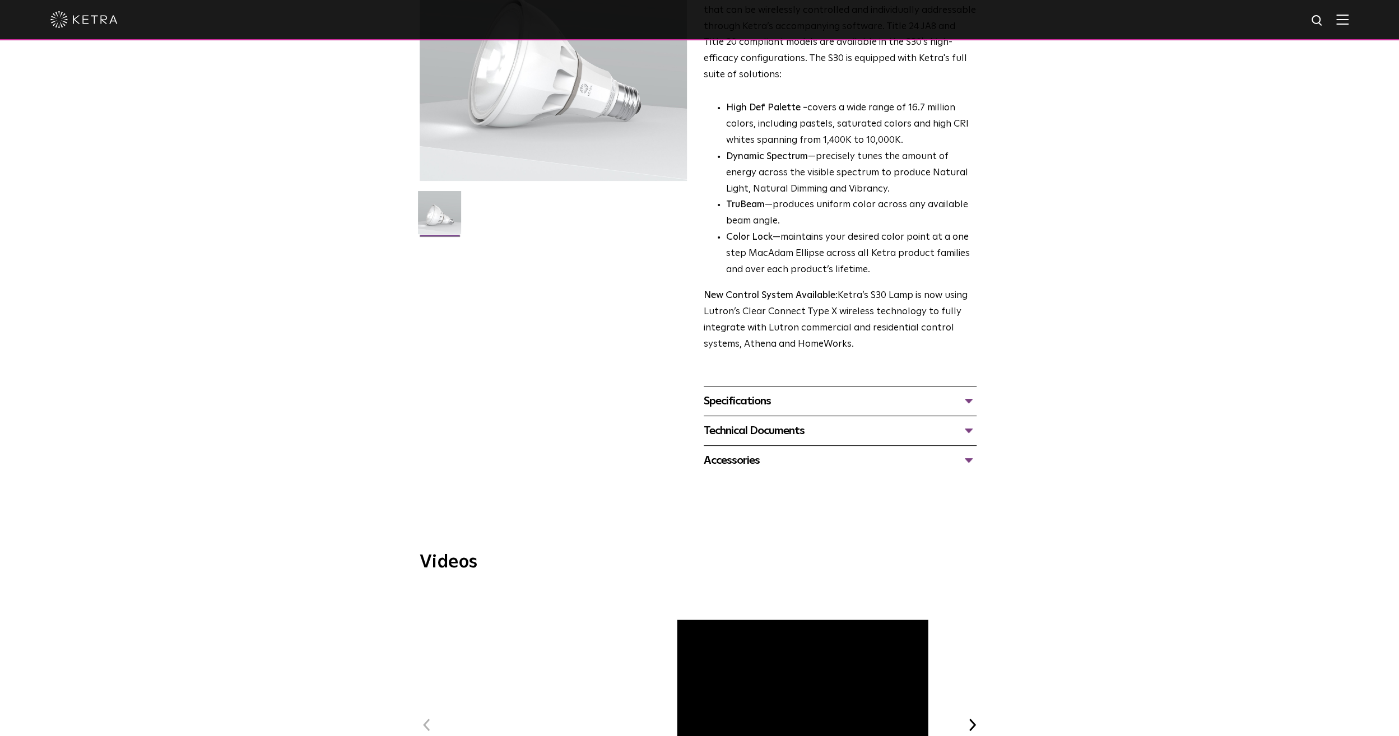
click at [754, 432] on div "Technical Documents" at bounding box center [840, 431] width 273 height 18
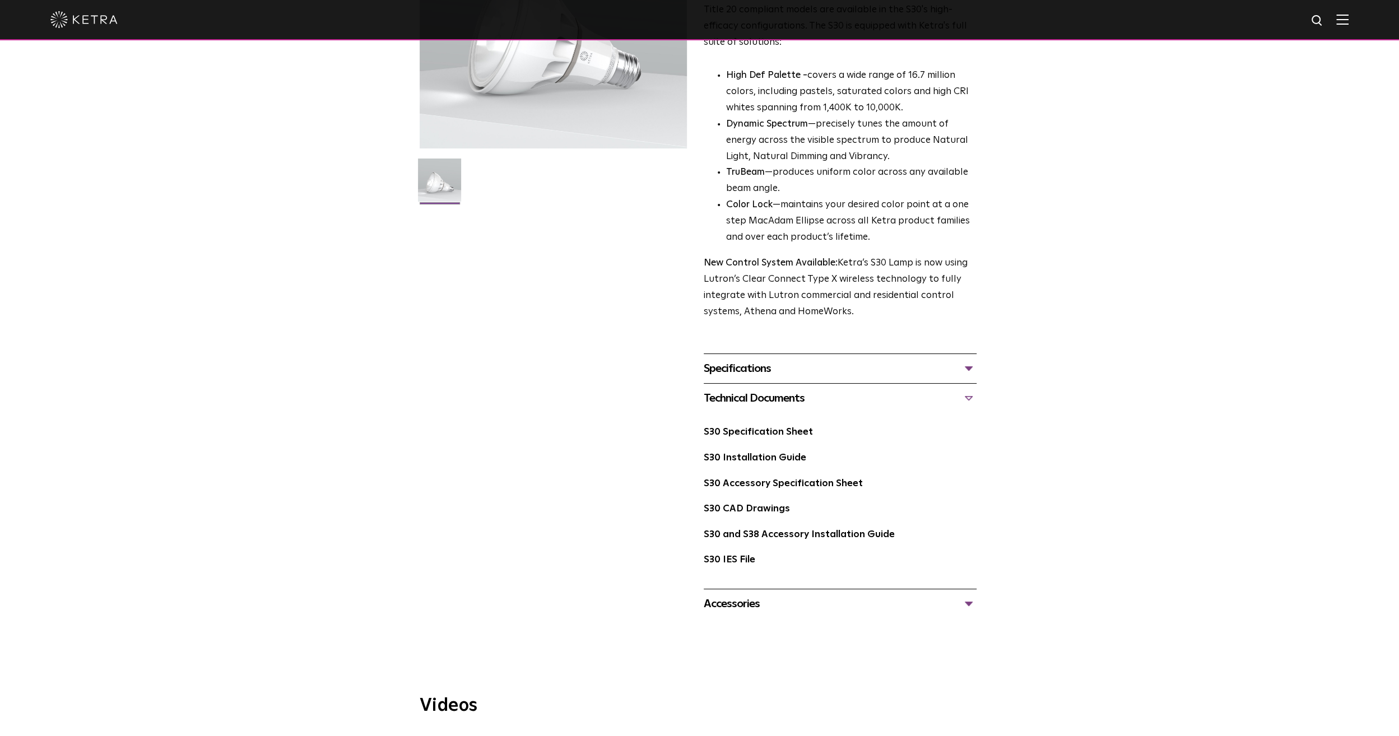
scroll to position [224, 0]
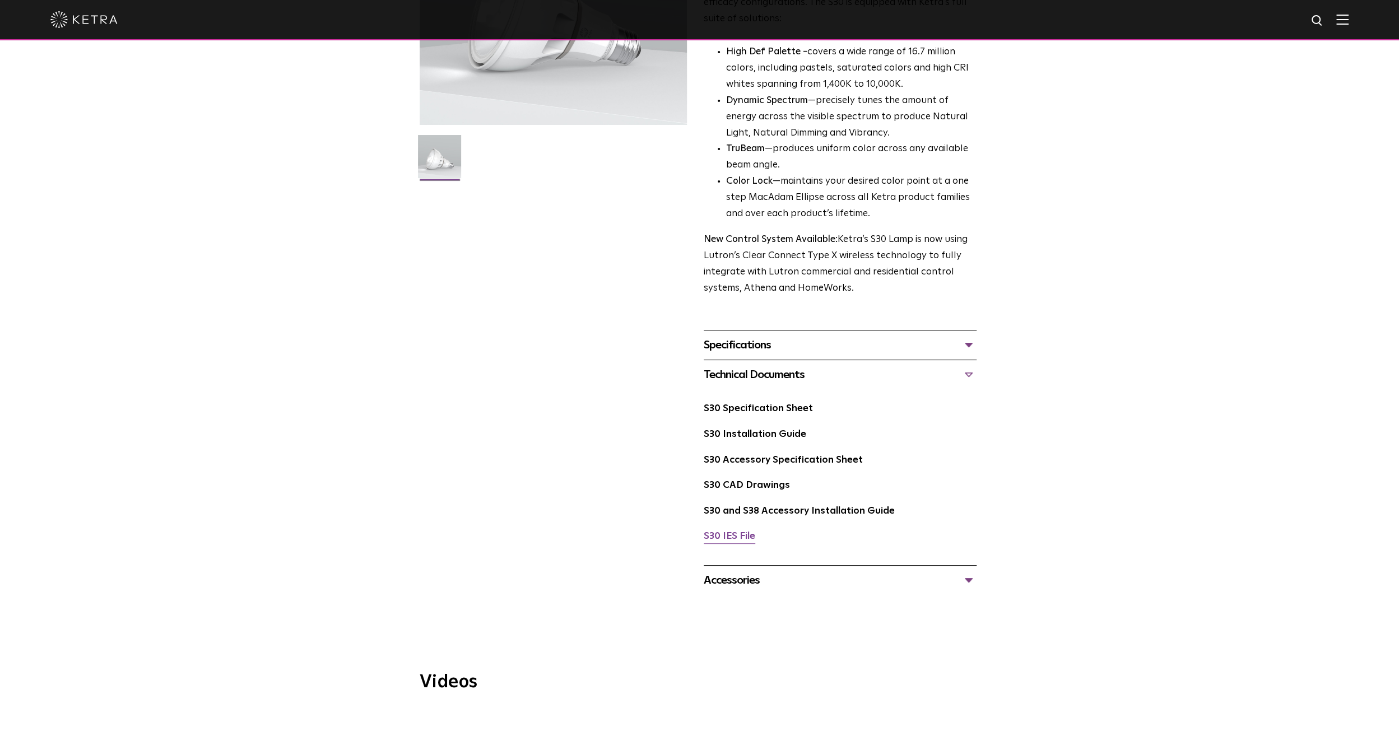
click at [742, 541] on link "S30 IES File" at bounding box center [730, 537] width 52 height 10
click at [564, 419] on div "S30 Lamp Availability: Commercial & Residential Ketra’s S30 lamp is an all-enco…" at bounding box center [700, 226] width 560 height 737
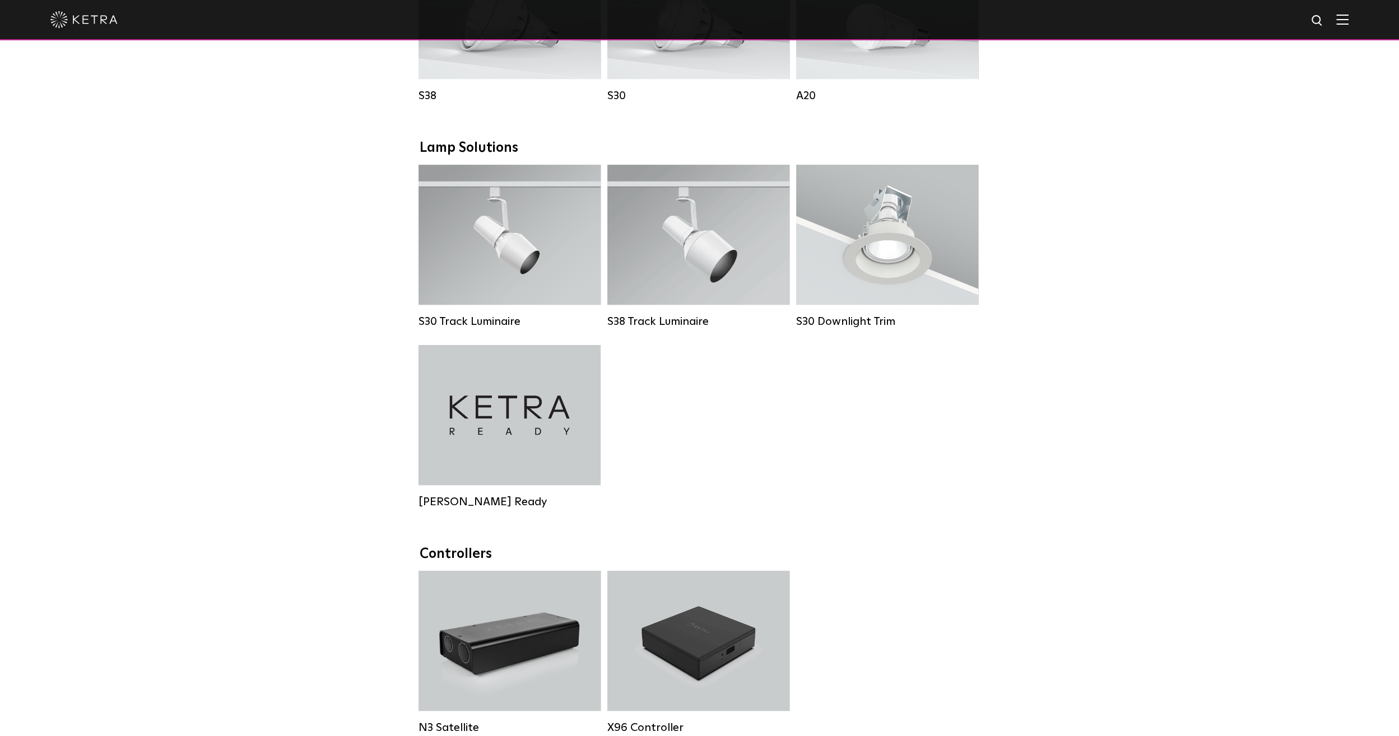
scroll to position [840, 0]
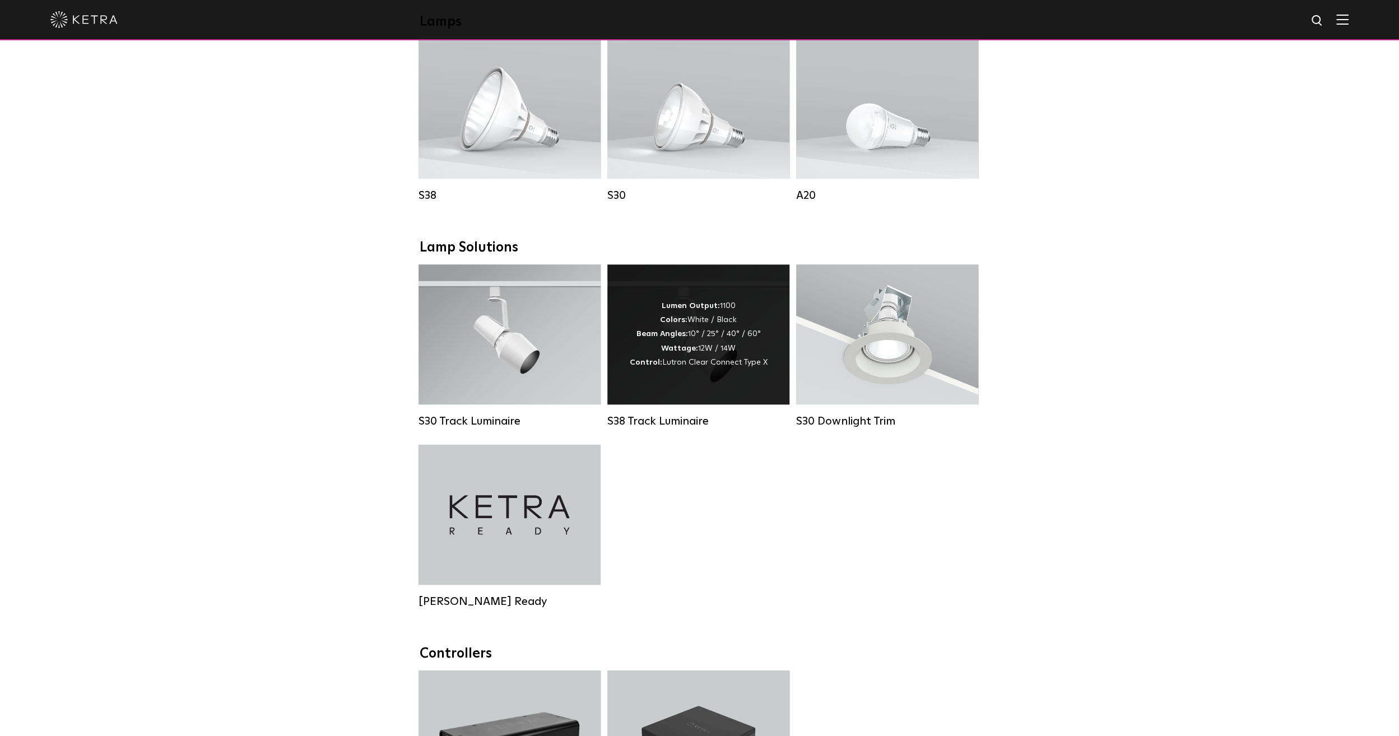
click at [743, 366] on span "Lutron Clear Connect Type X" at bounding box center [714, 363] width 105 height 8
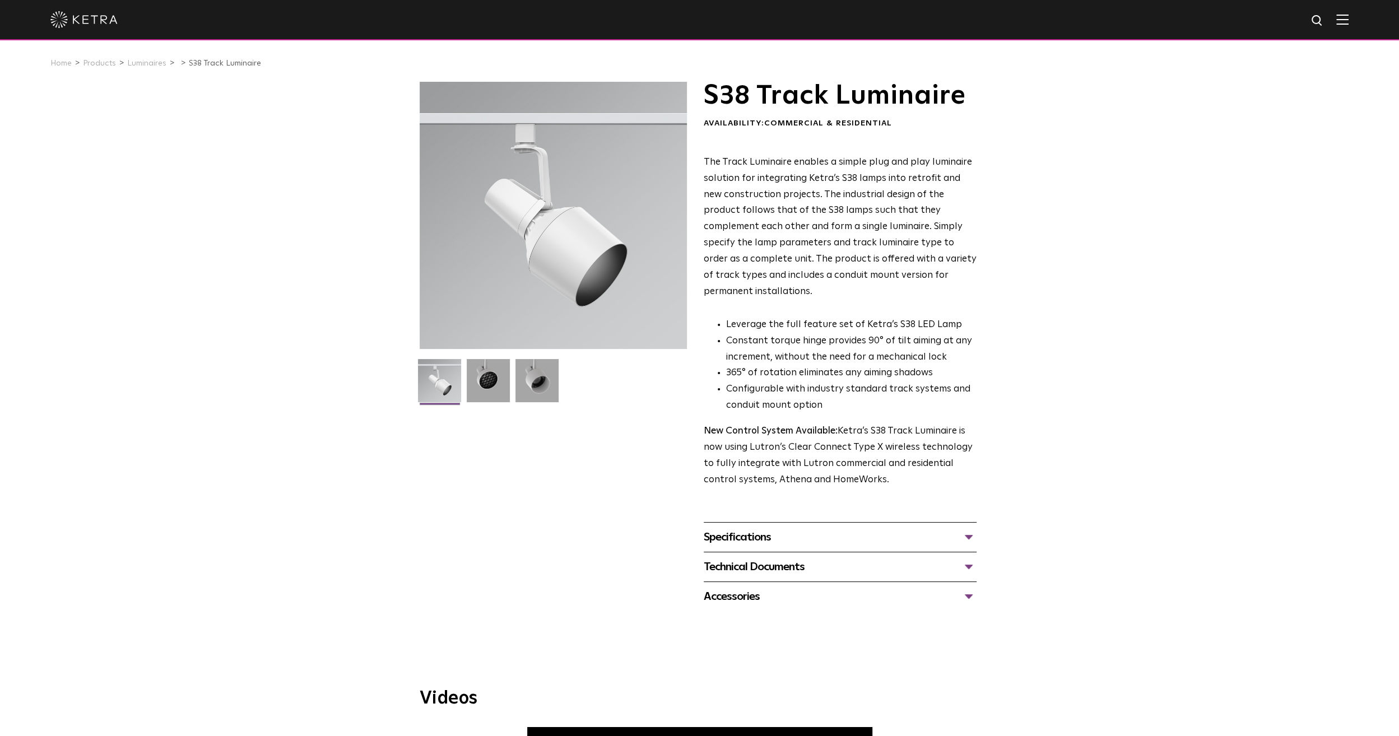
click at [797, 563] on div "Technical Documents S38 Track Luminaire Specification Sheet S38 Track Installat…" at bounding box center [840, 567] width 273 height 30
click at [795, 558] on div "Technical Documents" at bounding box center [840, 567] width 273 height 18
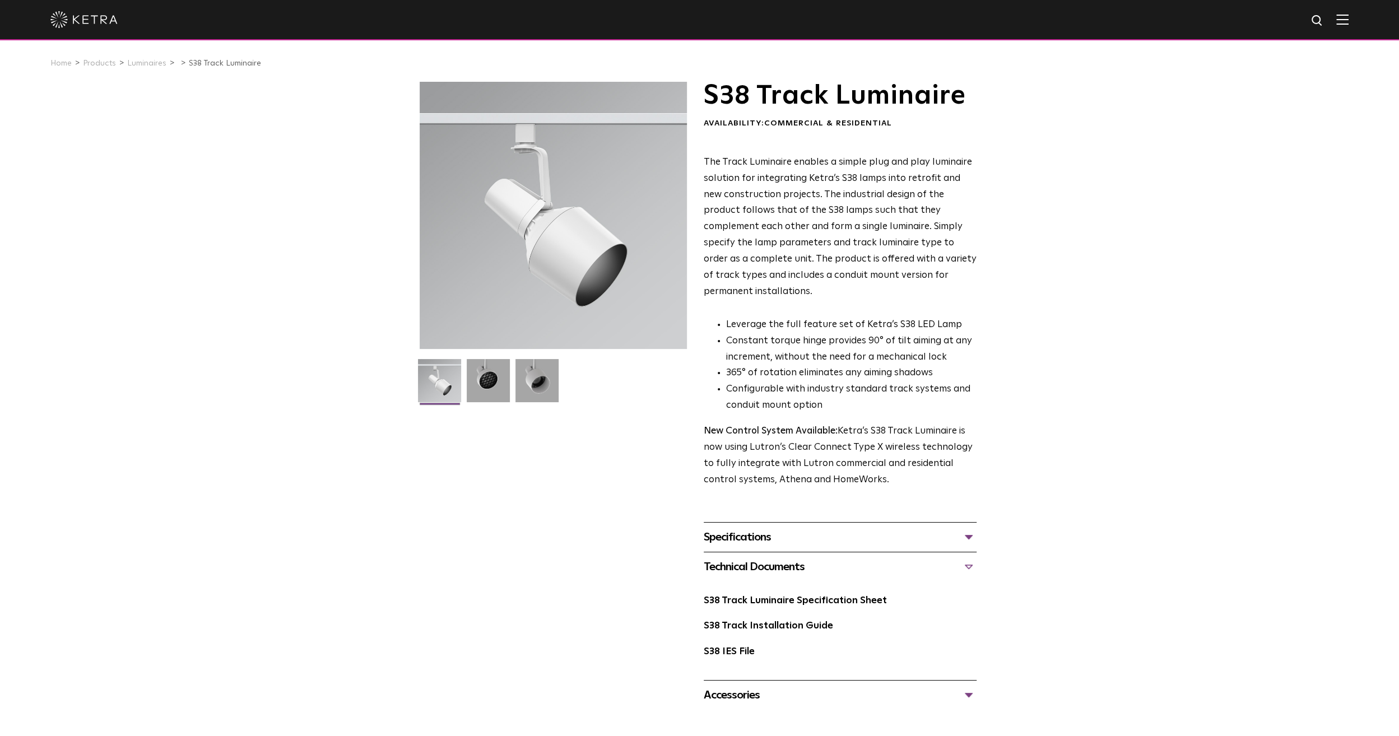
scroll to position [56, 0]
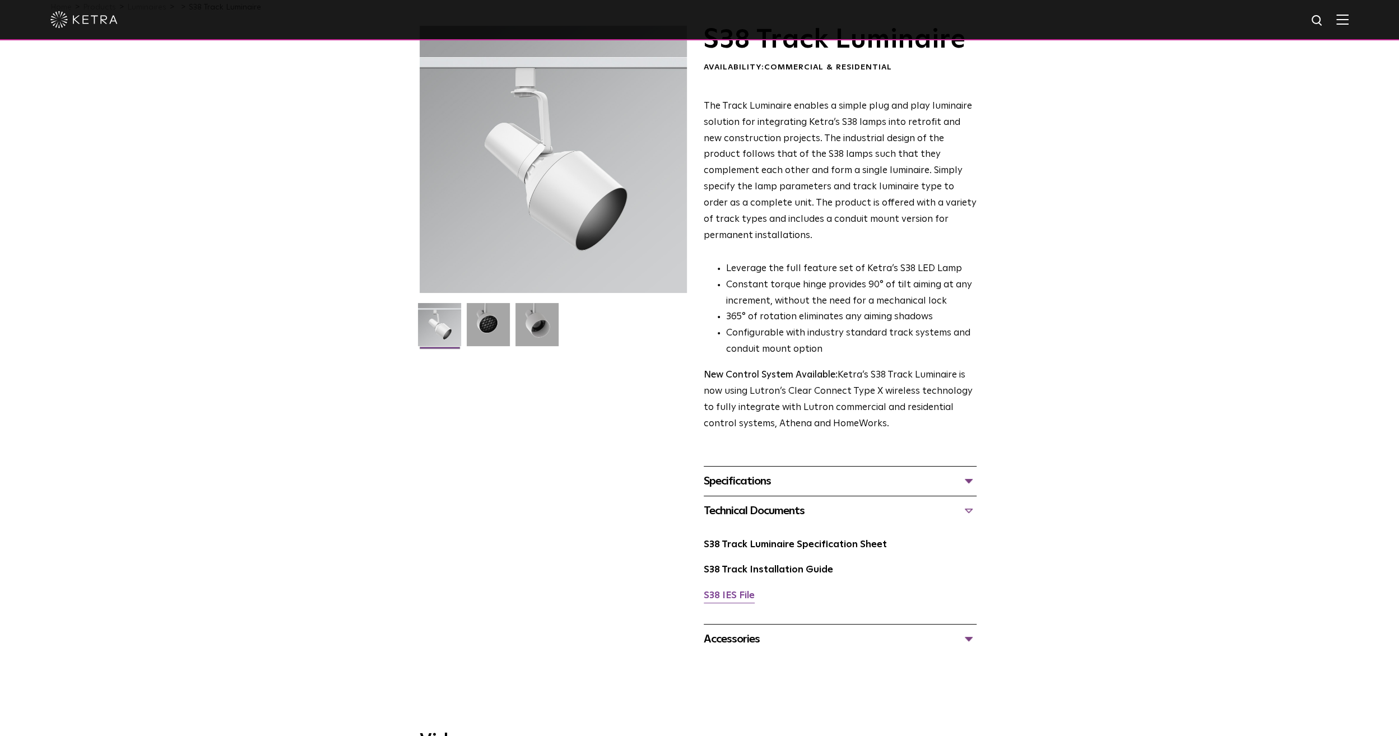
click at [740, 591] on link "S38 IES File" at bounding box center [729, 596] width 51 height 10
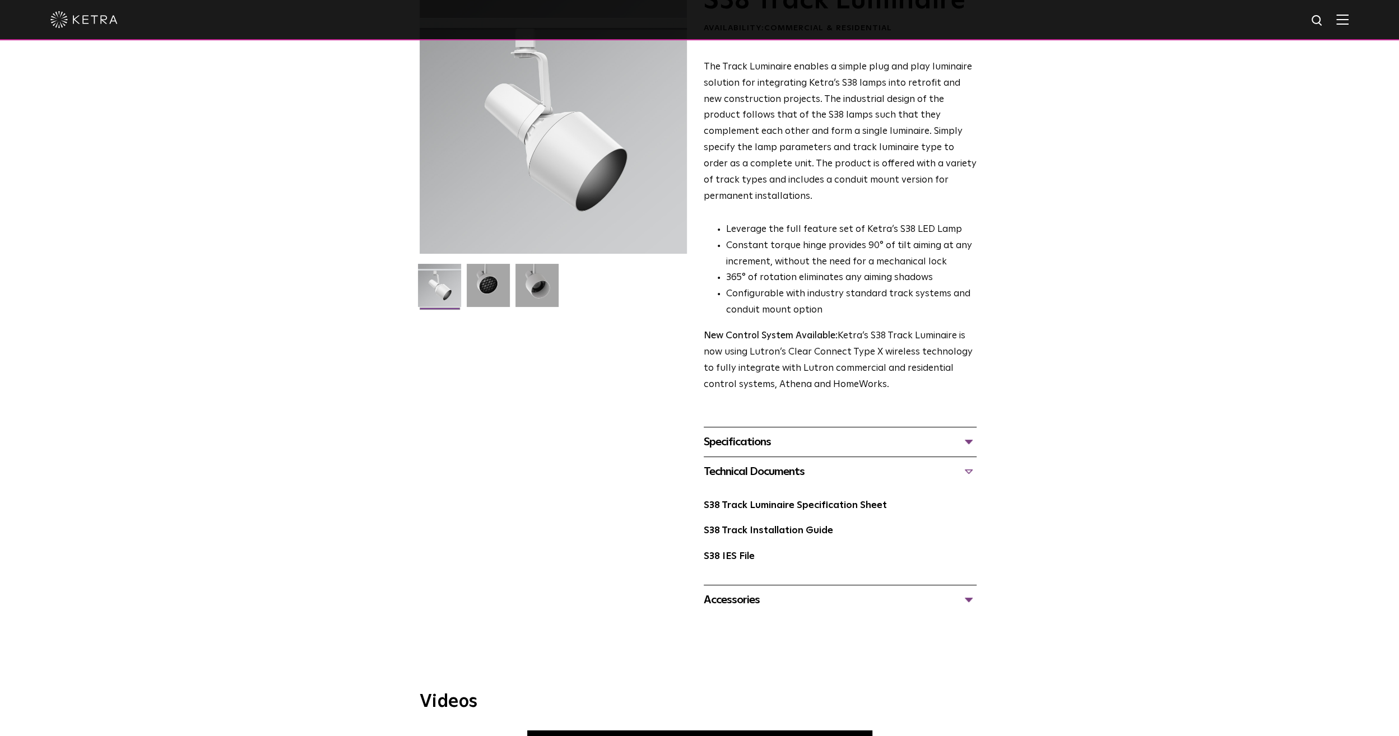
scroll to position [168, 0]
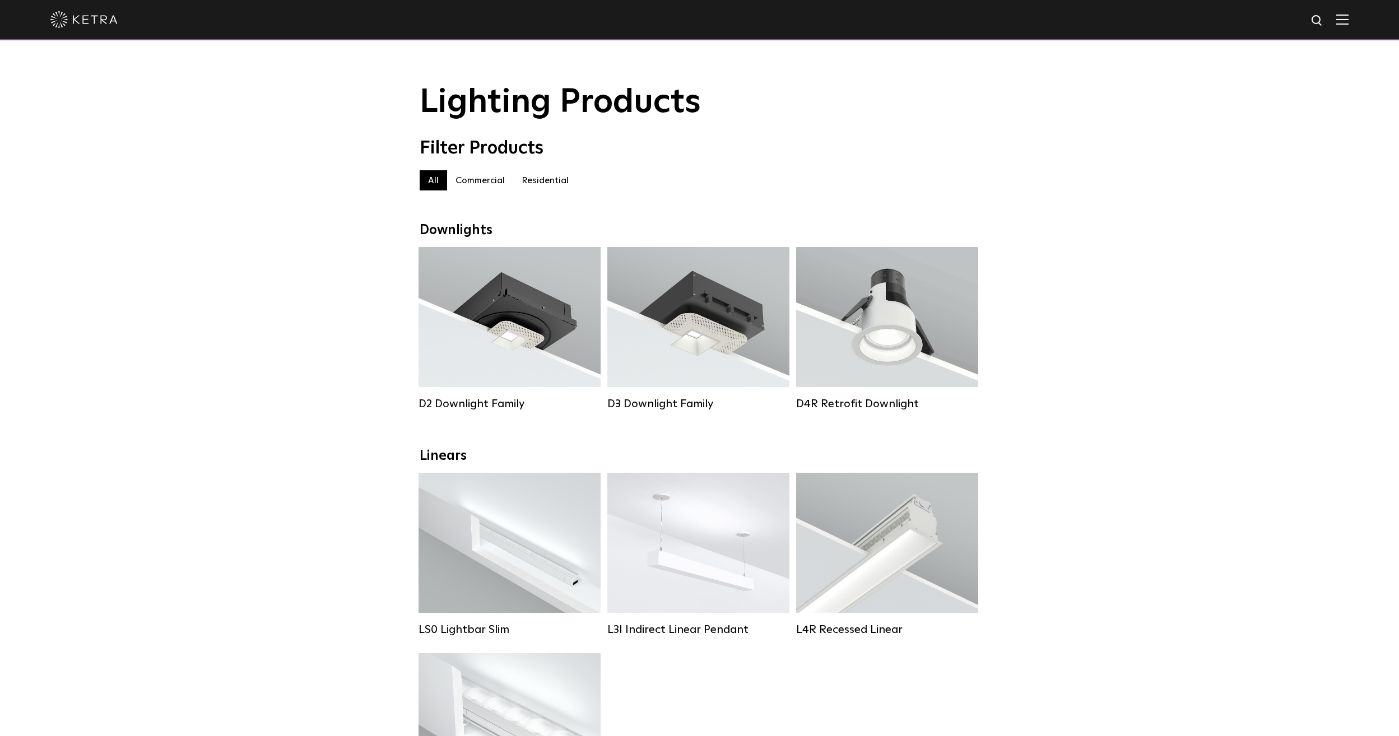
scroll to position [840, 0]
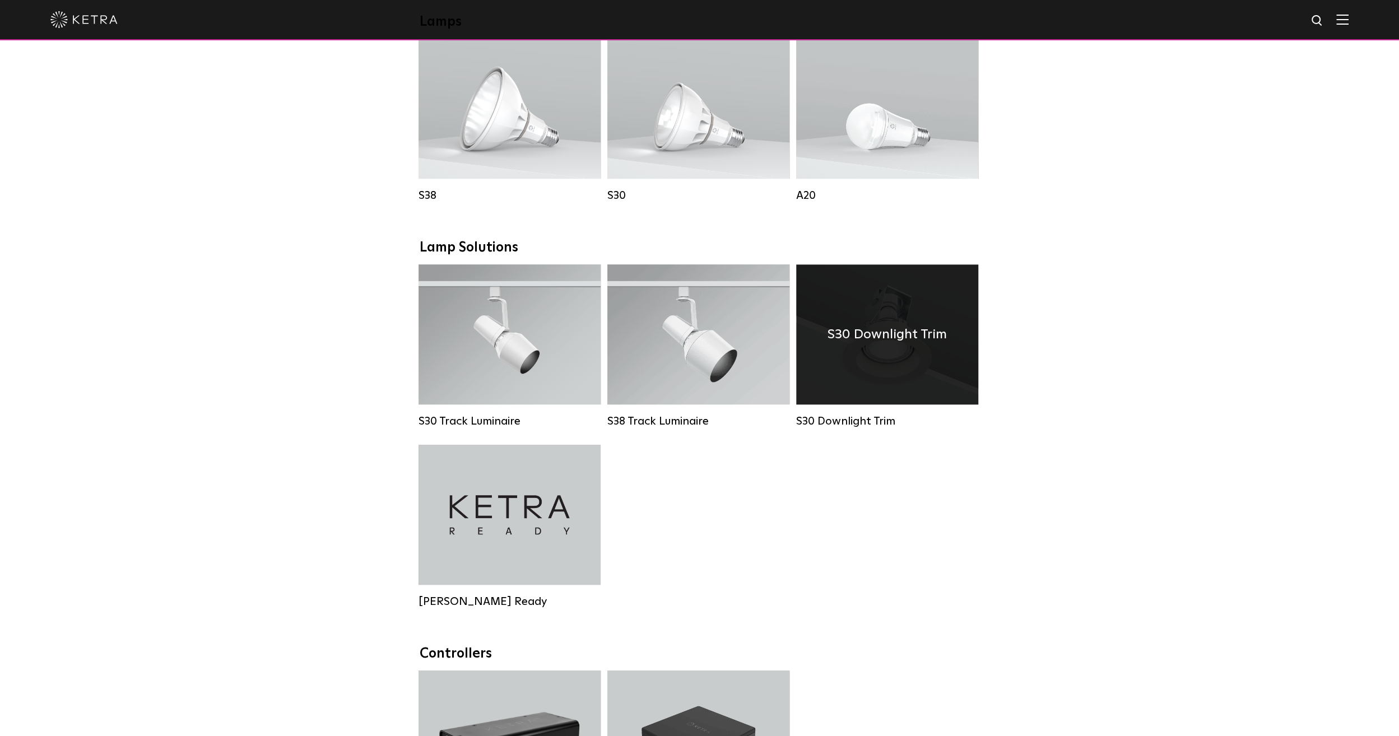
click at [887, 378] on div "S30 Downlight Trim" at bounding box center [887, 334] width 182 height 140
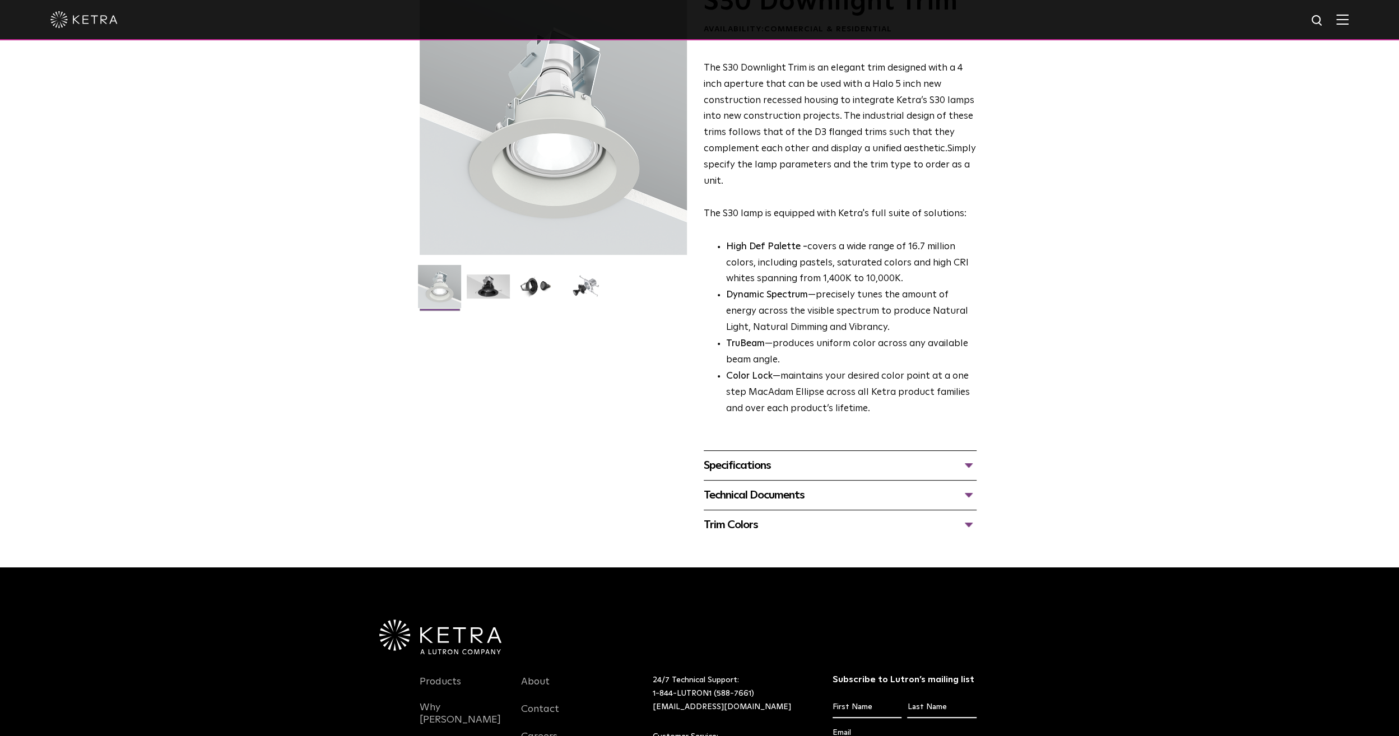
scroll to position [168, 0]
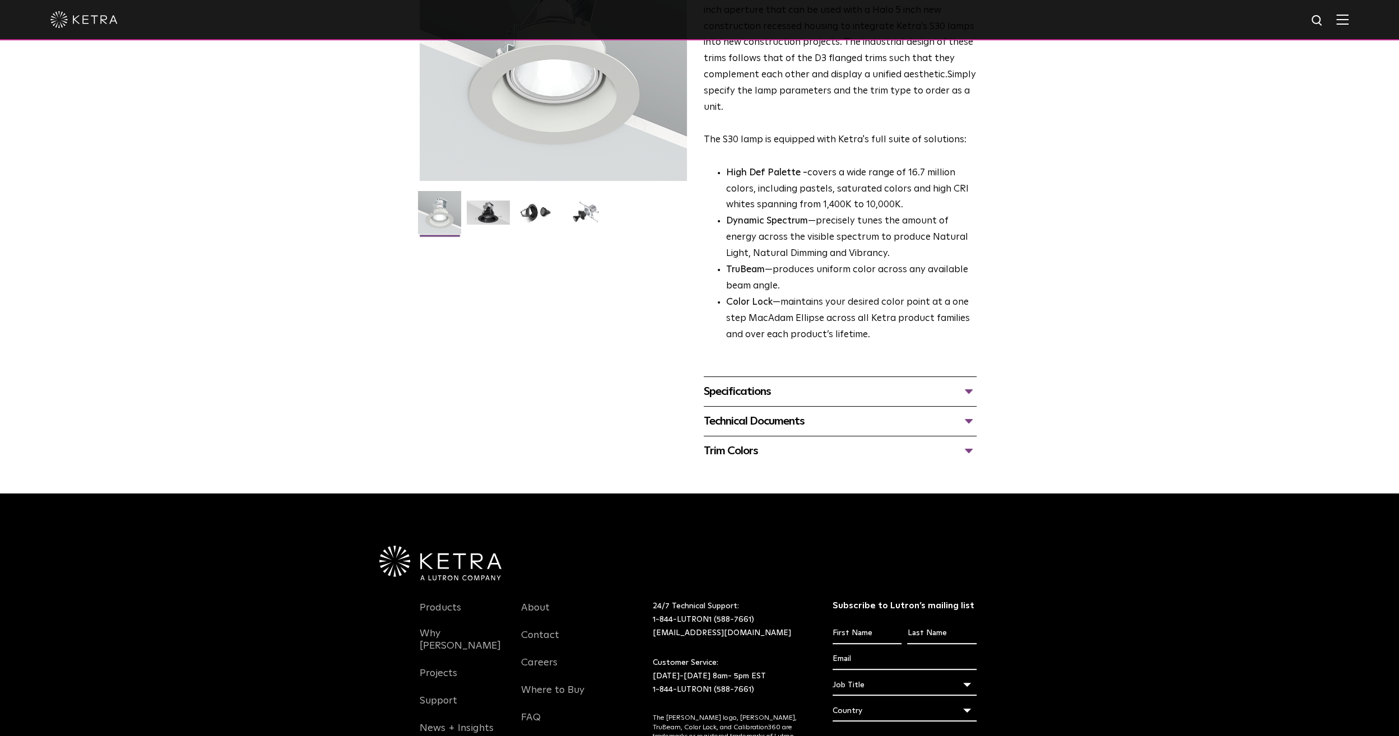
click at [788, 425] on div "Technical Documents" at bounding box center [840, 421] width 273 height 18
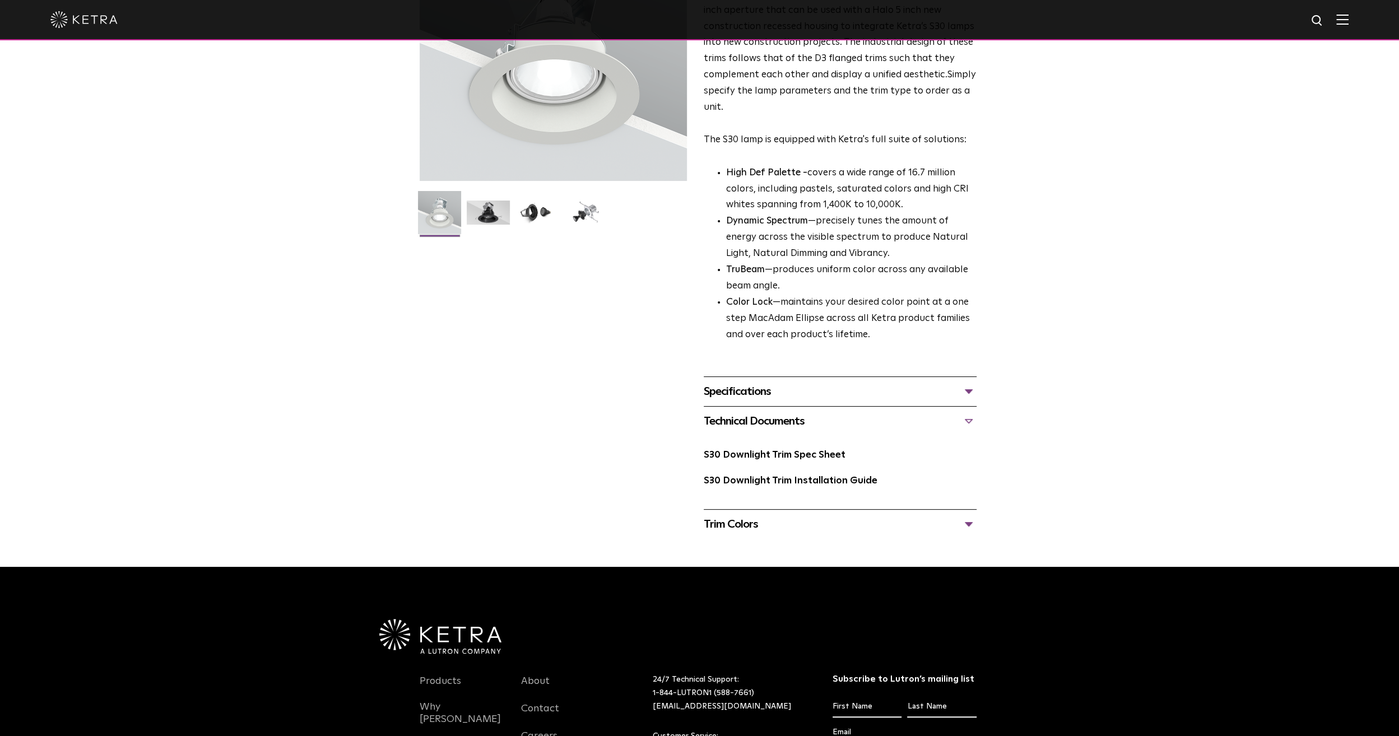
click at [788, 425] on div "Technical Documents" at bounding box center [840, 421] width 273 height 18
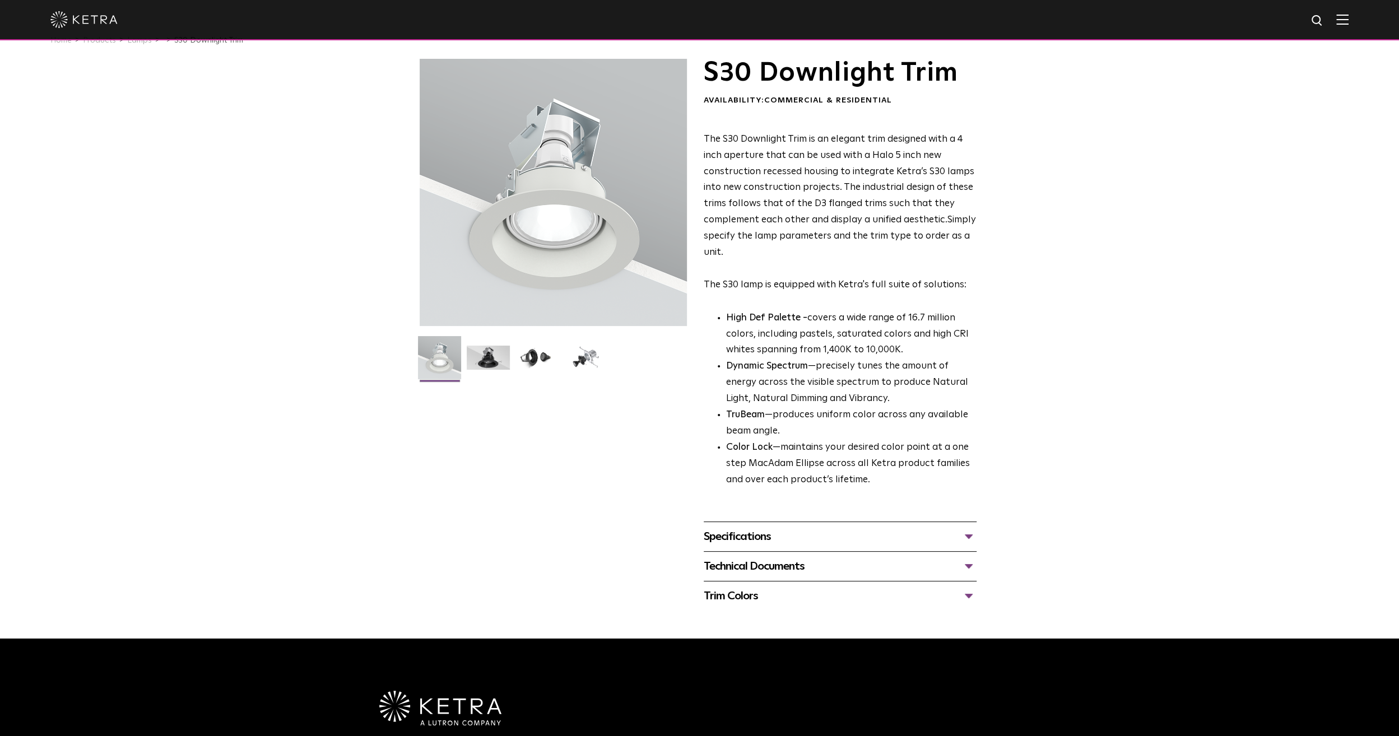
scroll to position [0, 0]
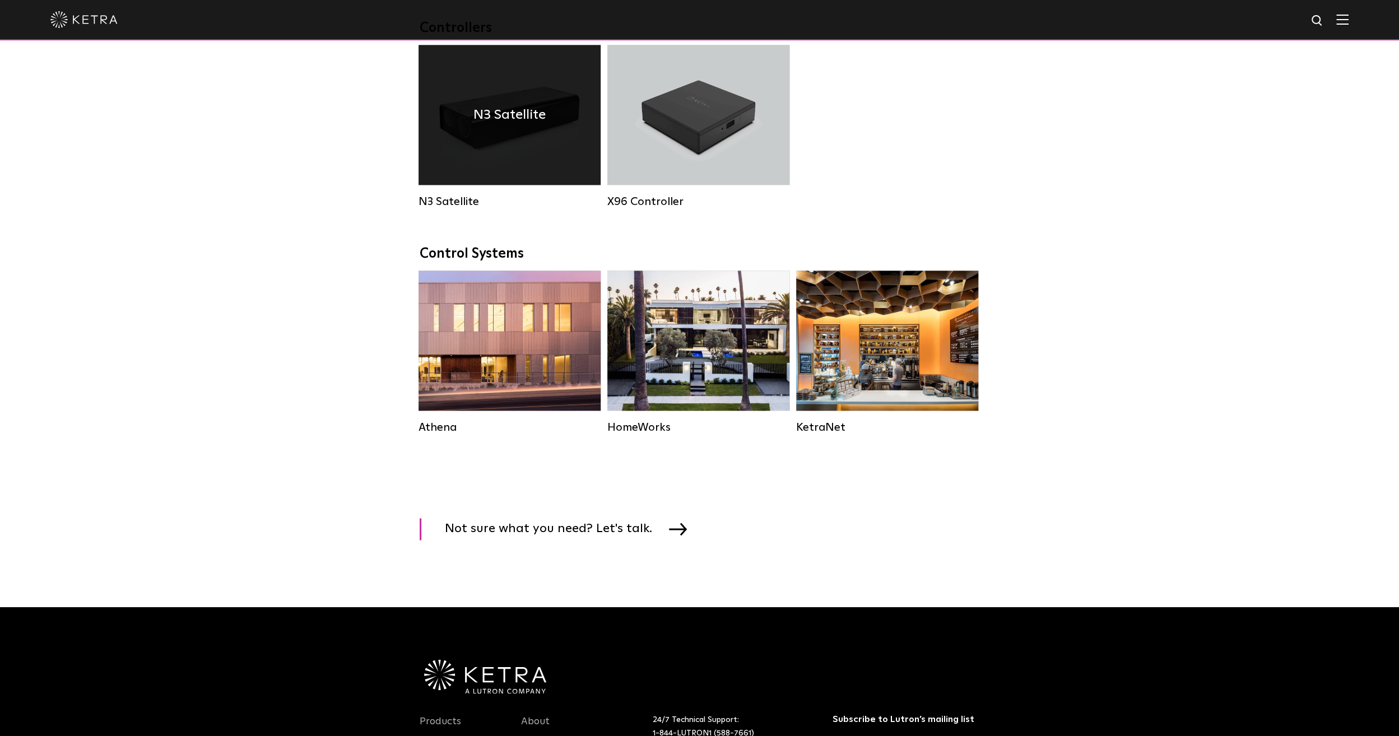
scroll to position [1513, 0]
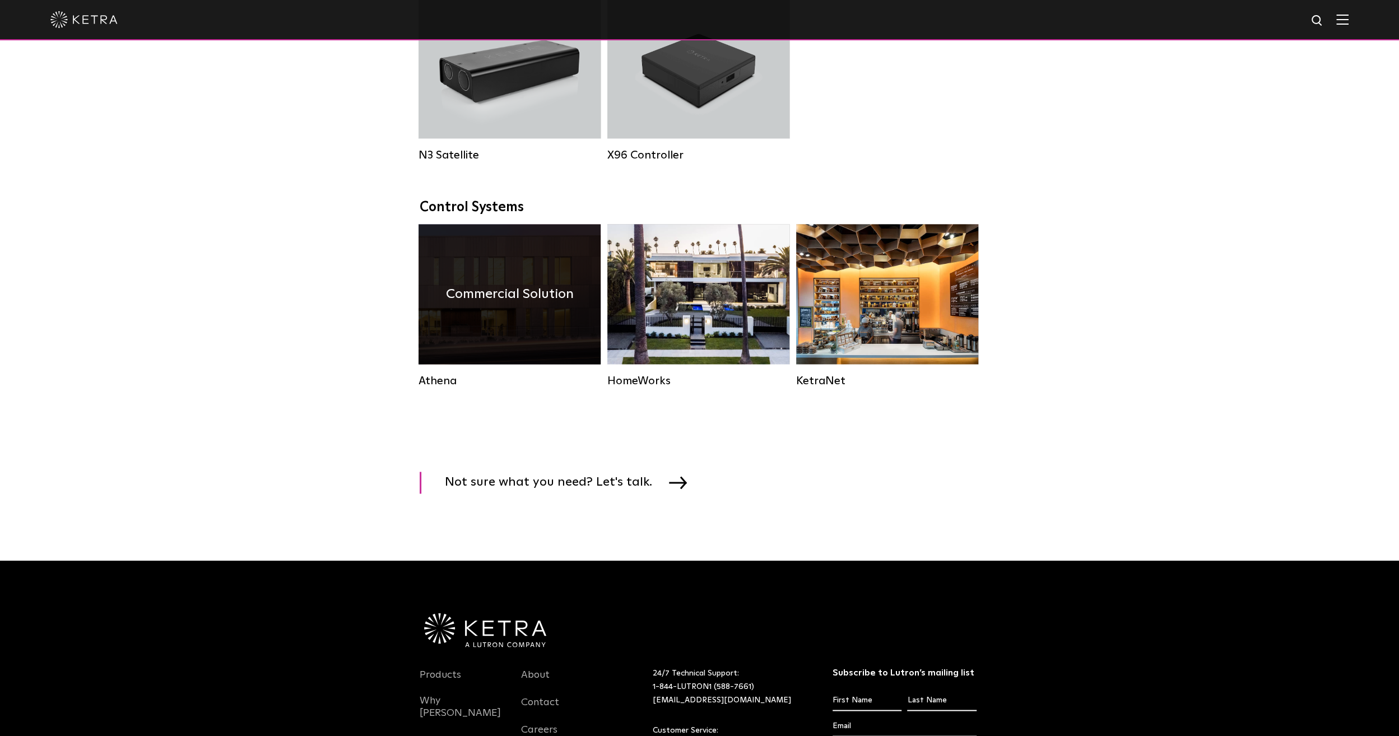
click at [523, 345] on div "Commercial Solution" at bounding box center [510, 294] width 182 height 140
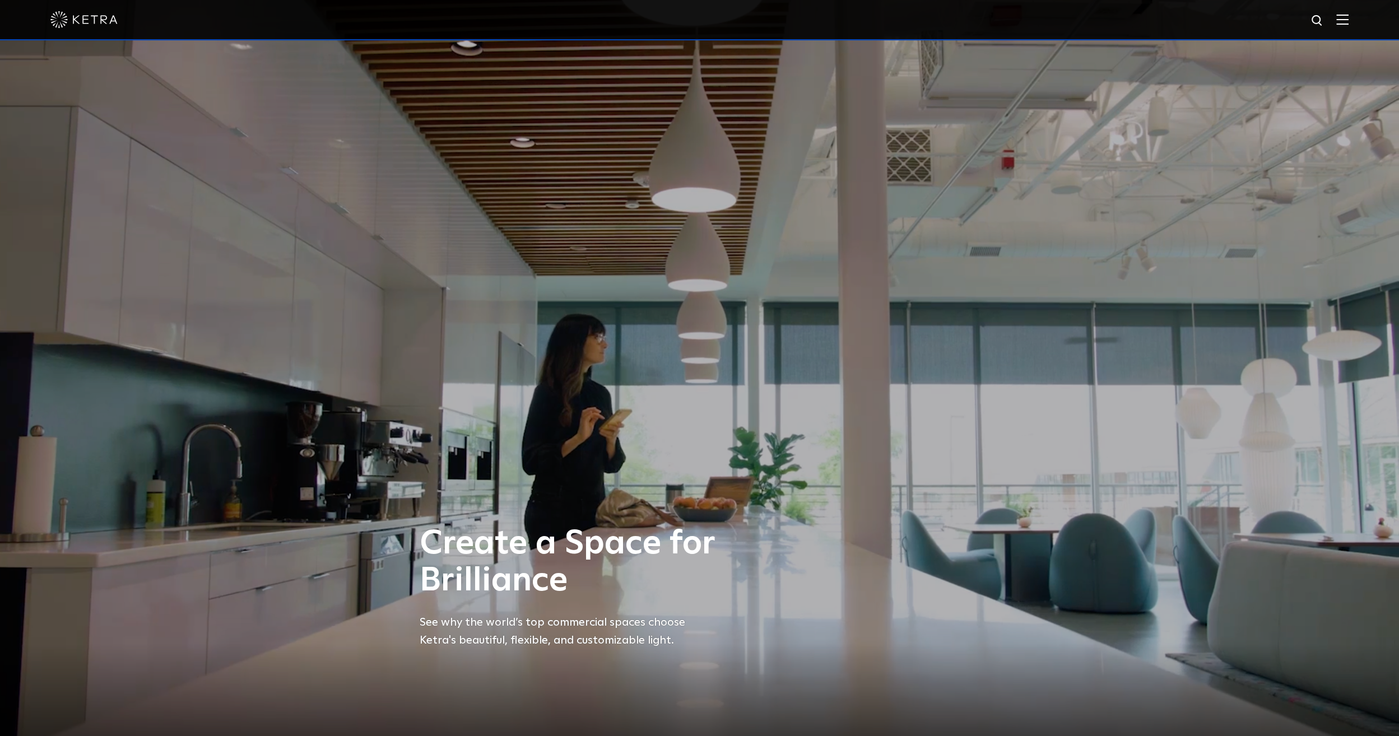
click at [1349, 18] on img at bounding box center [1342, 19] width 12 height 11
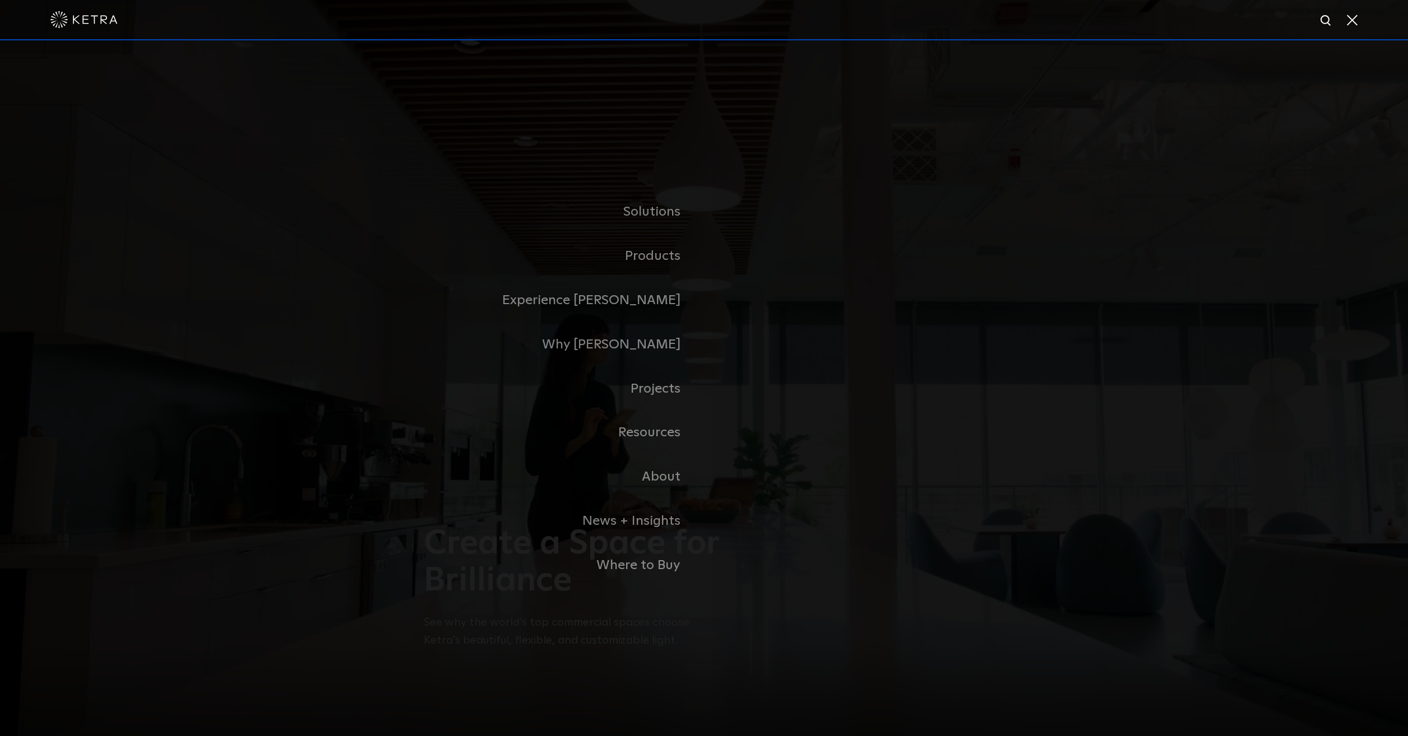
click at [189, 282] on div "Solutions Commercial Residential Products Commercial Products Residential Produ…" at bounding box center [704, 388] width 1408 height 697
